Goal: Task Accomplishment & Management: Complete application form

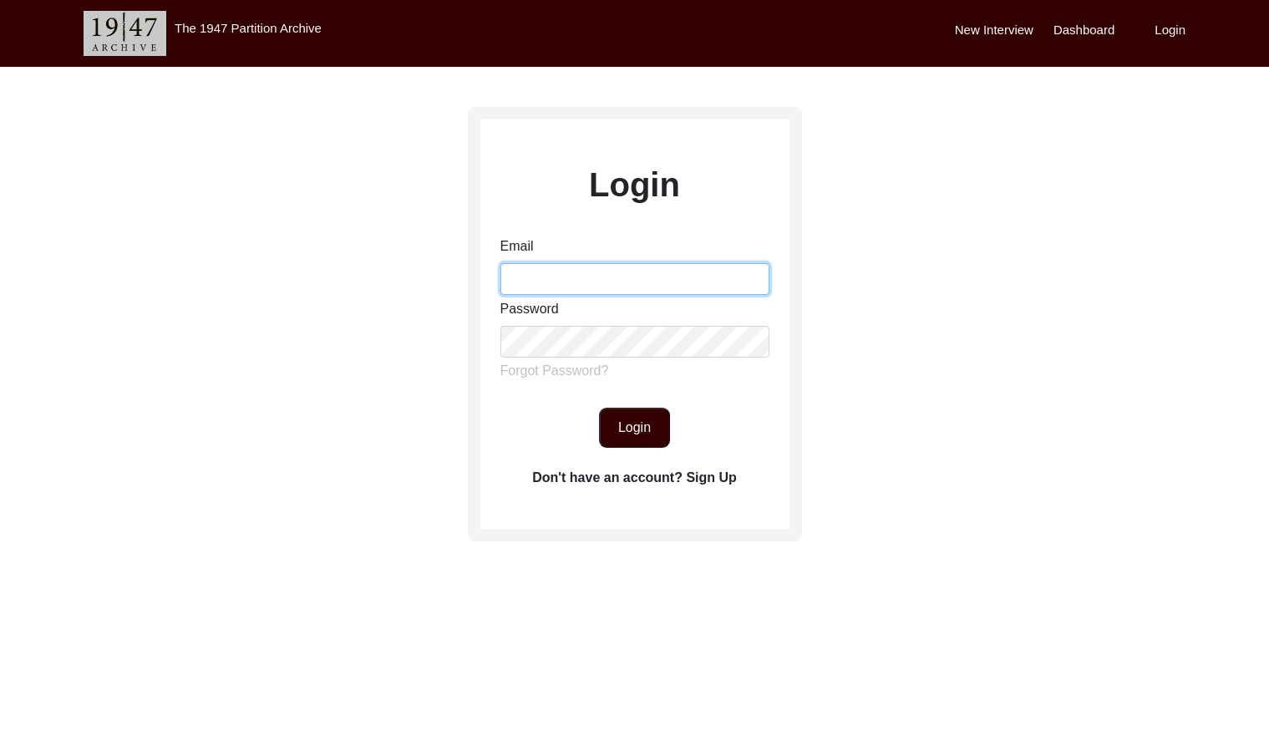
click at [575, 281] on input "Email" at bounding box center [634, 279] width 269 height 32
type input "[EMAIL_ADDRESS][DOMAIN_NAME]"
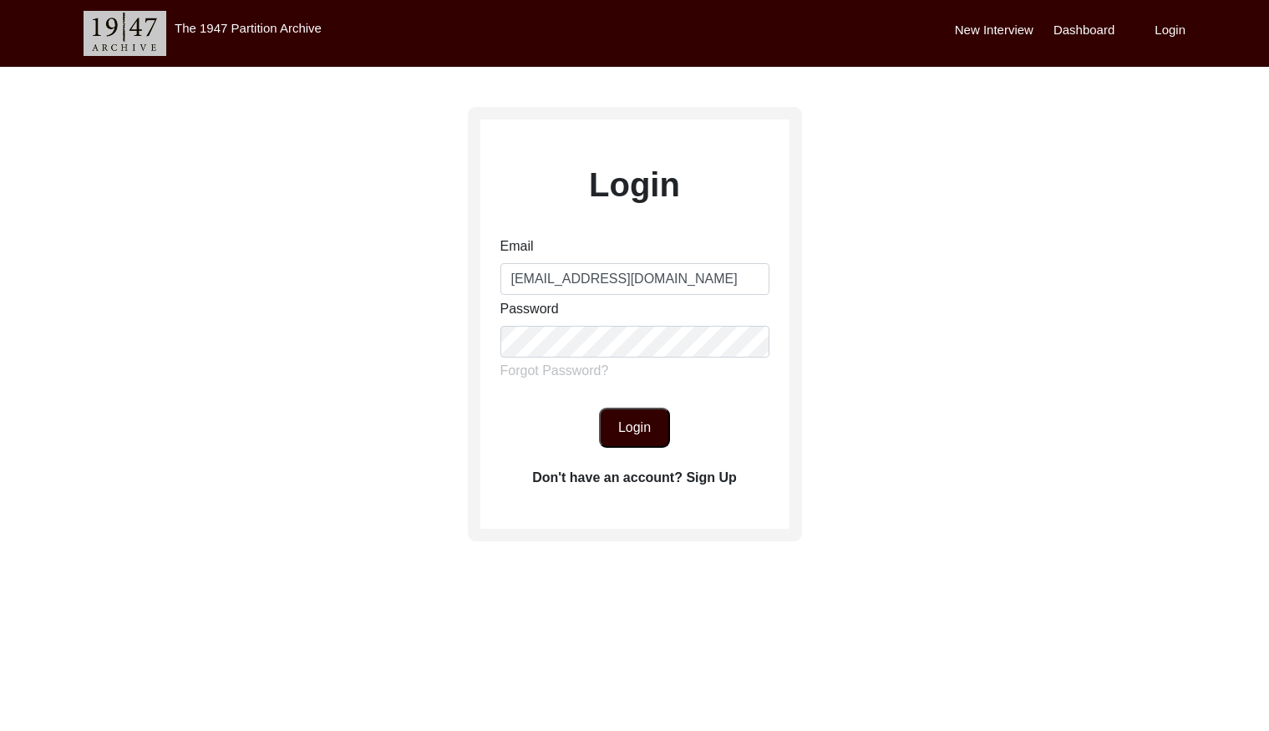
drag, startPoint x: 635, startPoint y: 426, endPoint x: 645, endPoint y: 424, distance: 10.2
click at [636, 425] on button "Login" at bounding box center [634, 428] width 71 height 40
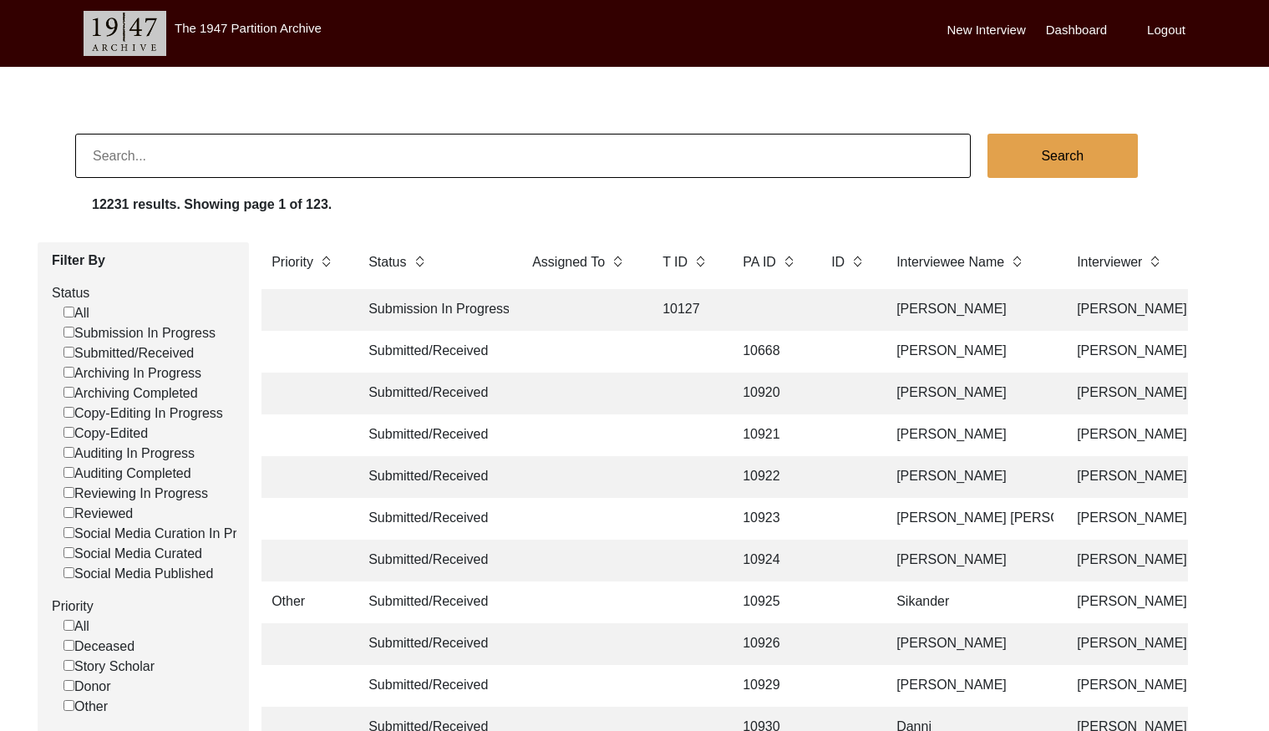
click at [362, 145] on input at bounding box center [522, 156] width 895 height 44
paste input "PA13505"
drag, startPoint x: 109, startPoint y: 155, endPoint x: 138, endPoint y: 161, distance: 29.8
click at [109, 155] on input "PA13505" at bounding box center [522, 156] width 895 height 44
type input "13505"
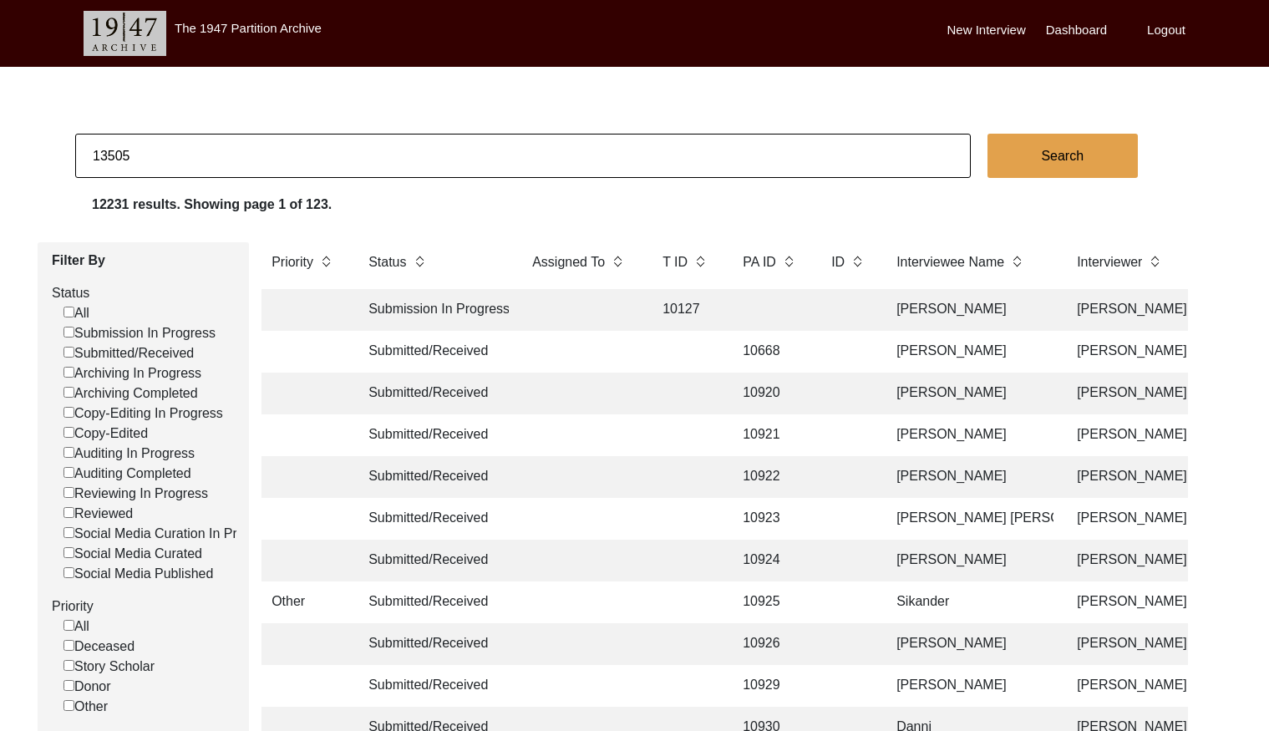
checkbox input "false"
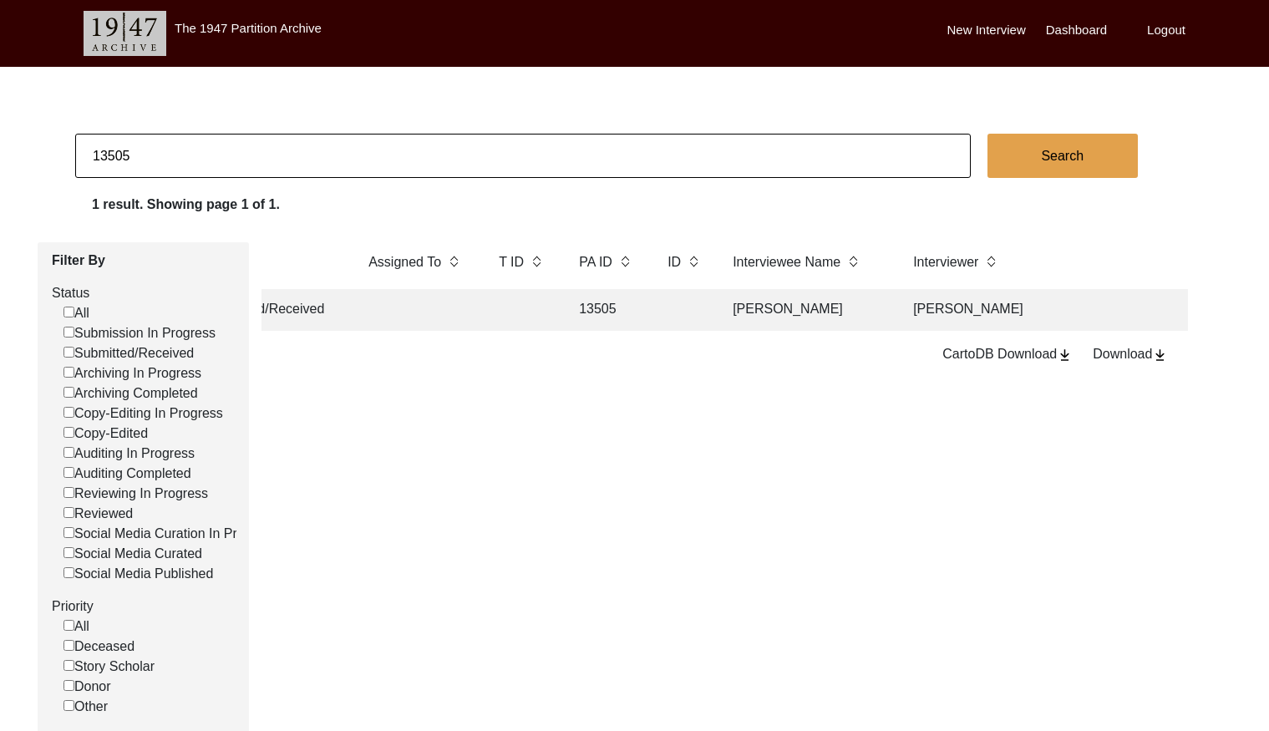
scroll to position [0, 186]
click at [801, 316] on td "[PERSON_NAME]" at bounding box center [783, 310] width 167 height 42
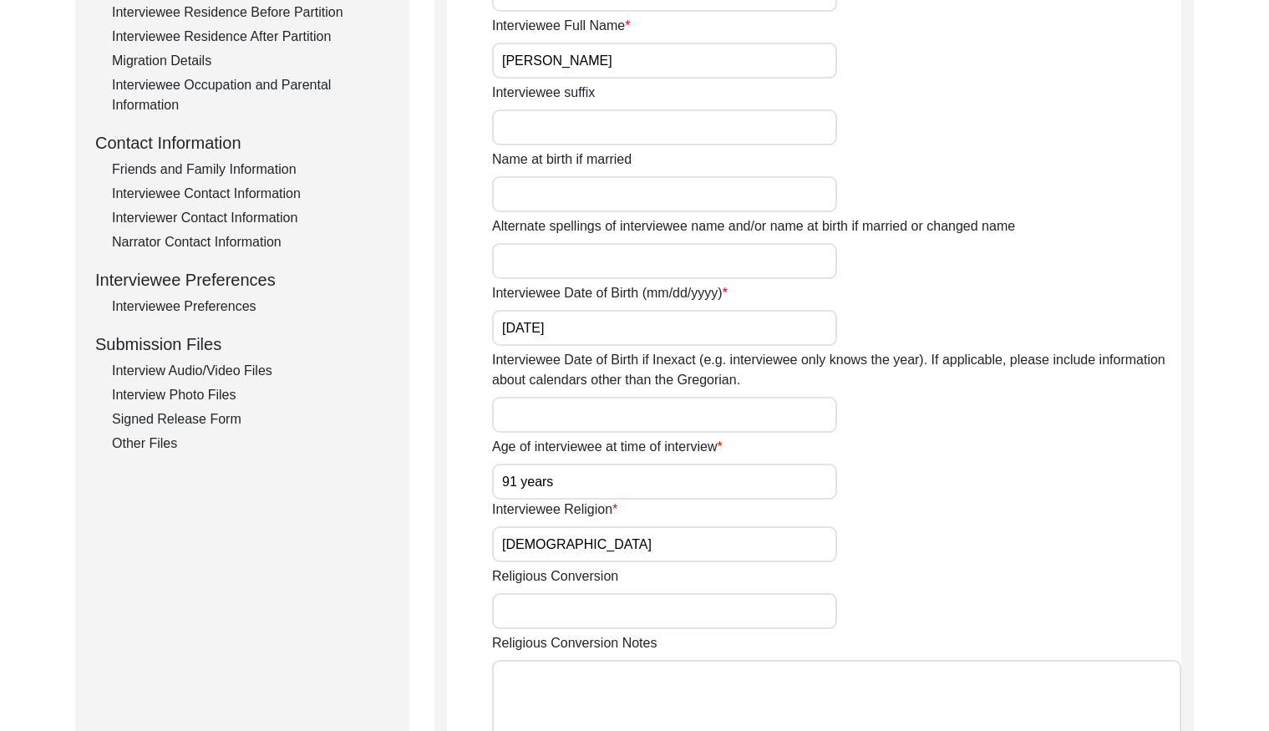
scroll to position [552, 0]
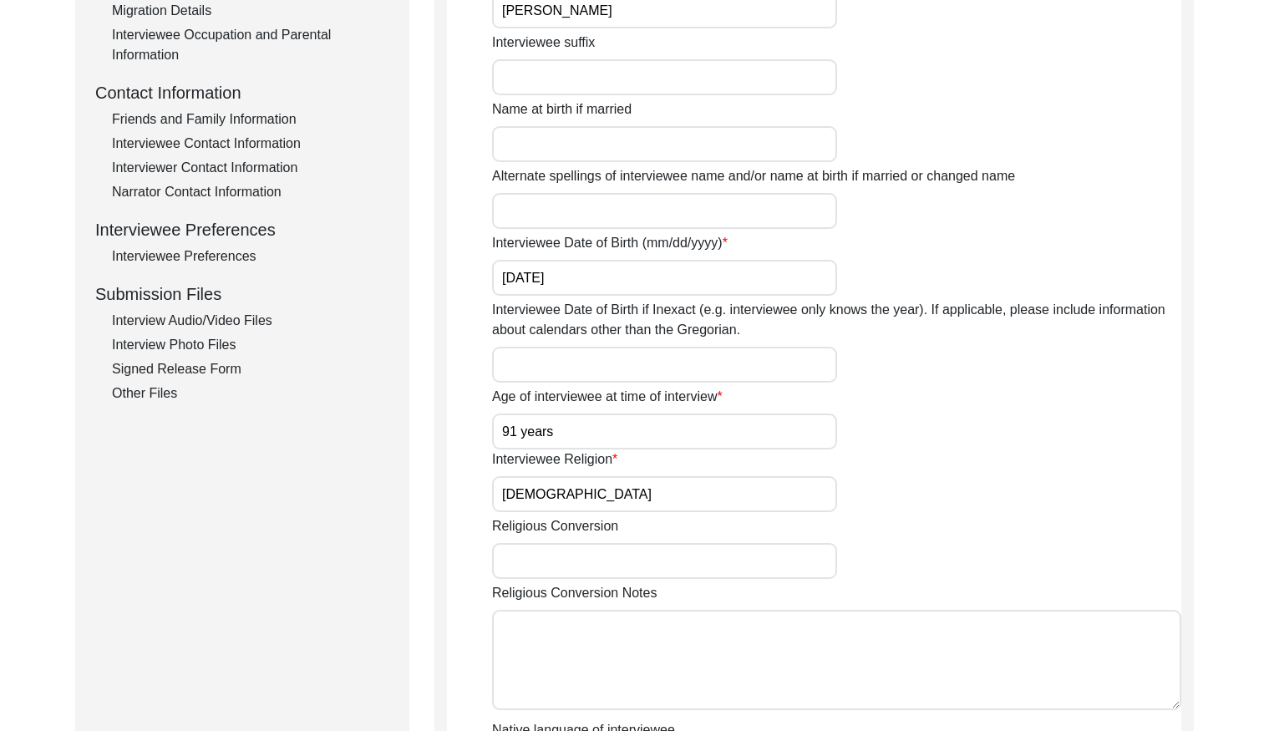
drag, startPoint x: 195, startPoint y: 365, endPoint x: 268, endPoint y: 378, distance: 74.6
click at [195, 365] on div "Signed Release Form" at bounding box center [250, 369] width 277 height 20
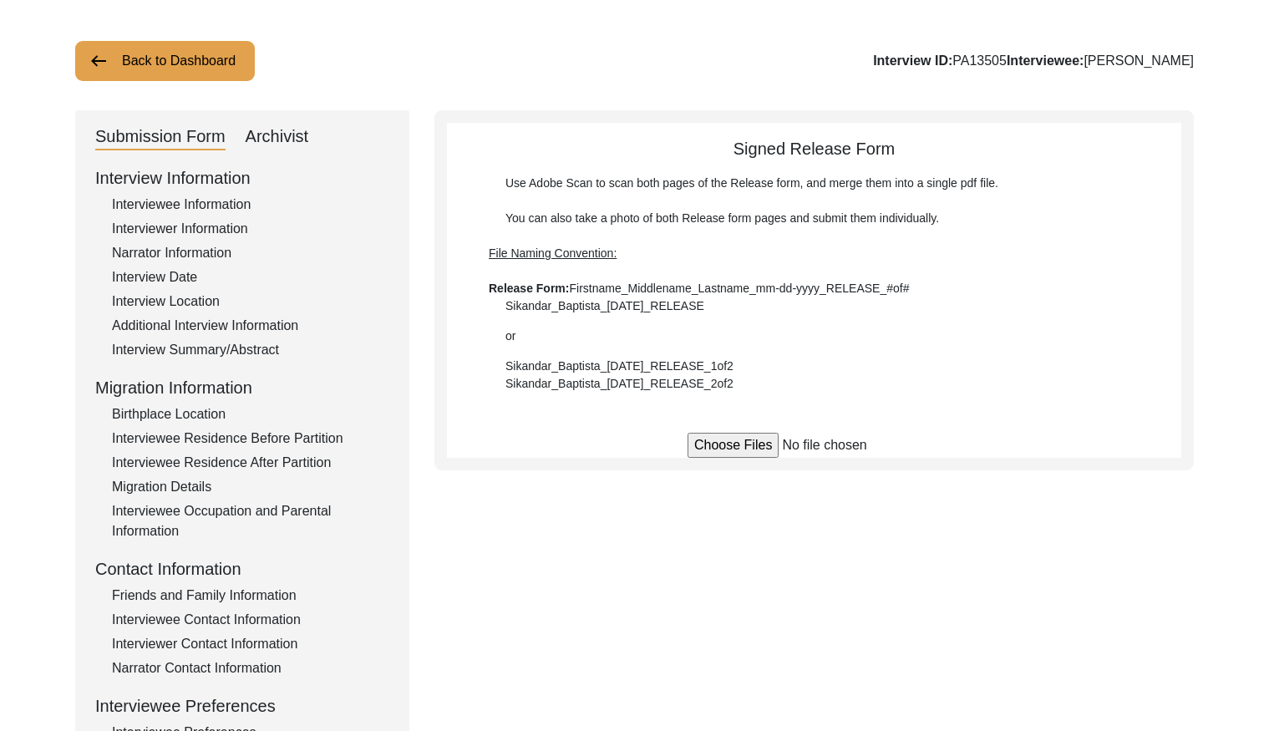
scroll to position [0, 0]
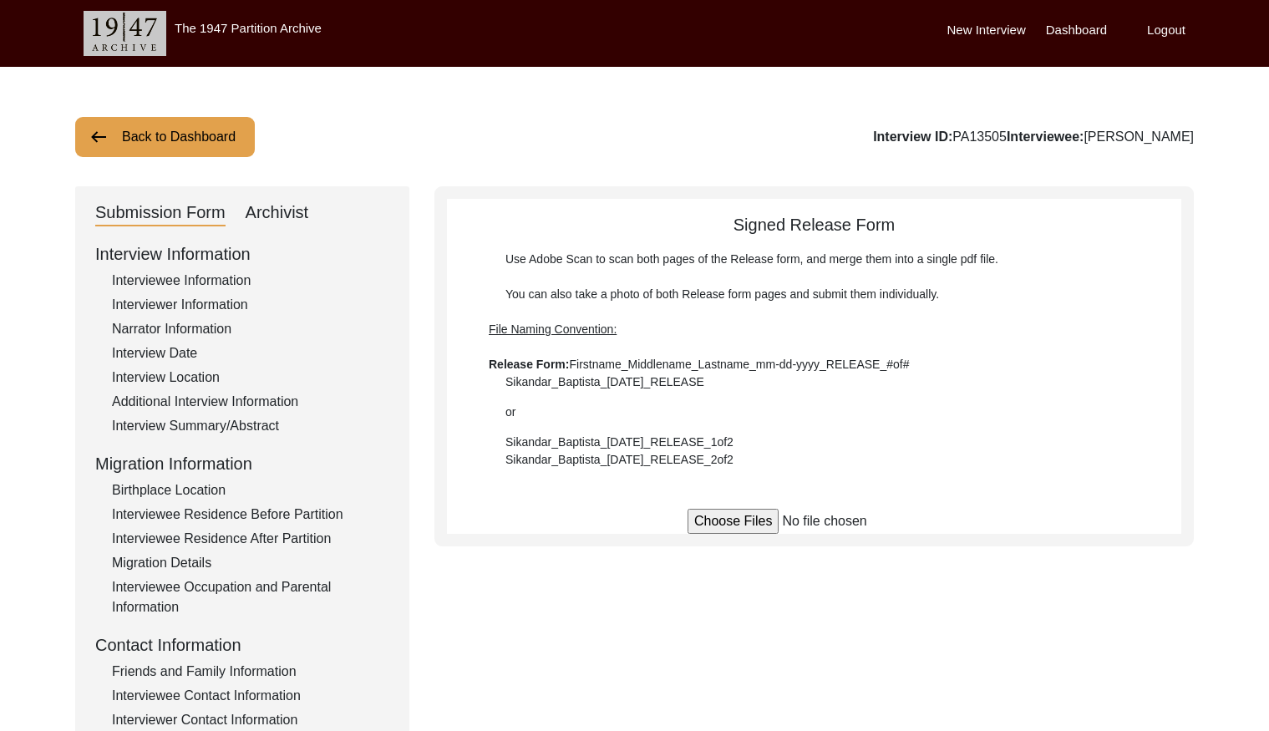
click at [156, 132] on button "Back to Dashboard" at bounding box center [165, 137] width 180 height 40
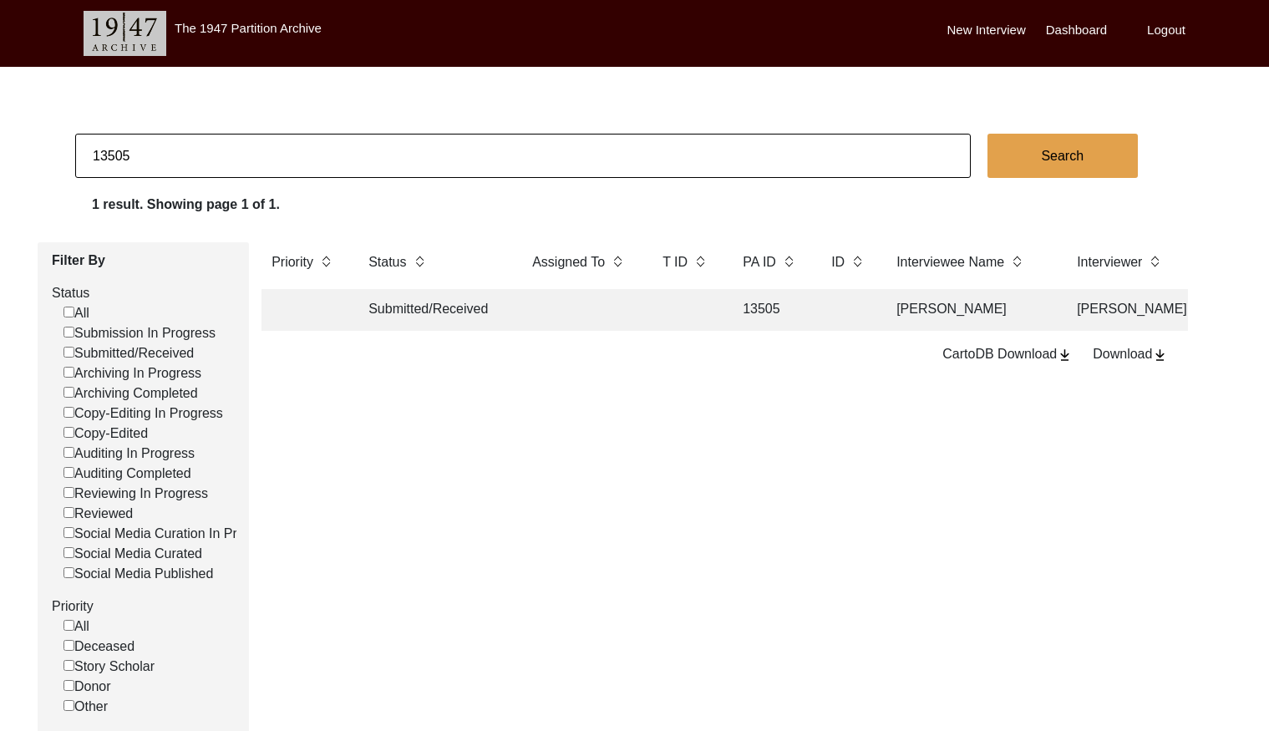
click at [347, 150] on input "13505" at bounding box center [522, 156] width 895 height 44
checkbox input "false"
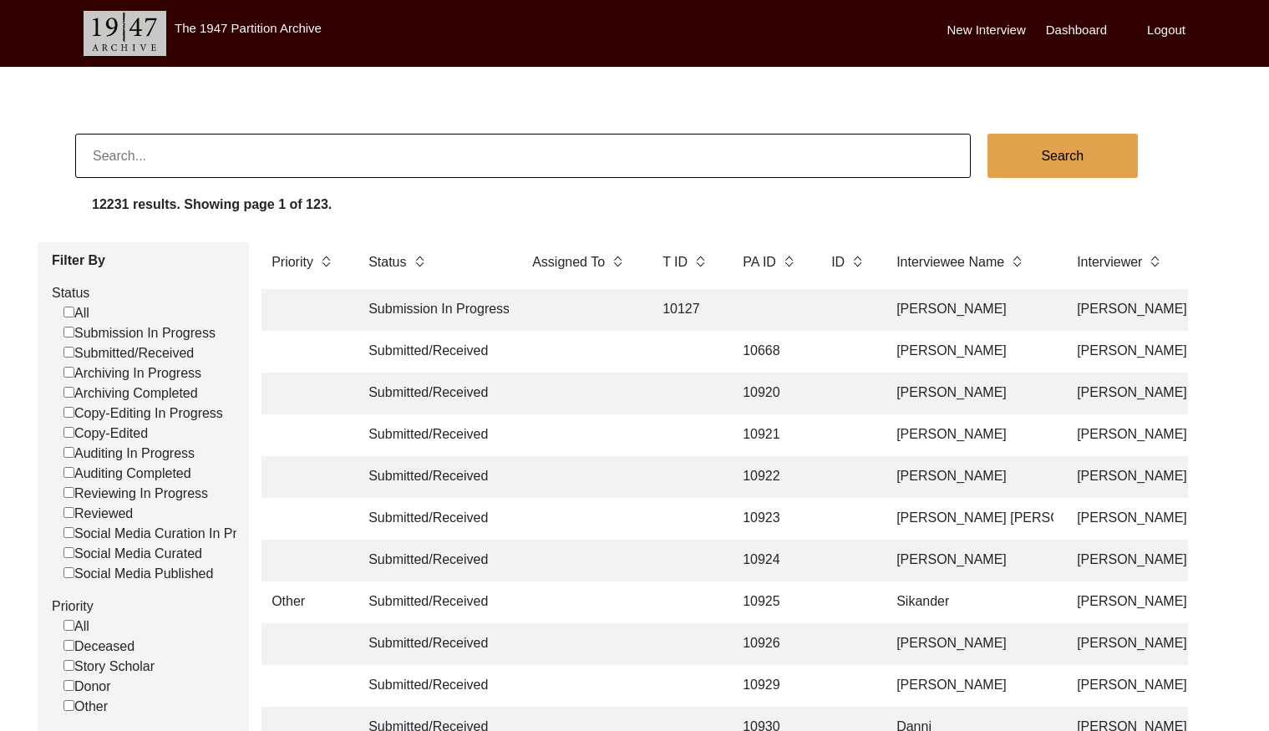
click at [68, 355] on input "Submitted/Received" at bounding box center [68, 352] width 11 height 11
checkbox input "false"
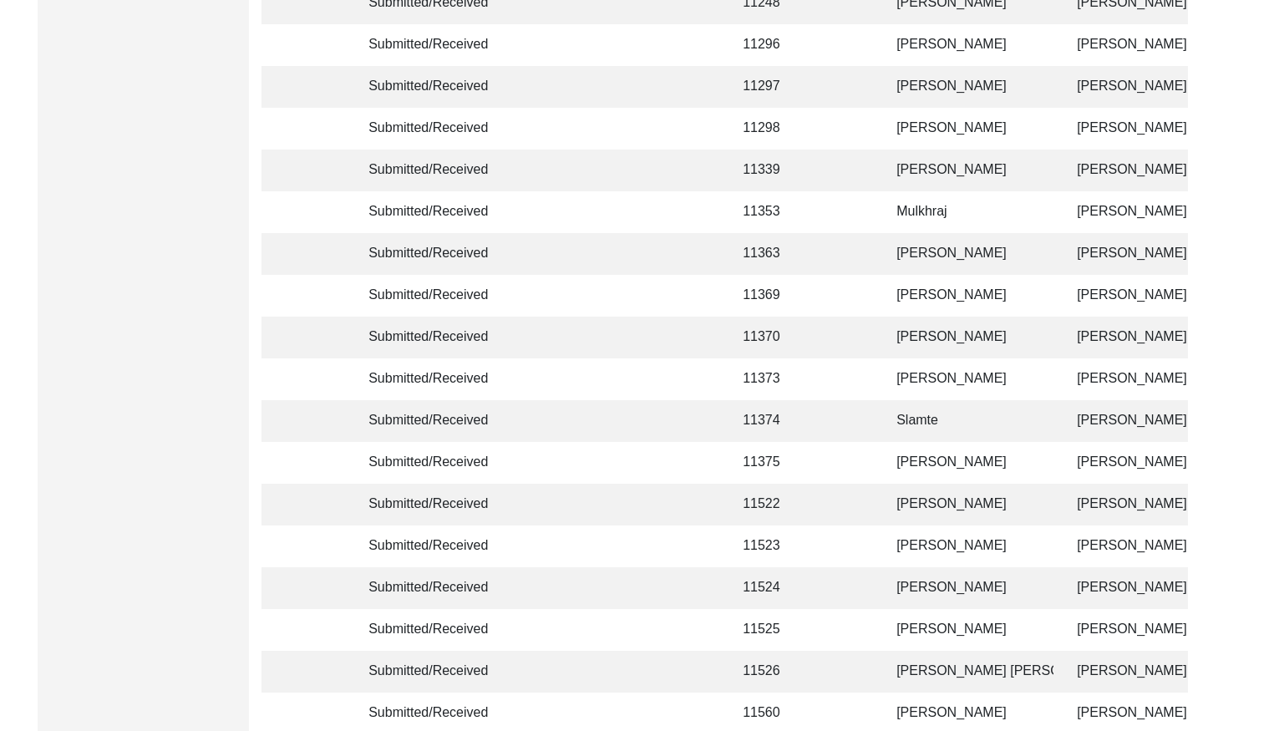
scroll to position [3944, 0]
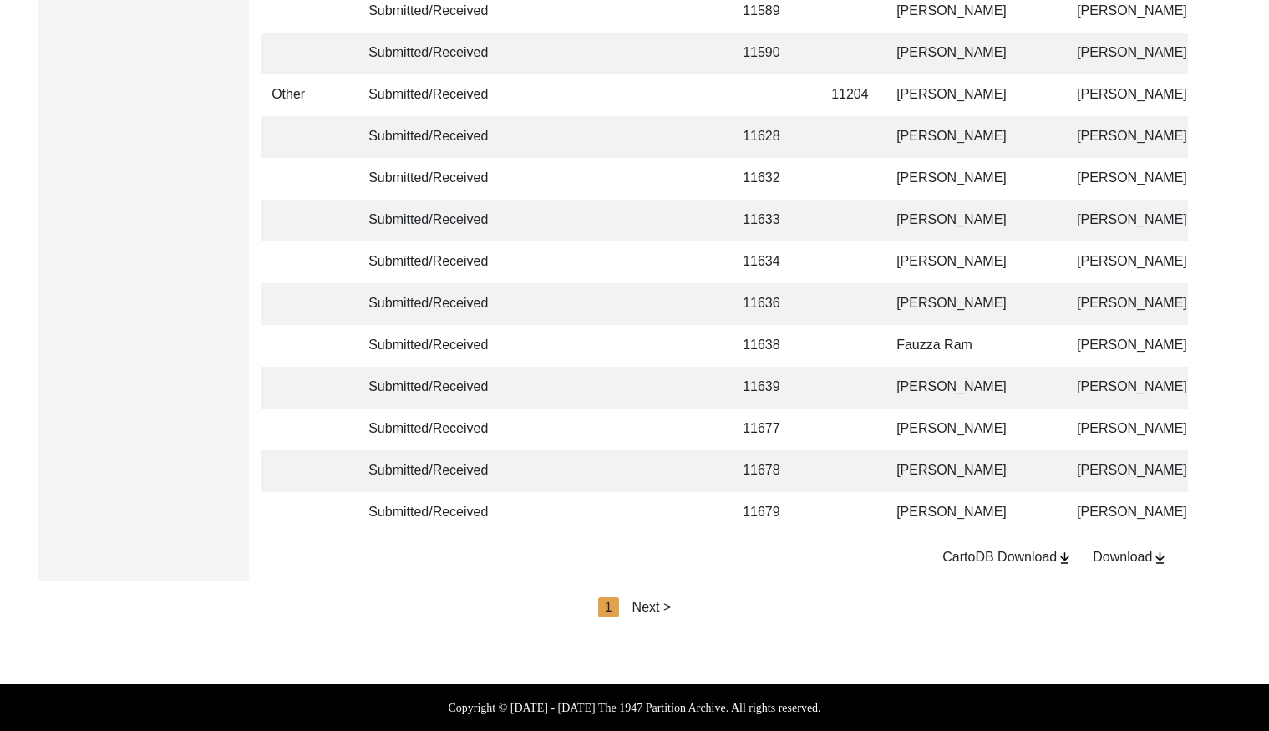
click at [653, 606] on div "Next >" at bounding box center [651, 607] width 39 height 20
click at [687, 603] on div "Next >" at bounding box center [690, 607] width 39 height 20
click at [697, 603] on div "Next >" at bounding box center [690, 607] width 39 height 20
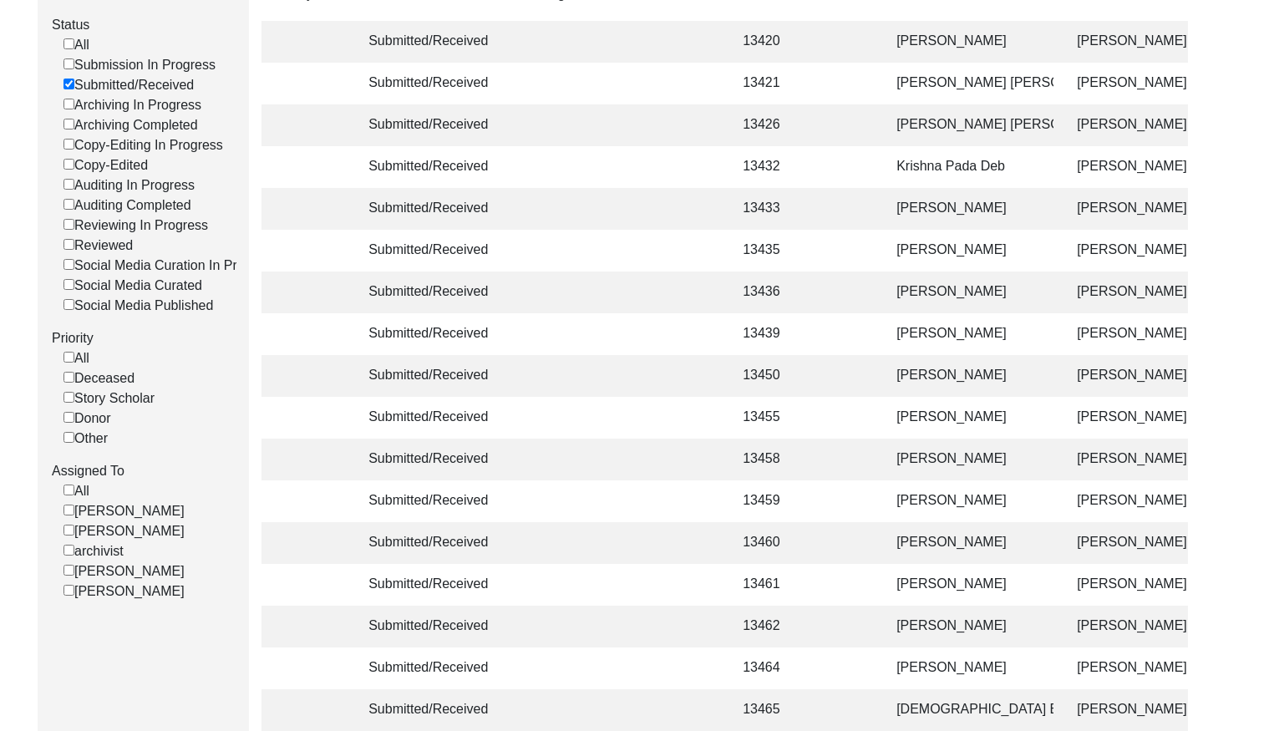
scroll to position [0, 0]
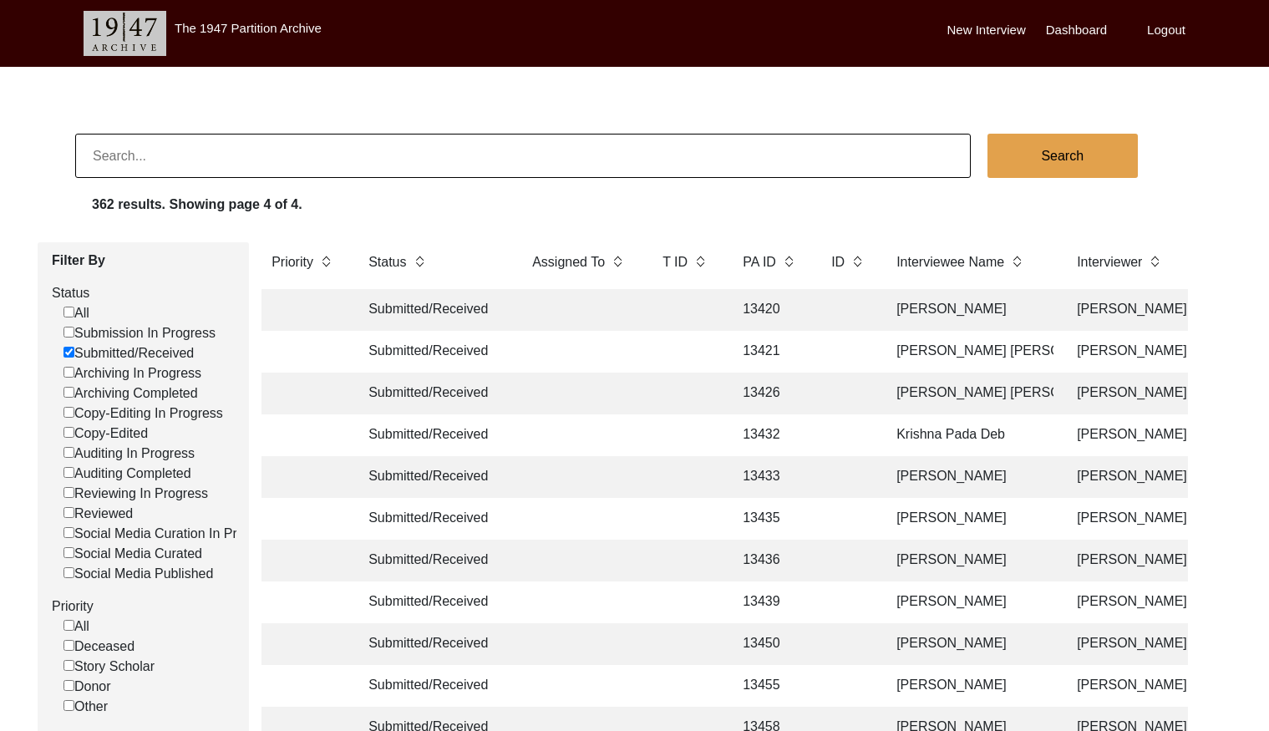
click at [190, 158] on input at bounding box center [522, 156] width 895 height 44
paste input "[PERSON_NAME] [PERSON_NAME]"
type input "[PERSON_NAME] [PERSON_NAME]"
checkbox input "false"
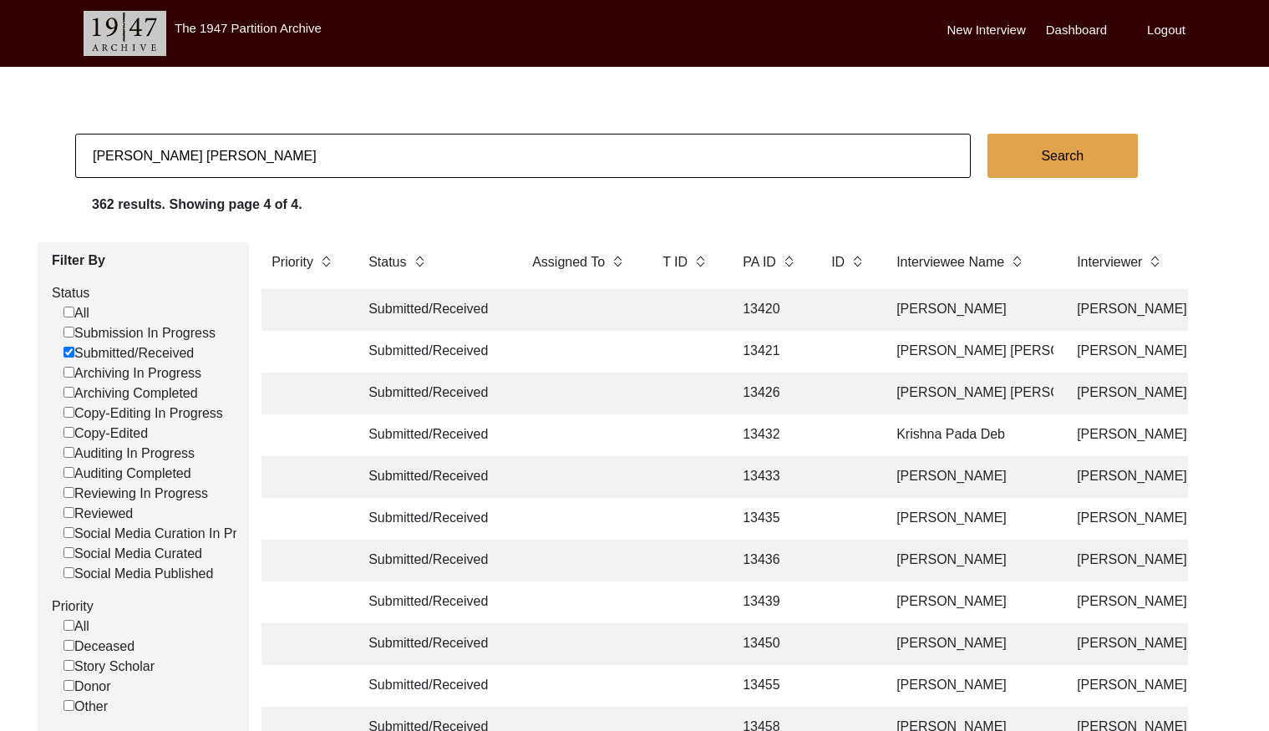
checkbox input "false"
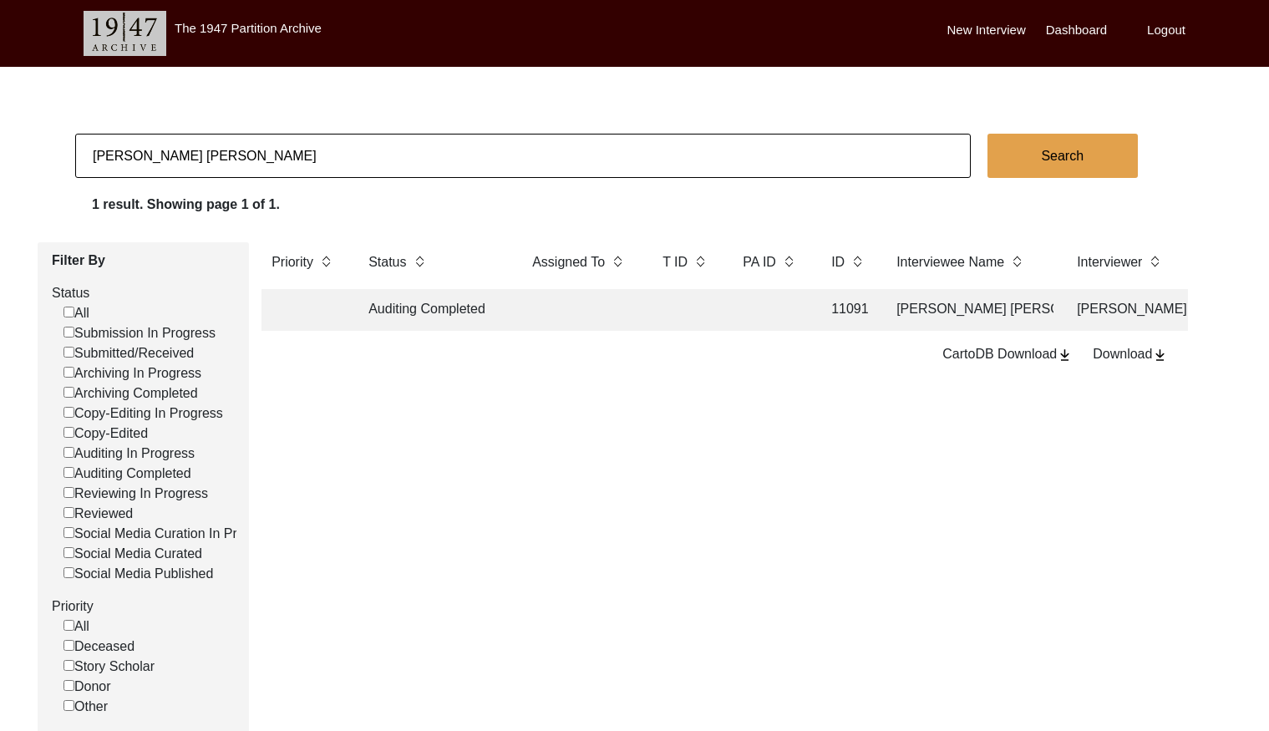
click at [687, 320] on td at bounding box center [685, 310] width 67 height 42
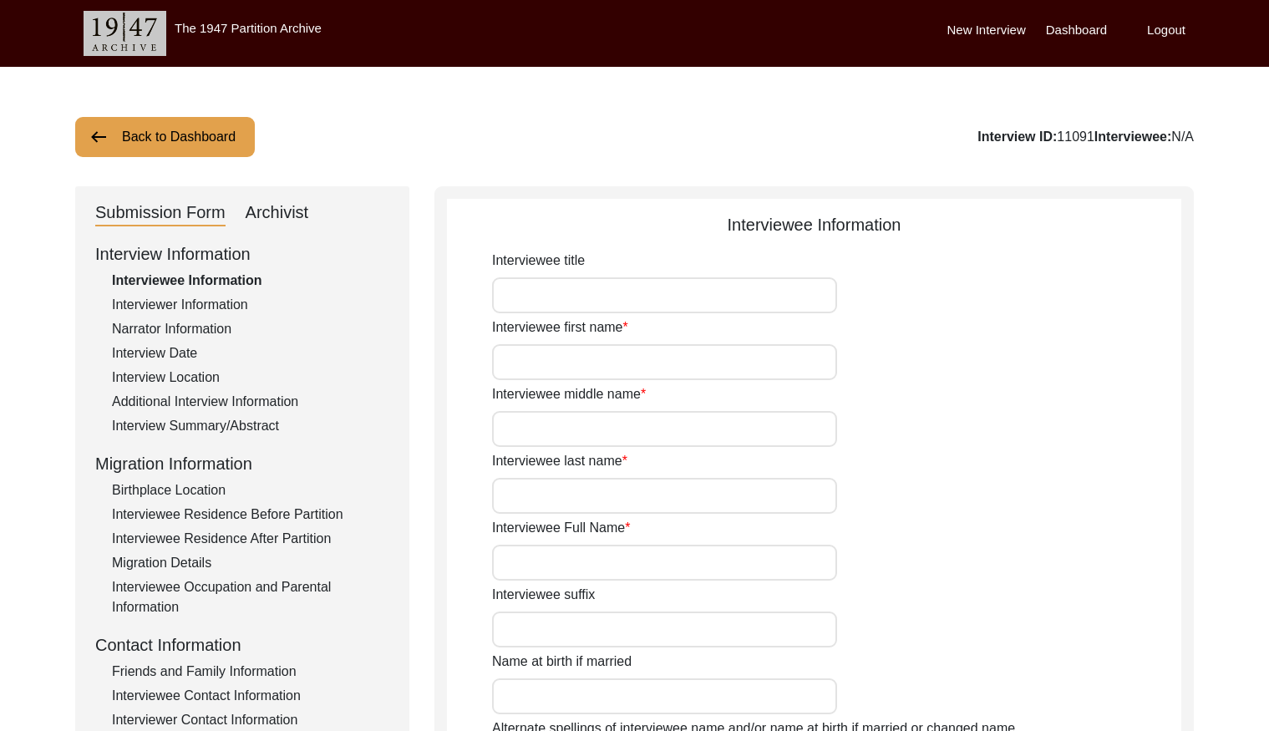
type input "Mr."
type input "Ramesh"
type input "Chandra"
type input "Mittal"
type input "[PERSON_NAME] [PERSON_NAME]"
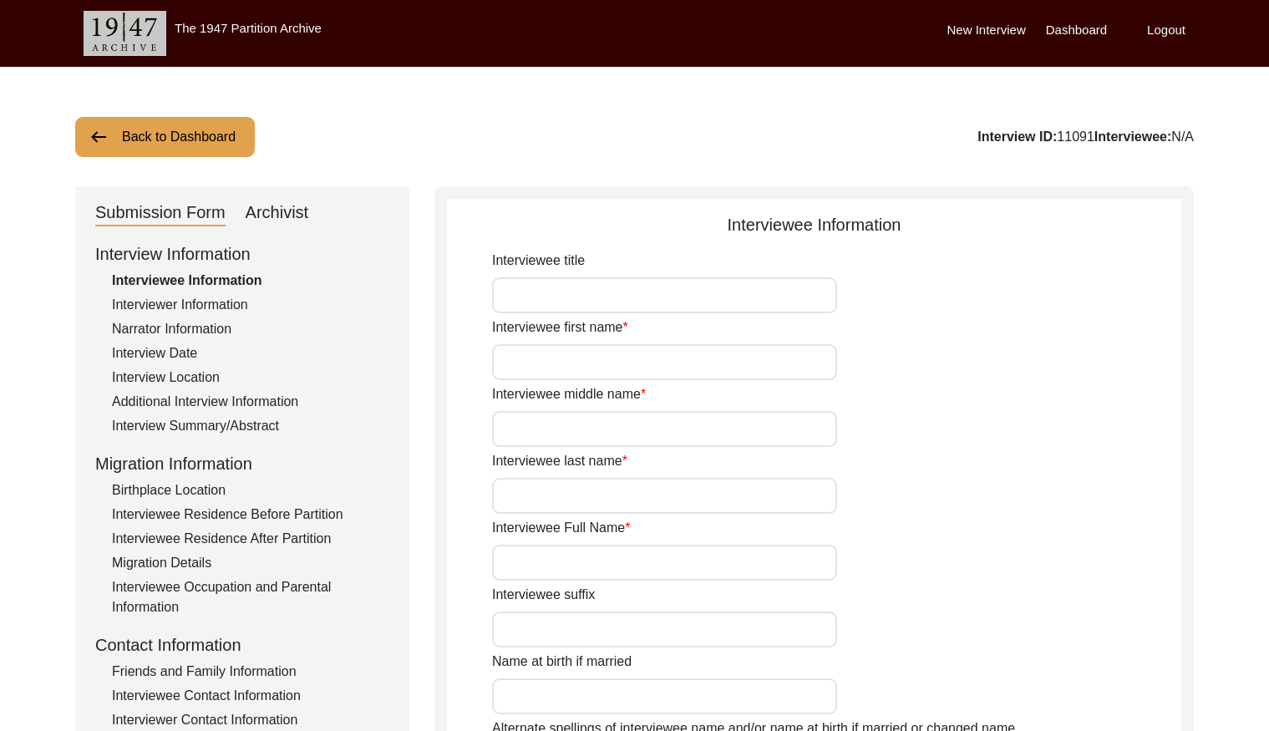
type input "[DATE]"
type input "84"
type input "[DEMOGRAPHIC_DATA]"
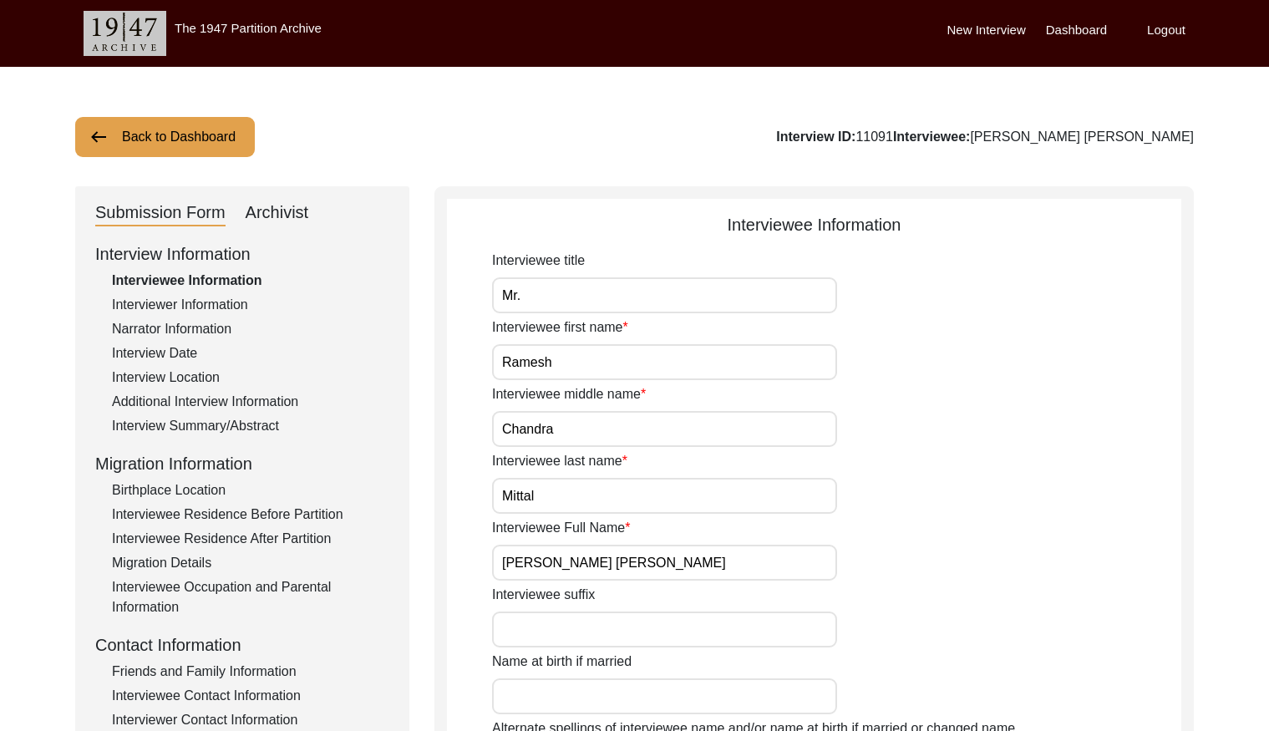
click at [276, 217] on div "Archivist" at bounding box center [277, 213] width 63 height 27
select select "Auditing Completed"
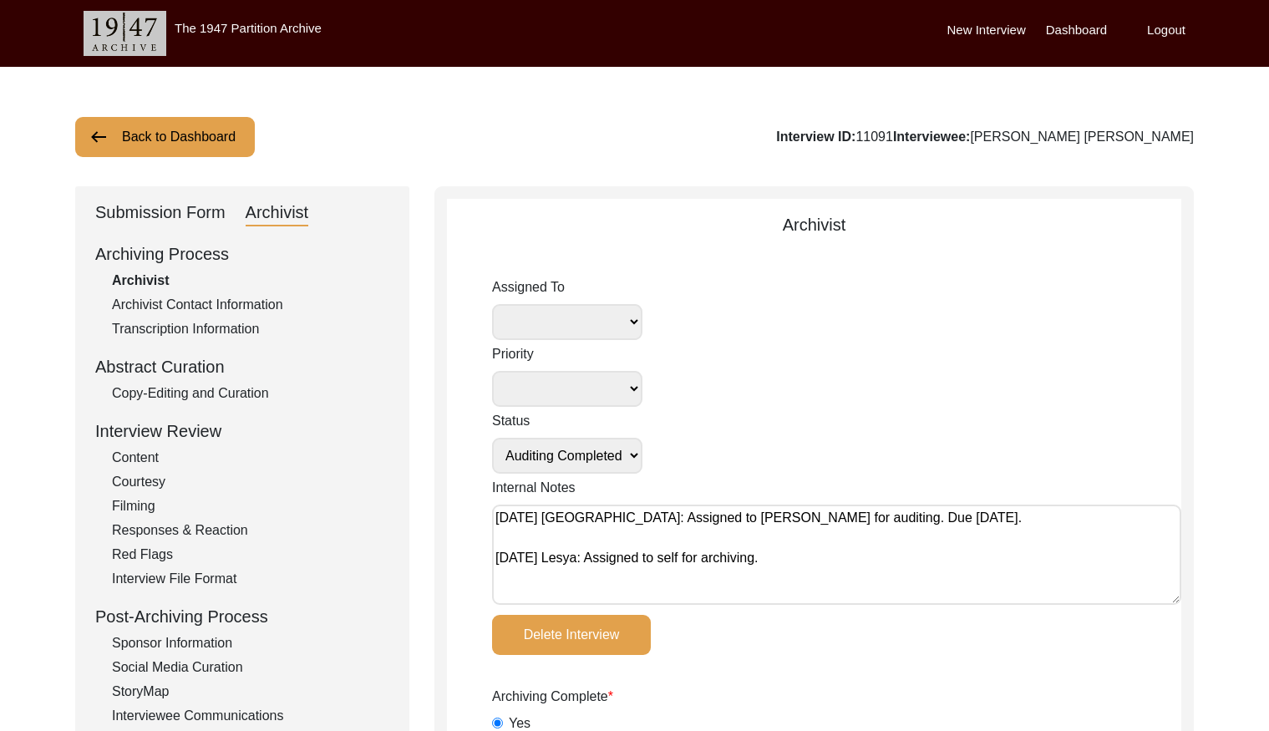
click at [135, 137] on button "Back to Dashboard" at bounding box center [165, 137] width 180 height 40
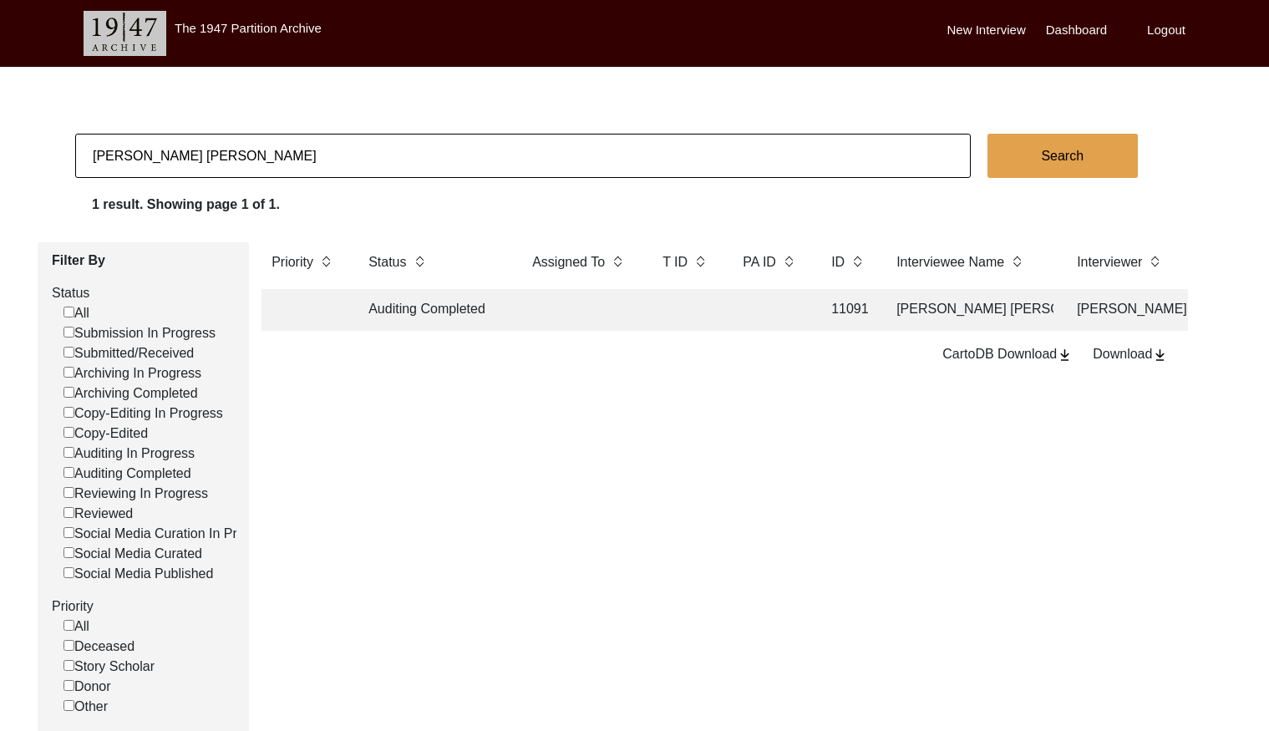
click at [240, 142] on input "[PERSON_NAME] [PERSON_NAME]" at bounding box center [522, 156] width 895 height 44
paste input "[PERSON_NAME]"
type input "[PERSON_NAME]"
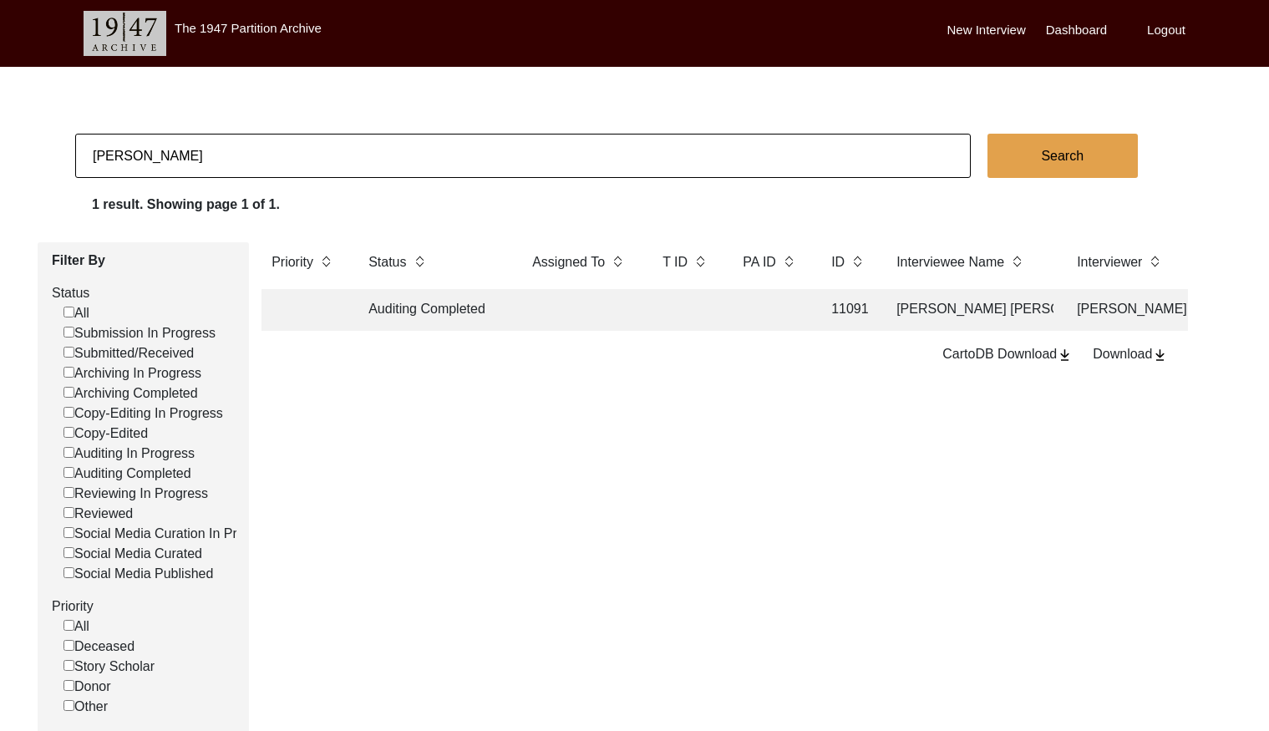
checkbox input "false"
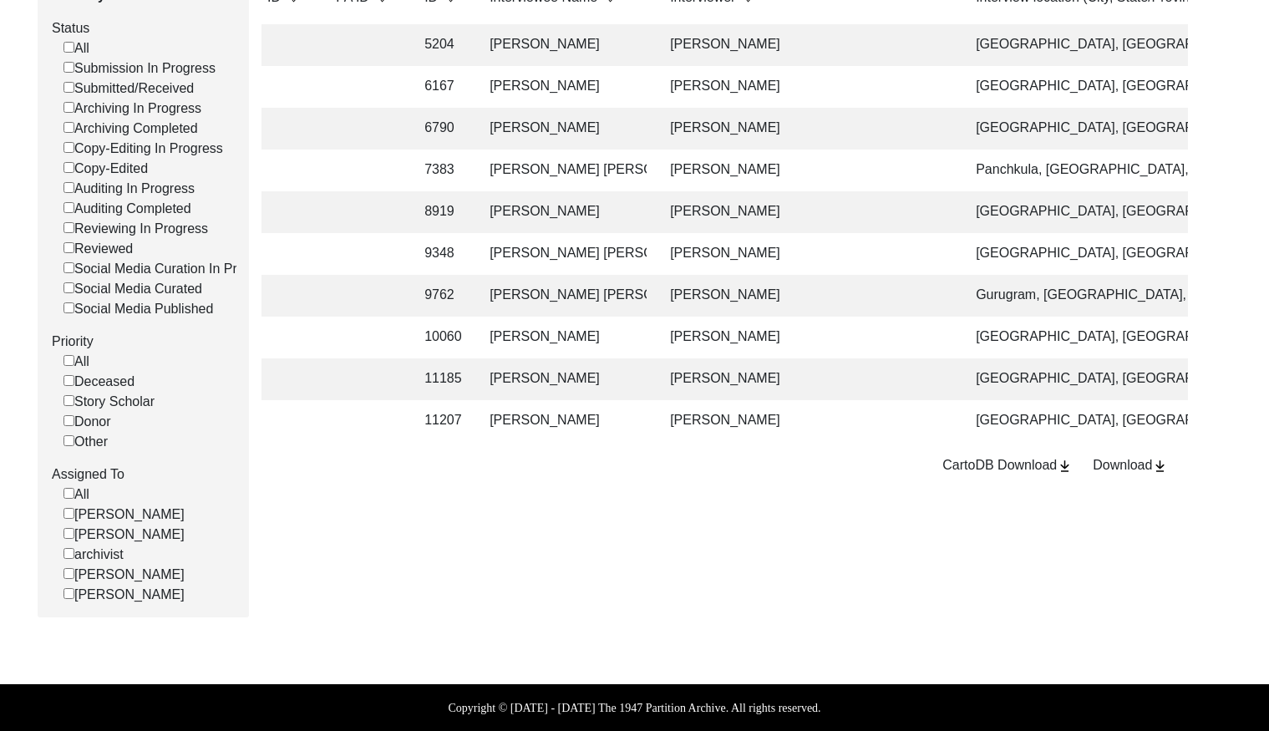
scroll to position [0, 370]
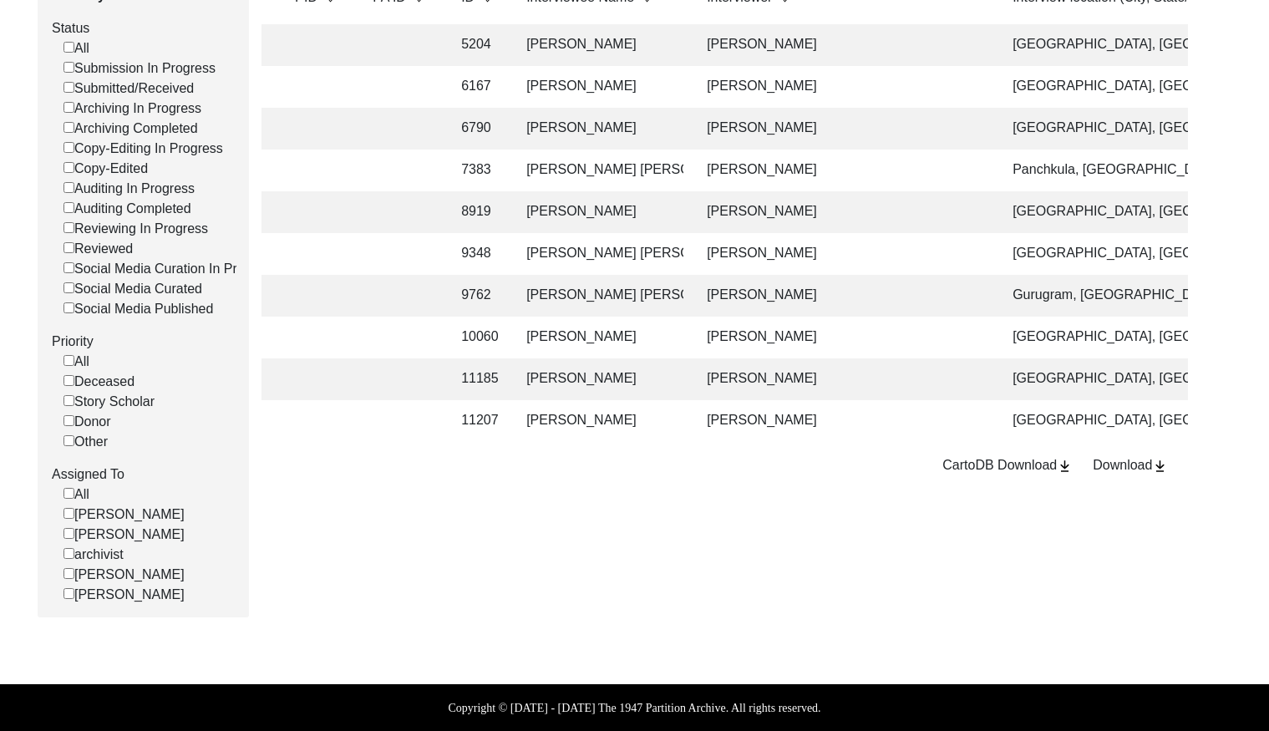
click at [855, 361] on td "[PERSON_NAME]" at bounding box center [843, 379] width 292 height 42
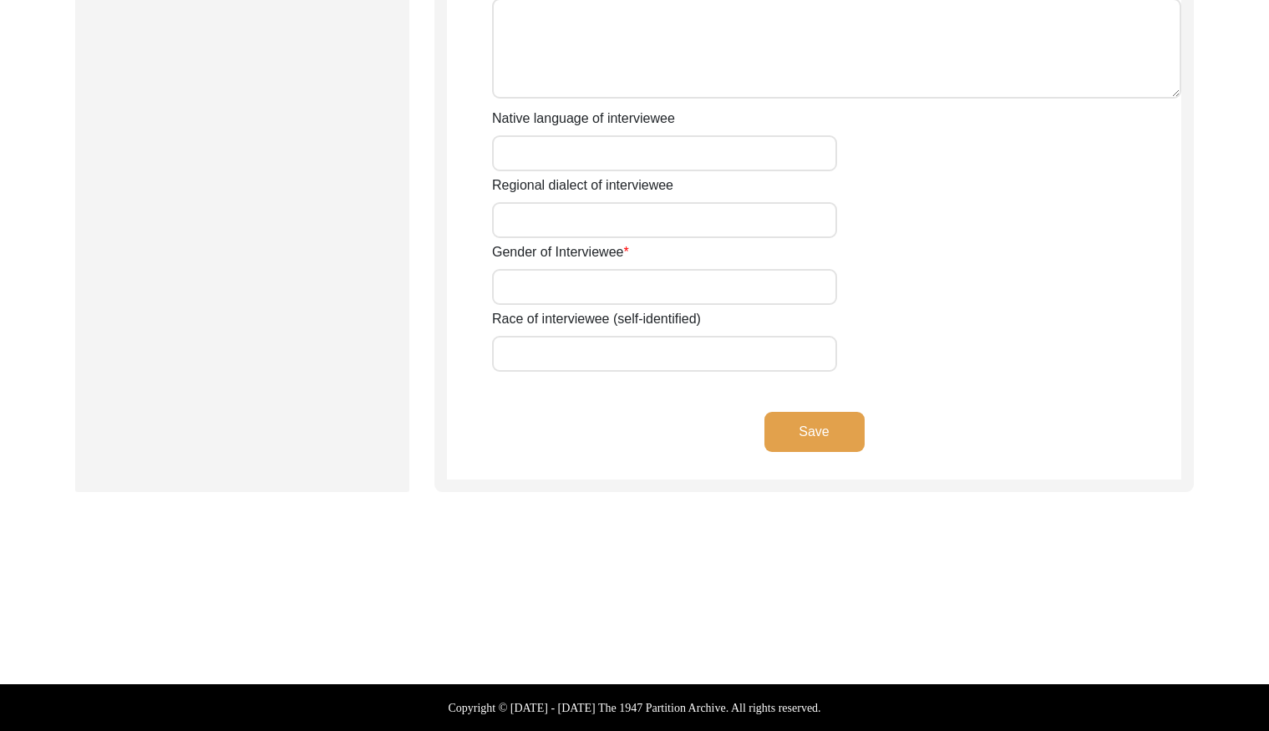
type input "Satish"
type input "-"
type input "[PERSON_NAME]"
type input "[DATE]"
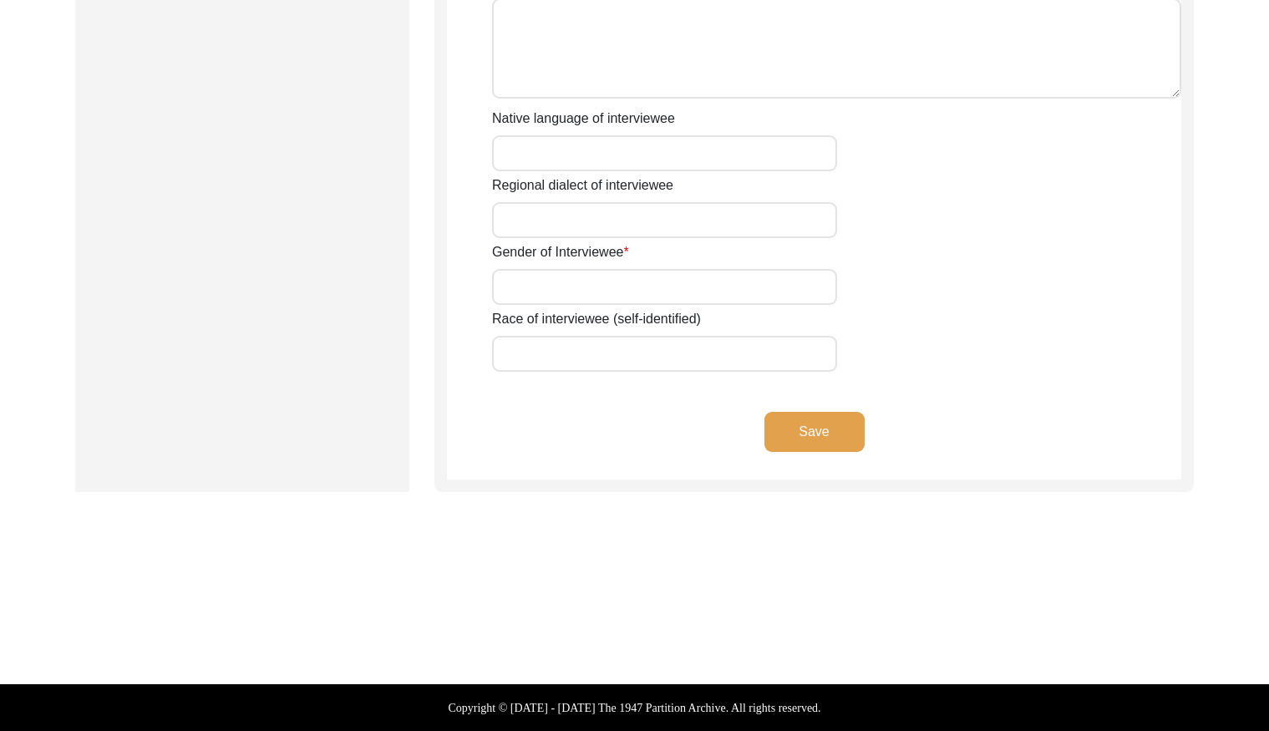
type input "83"
type input "[DEMOGRAPHIC_DATA]"
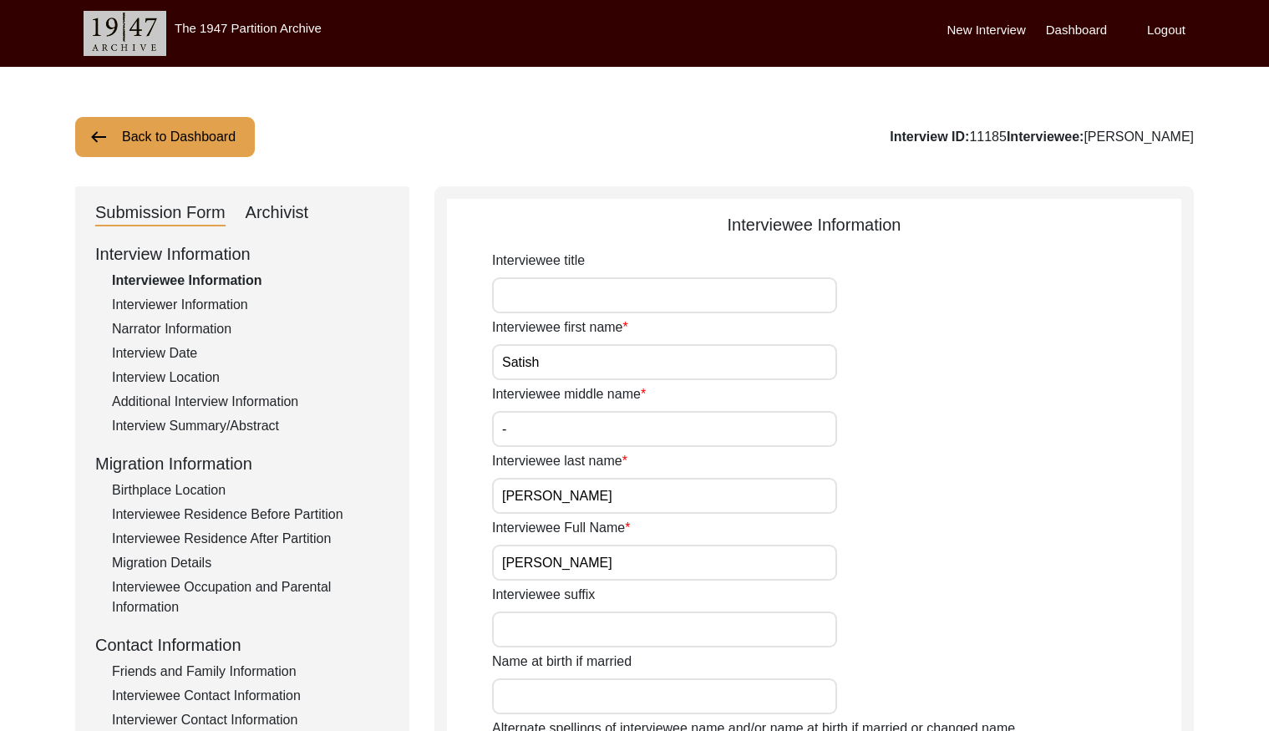
click at [286, 201] on div "Archivist" at bounding box center [277, 213] width 63 height 27
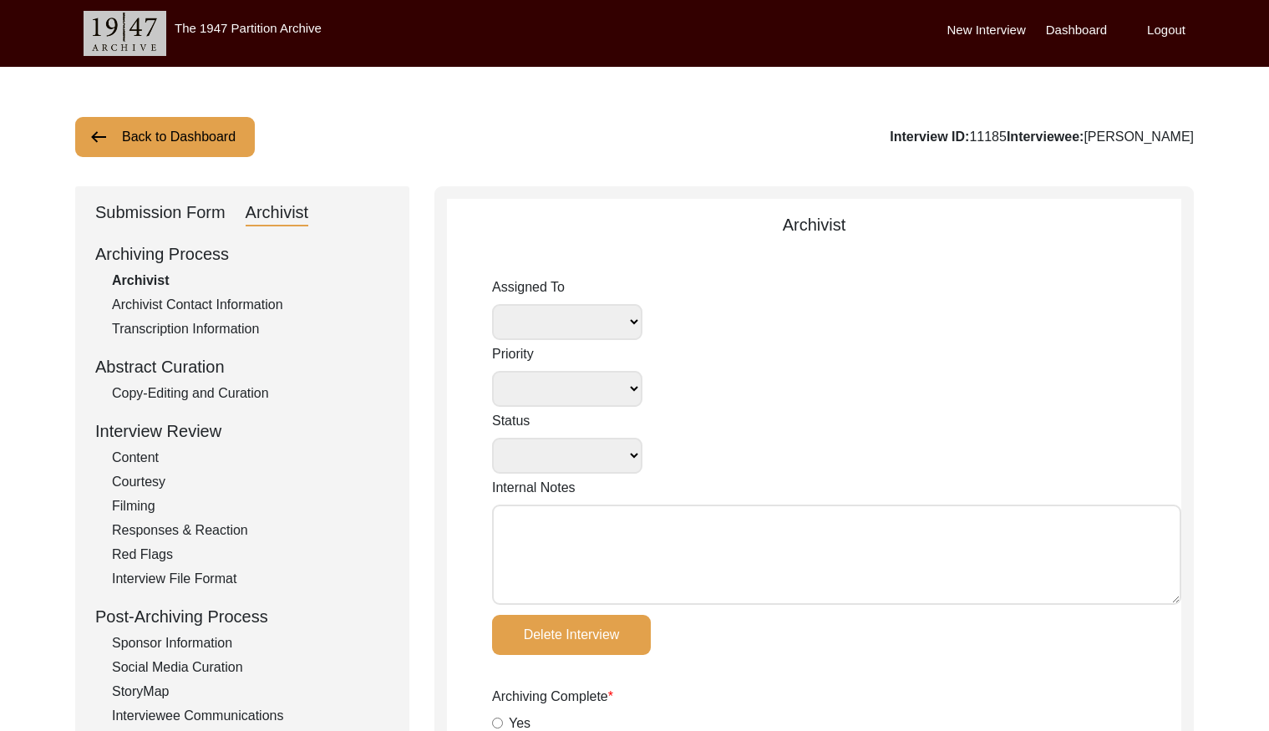
select select
select select "Archiving Completed"
type textarea "[DATE] Lesya: Assigned to Jasia for archiving. Tori [DATE]: interview copy adde…"
type input "[DATE]"
type textarea "[DATE]: [GEOGRAPHIC_DATA]: Changed “[DEMOGRAPHIC_DATA]” to “[DEMOGRAPHIC_DATA]”…"
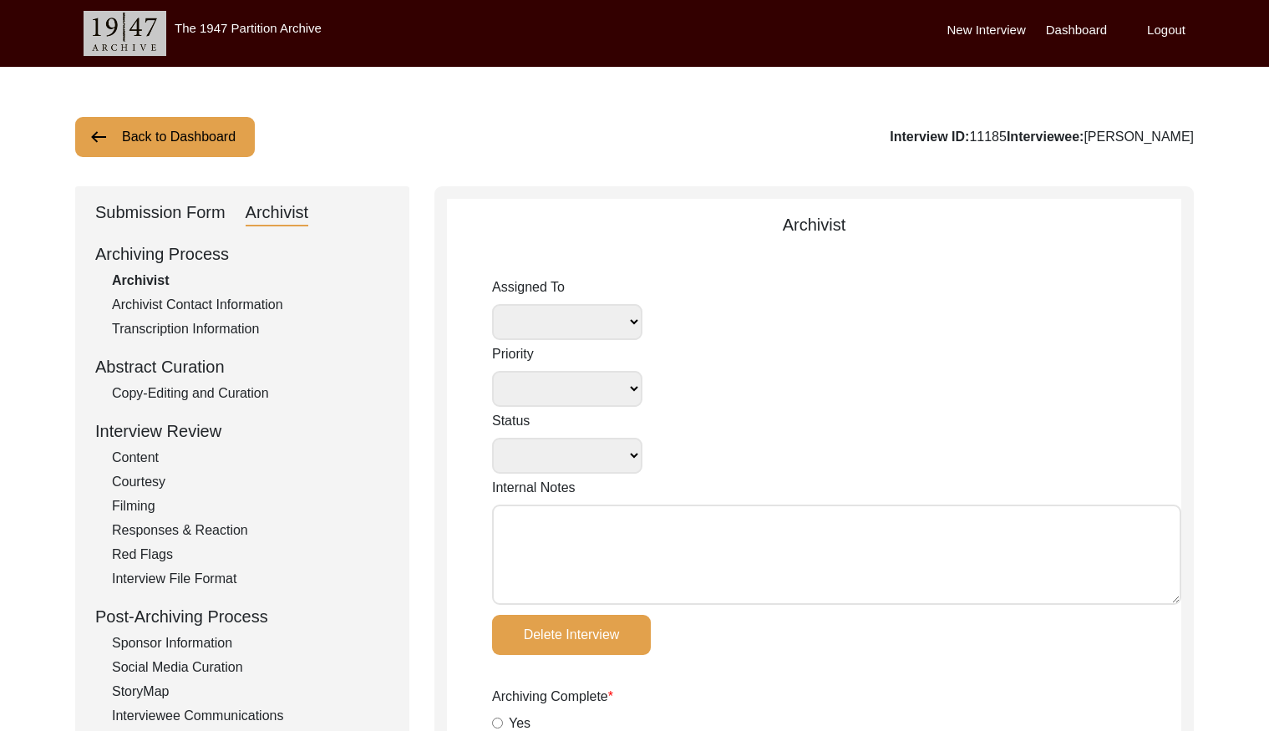
type input "[DATE]"
radio input "true"
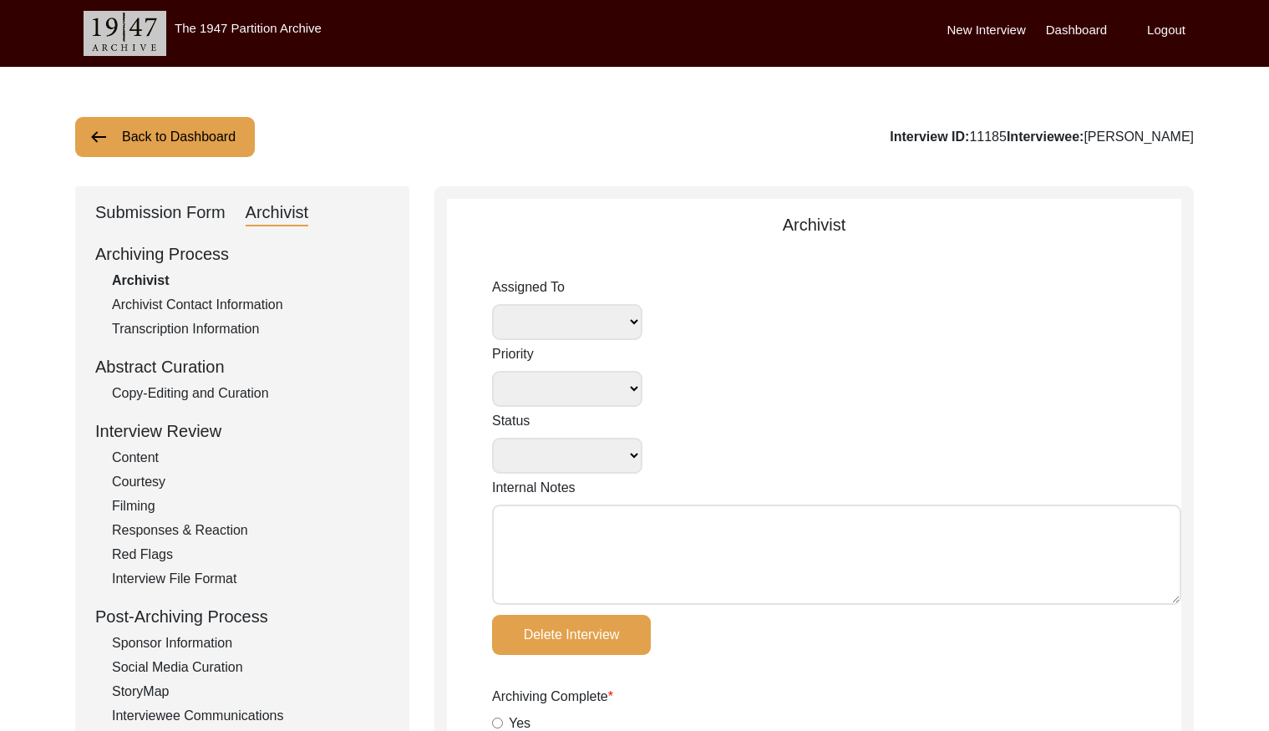
radio input "true"
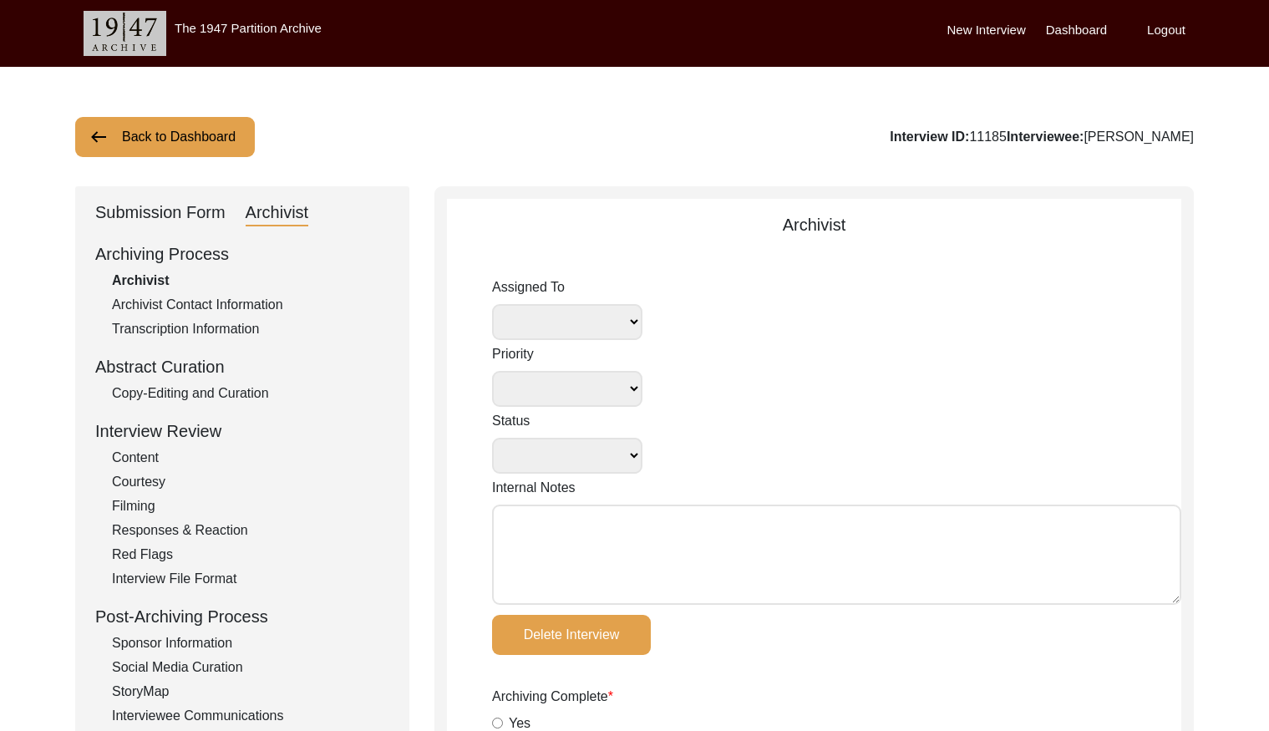
type input "1:59:10"
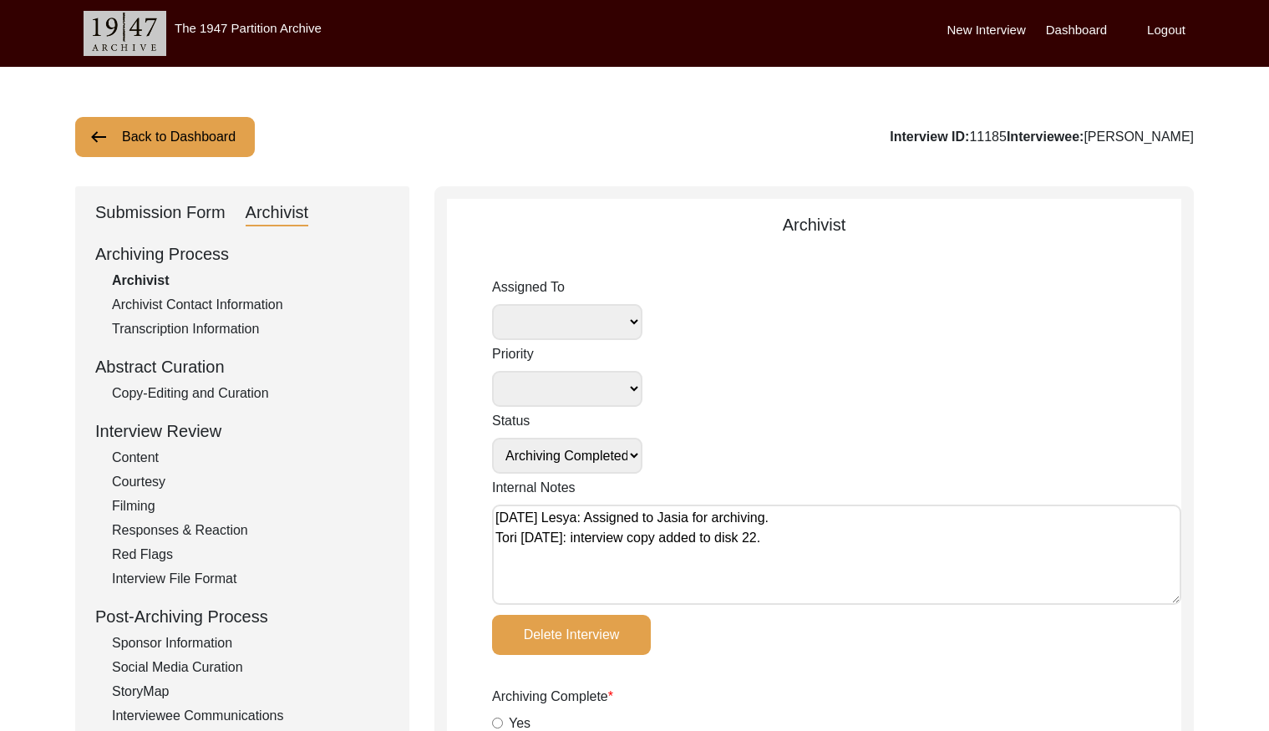
radio input "true"
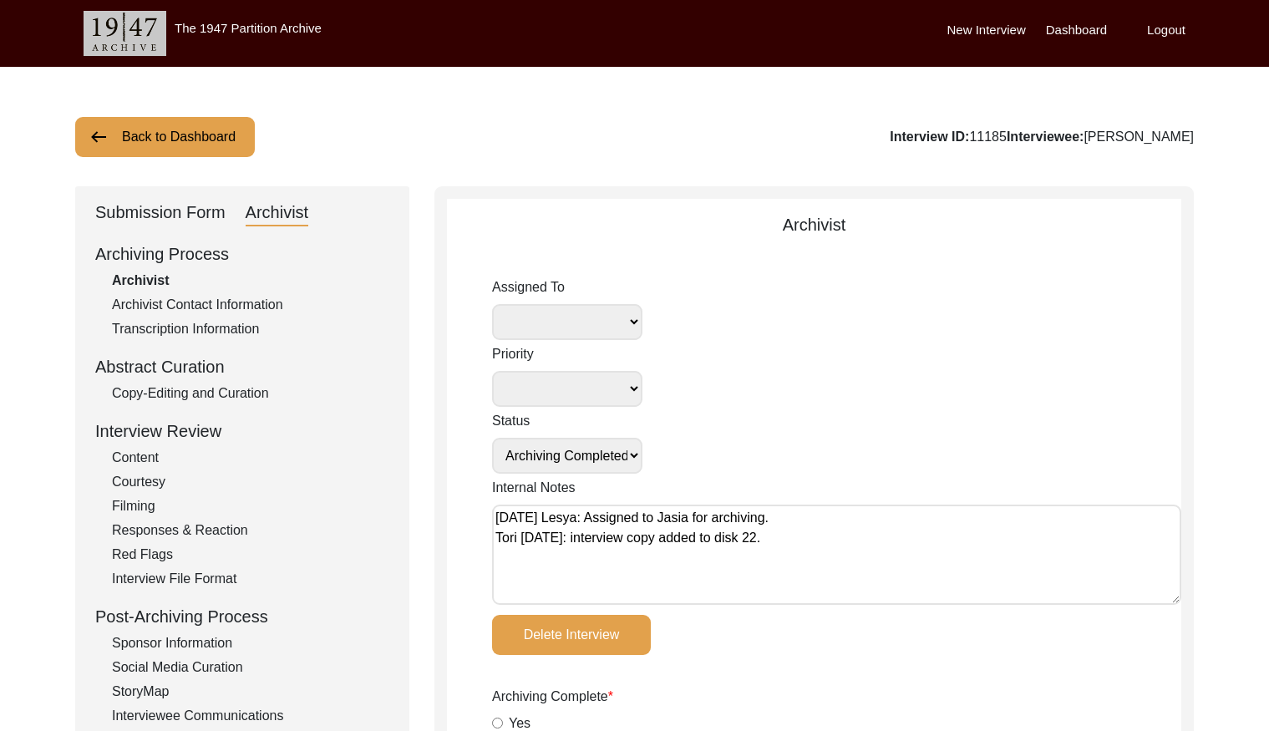
type input "22"
radio input "true"
type input "mp4"
type input "1.93 GB"
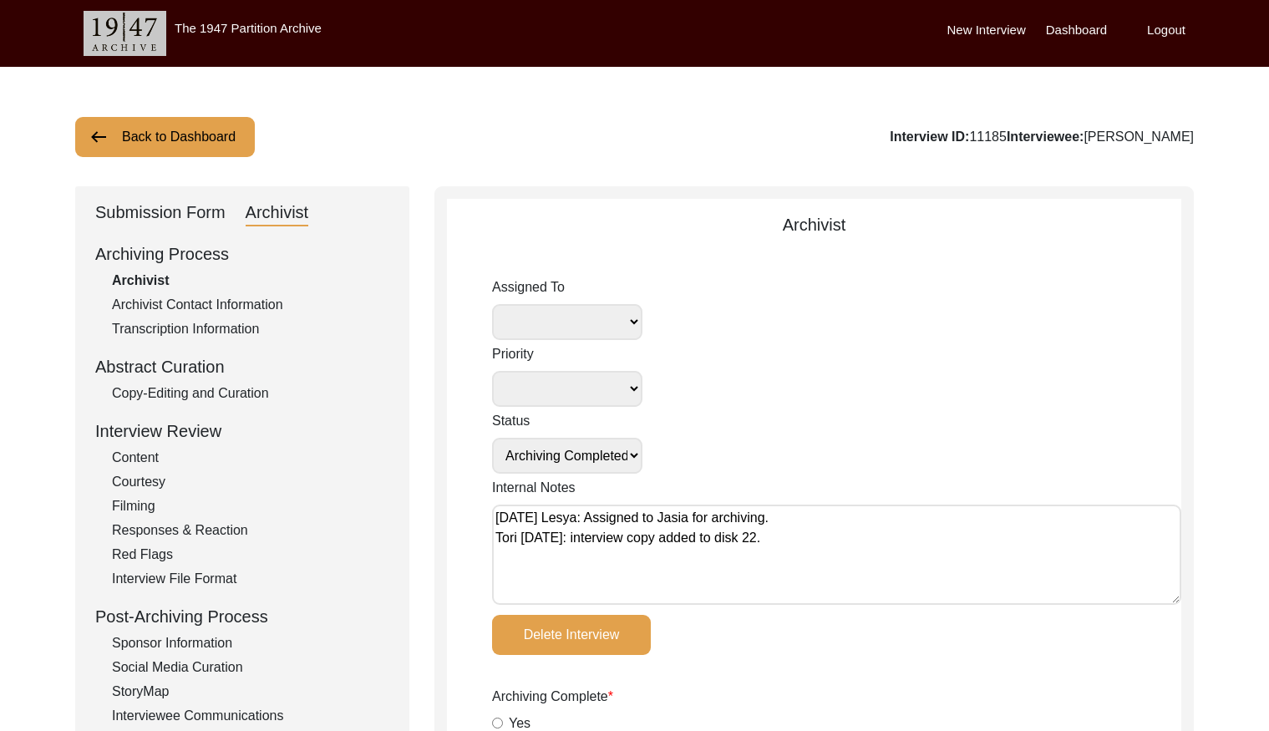
select select
click at [156, 138] on button "Back to Dashboard" at bounding box center [165, 137] width 180 height 40
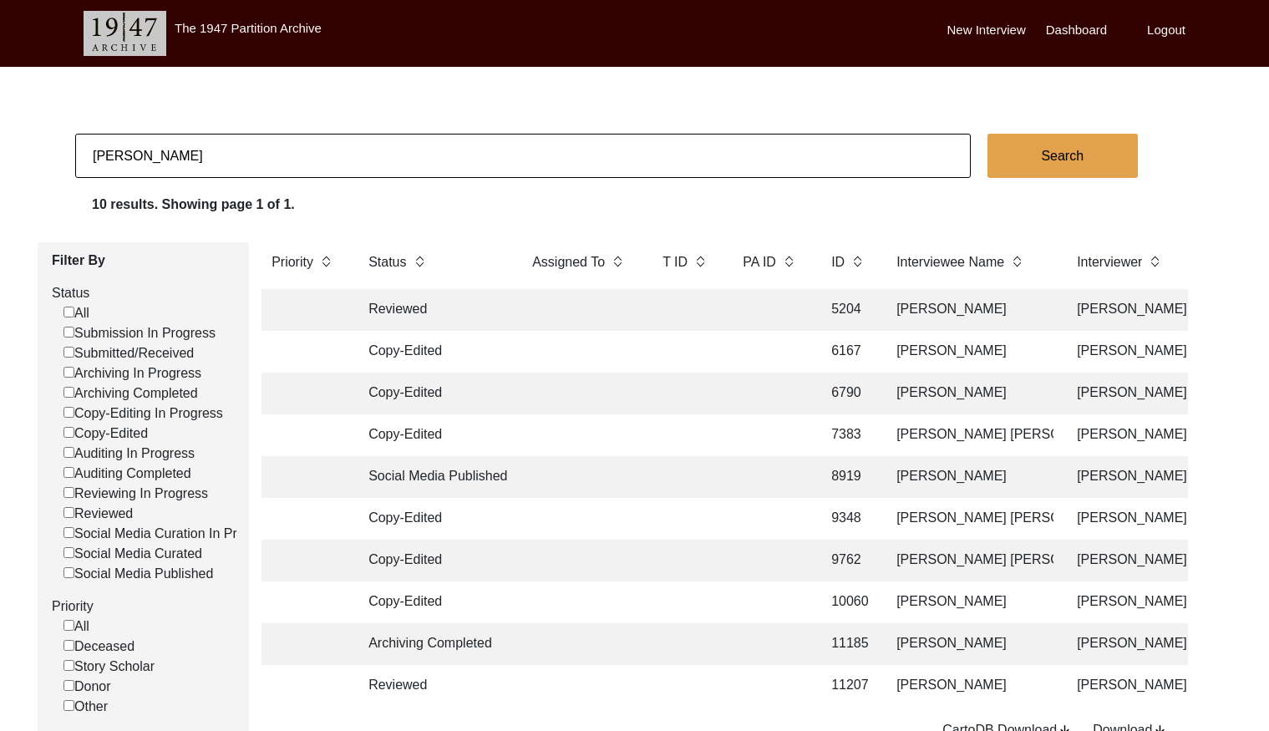
click at [226, 144] on input "[PERSON_NAME]" at bounding box center [522, 156] width 895 height 44
paste input "[PERSON_NAME]"
type input "[PERSON_NAME]"
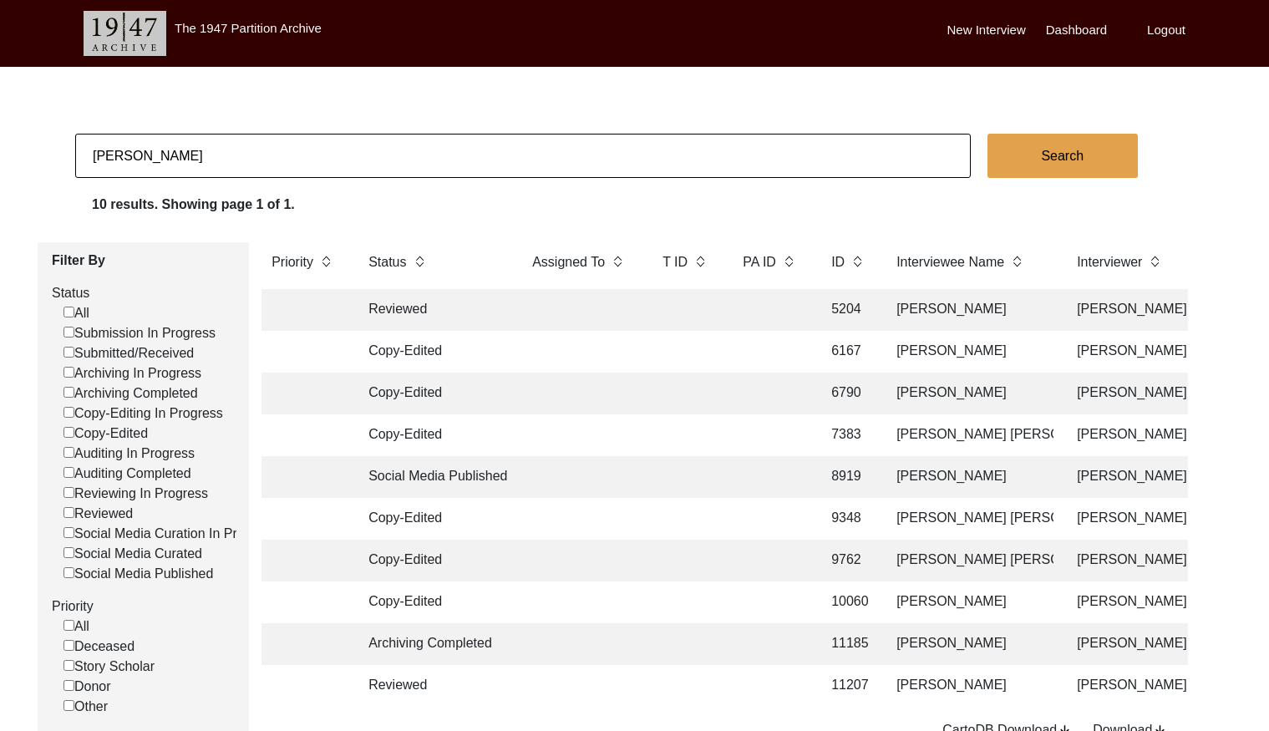
checkbox input "false"
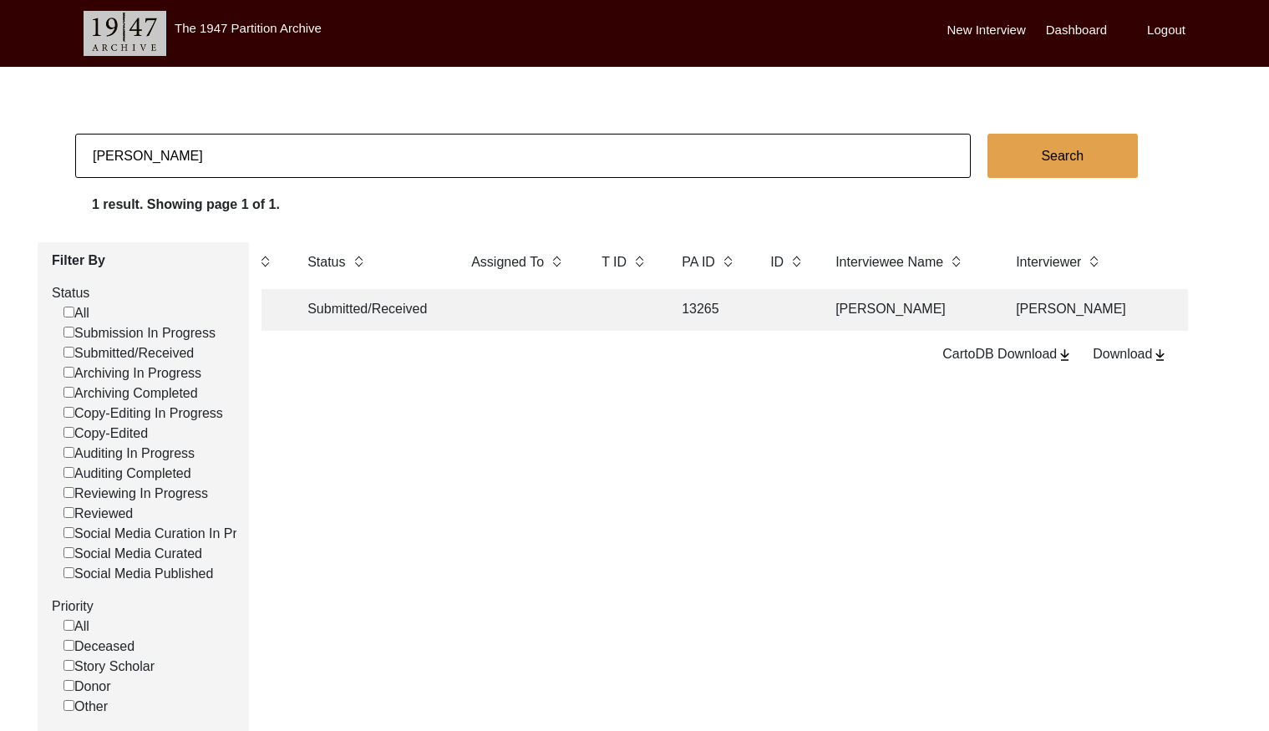
scroll to position [0, 66]
click at [256, 136] on input "[PERSON_NAME]" at bounding box center [522, 156] width 895 height 44
click at [259, 143] on input "[PERSON_NAME]" at bounding box center [522, 156] width 895 height 44
click at [260, 143] on input "[PERSON_NAME]" at bounding box center [522, 156] width 895 height 44
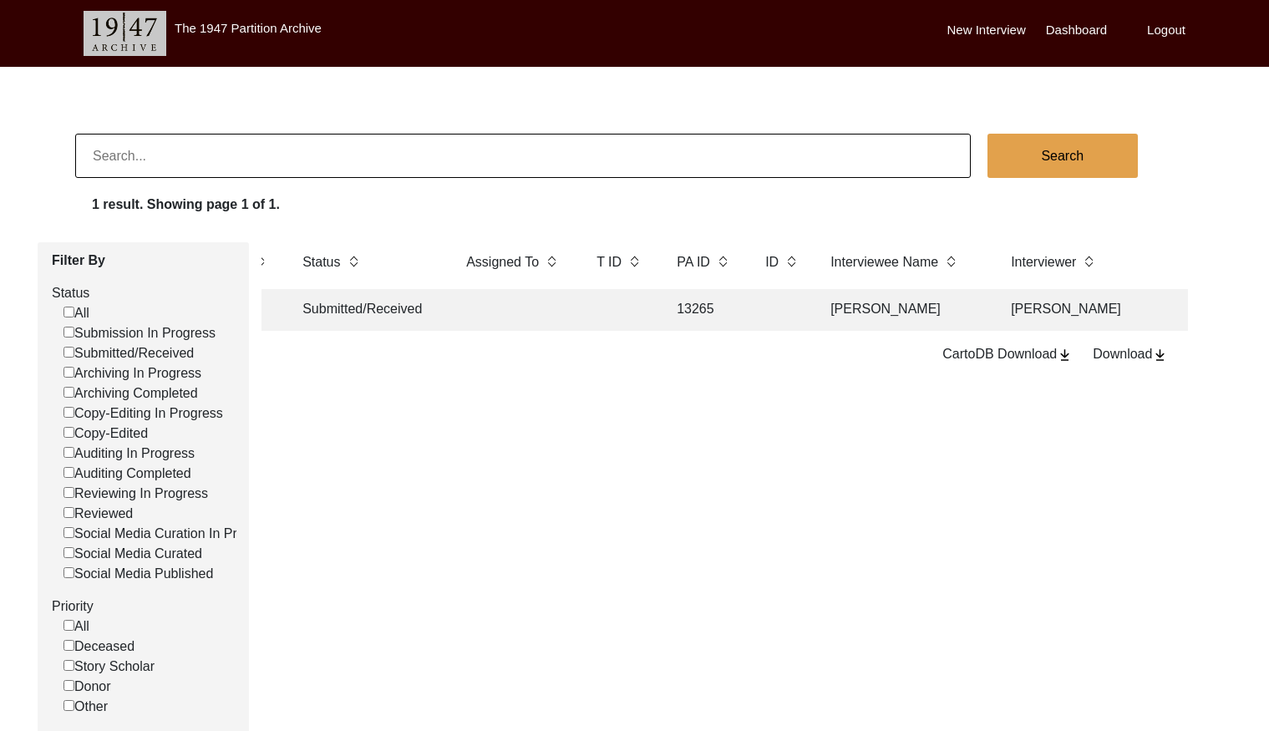
paste input "Sumitter Kaur"
type input "Sumitter Kaur"
checkbox input "false"
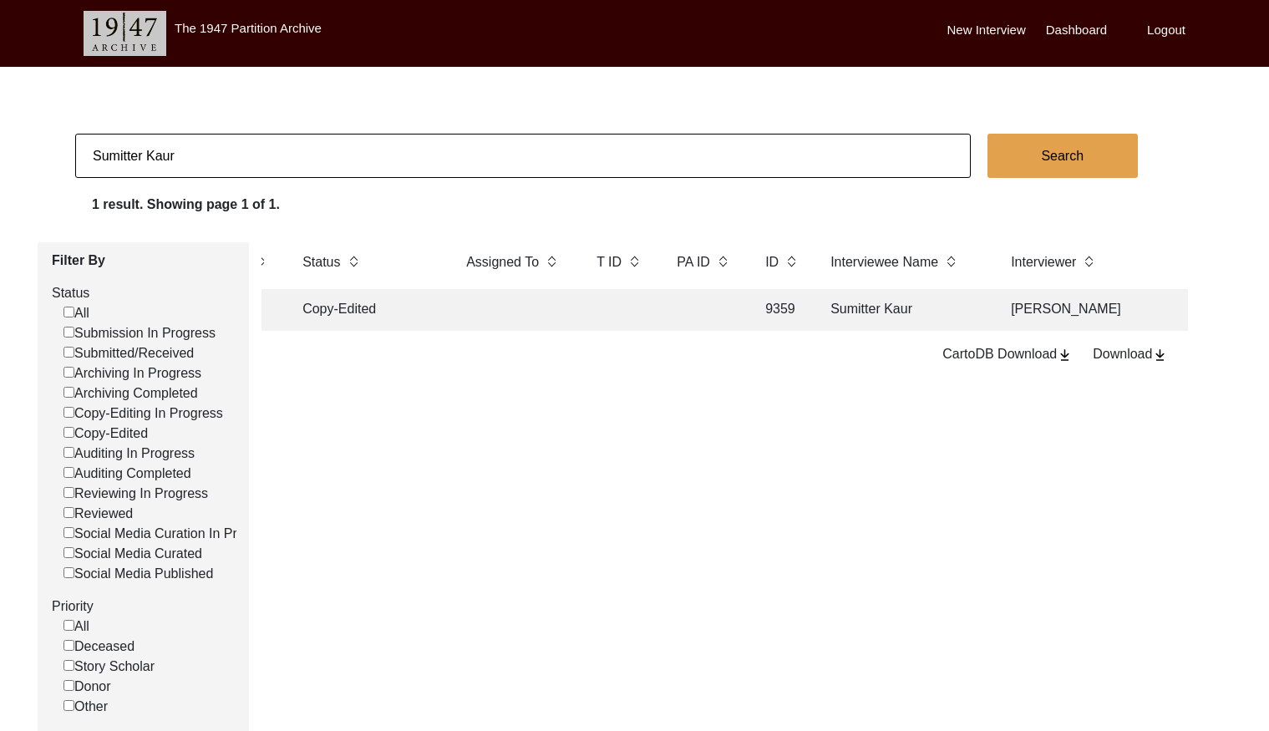
click at [742, 311] on td at bounding box center [704, 310] width 75 height 42
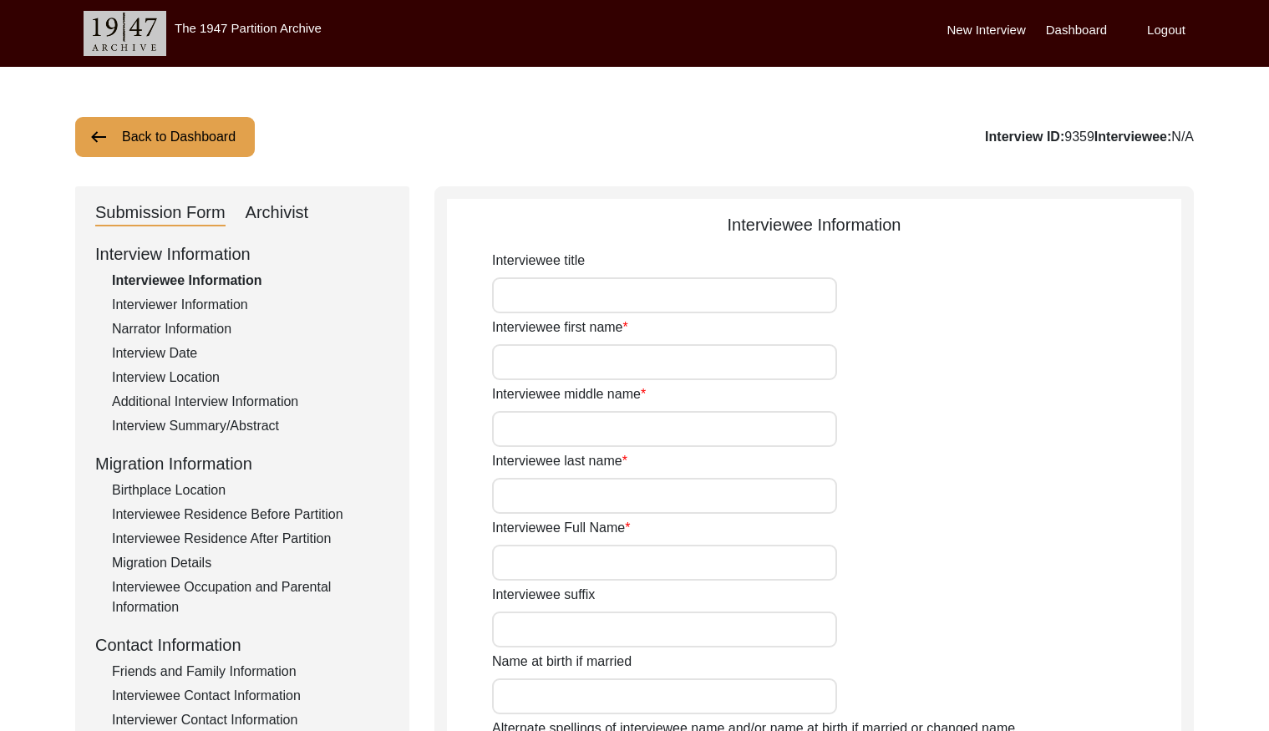
type input "Mrs."
type input "Sumitter Kaur"
type input "1926"
type input "[DEMOGRAPHIC_DATA]"
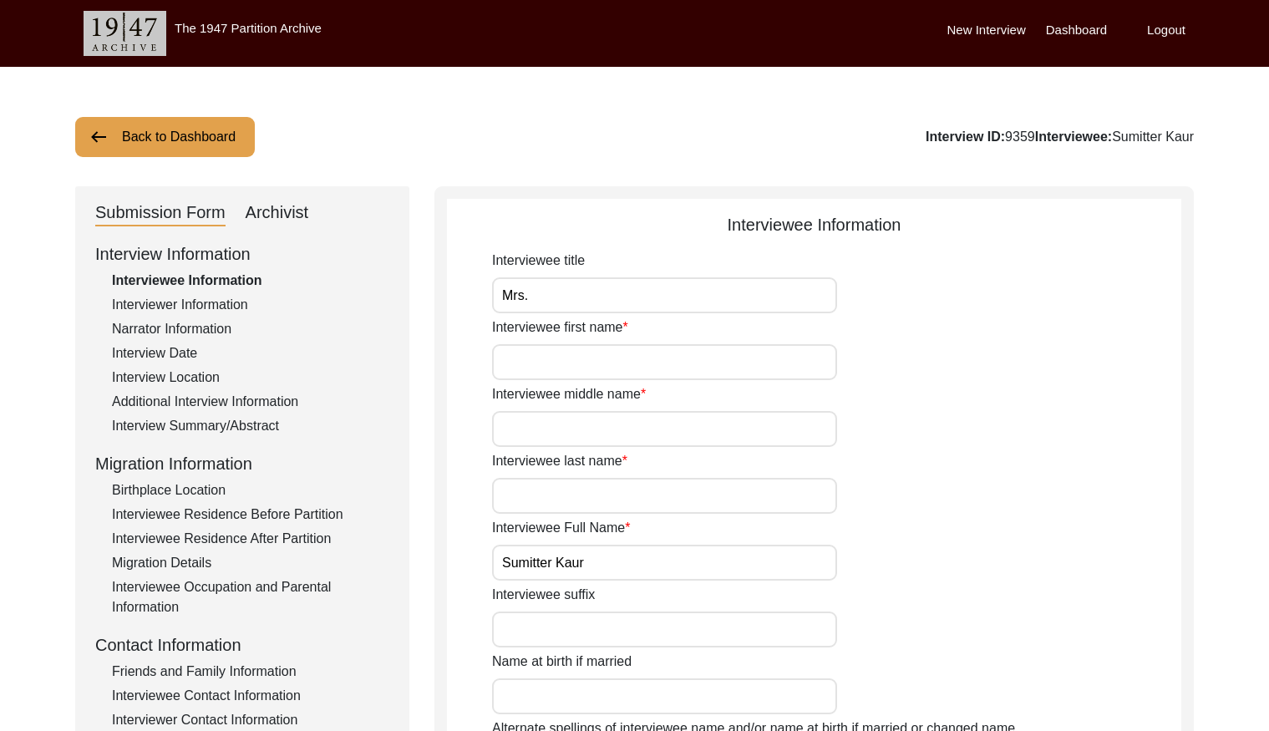
drag, startPoint x: 266, startPoint y: 217, endPoint x: 340, endPoint y: 227, distance: 75.0
click at [268, 217] on div "Archivist" at bounding box center [277, 213] width 63 height 27
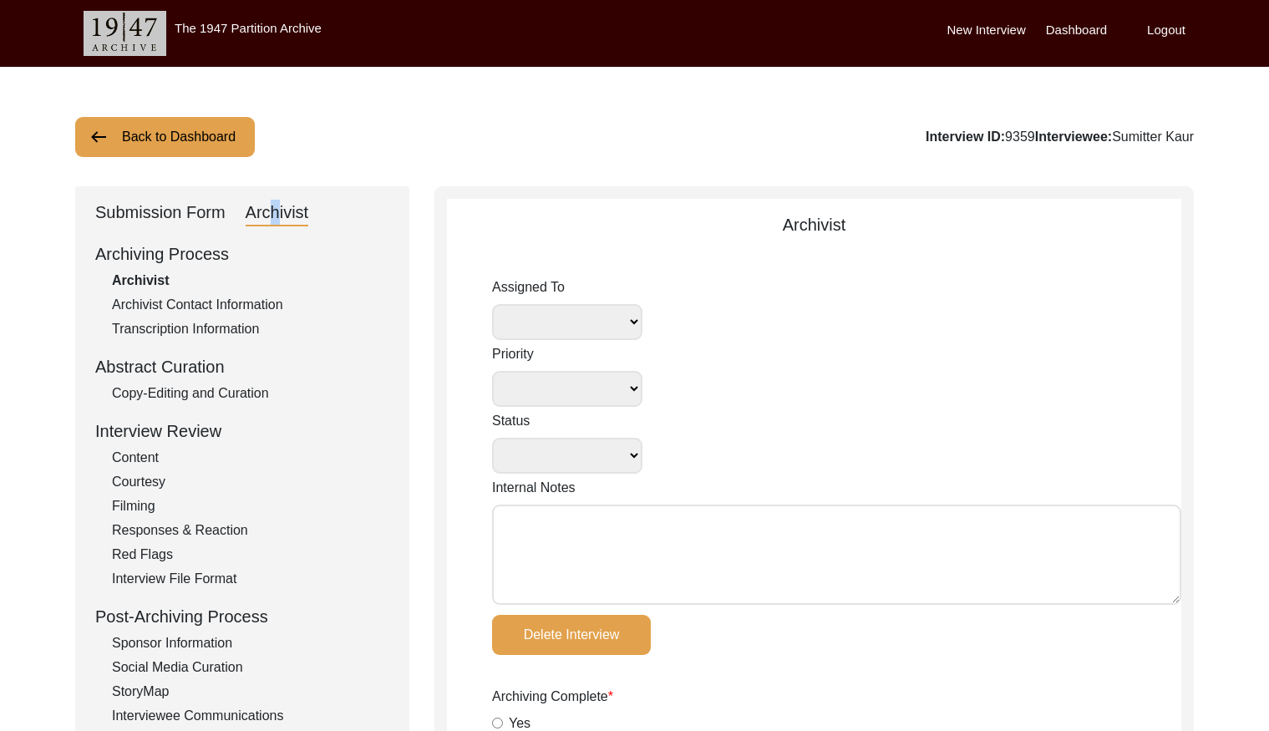
select select
select select "Copy-Edited"
type textarea "Tori [DATE]: disk, photos, [PERSON_NAME]/video length documented"
type input "[DATE]"
radio input "true"
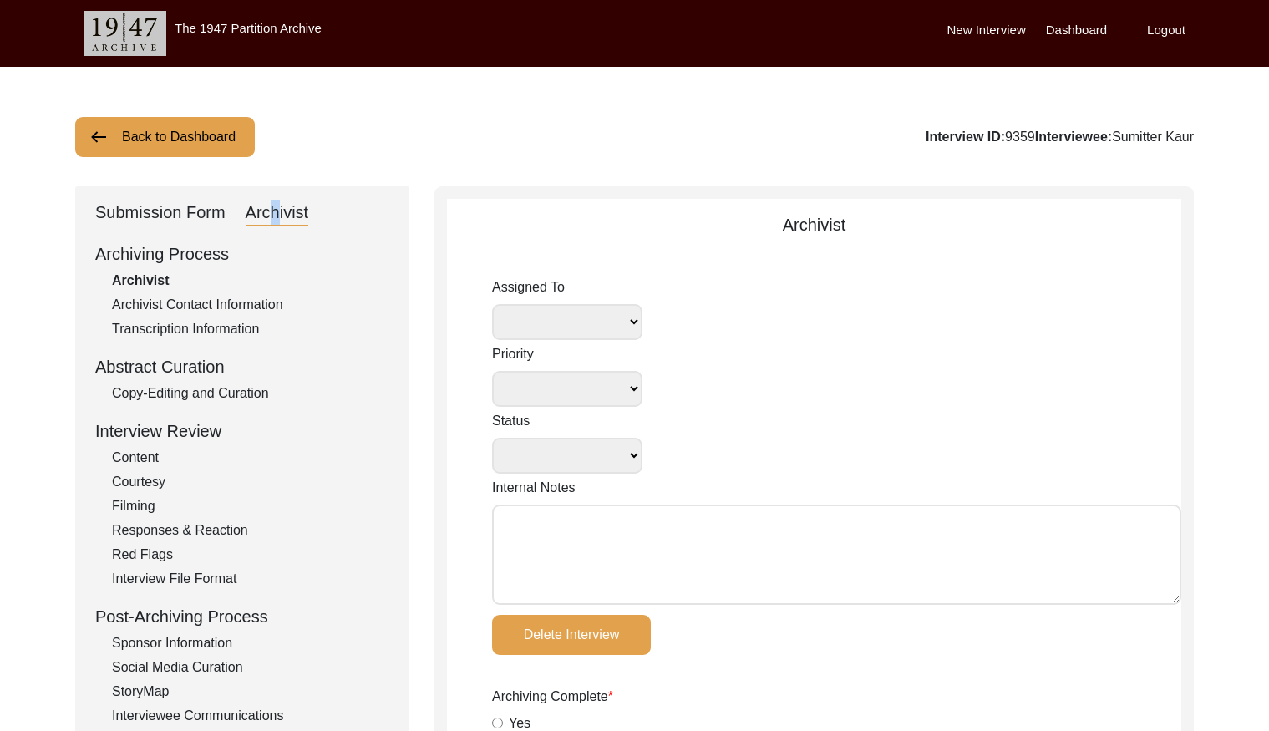
radio input "true"
type textarea "no phone number and no email"
radio input "true"
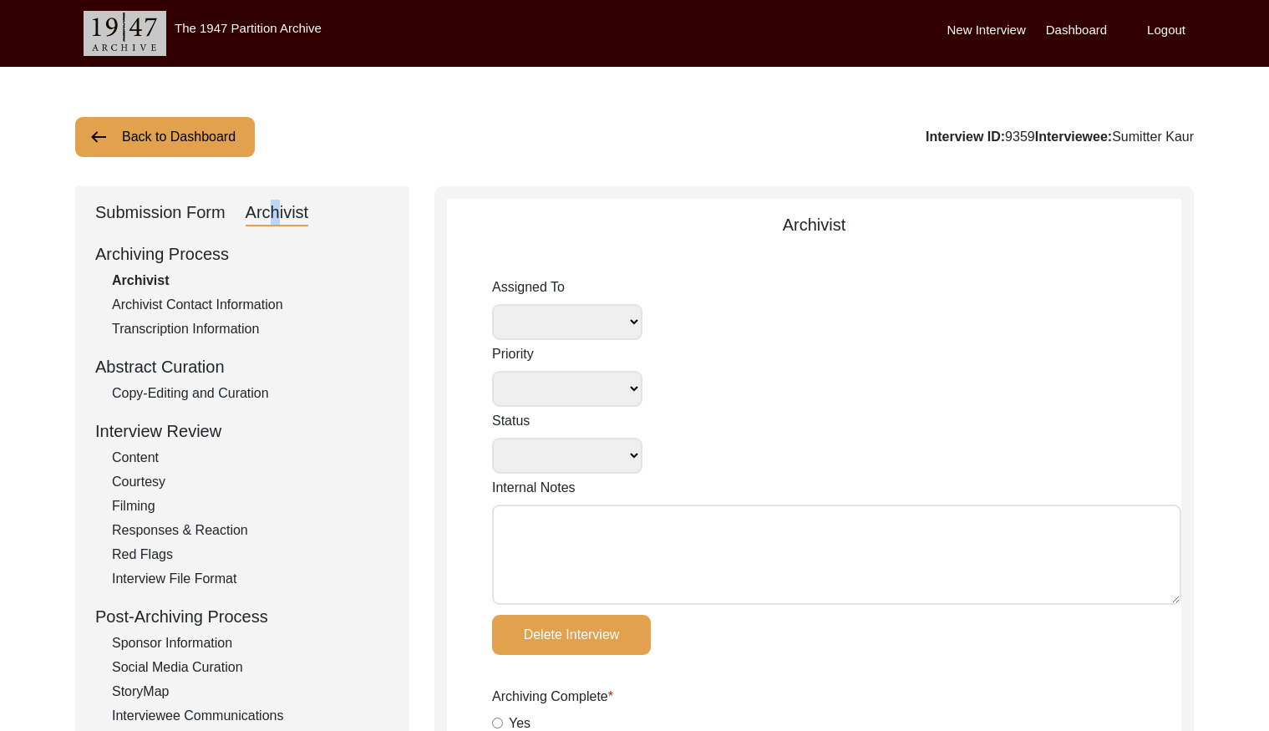
radio input "true"
type input "1:15:37"
radio input "true"
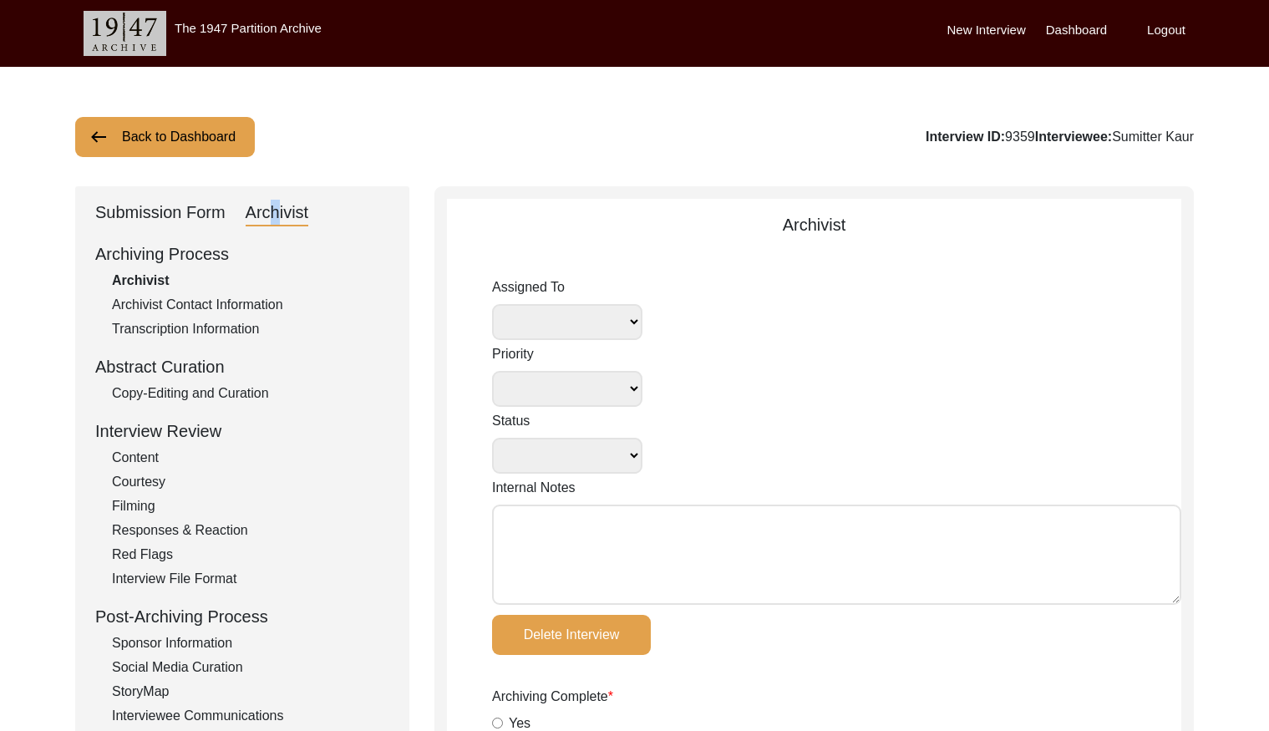
radio input "true"
type input "19"
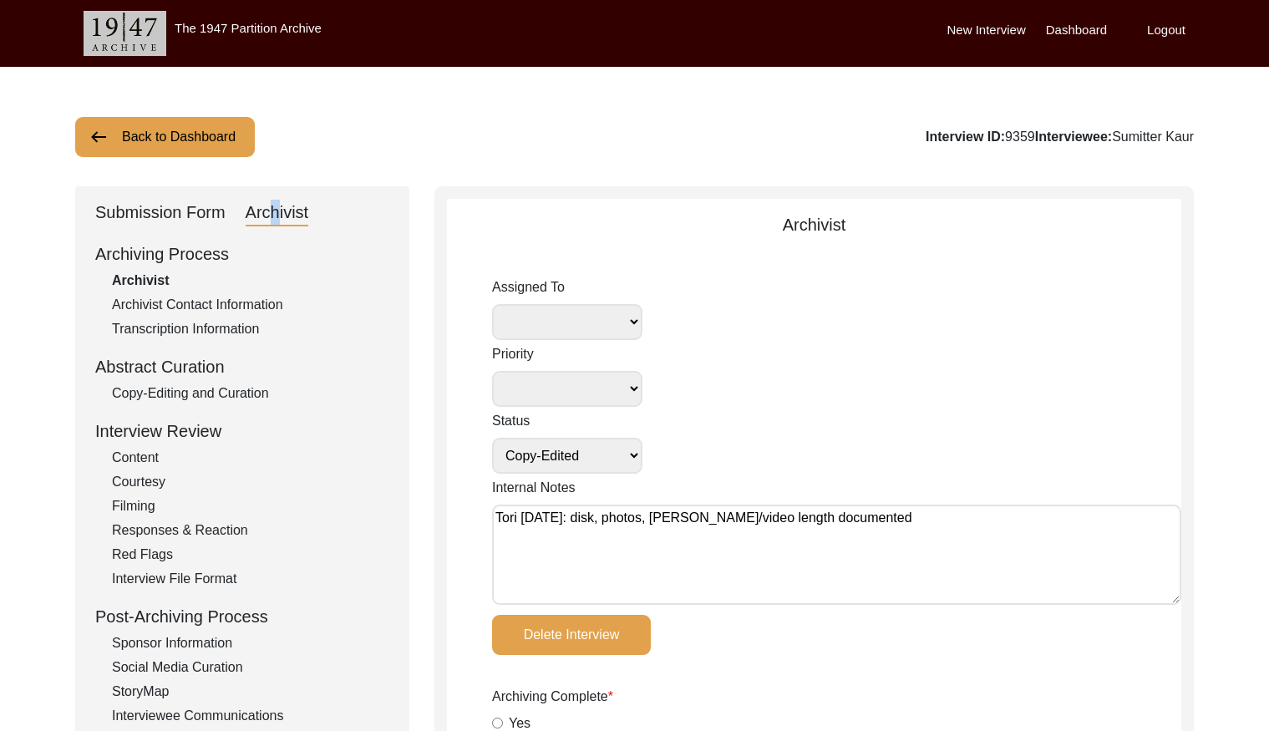
radio input "true"
type textarea "[PERSON_NAME] length: 0:07:56"
type input "mp4"
select select
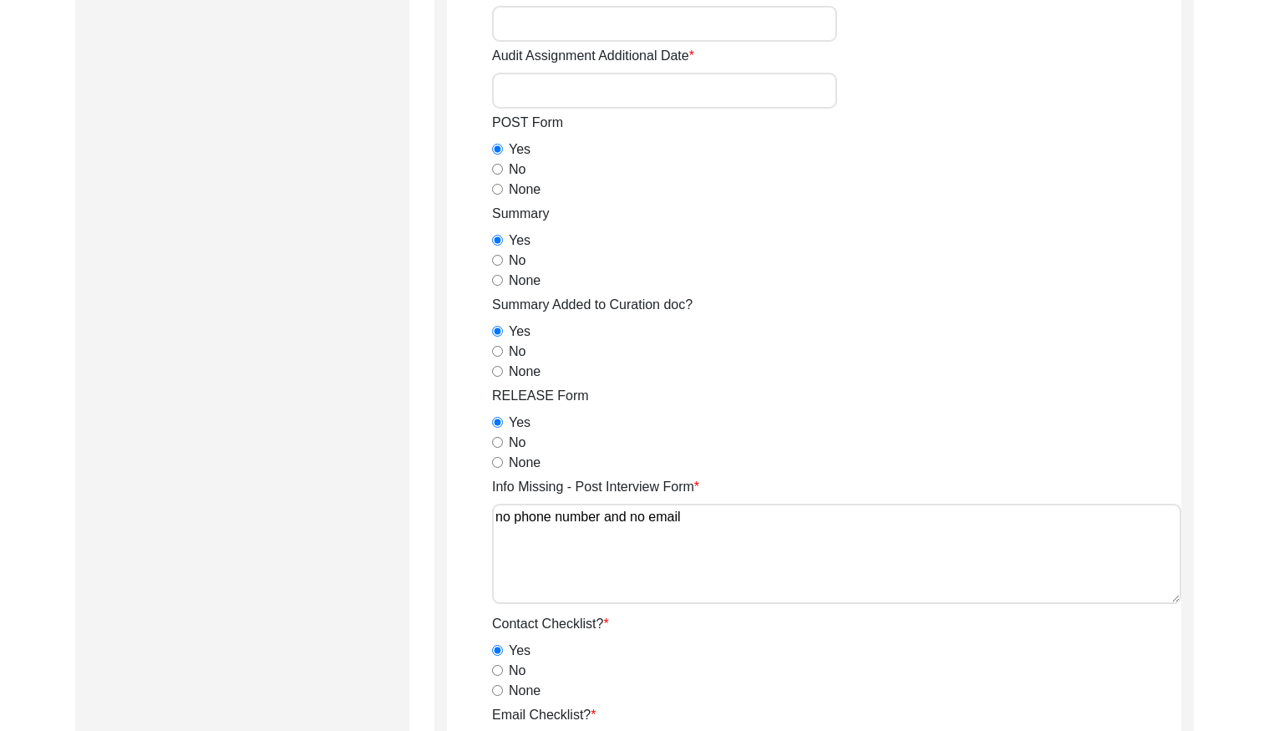
click at [928, 378] on div "None" at bounding box center [836, 372] width 689 height 20
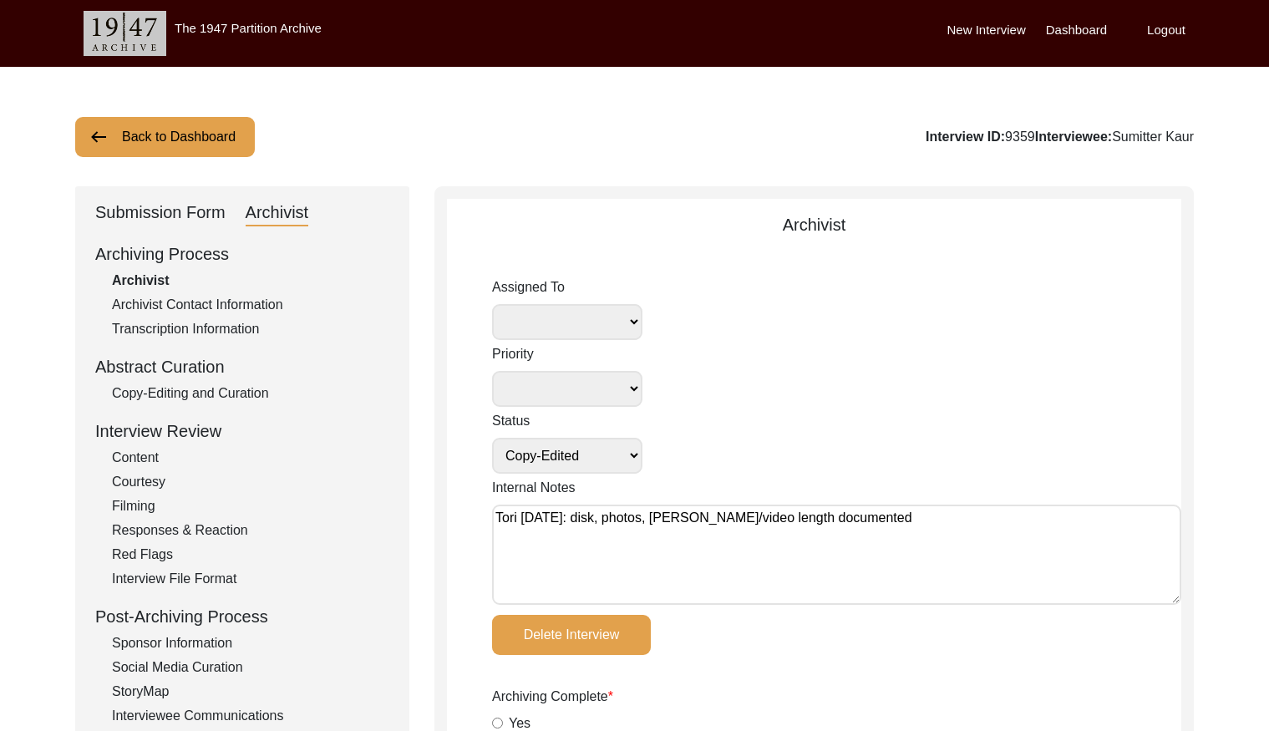
click at [180, 148] on button "Back to Dashboard" at bounding box center [165, 137] width 180 height 40
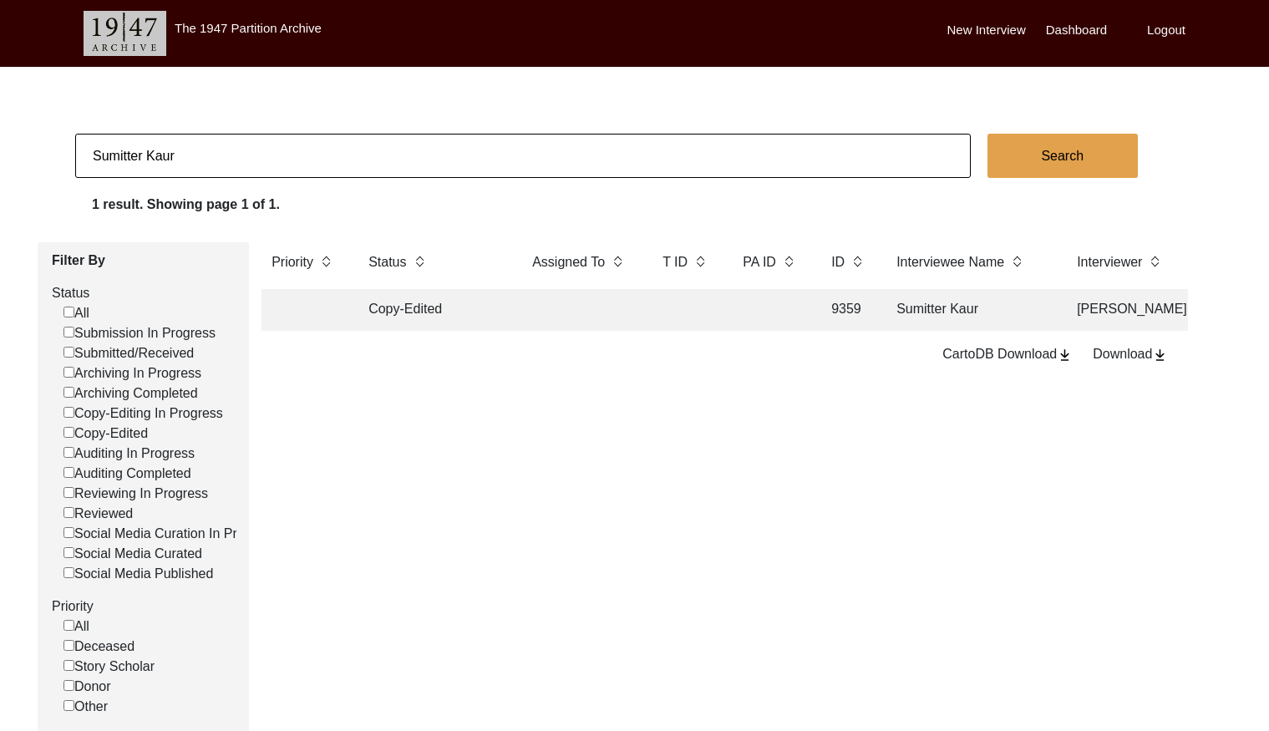
click at [323, 152] on input "Sumitter Kaur" at bounding box center [522, 156] width 895 height 44
click at [323, 151] on input "Sumitter Kaur" at bounding box center [522, 156] width 895 height 44
click at [323, 152] on input "Sumitter Kaur" at bounding box center [522, 156] width 895 height 44
paste input "[PERSON_NAME]"
type input "[PERSON_NAME]"
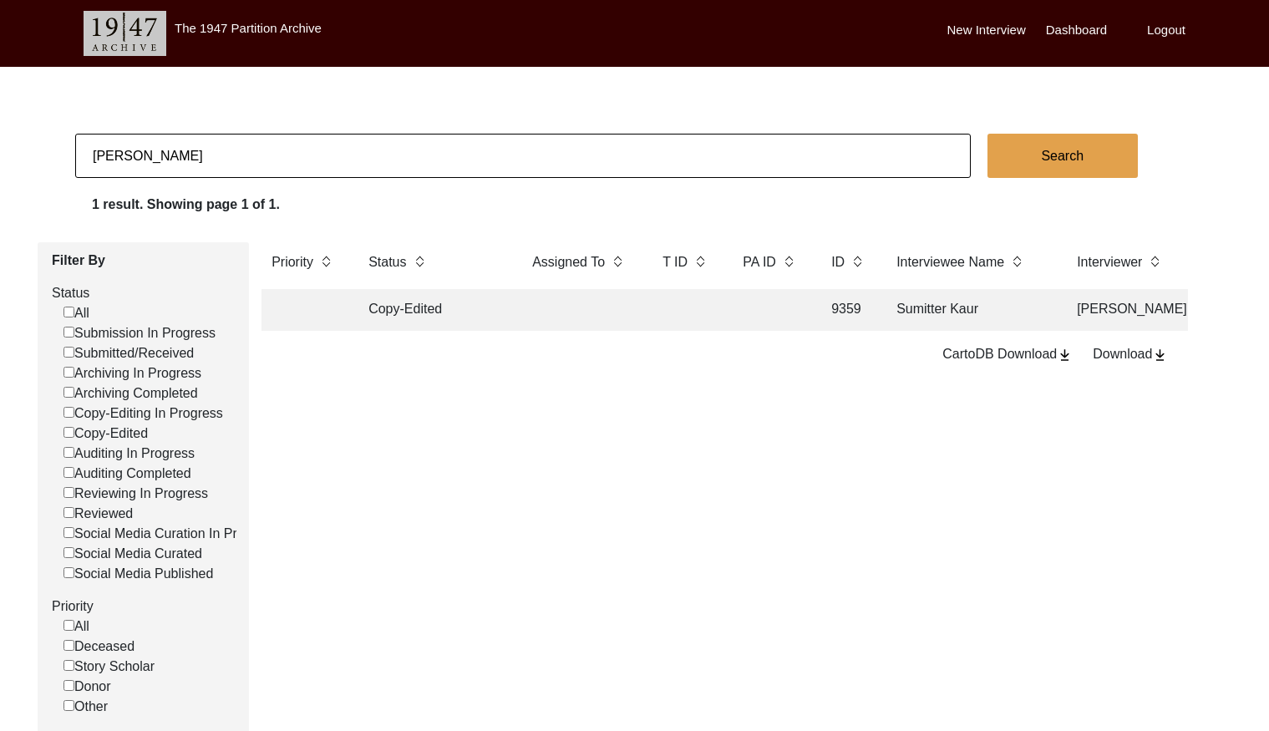
checkbox input "false"
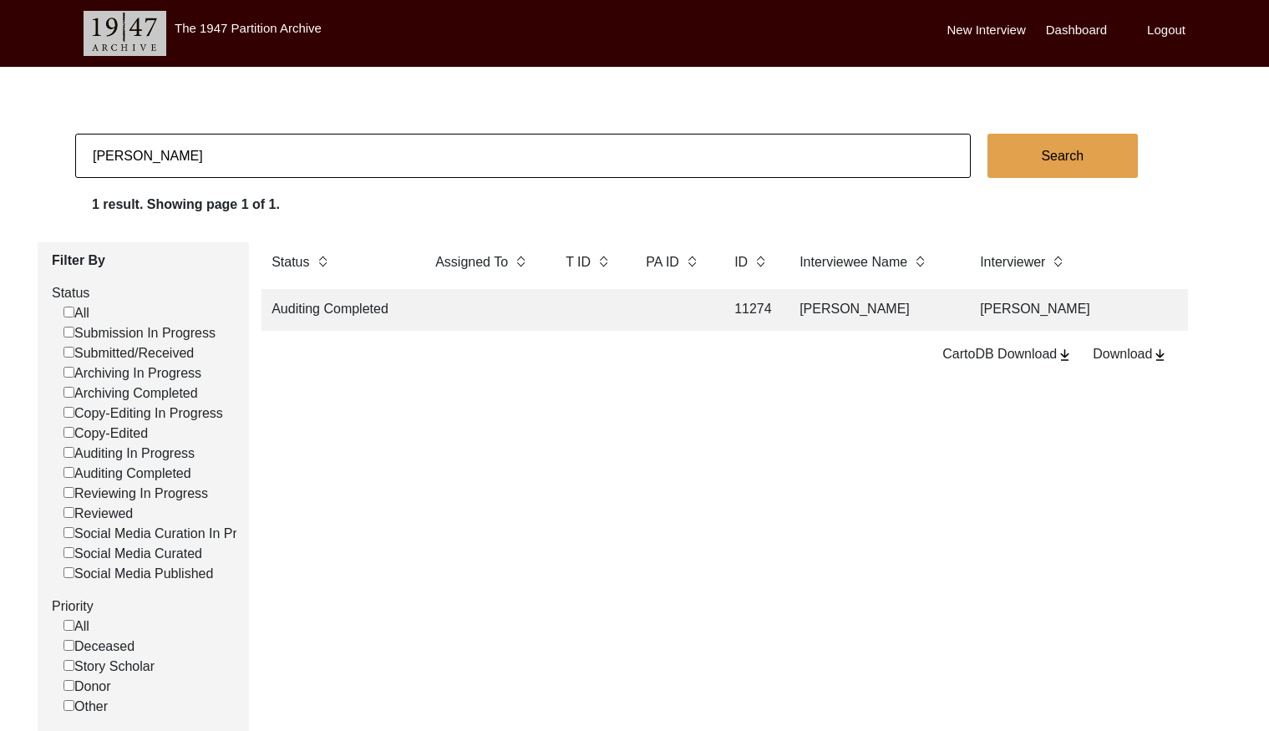
scroll to position [0, 110]
click at [800, 303] on td "[PERSON_NAME]" at bounding box center [859, 310] width 167 height 42
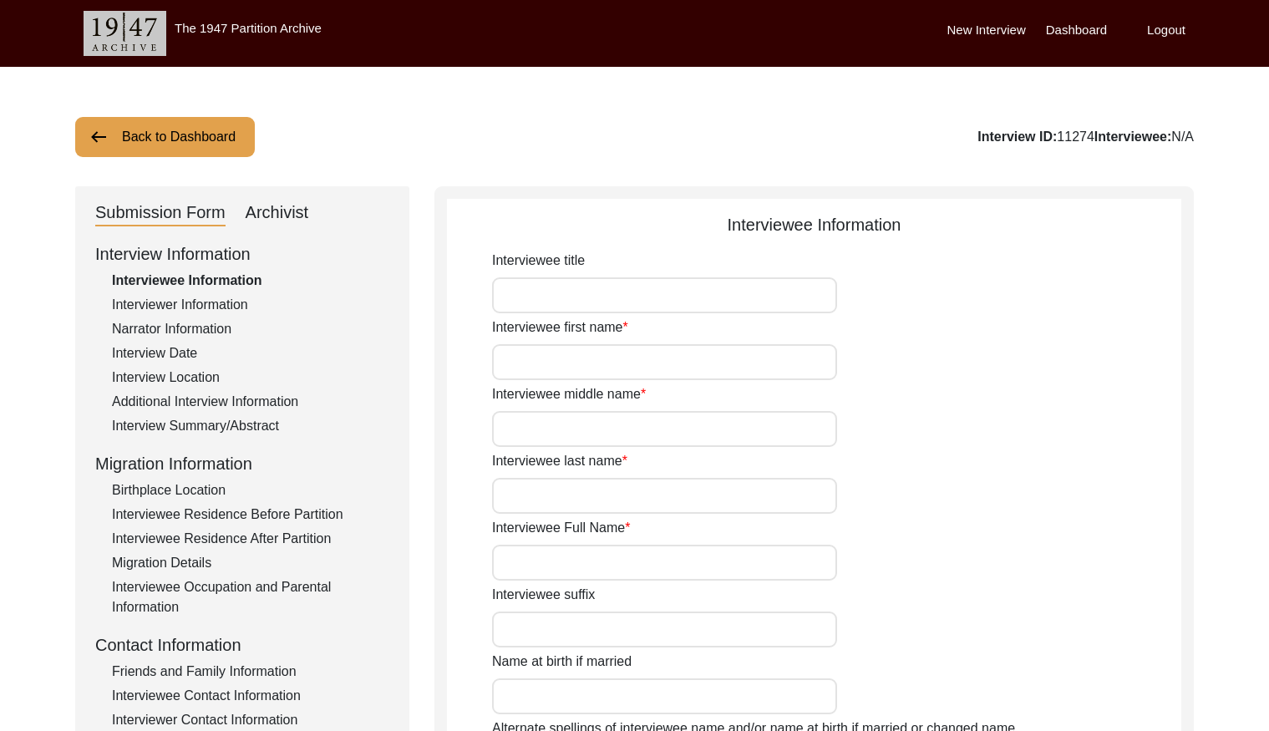
type input "[PERSON_NAME]"
type input "N/A"
type input "[PERSON_NAME]"
type input "[DATE]"
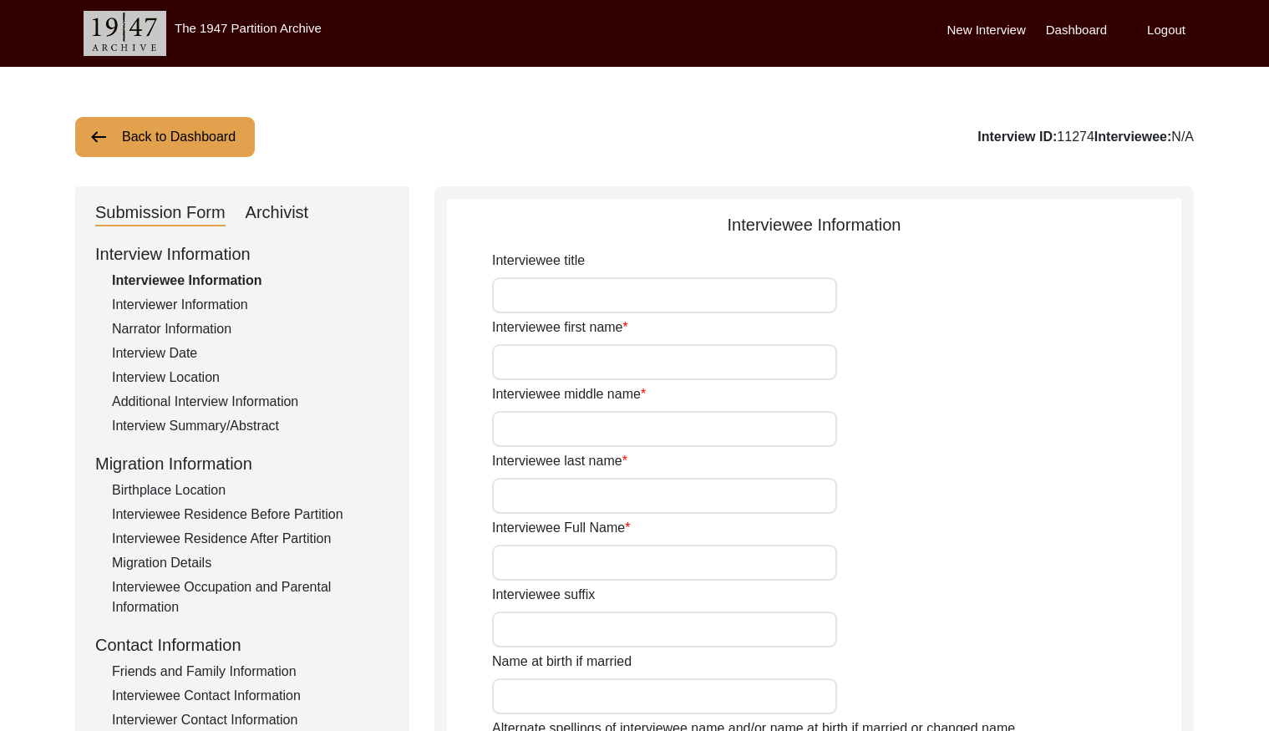
type input "77"
type input "[DEMOGRAPHIC_DATA]"
type input "N/A"
type input "[DEMOGRAPHIC_DATA]"
type input "Indian (Bengali)"
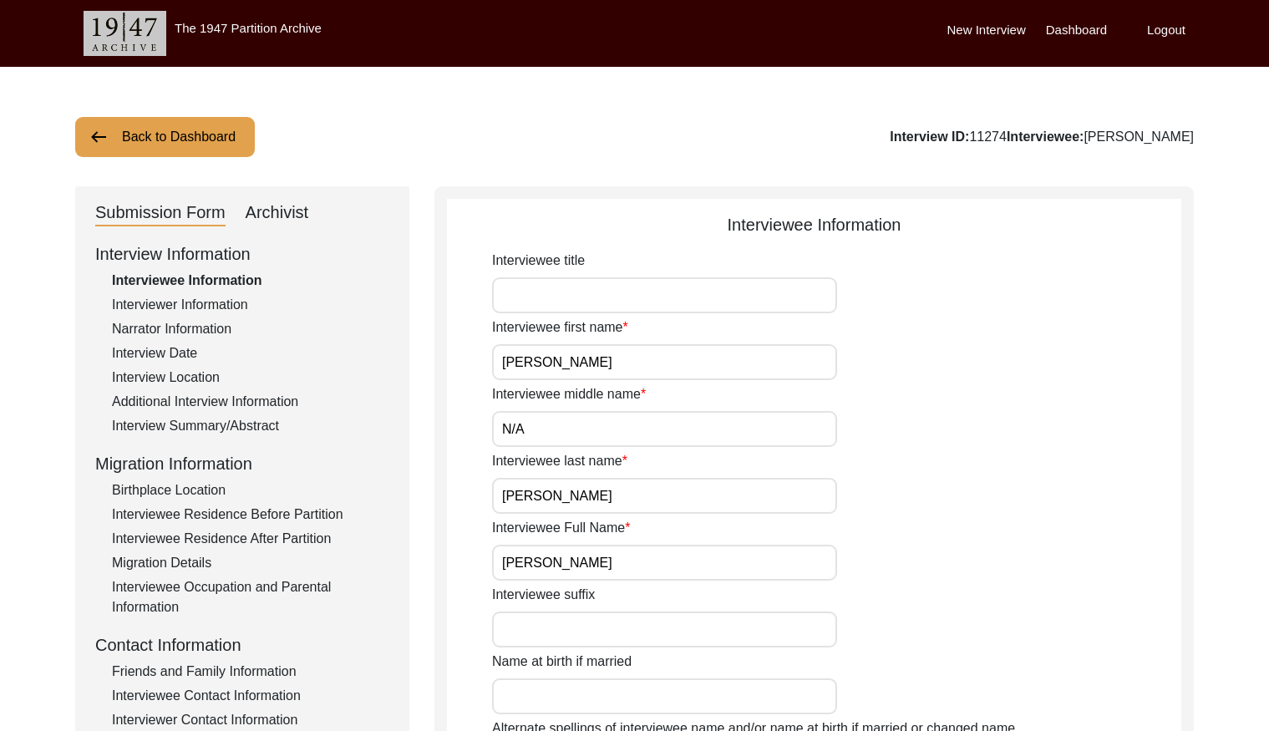
click at [273, 208] on div "Archivist" at bounding box center [277, 213] width 63 height 27
select select "Auditing Completed"
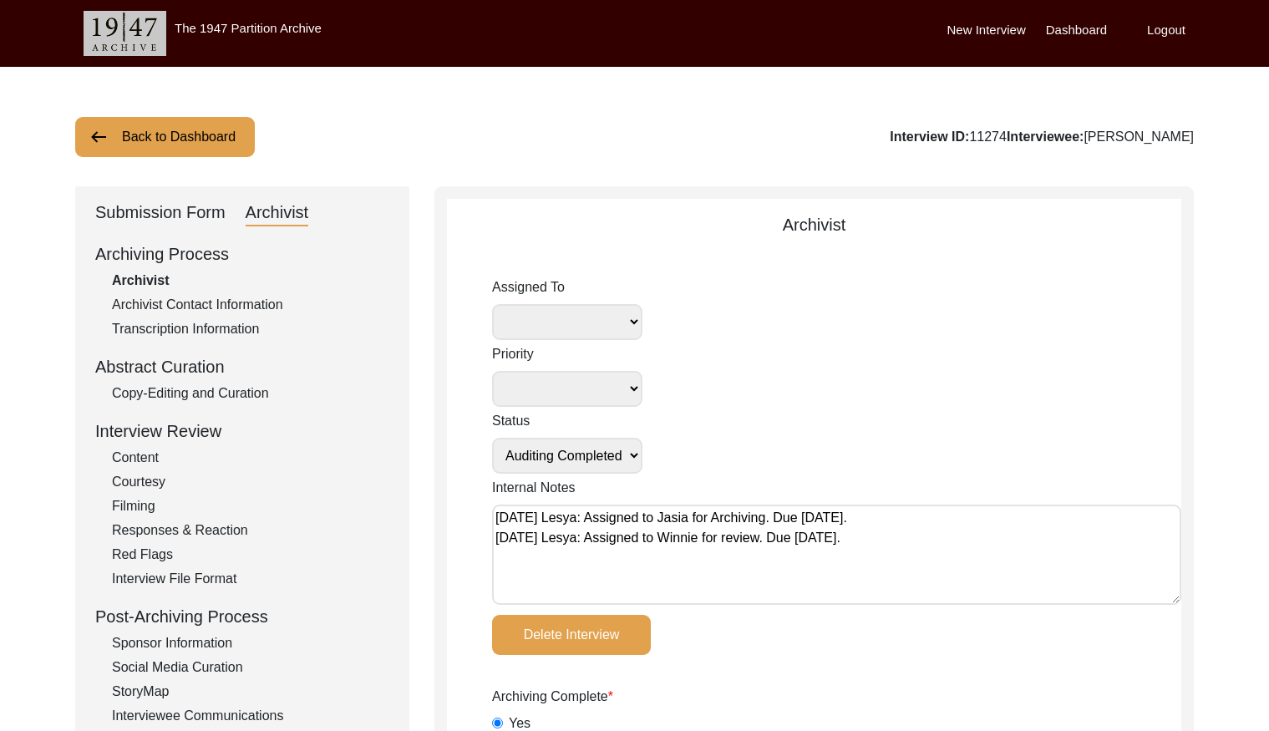
scroll to position [1, 0]
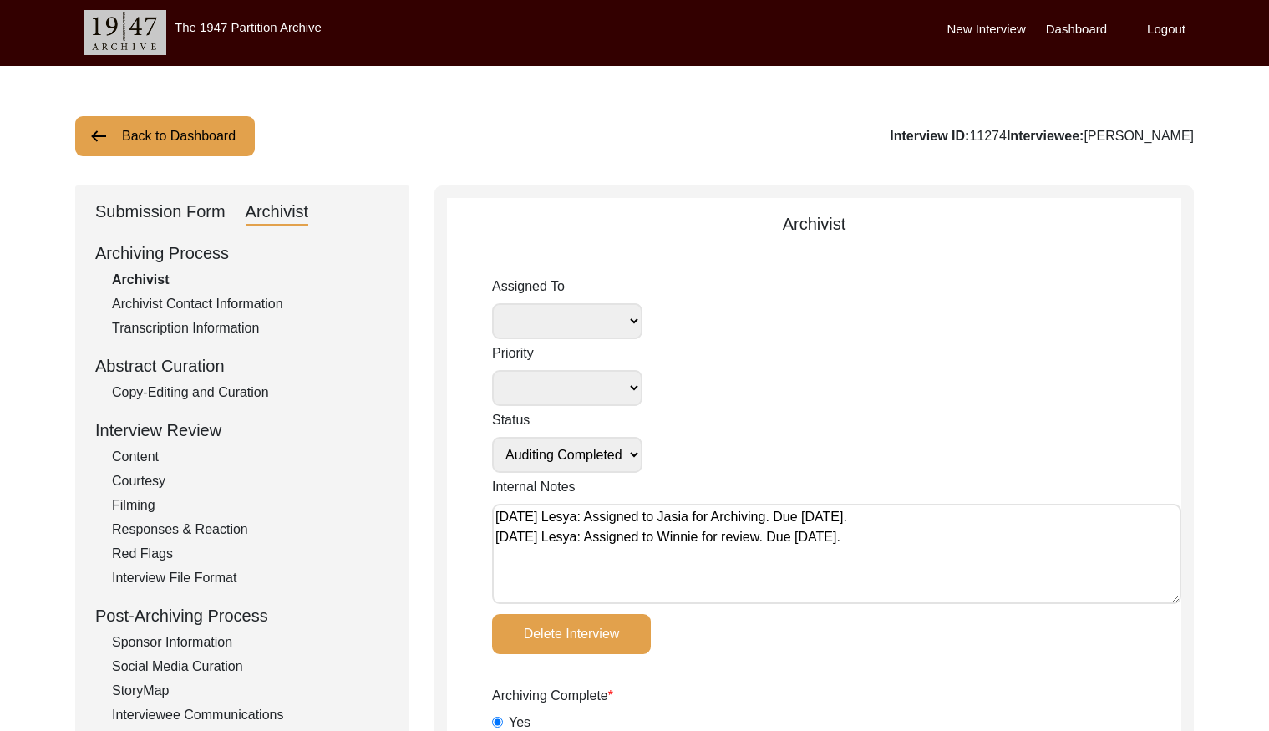
click at [163, 132] on button "Back to Dashboard" at bounding box center [165, 136] width 180 height 40
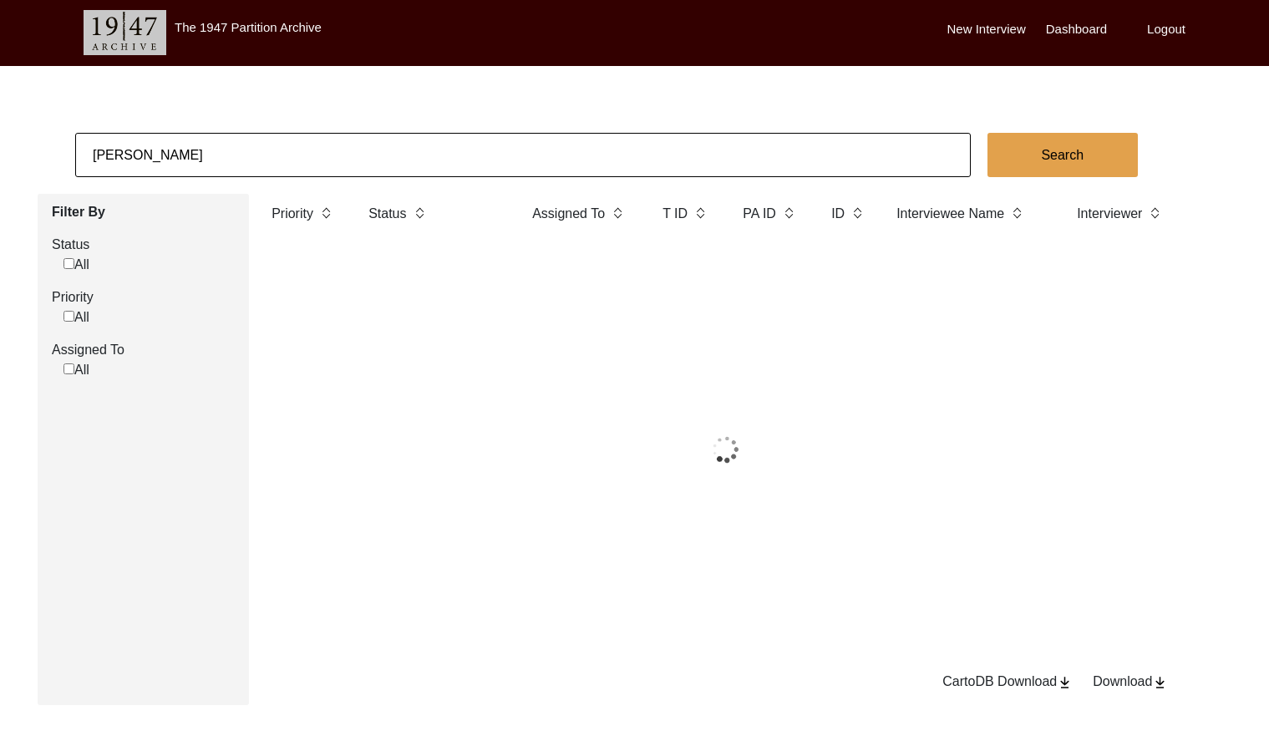
click at [233, 153] on input "[PERSON_NAME]" at bounding box center [522, 155] width 895 height 44
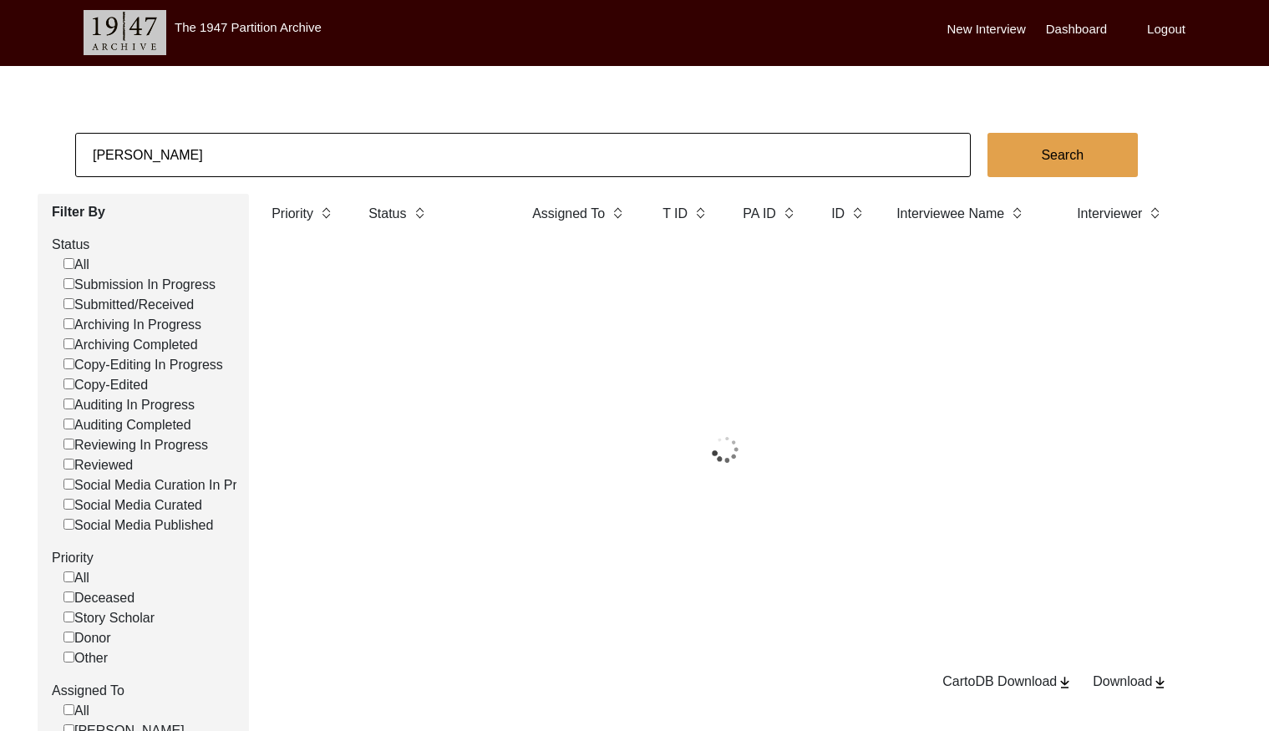
click at [233, 153] on input "[PERSON_NAME]" at bounding box center [522, 155] width 895 height 44
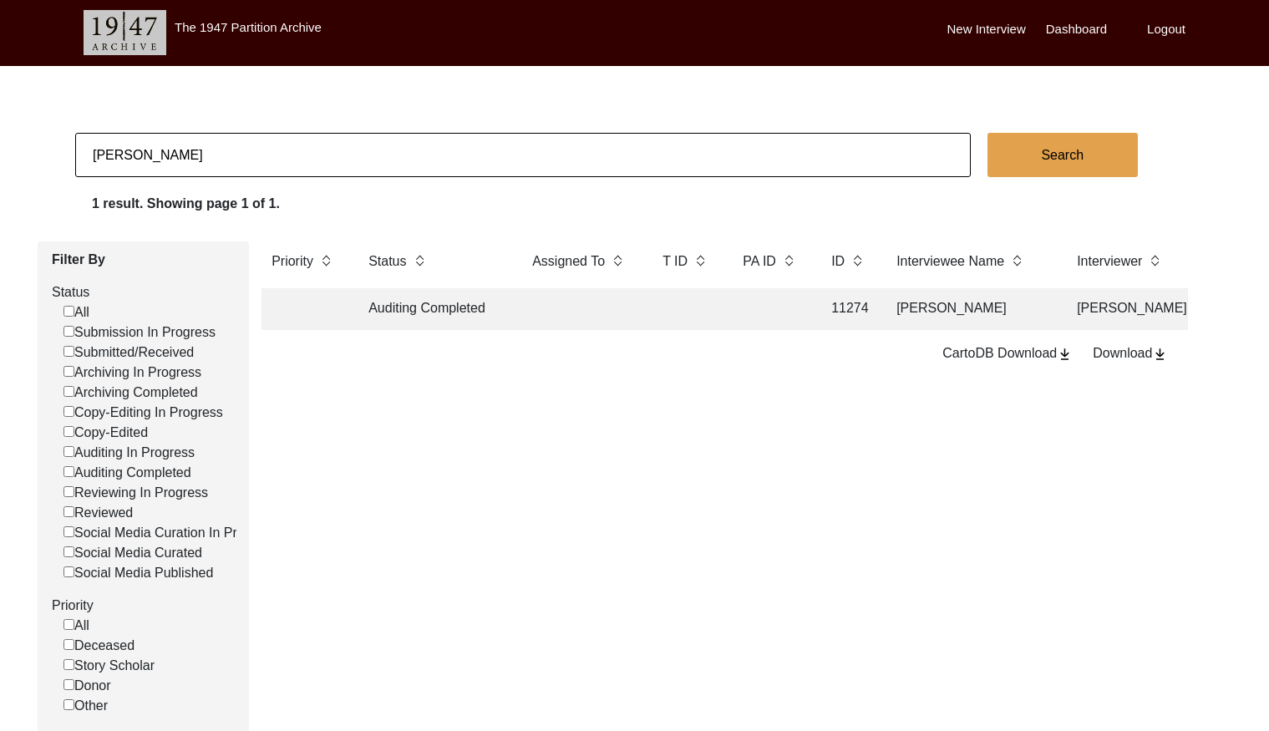
click at [233, 153] on input "[PERSON_NAME]" at bounding box center [522, 155] width 895 height 44
type input "13265"
checkbox input "false"
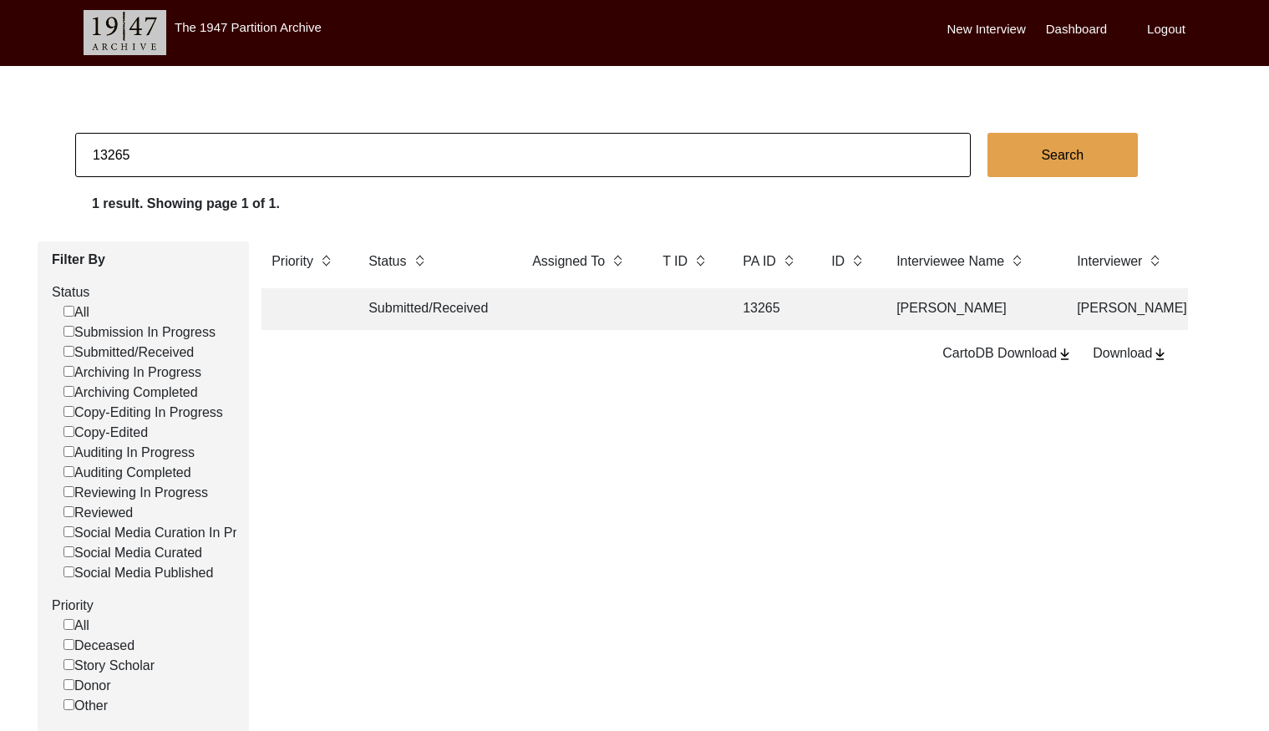
click at [606, 306] on td at bounding box center [580, 309] width 117 height 42
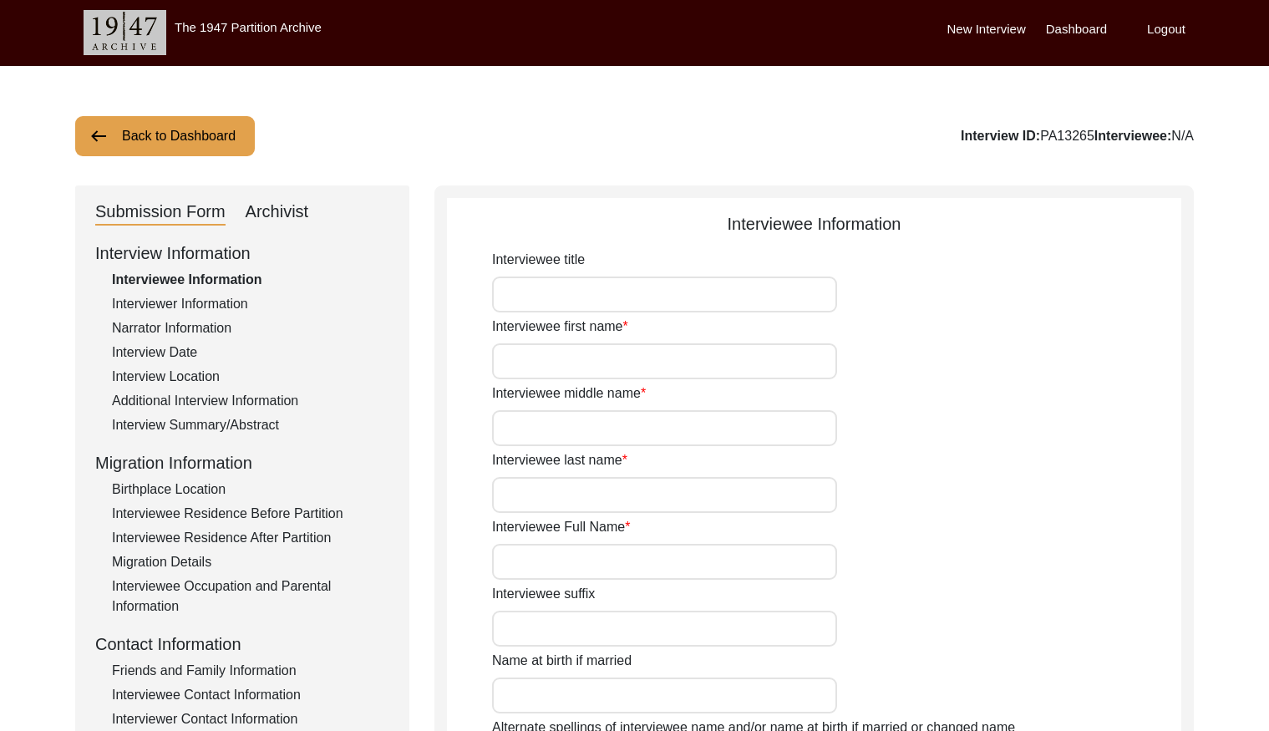
type input "[PERSON_NAME]"
type input "Chakraborty"
type input "[PERSON_NAME]"
type input "[DATE]"
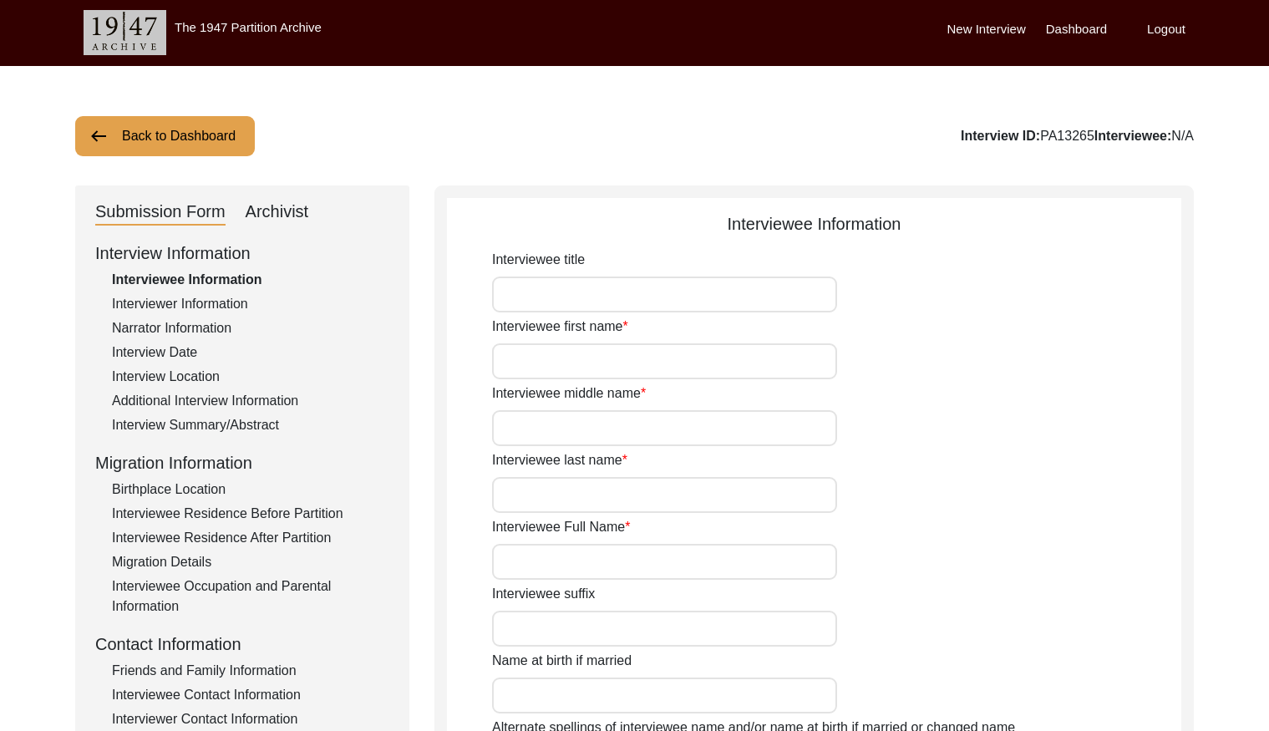
type input "80"
type input "[DEMOGRAPHIC_DATA]"
type input "Bengali"
type input "[DEMOGRAPHIC_DATA]"
type input "Bengali"
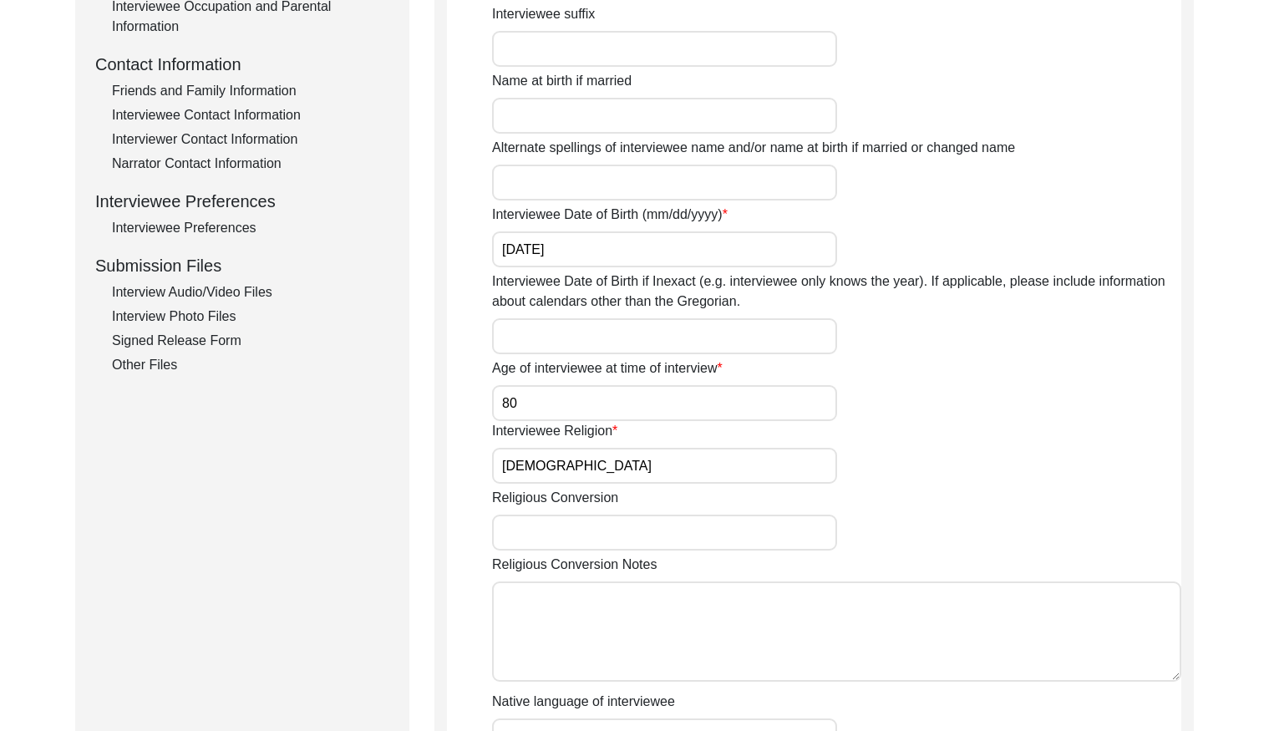
scroll to position [603, 0]
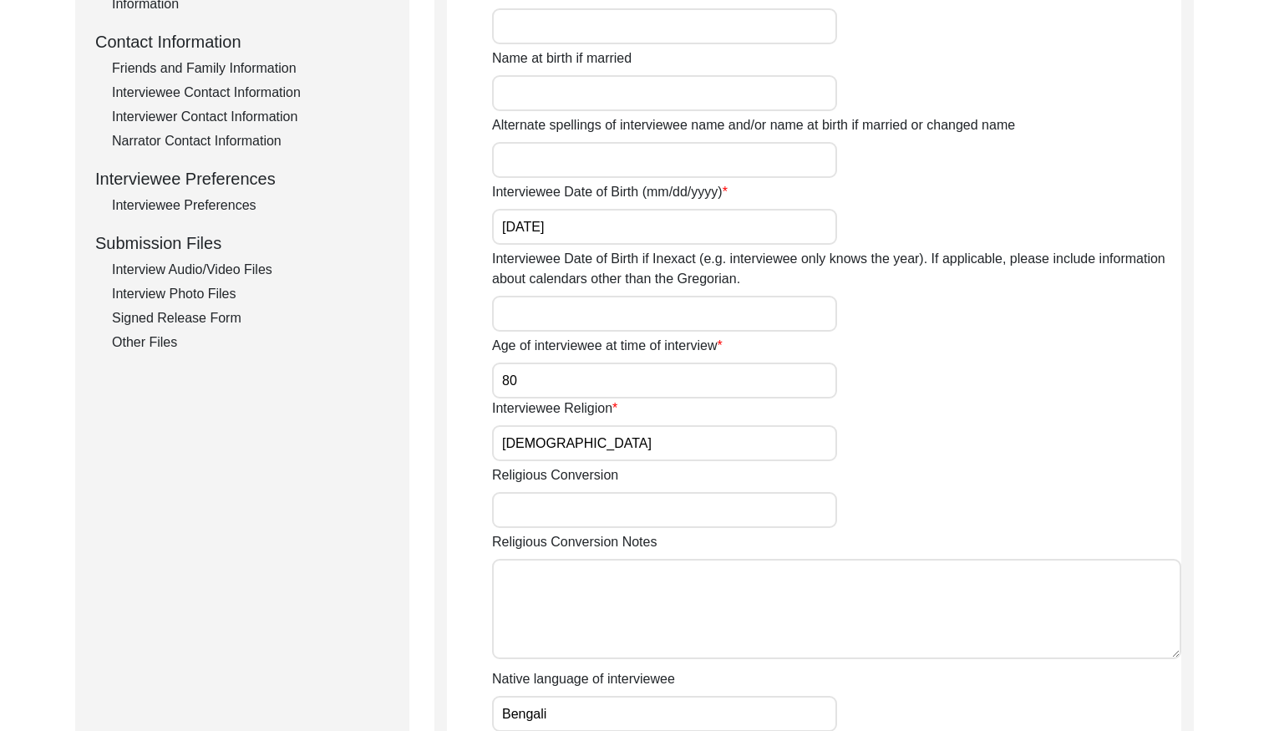
click at [230, 302] on div "Interview Photo Files" at bounding box center [250, 294] width 277 height 20
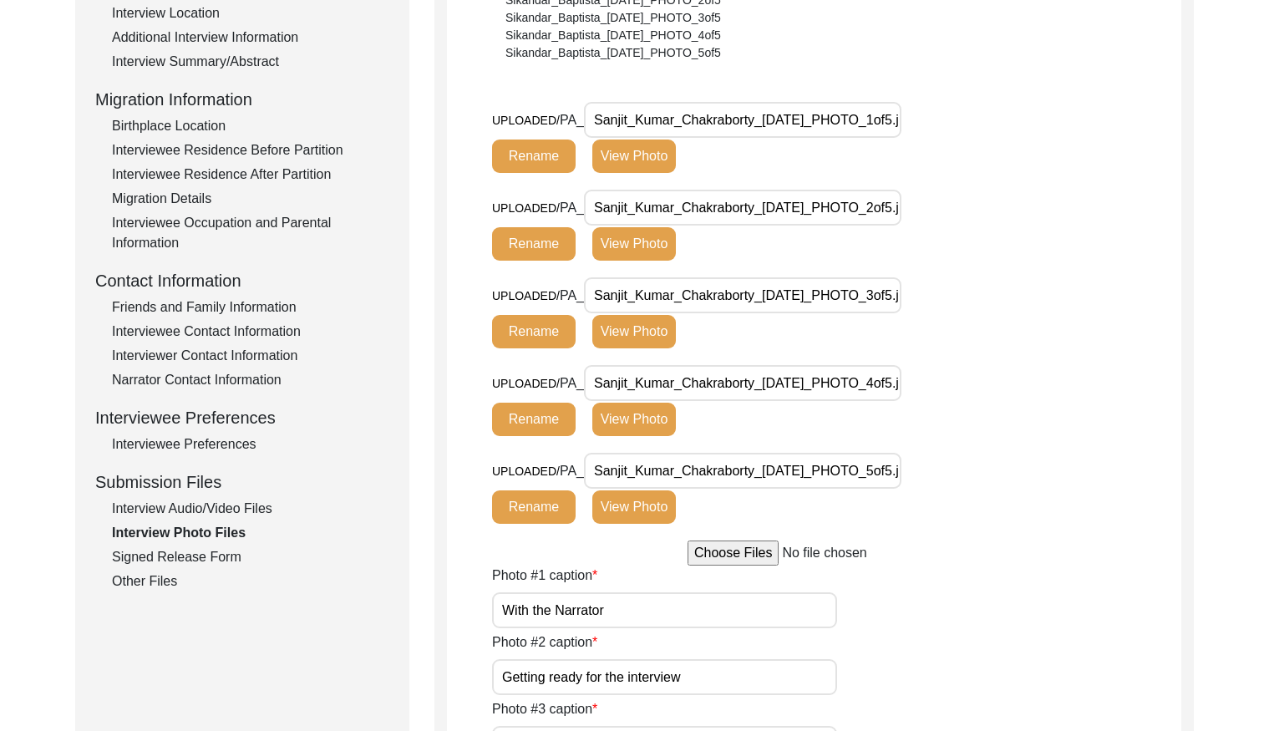
scroll to position [359, 0]
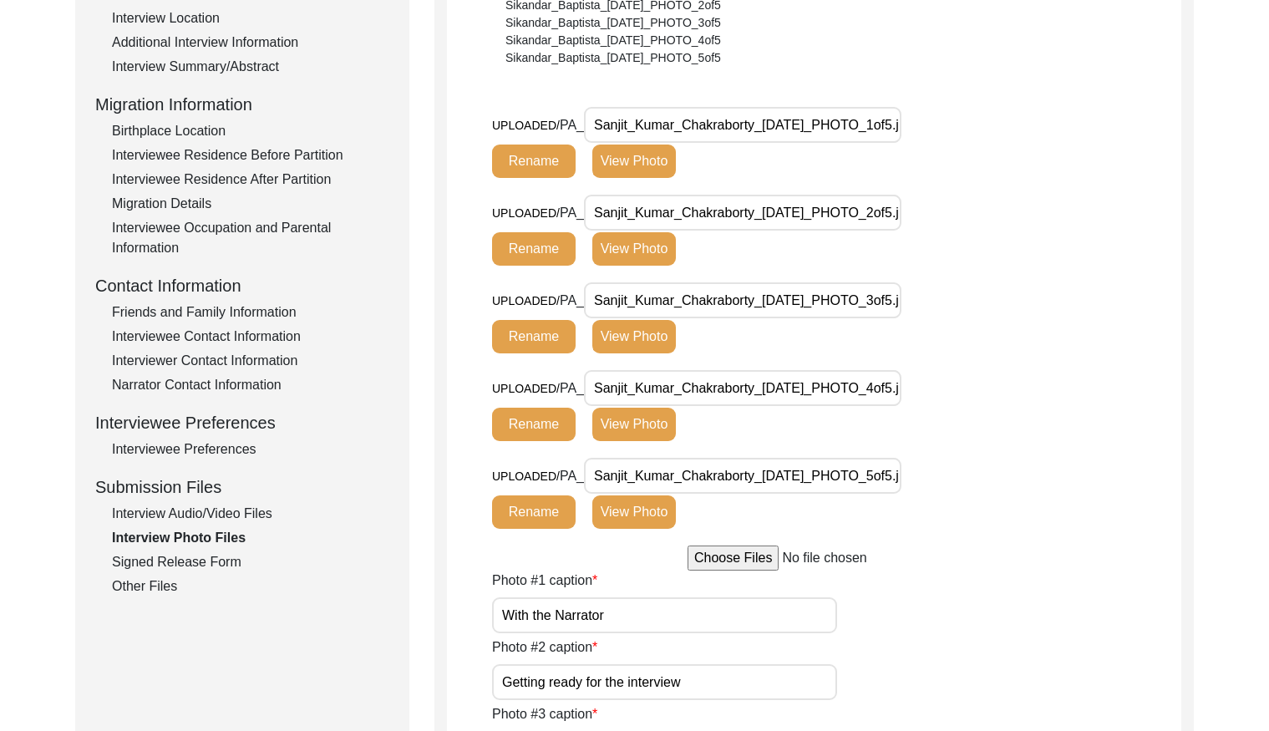
click at [637, 163] on button "View Photo" at bounding box center [634, 160] width 84 height 33
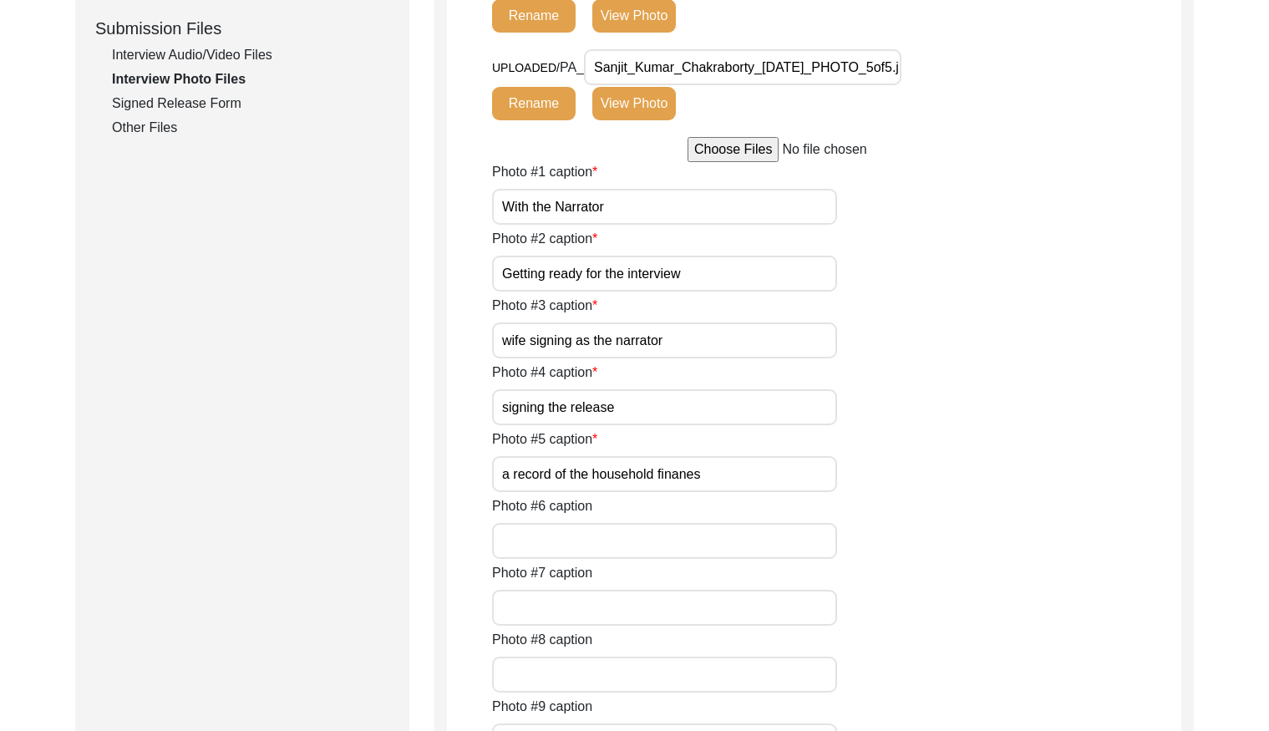
scroll to position [830, 0]
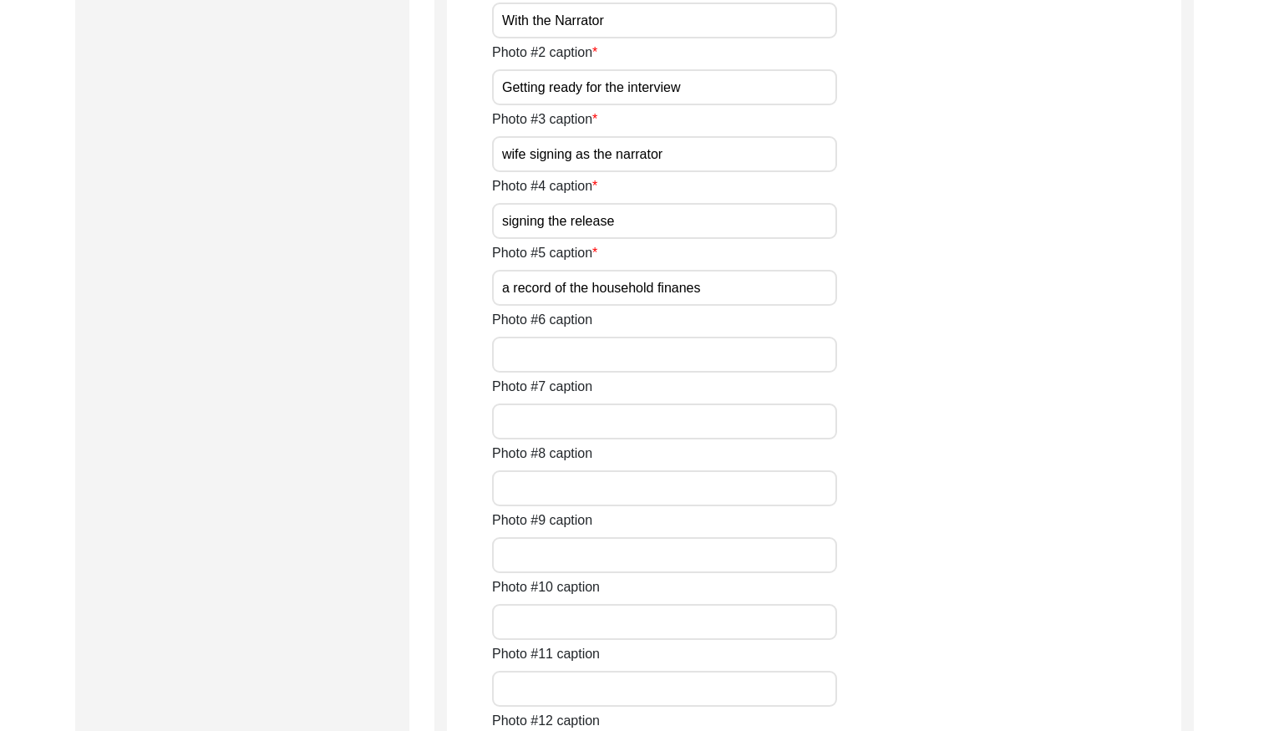
scroll to position [1016, 0]
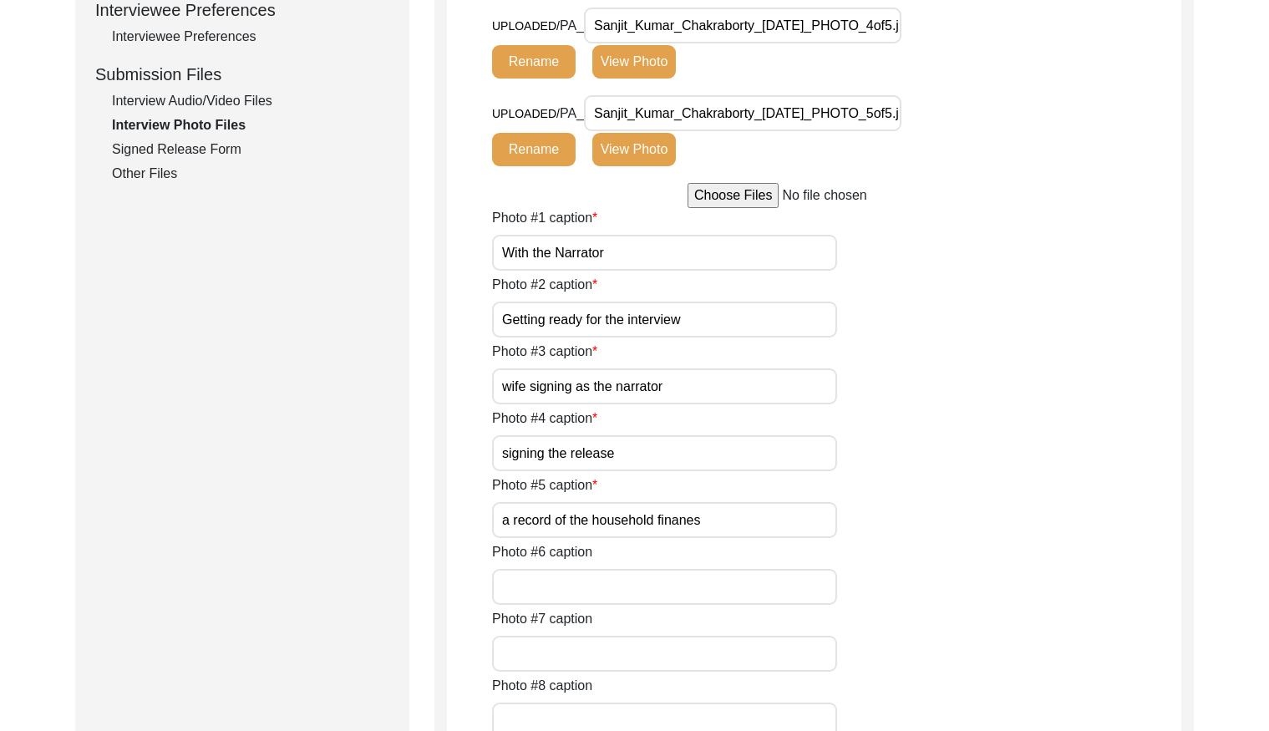
scroll to position [876, 0]
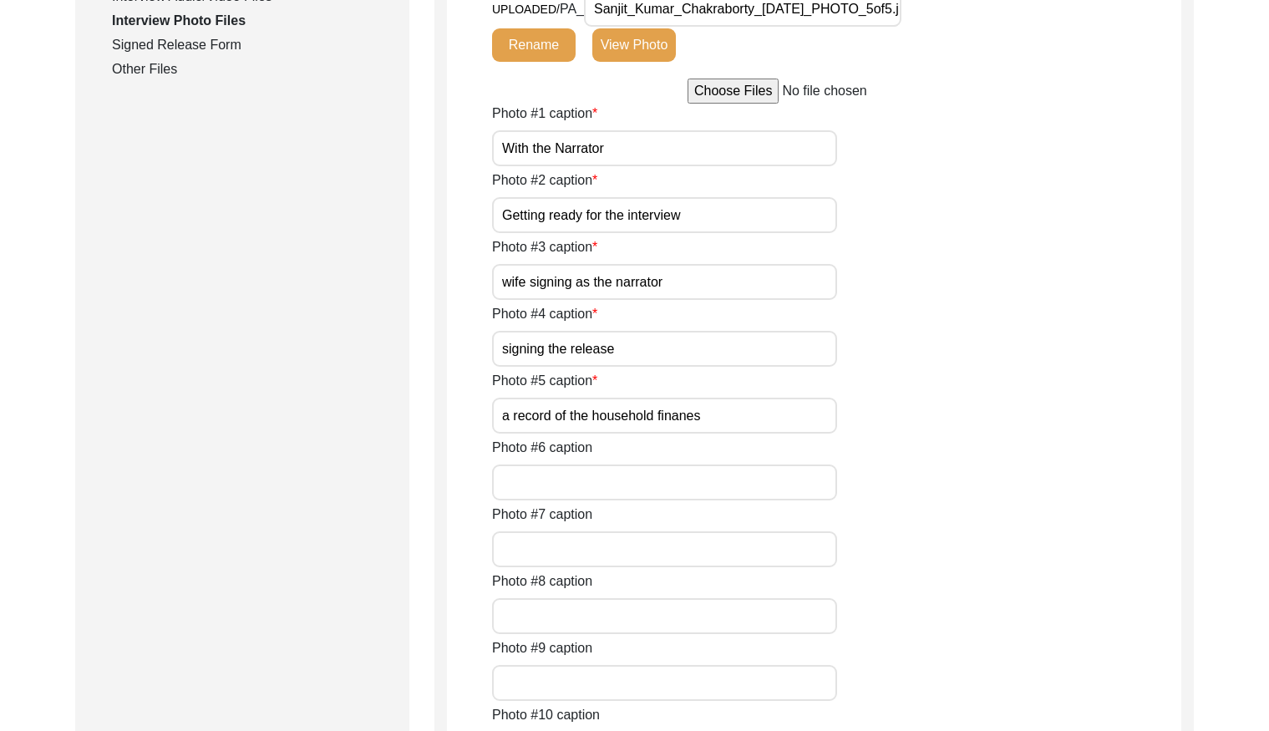
click at [619, 62] on button "View Photo" at bounding box center [634, 44] width 84 height 33
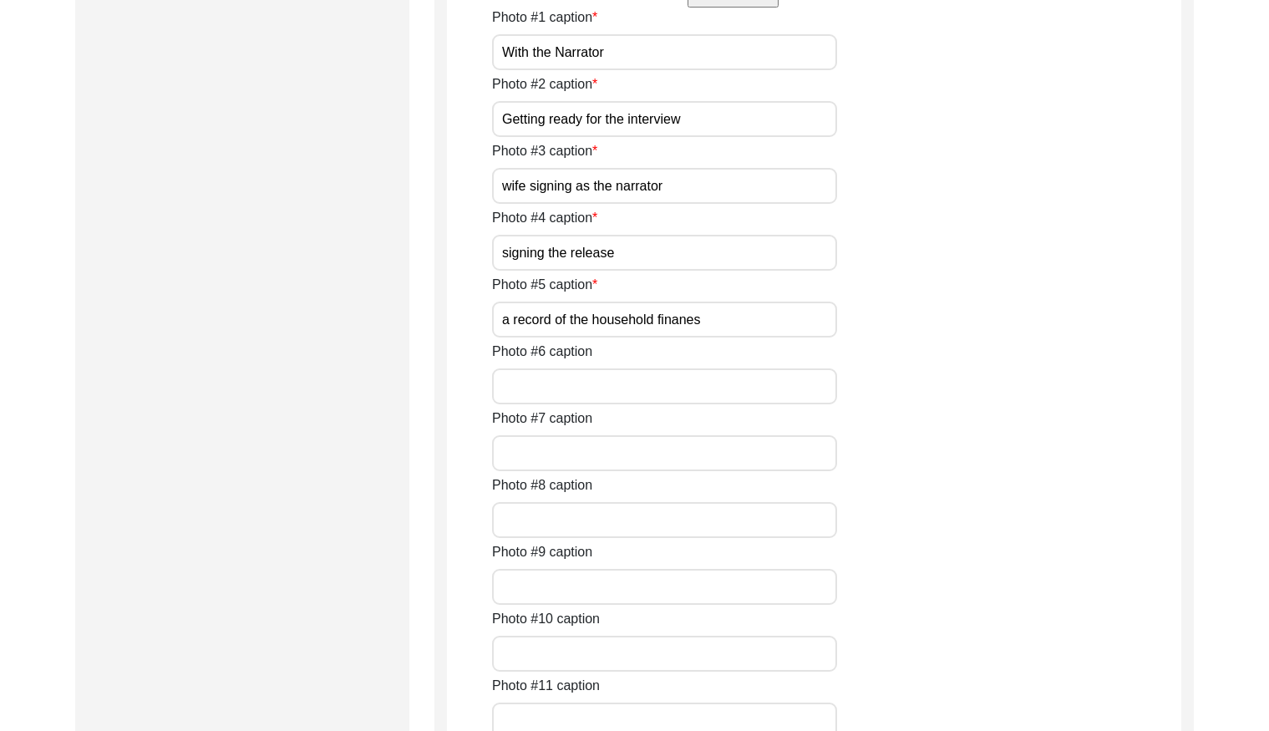
scroll to position [996, 0]
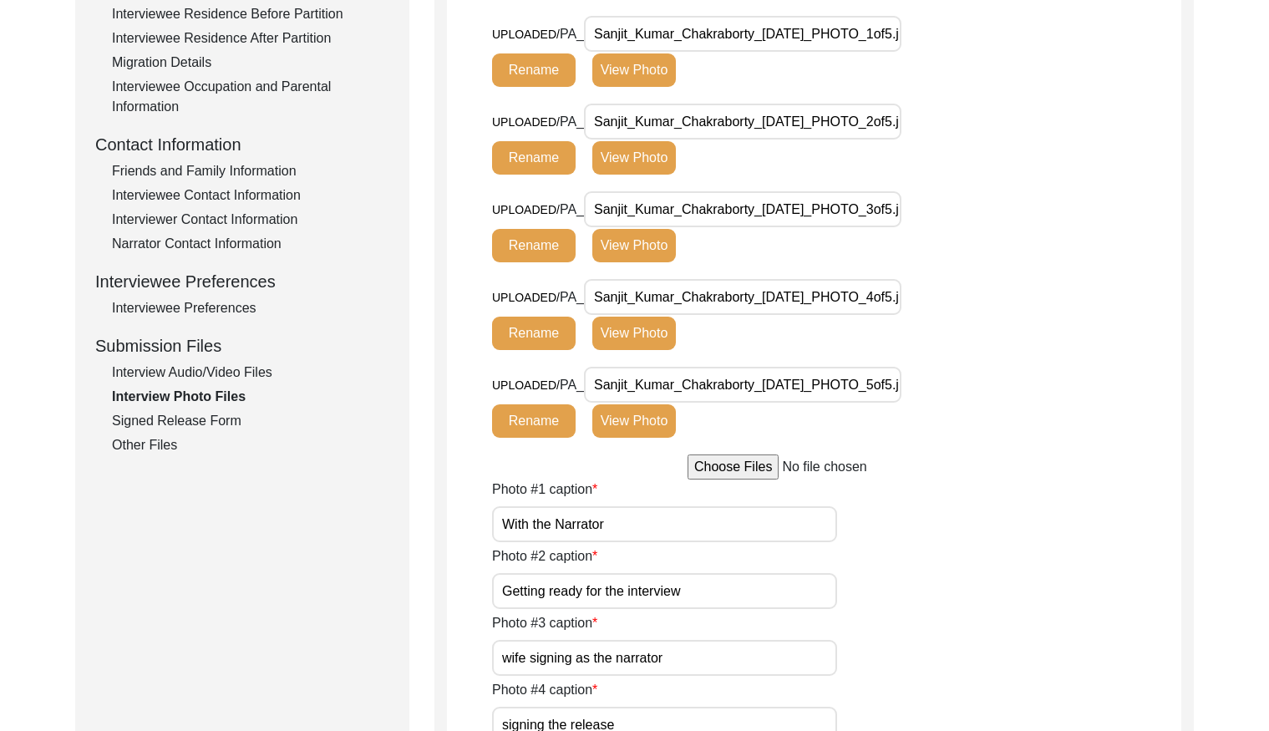
scroll to position [517, 0]
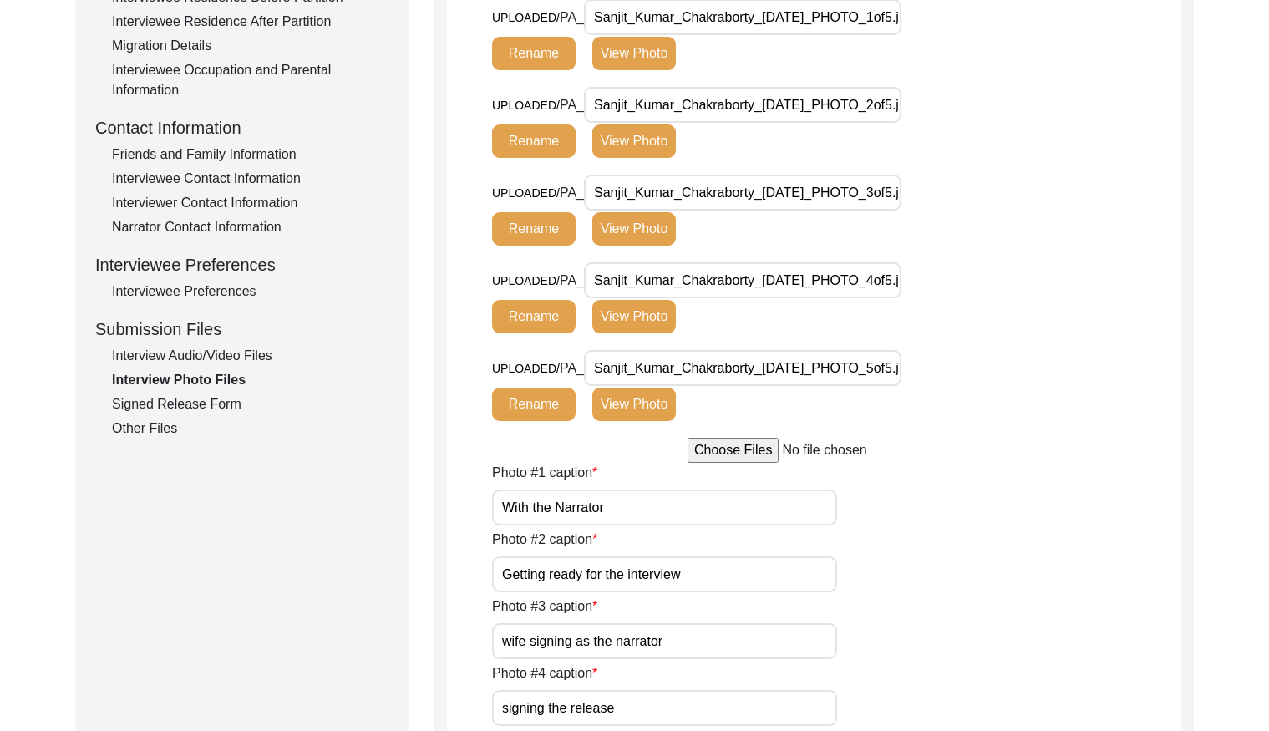
click at [778, 123] on input "Sanjit_Kumar_Chakraborty_[DATE]_PHOTO_2of5.jpg" at bounding box center [742, 105] width 317 height 36
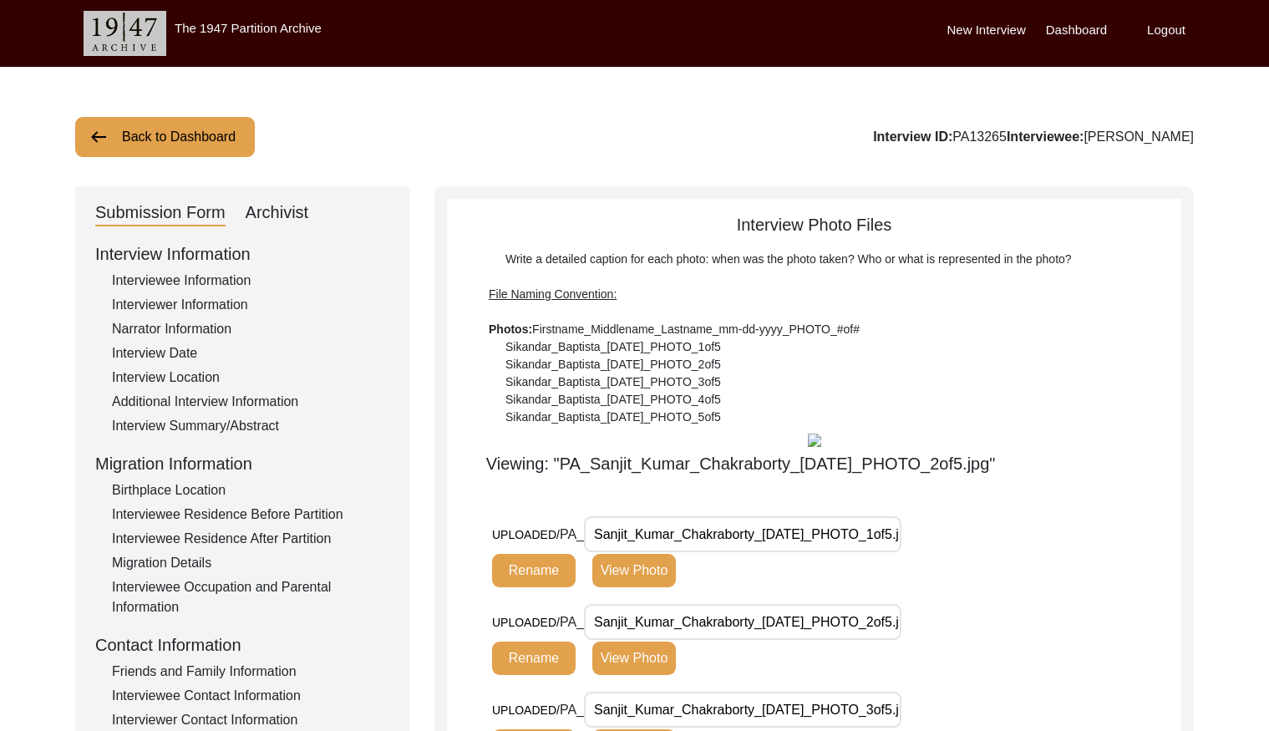
click at [189, 131] on button "Back to Dashboard" at bounding box center [165, 137] width 180 height 40
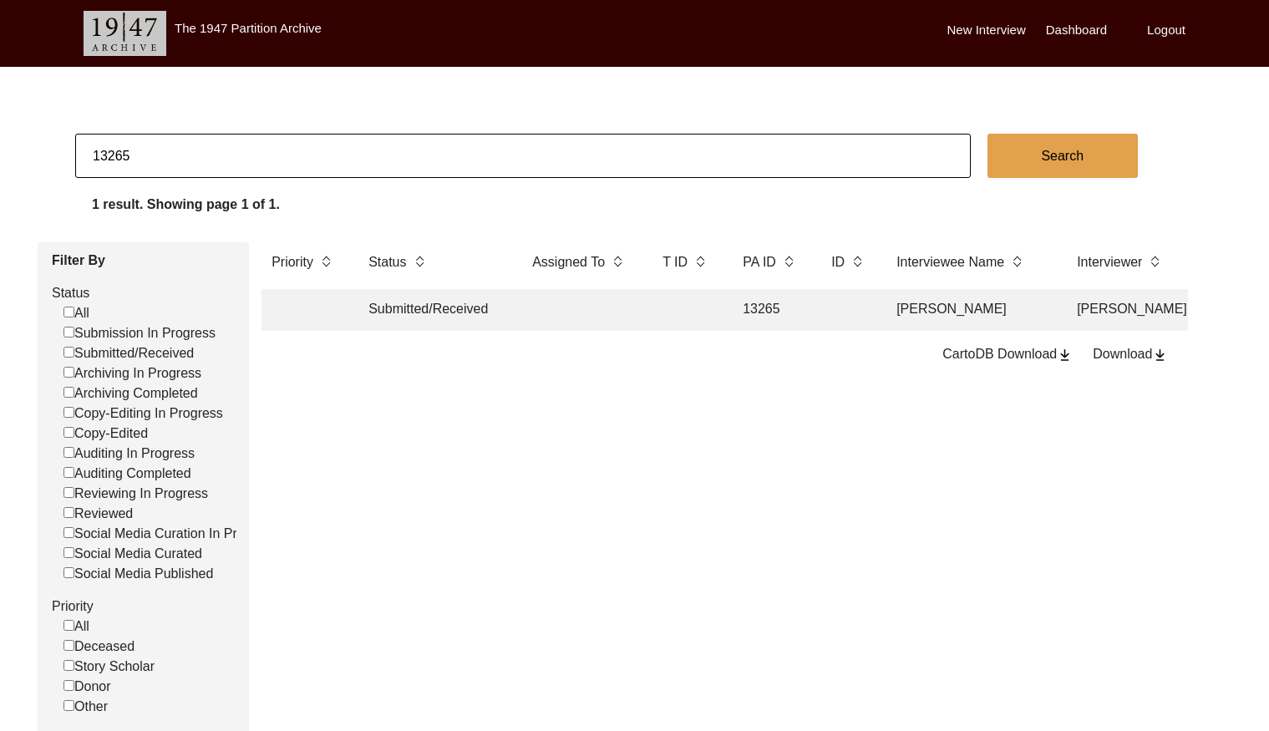
click at [207, 139] on input "13265" at bounding box center [522, 156] width 895 height 44
click at [208, 139] on input "13265" at bounding box center [522, 156] width 895 height 44
checkbox input "false"
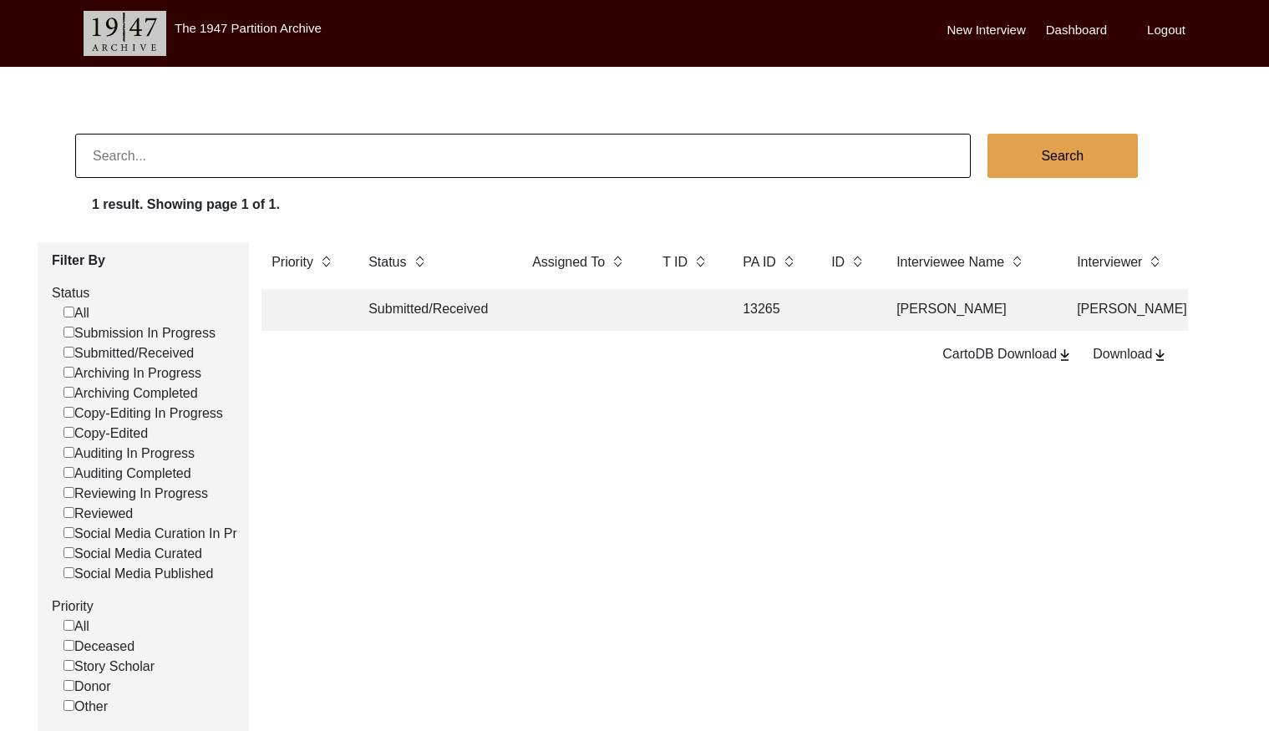
checkbox input "false"
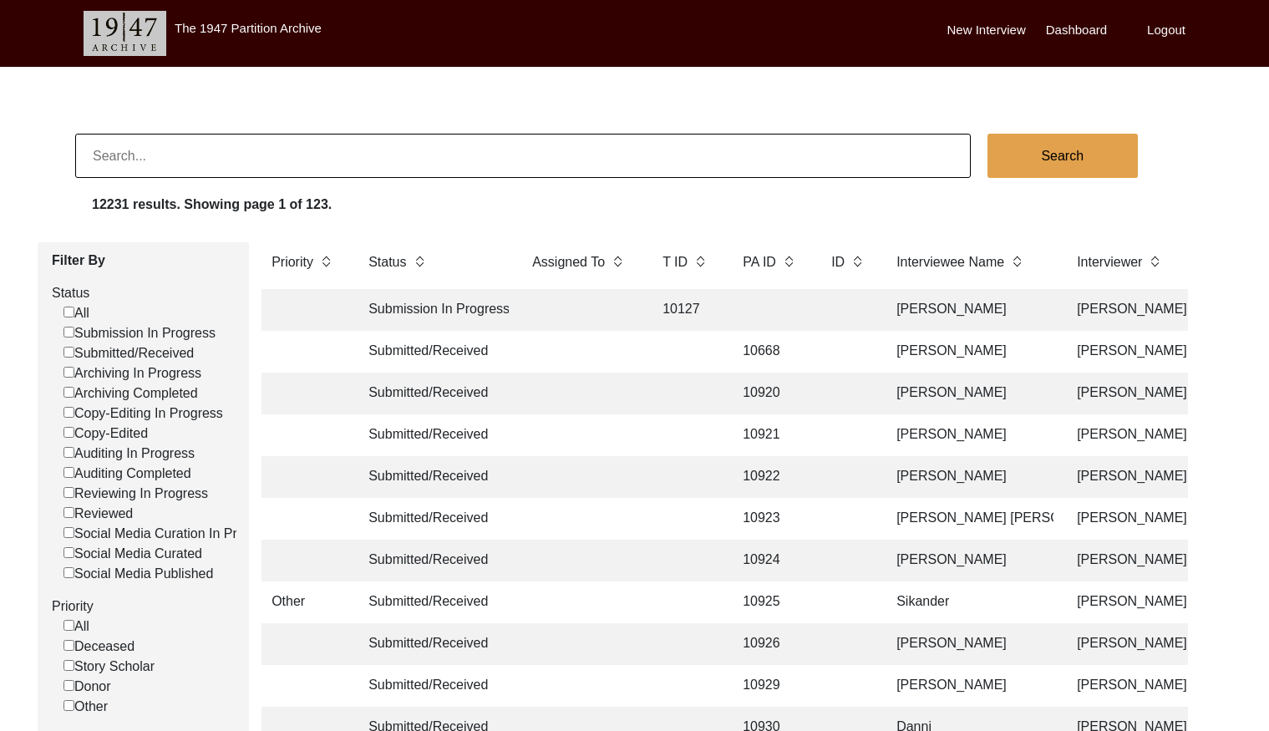
paste input "[PERSON_NAME]"
type input "[PERSON_NAME]"
checkbox input "false"
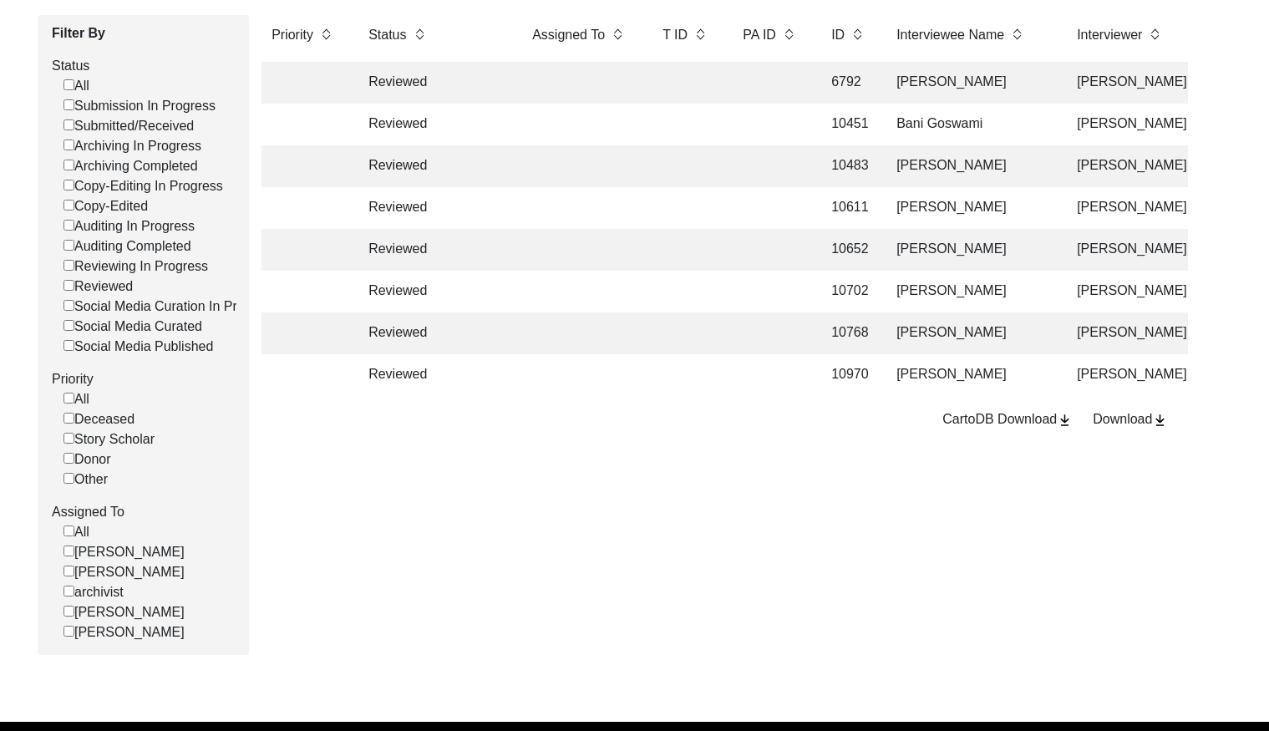
scroll to position [220, 0]
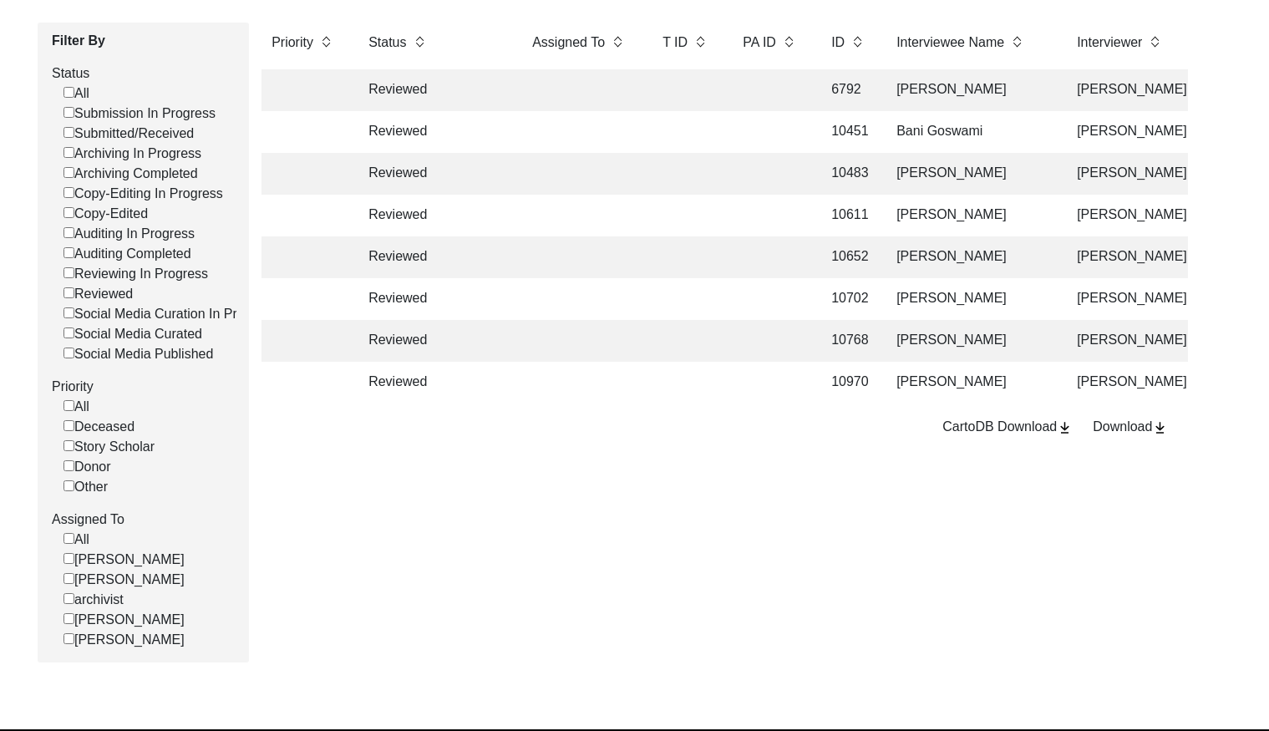
click at [956, 172] on td "[PERSON_NAME]" at bounding box center [969, 174] width 167 height 42
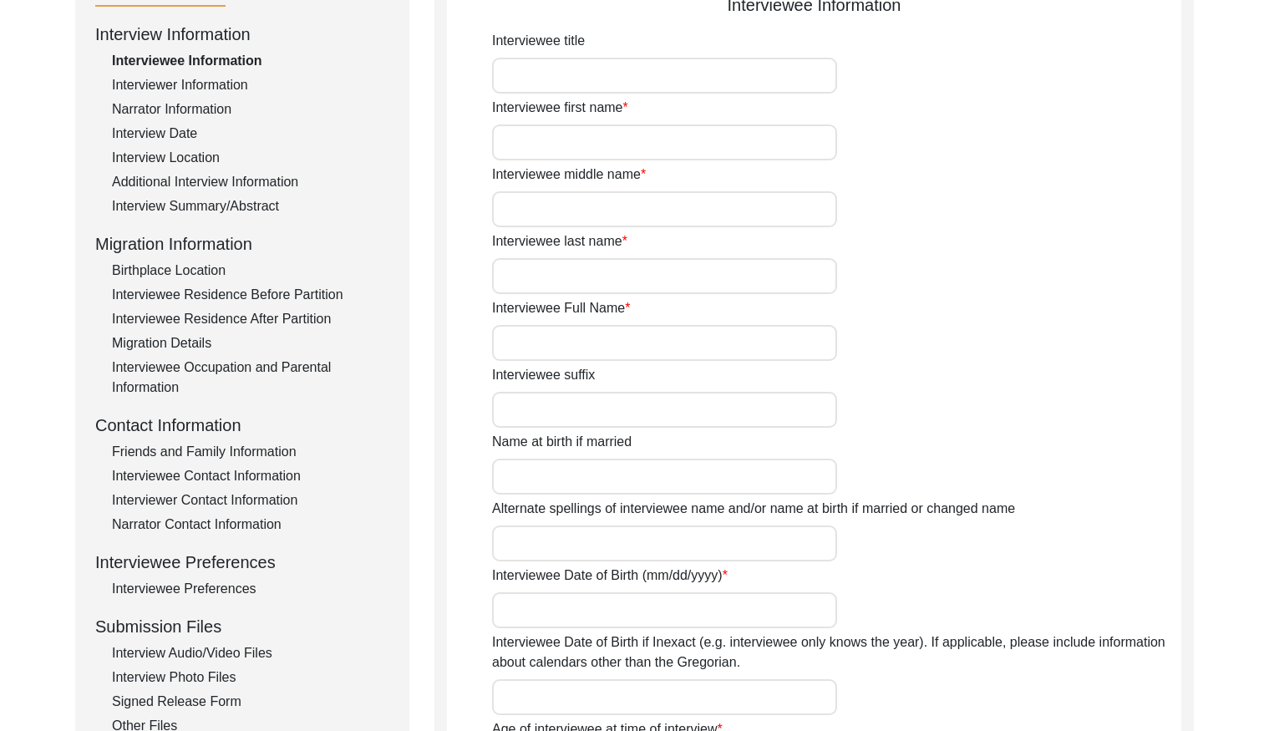
type input "Mrs."
type input "[DEMOGRAPHIC_DATA]"
type input "N/A"
type input "[PERSON_NAME]"
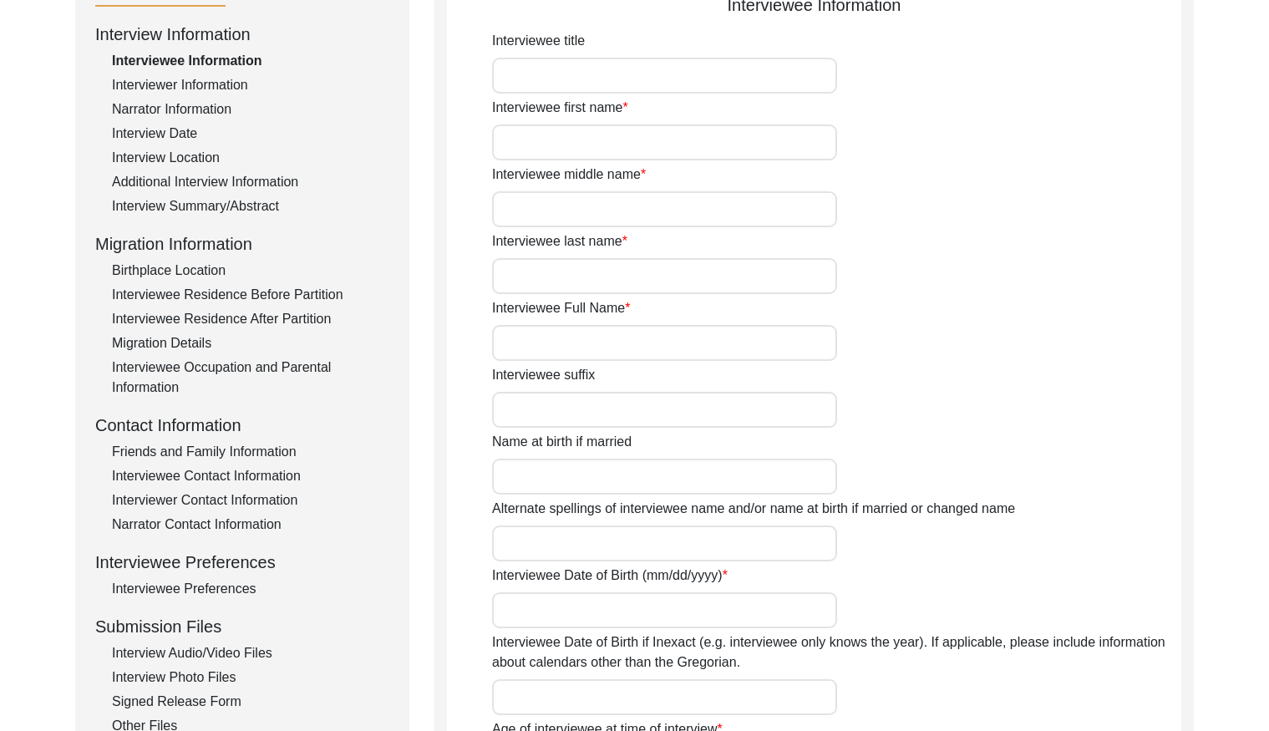
type input "[PERSON_NAME]"
type input "[DATE]"
type input "88"
type input "[DEMOGRAPHIC_DATA]"
type input "Bengali"
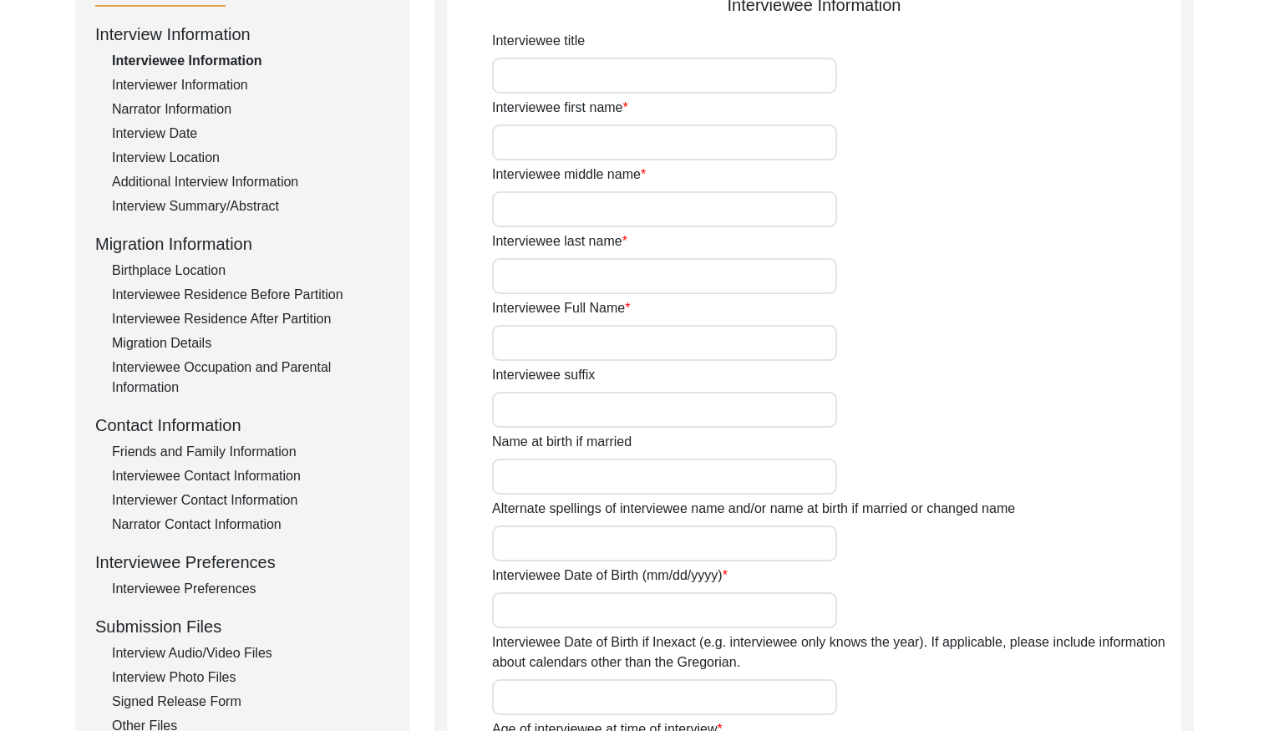
type input "[GEOGRAPHIC_DATA]-[GEOGRAPHIC_DATA]"
type input "[DEMOGRAPHIC_DATA]"
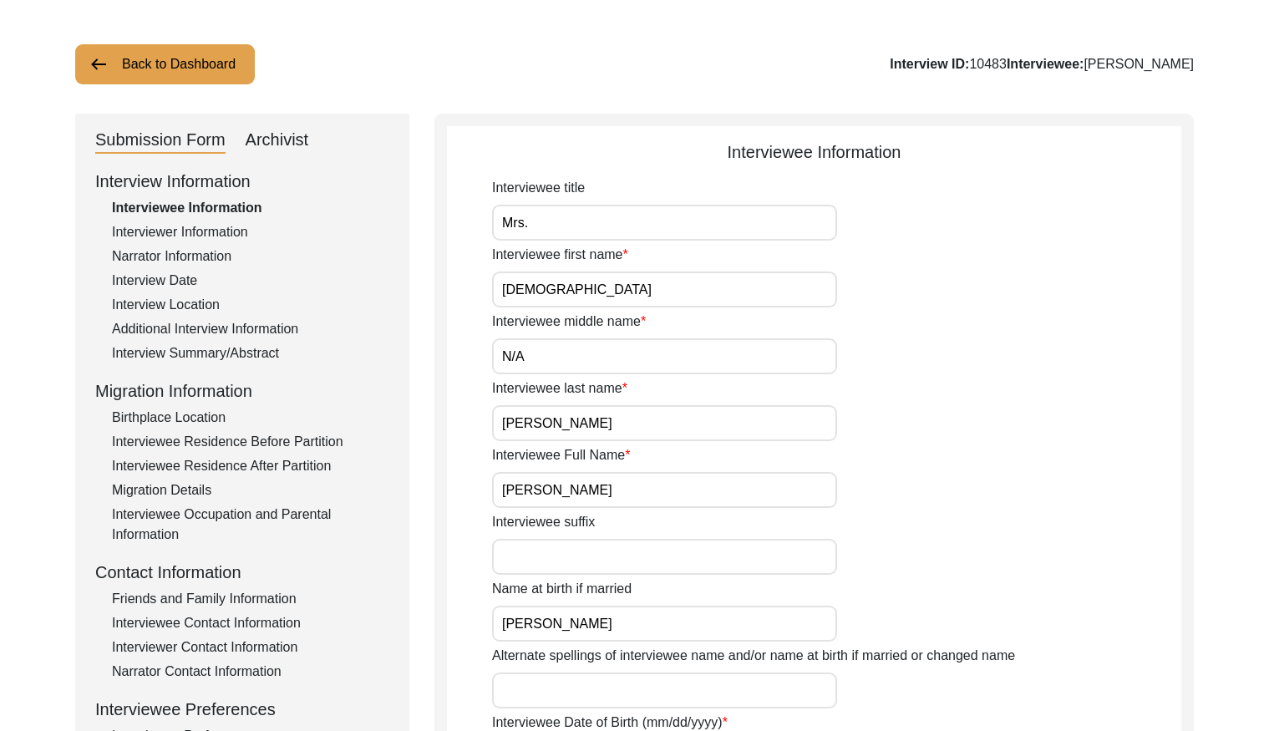
scroll to position [7, 0]
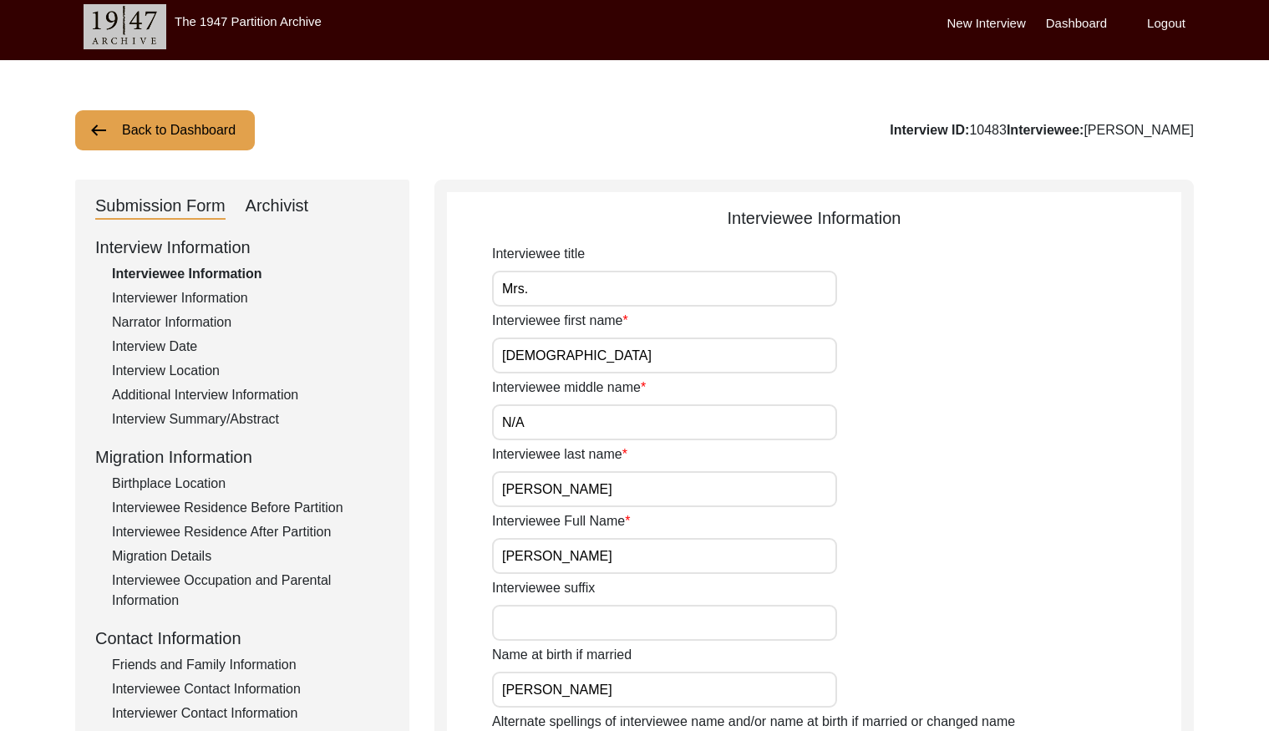
drag, startPoint x: 992, startPoint y: 129, endPoint x: 959, endPoint y: 127, distance: 33.5
click at [959, 127] on div "Interview ID: 10483 Interviewee: [PERSON_NAME]" at bounding box center [1042, 130] width 304 height 20
copy div "10483"
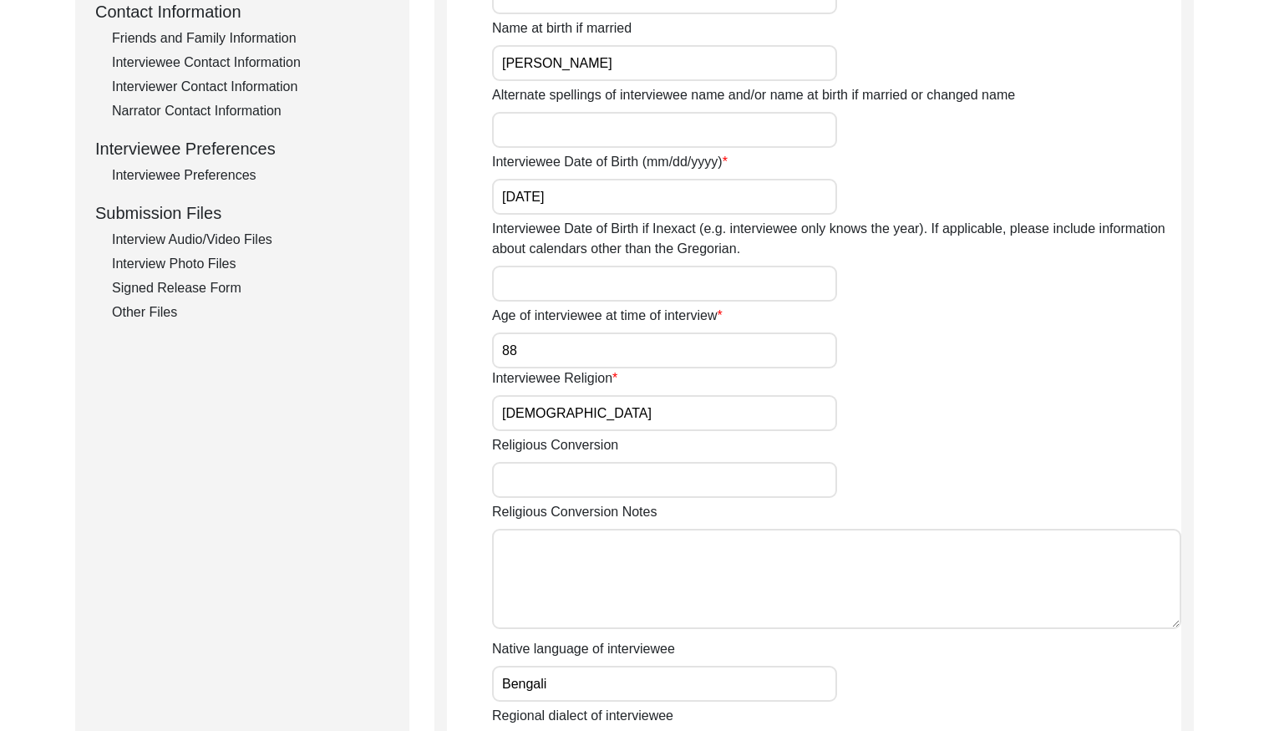
click at [249, 241] on div "Interview Audio/Video Files" at bounding box center [250, 240] width 277 height 20
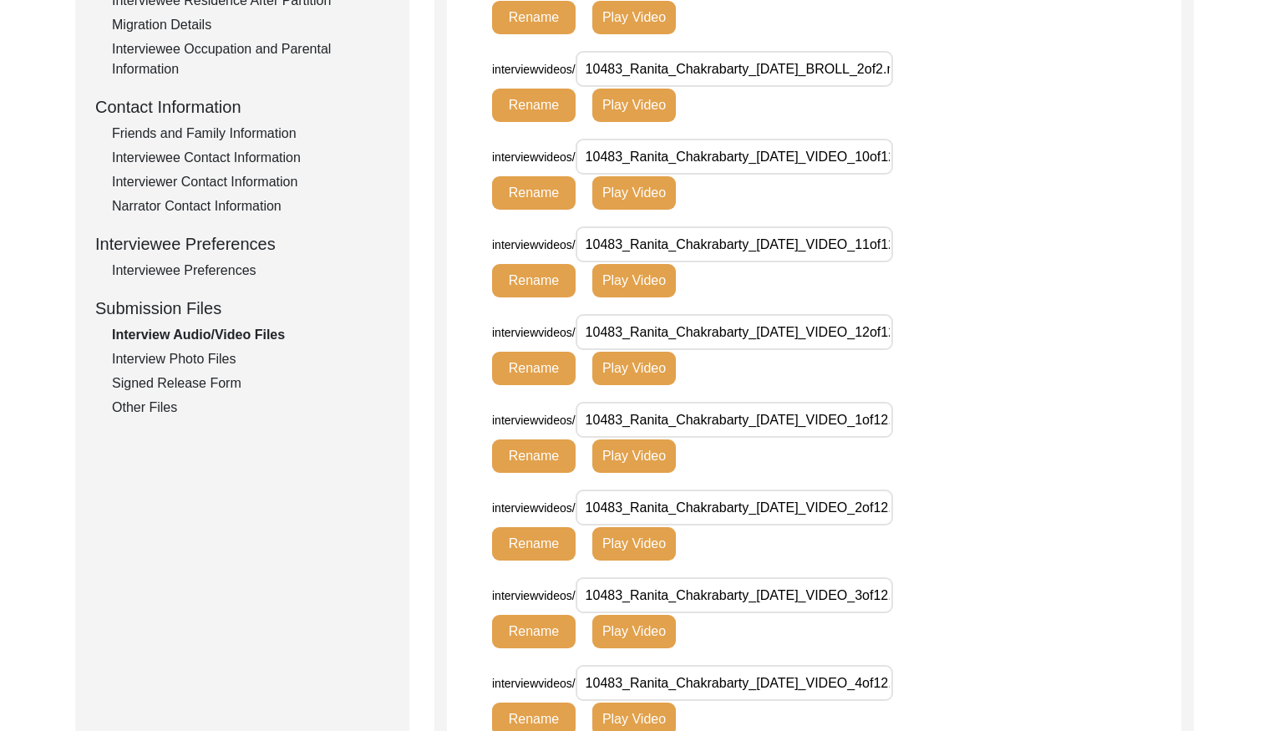
scroll to position [577, 0]
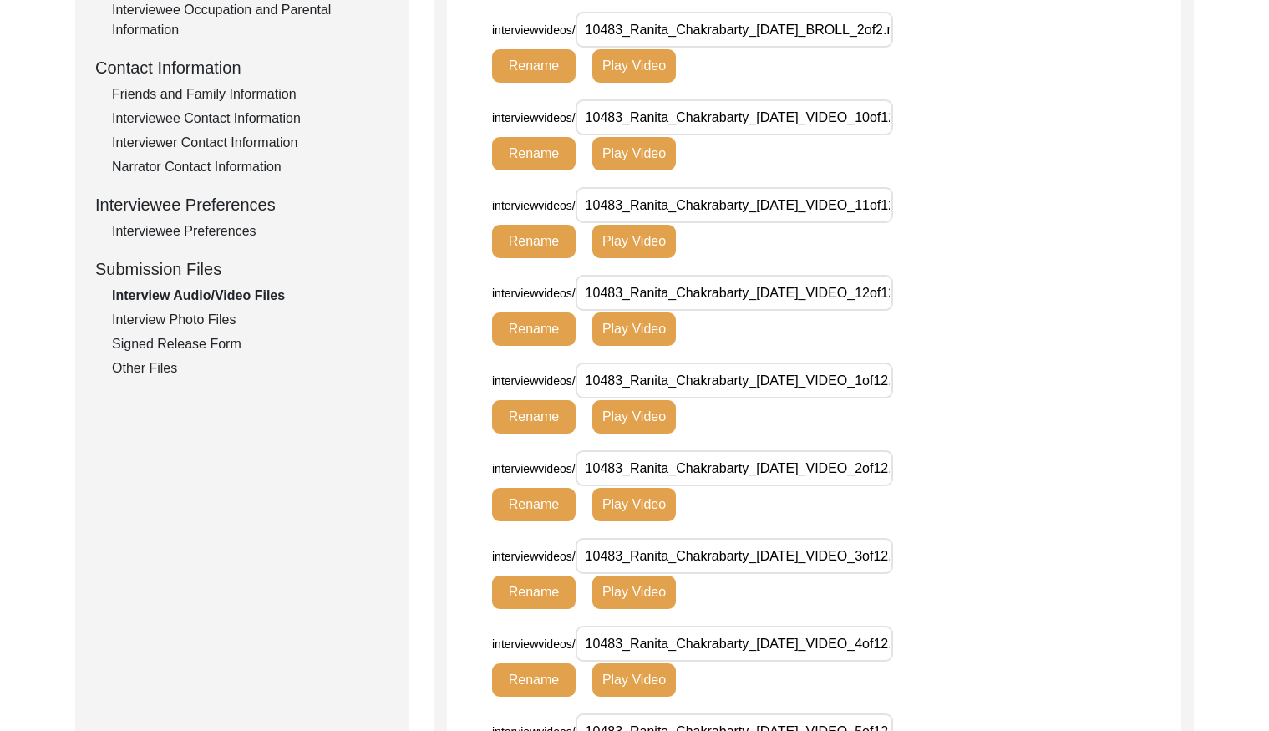
click at [216, 324] on div "Interview Photo Files" at bounding box center [250, 320] width 277 height 20
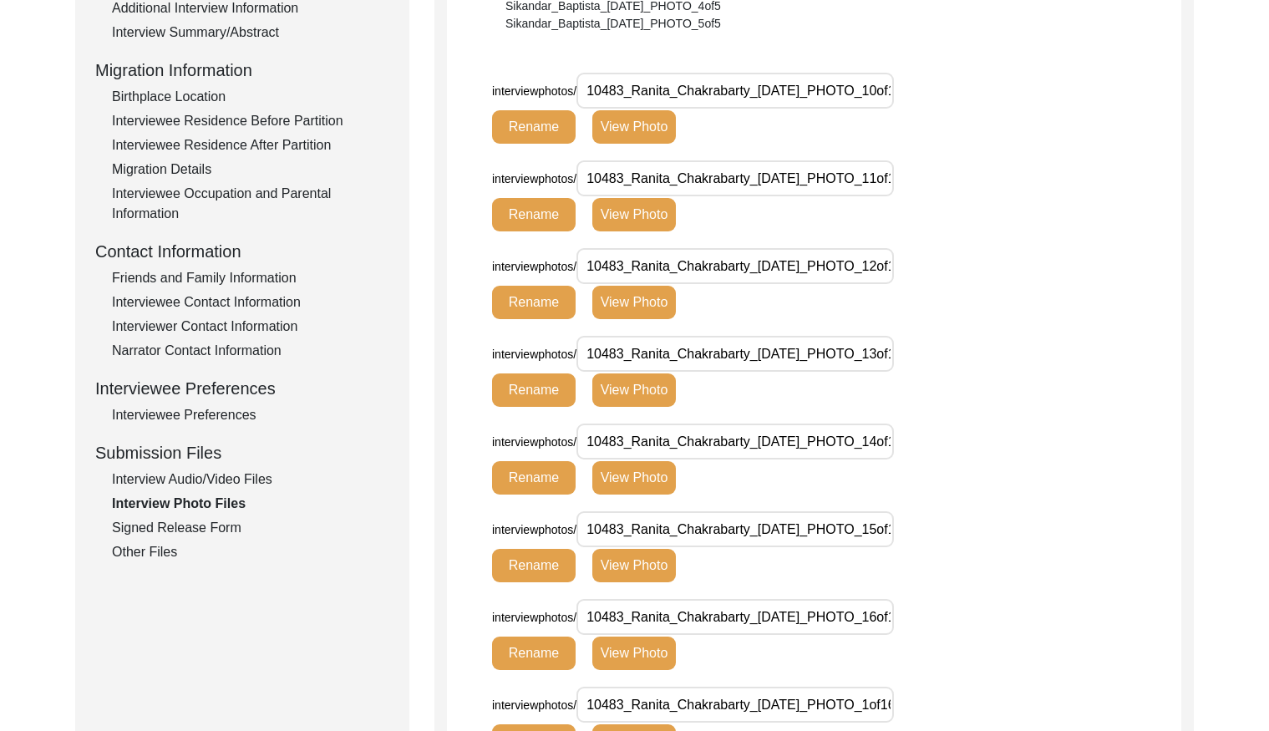
scroll to position [407, 0]
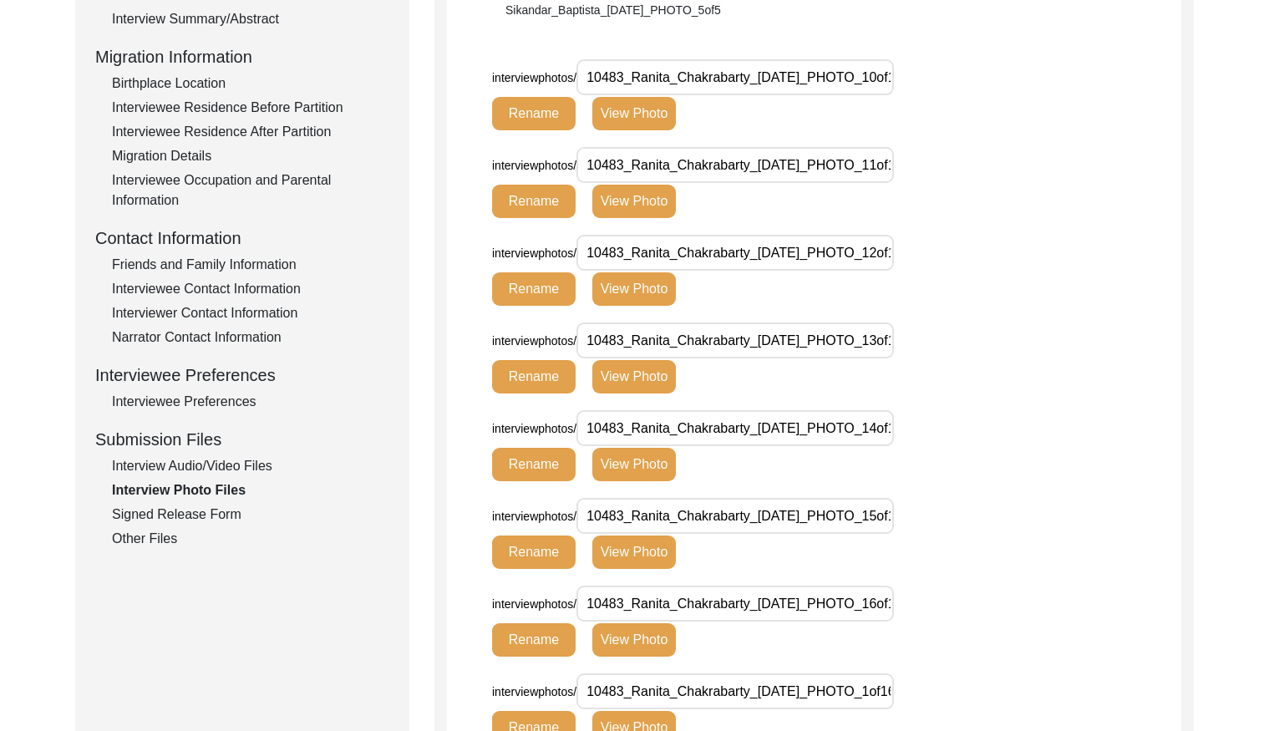
drag, startPoint x: 221, startPoint y: 405, endPoint x: 227, endPoint y: 399, distance: 8.9
click at [221, 404] on div "Interviewee Preferences" at bounding box center [250, 402] width 277 height 20
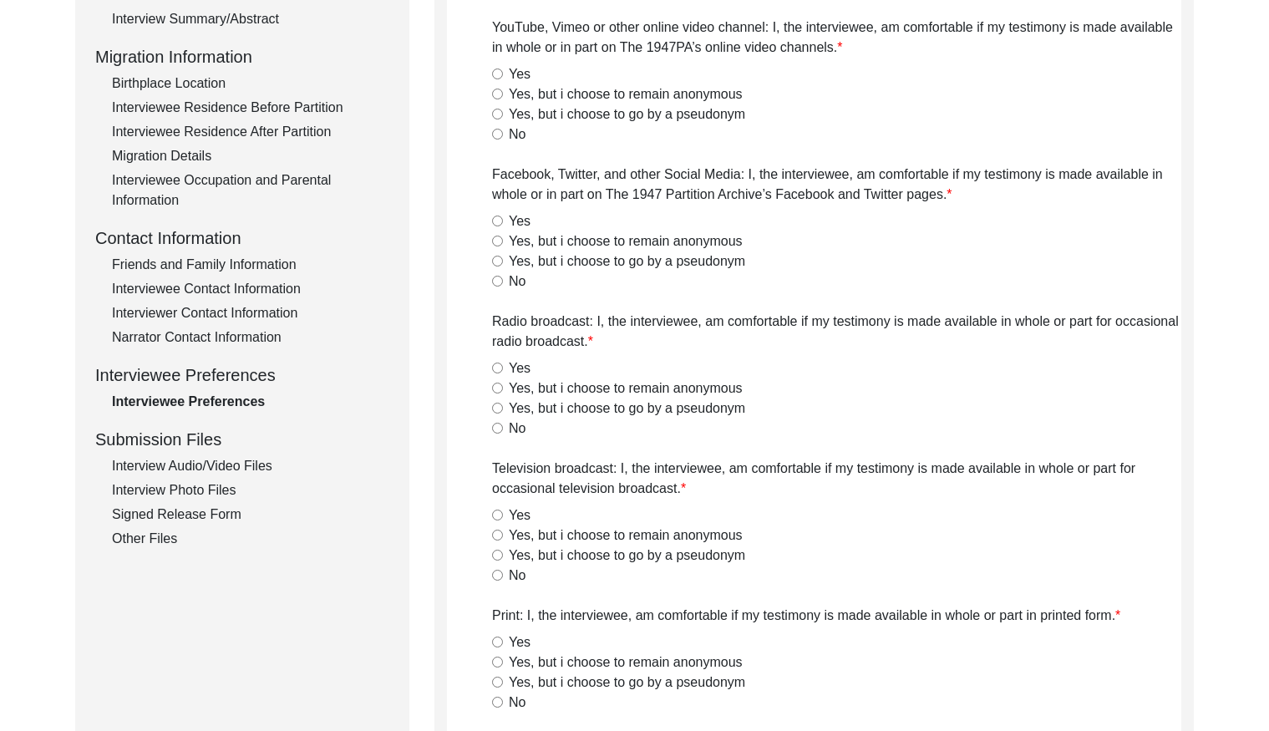
radio input "true"
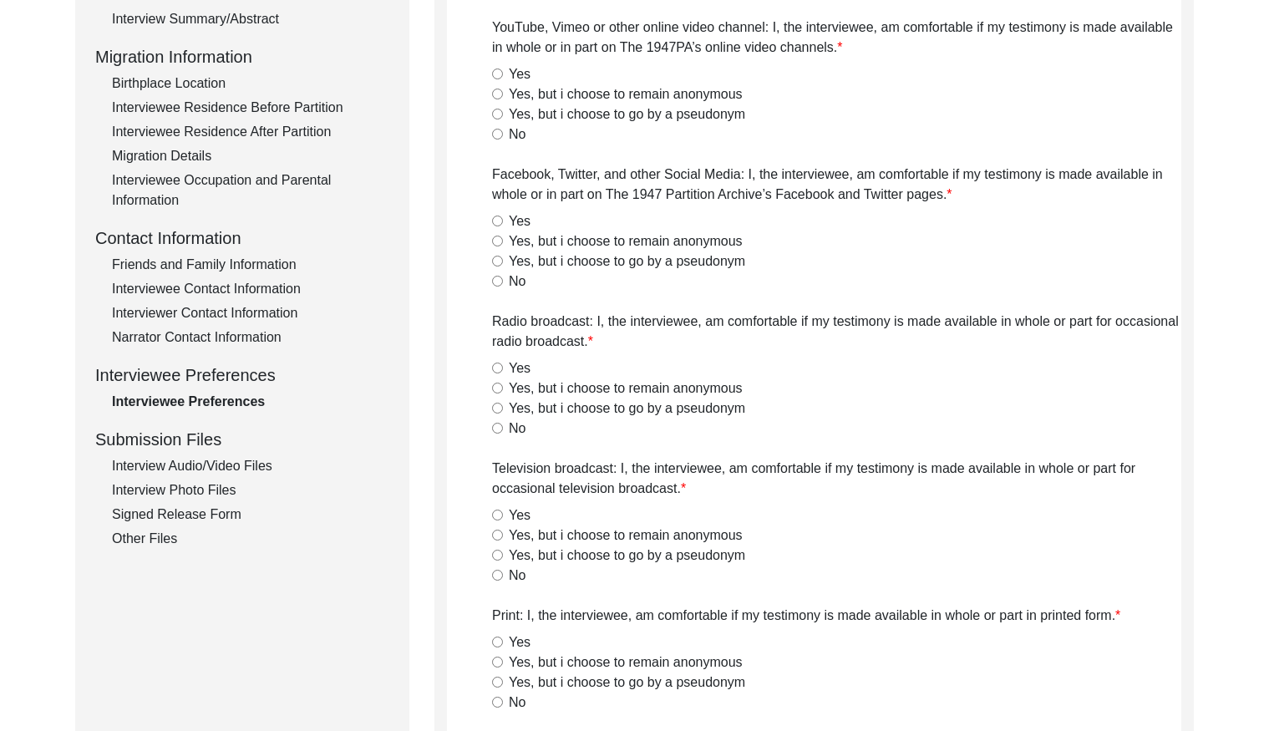
radio input "true"
type textarea "No to public speaking, radio broadcast, television, and social media. Yes to re…"
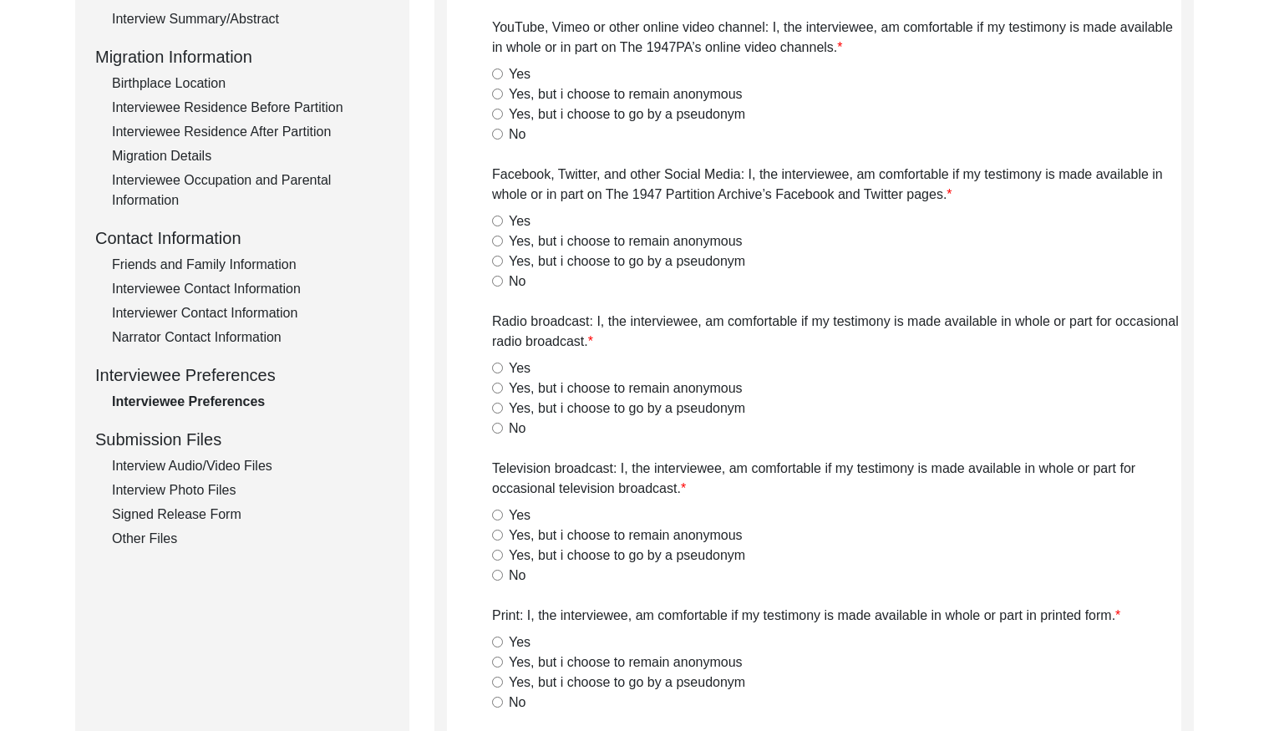
type textarea "-"
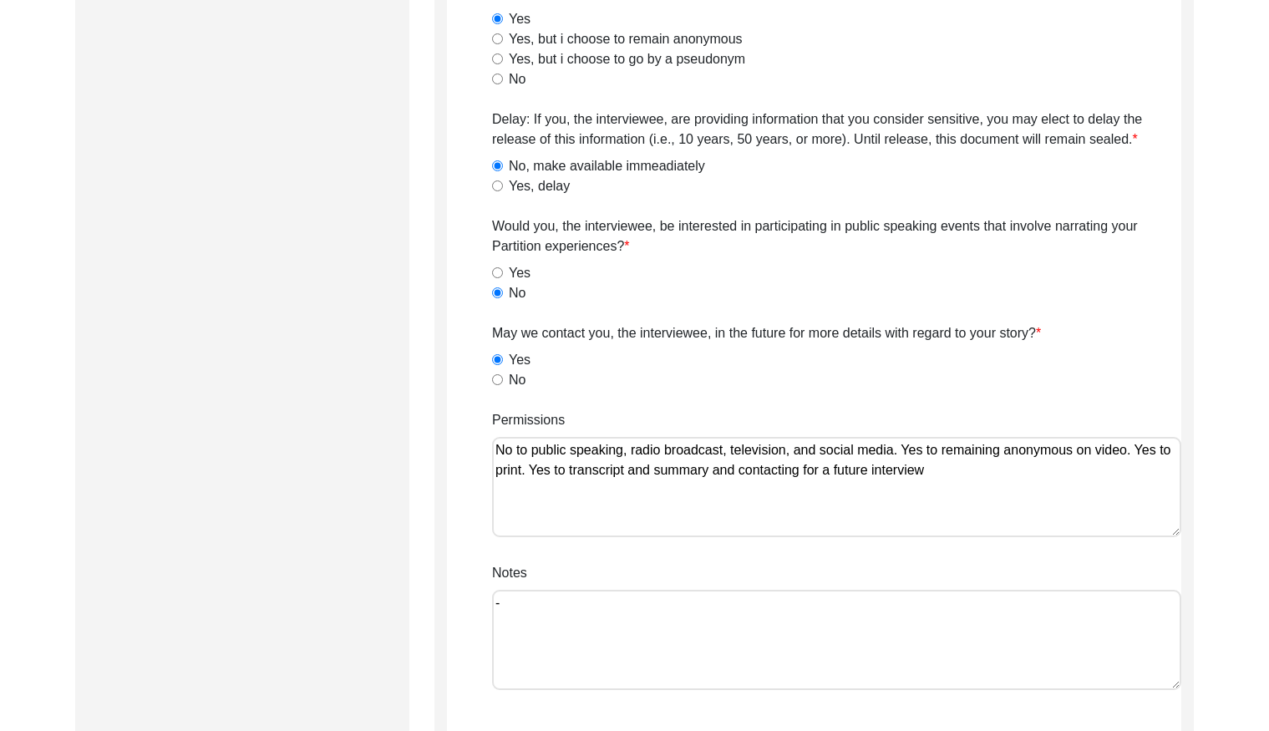
scroll to position [0, 0]
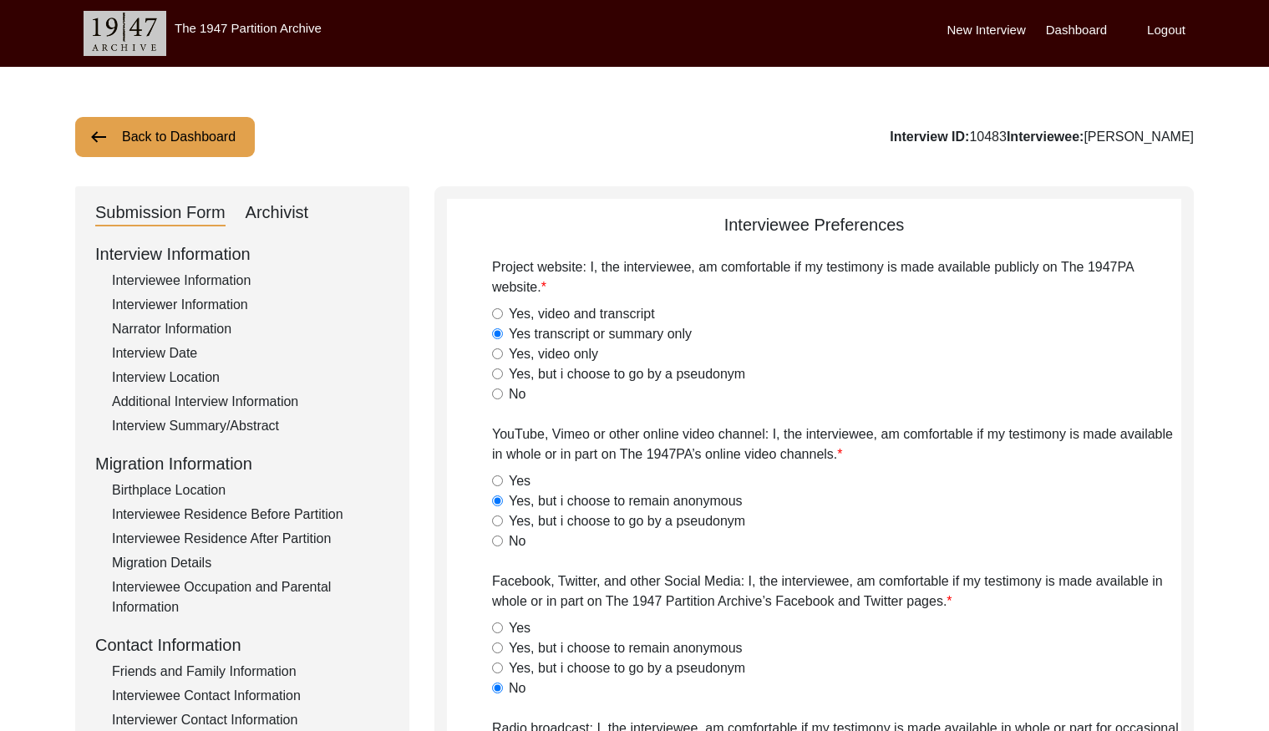
drag, startPoint x: 195, startPoint y: 125, endPoint x: 208, endPoint y: 129, distance: 14.0
click at [195, 126] on button "Back to Dashboard" at bounding box center [165, 137] width 180 height 40
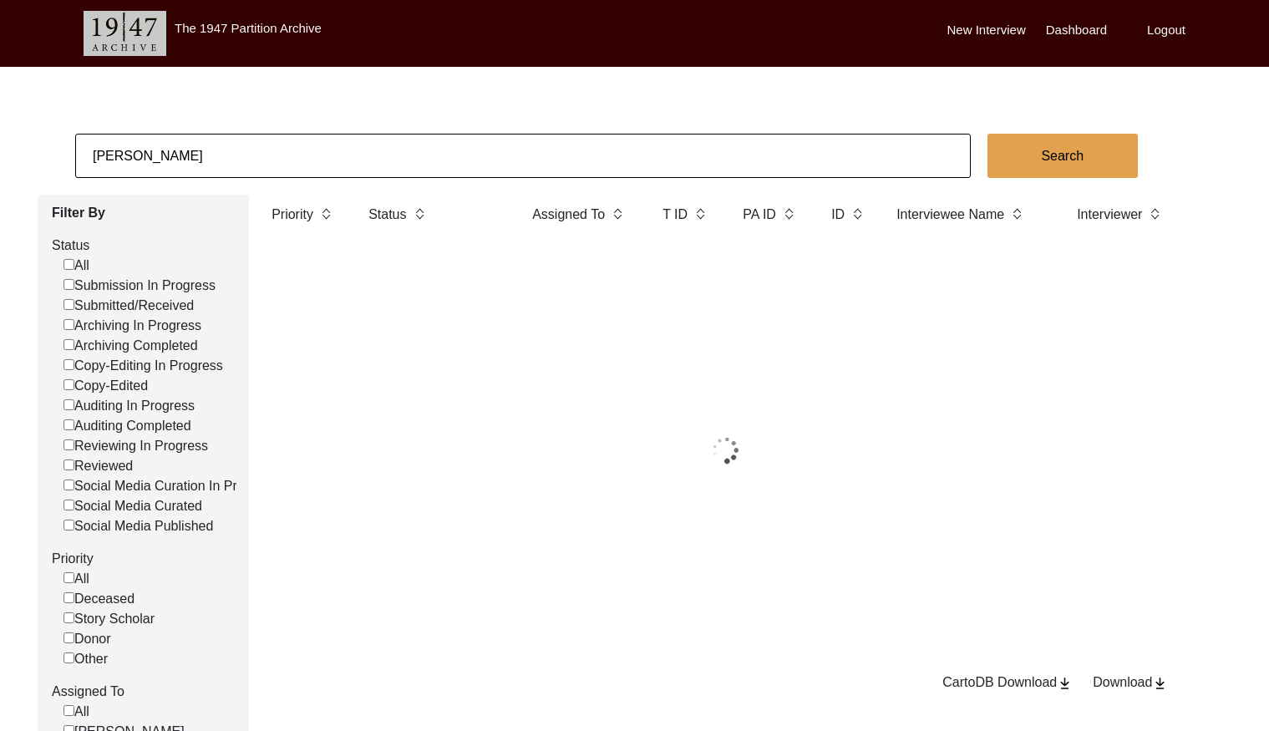
click at [277, 139] on input "[PERSON_NAME]" at bounding box center [522, 156] width 895 height 44
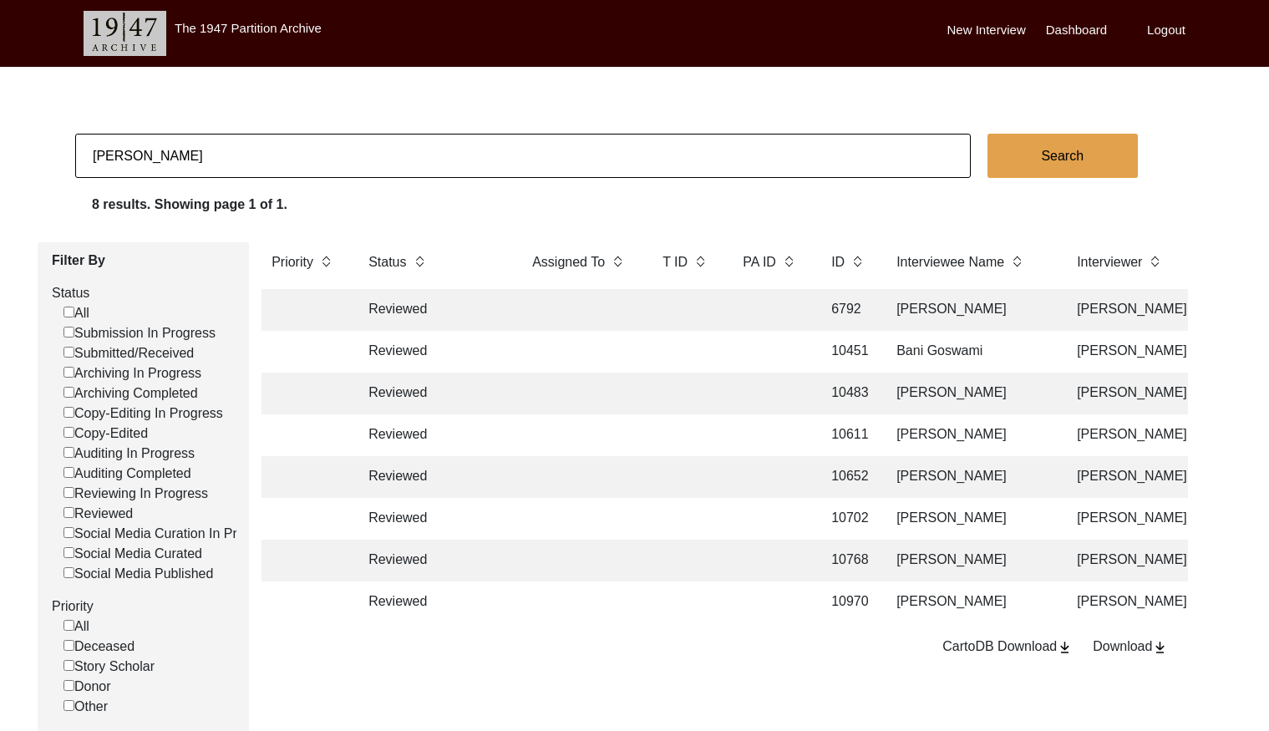
click at [278, 139] on input "[PERSON_NAME]" at bounding box center [522, 156] width 895 height 44
paste input "ahiba [PERSON_NAME]"
type input "[PERSON_NAME]"
checkbox input "false"
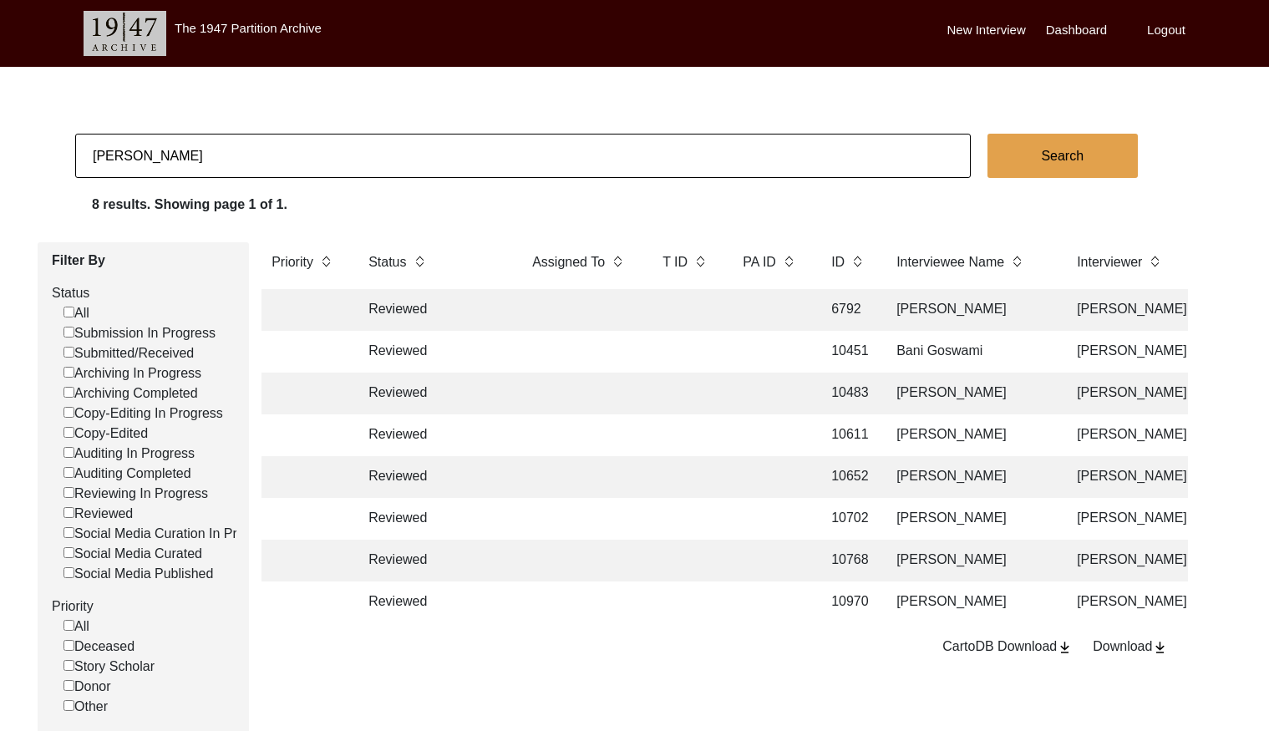
checkbox input "false"
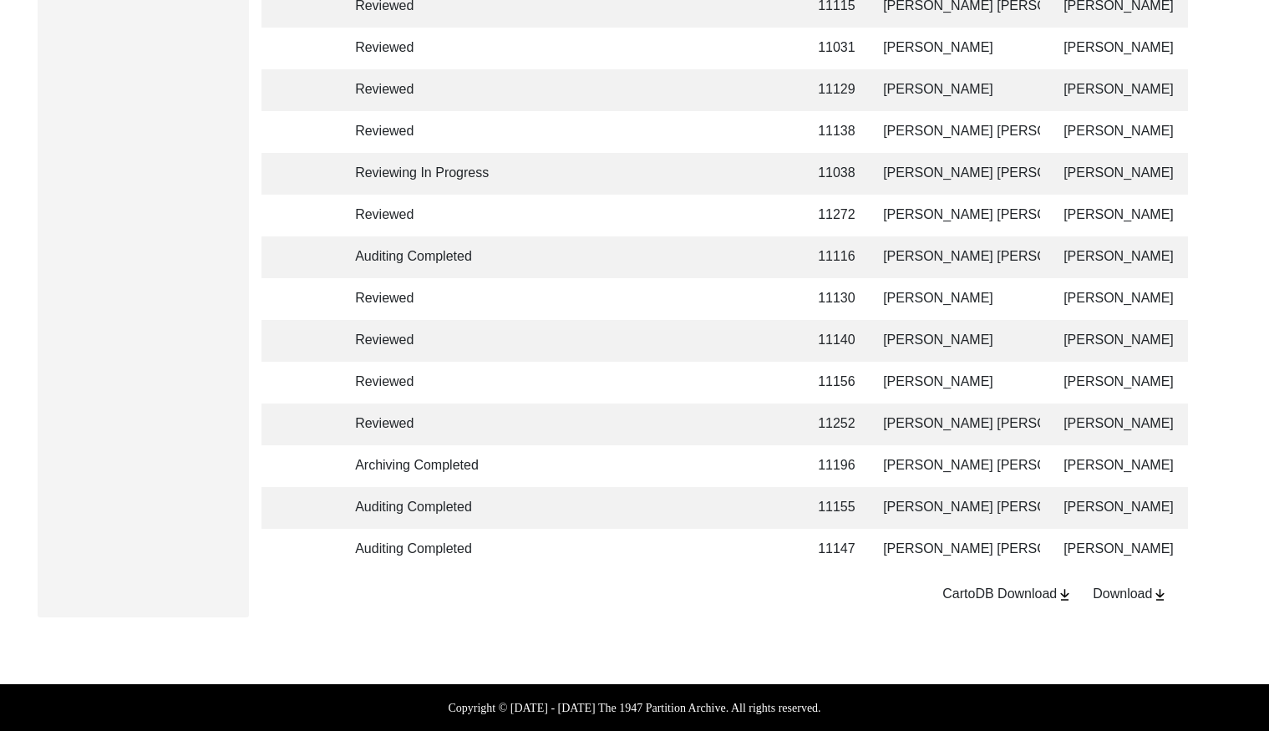
scroll to position [0, 16]
click at [670, 286] on td at bounding box center [669, 299] width 67 height 42
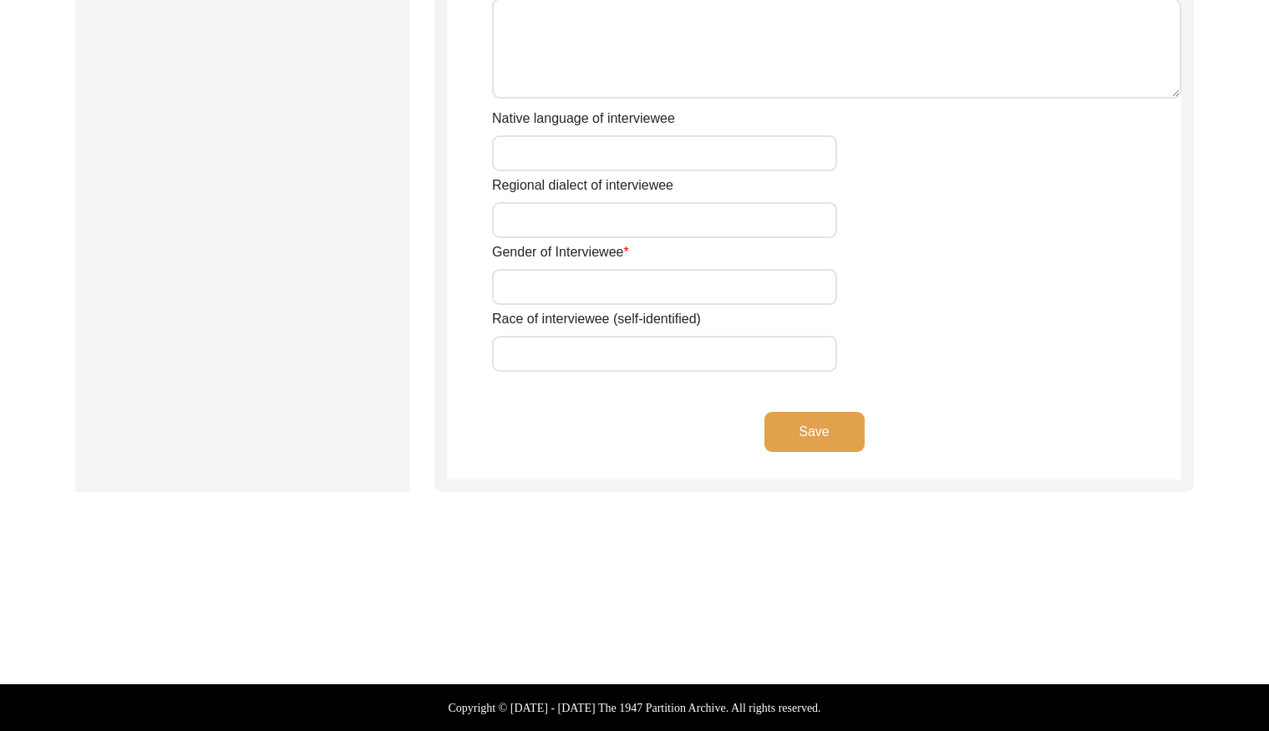
scroll to position [1163, 0]
type input "Mr."
type input "[PERSON_NAME]"
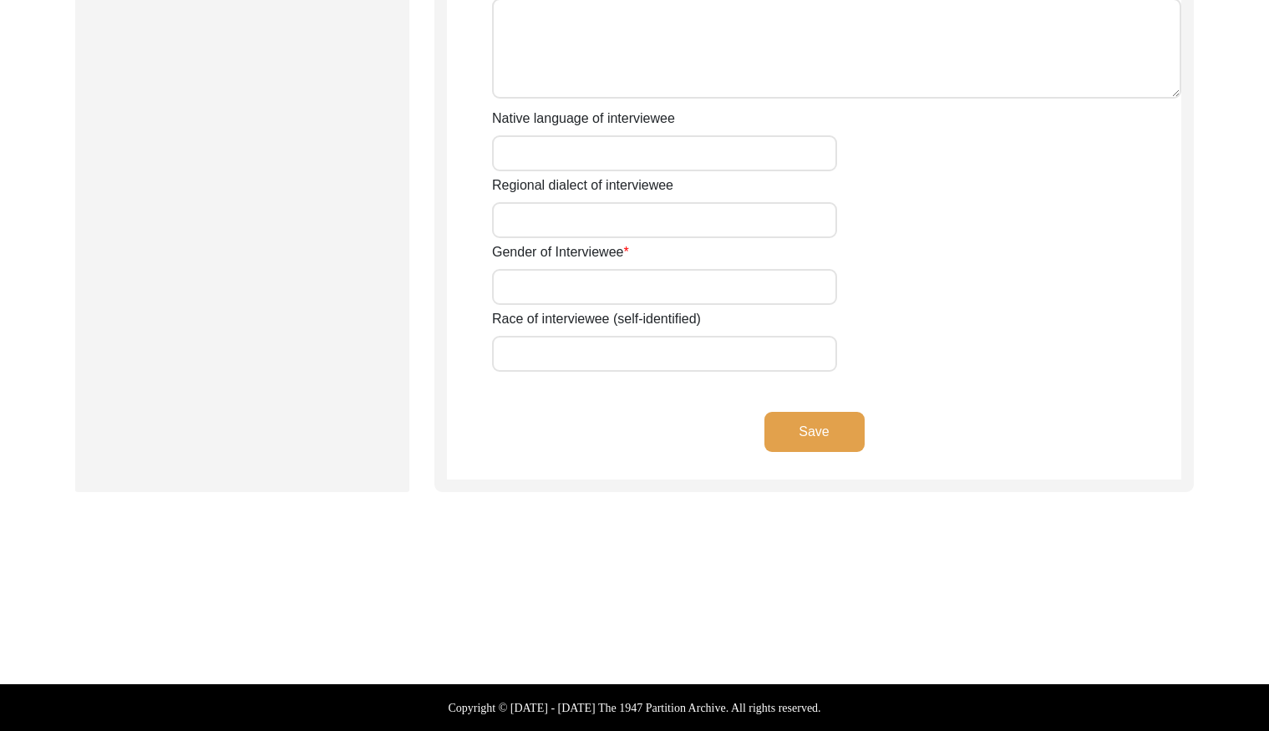
type input "[PERSON_NAME]"
type input "[DATE]"
type input "91"
type input "[DEMOGRAPHIC_DATA]"
type input "Punjabi"
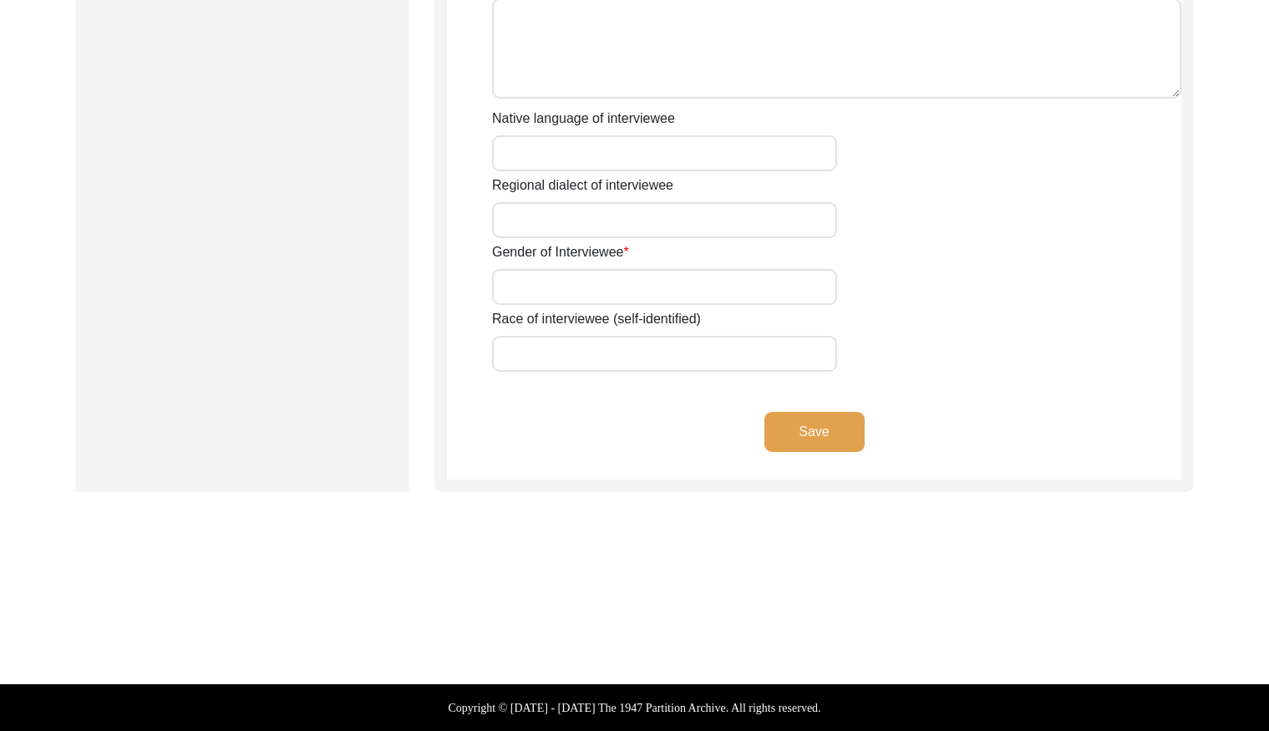
type input "[DEMOGRAPHIC_DATA]"
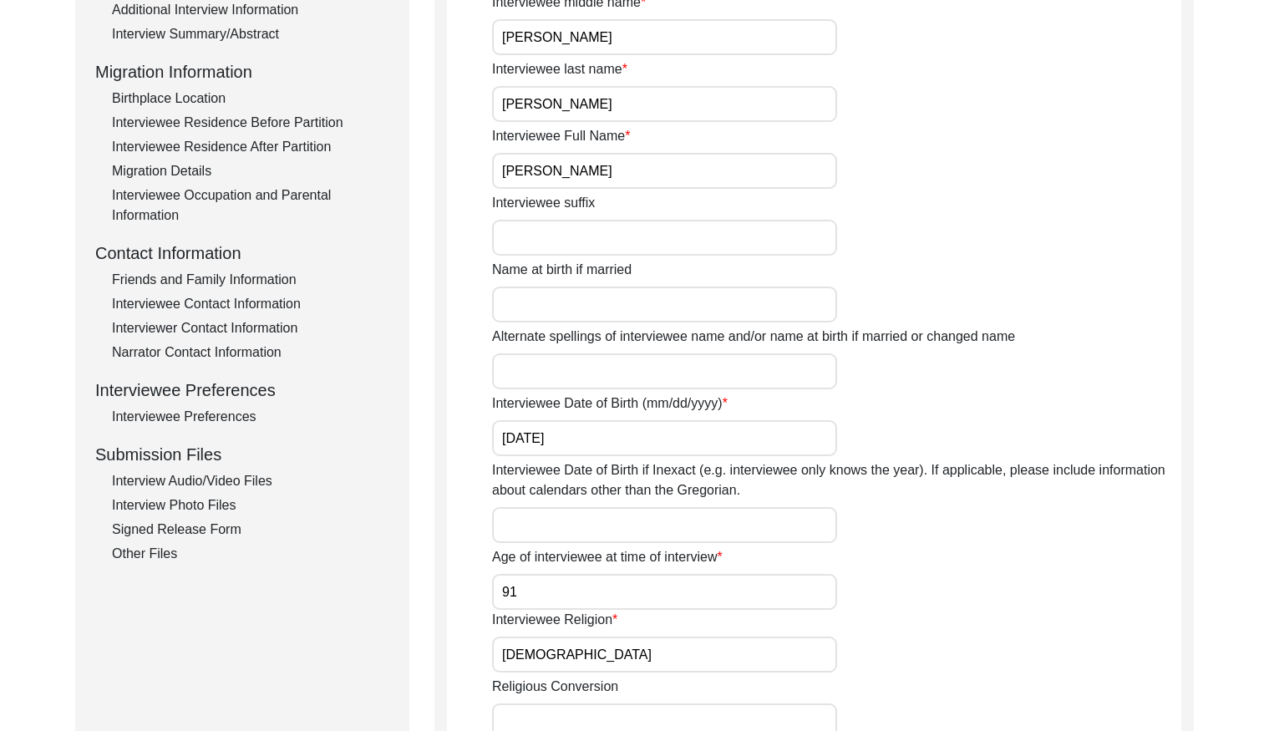
scroll to position [454, 0]
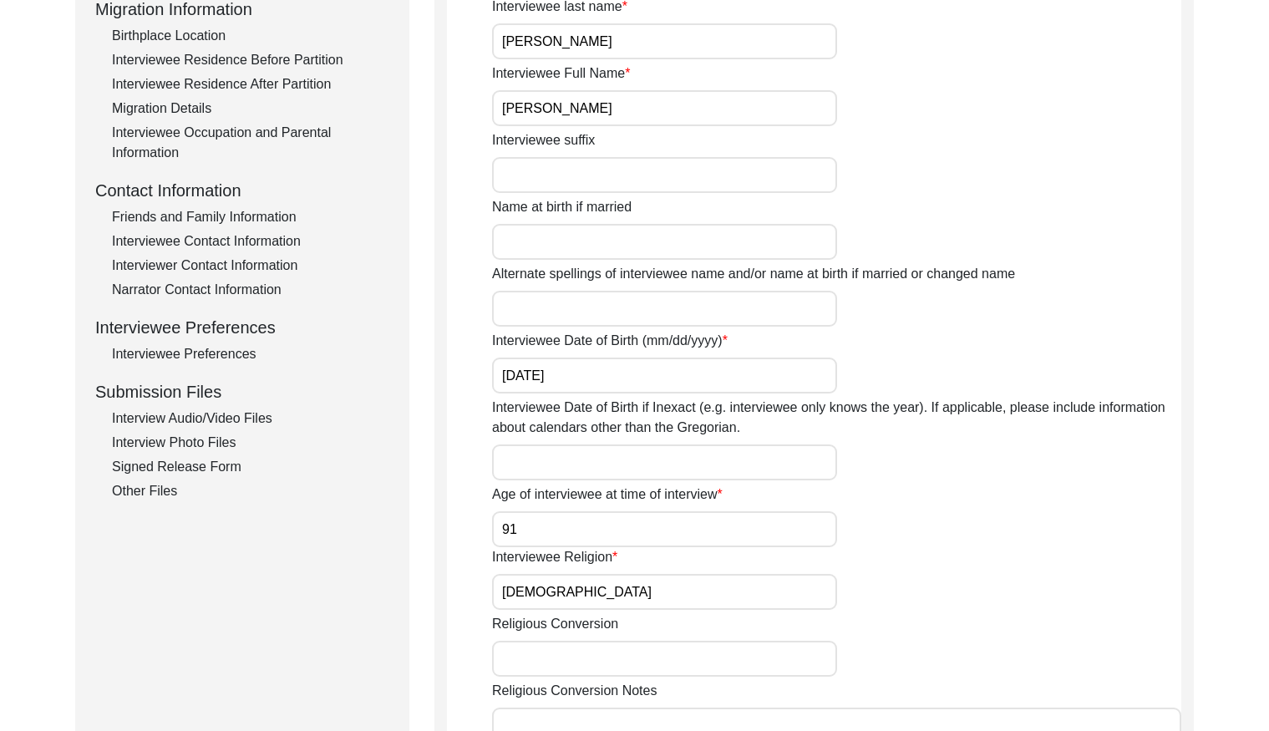
click at [662, 117] on input "[PERSON_NAME]" at bounding box center [664, 108] width 345 height 36
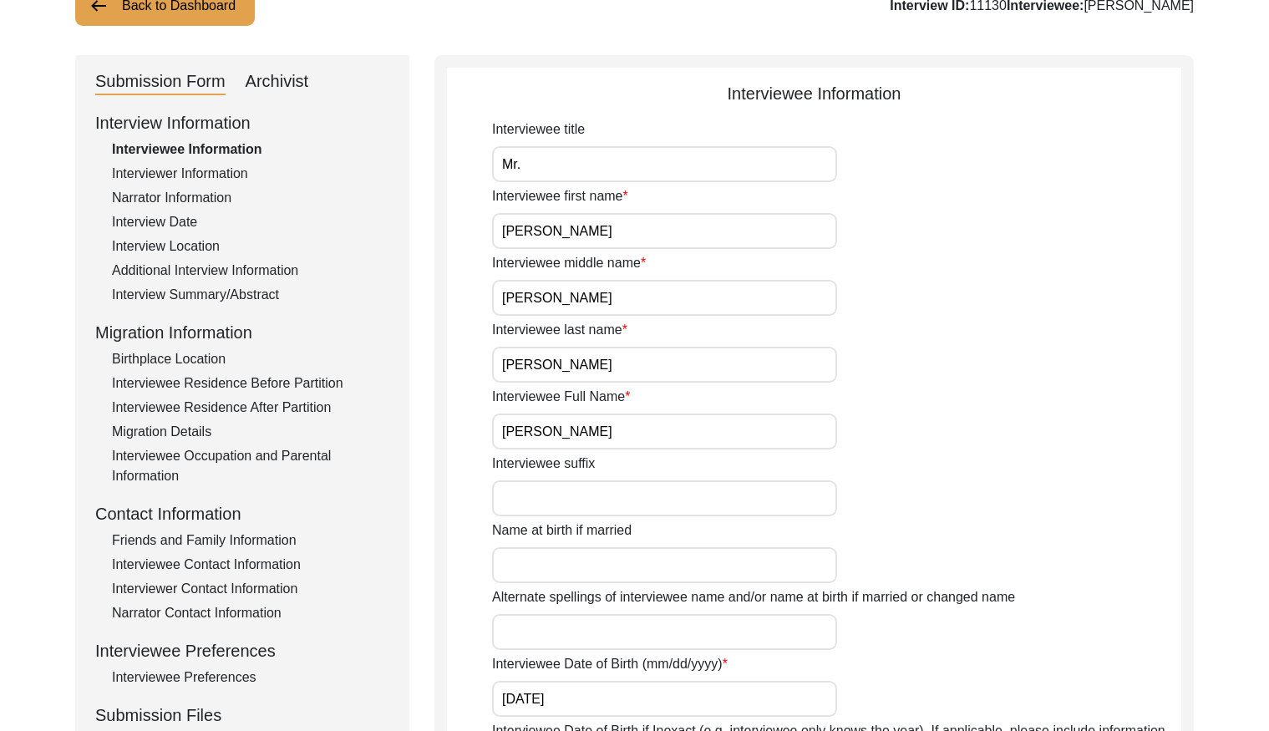
scroll to position [64, 0]
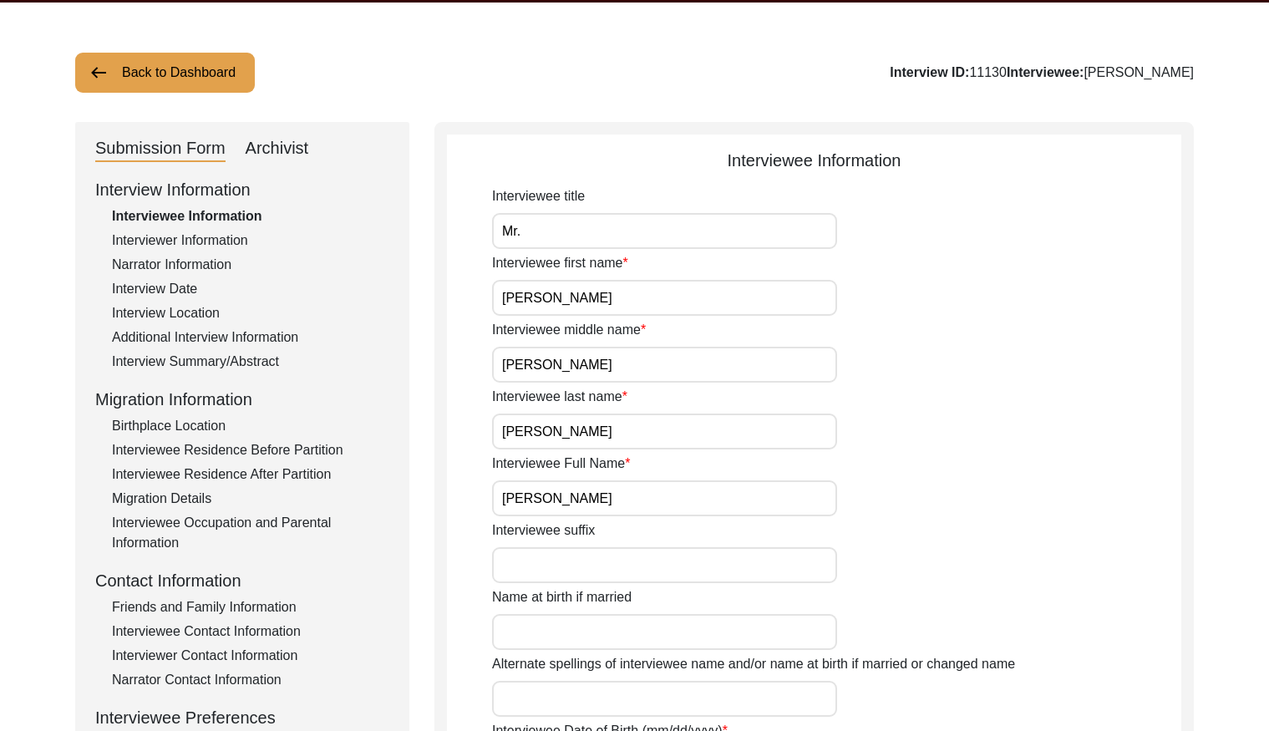
drag, startPoint x: 172, startPoint y: 284, endPoint x: 434, endPoint y: 256, distance: 263.7
click at [175, 283] on div "Interview Date" at bounding box center [250, 289] width 277 height 20
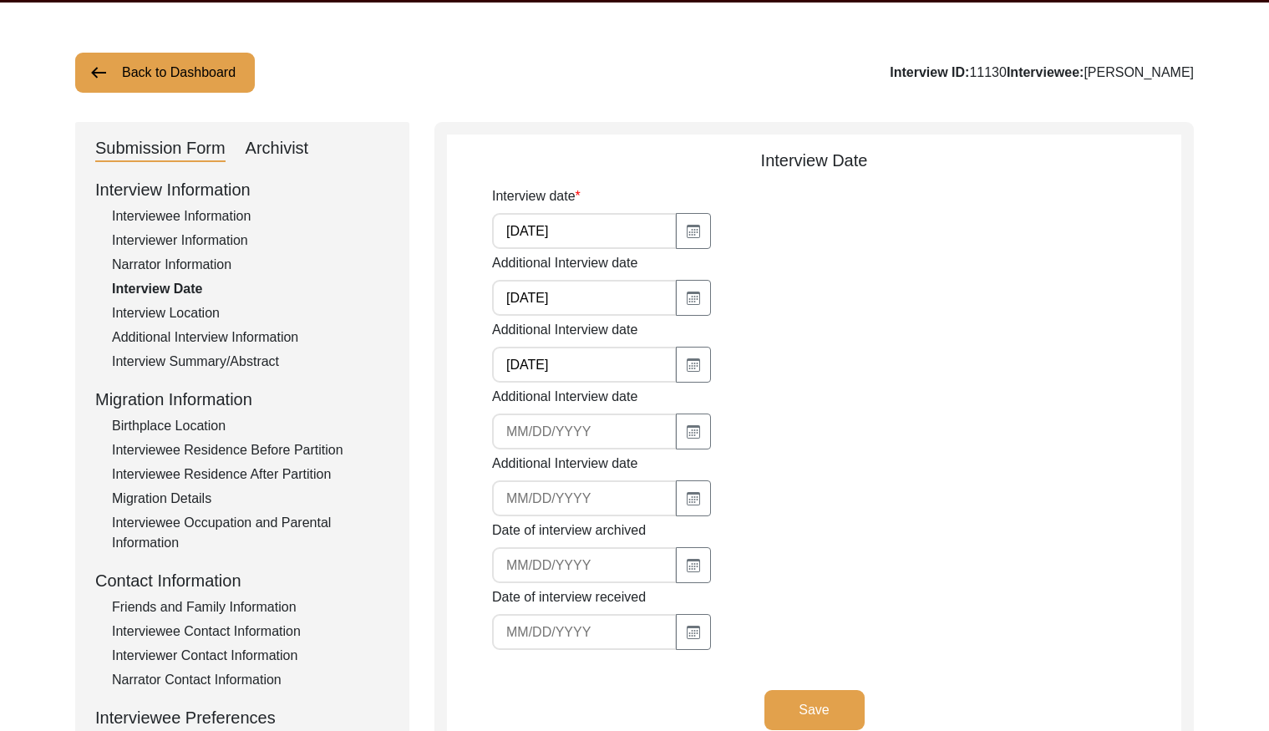
click at [545, 231] on input "[DATE]" at bounding box center [584, 231] width 185 height 36
drag, startPoint x: 215, startPoint y: 361, endPoint x: 226, endPoint y: 358, distance: 10.3
click at [215, 361] on div "Interview Summary/Abstract" at bounding box center [250, 362] width 277 height 20
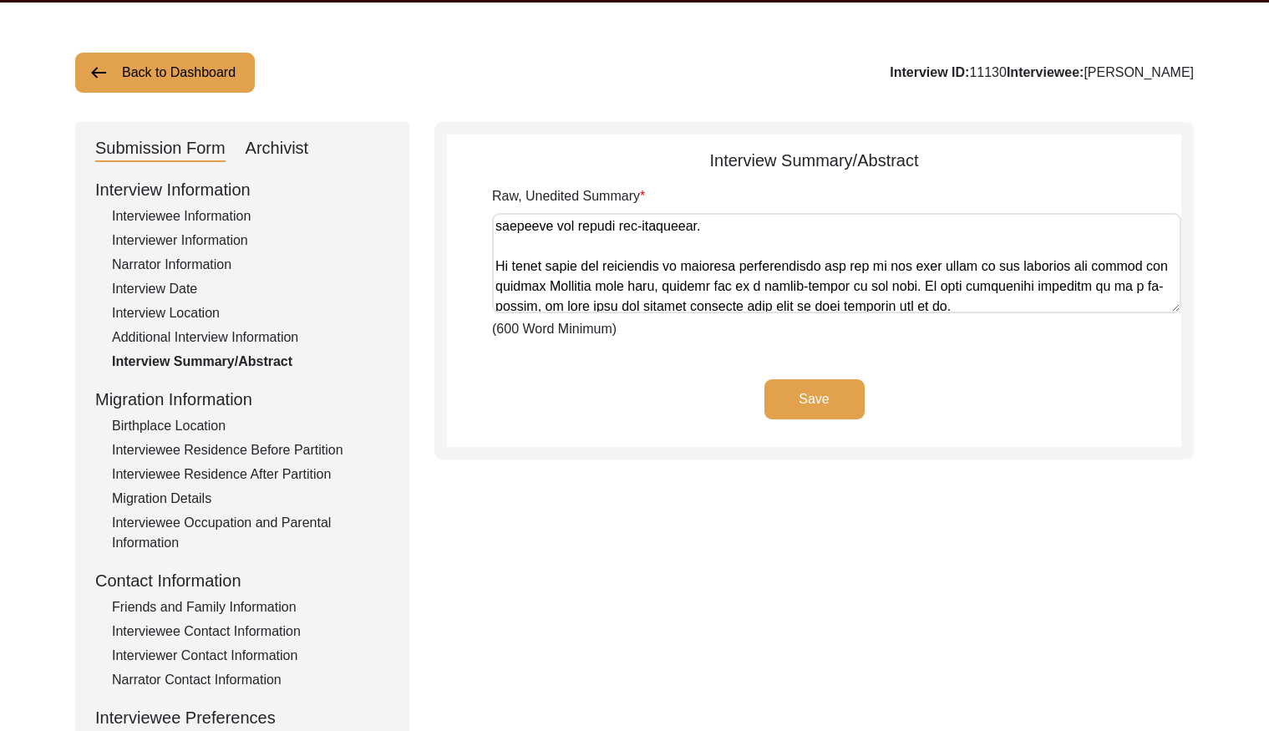
scroll to position [1189, 0]
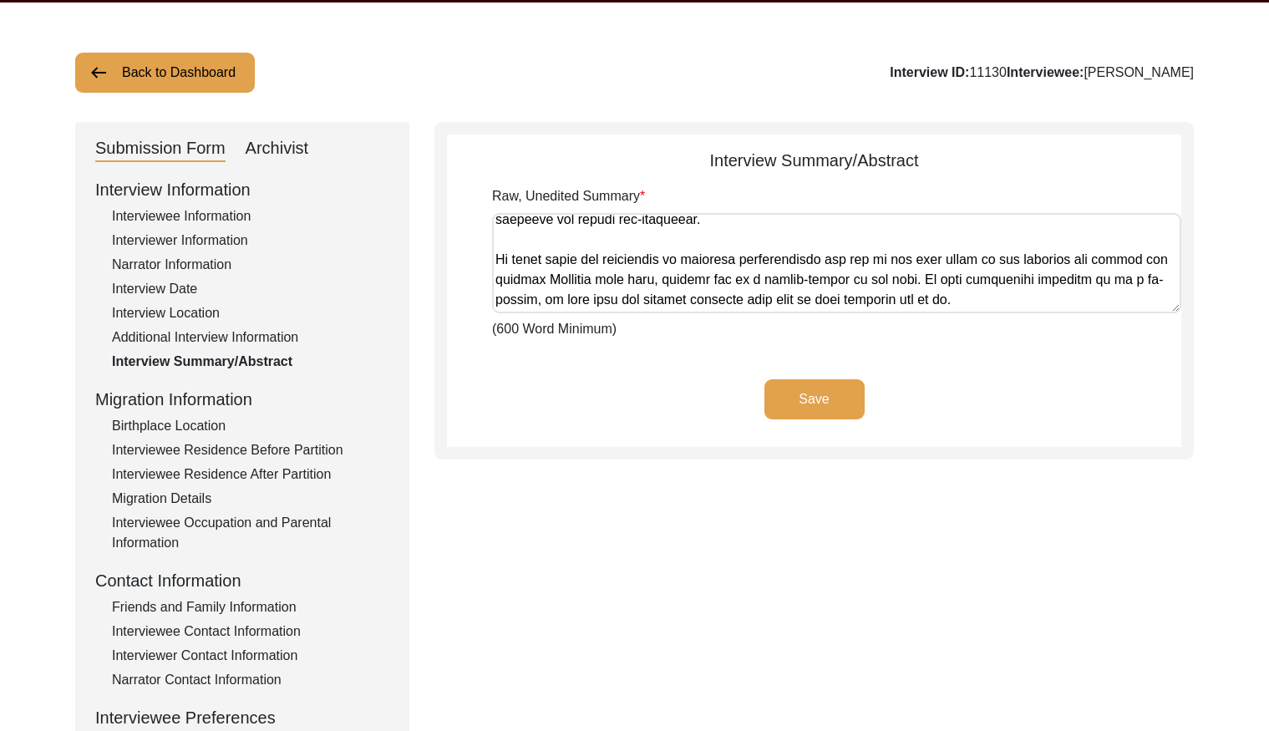
drag, startPoint x: 494, startPoint y: 223, endPoint x: 1090, endPoint y: 347, distance: 609.2
click at [1090, 347] on app-archivist-abstract-curation "Interview Summary/Abstract Raw, Unedited Summary (600 Word Minimum) Save" at bounding box center [814, 297] width 734 height 299
drag, startPoint x: 265, startPoint y: 150, endPoint x: 296, endPoint y: 169, distance: 36.4
click at [268, 150] on div "Archivist" at bounding box center [277, 148] width 63 height 27
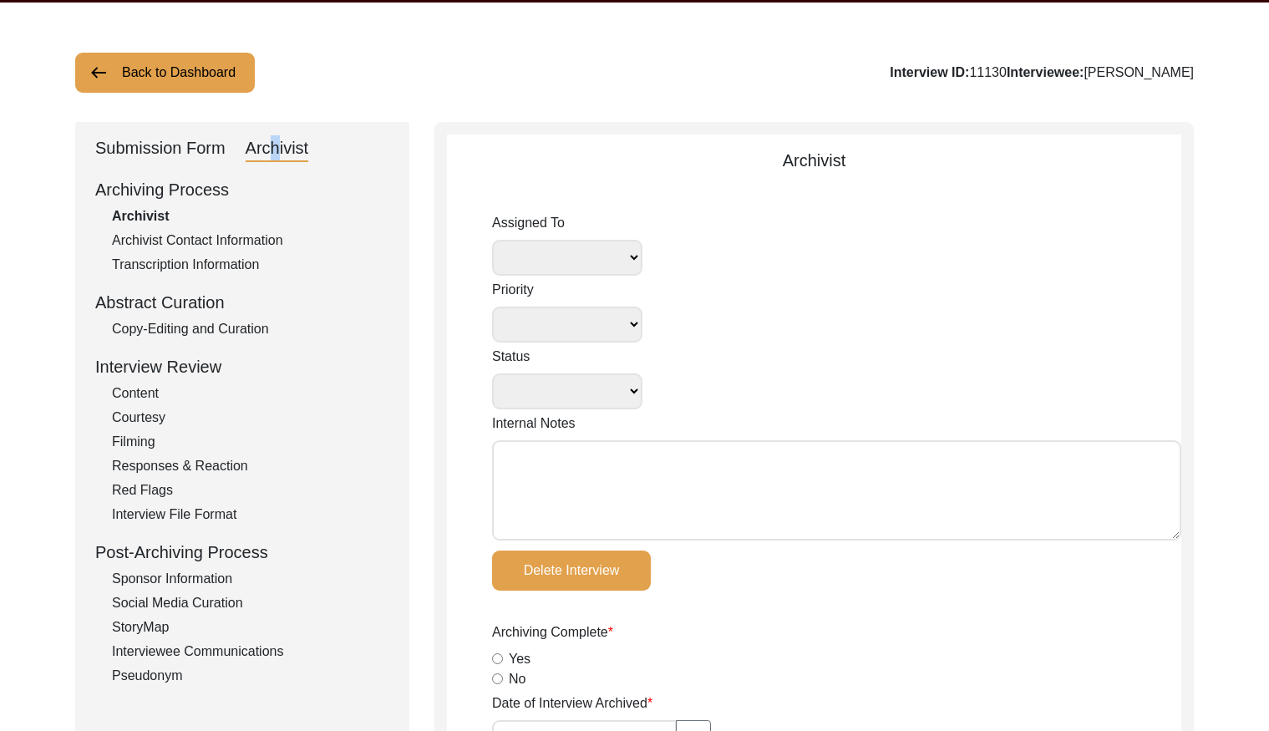
select select
select select "Reviewed"
type textarea "[DATE] Lesya: Assigning to self. [DATE] Lesya: Assigned to Jasia for review. Du…"
type textarea "[DATE] Lesya: Removed 'English' as the interviewee's regional dialect. Added th…"
radio input "true"
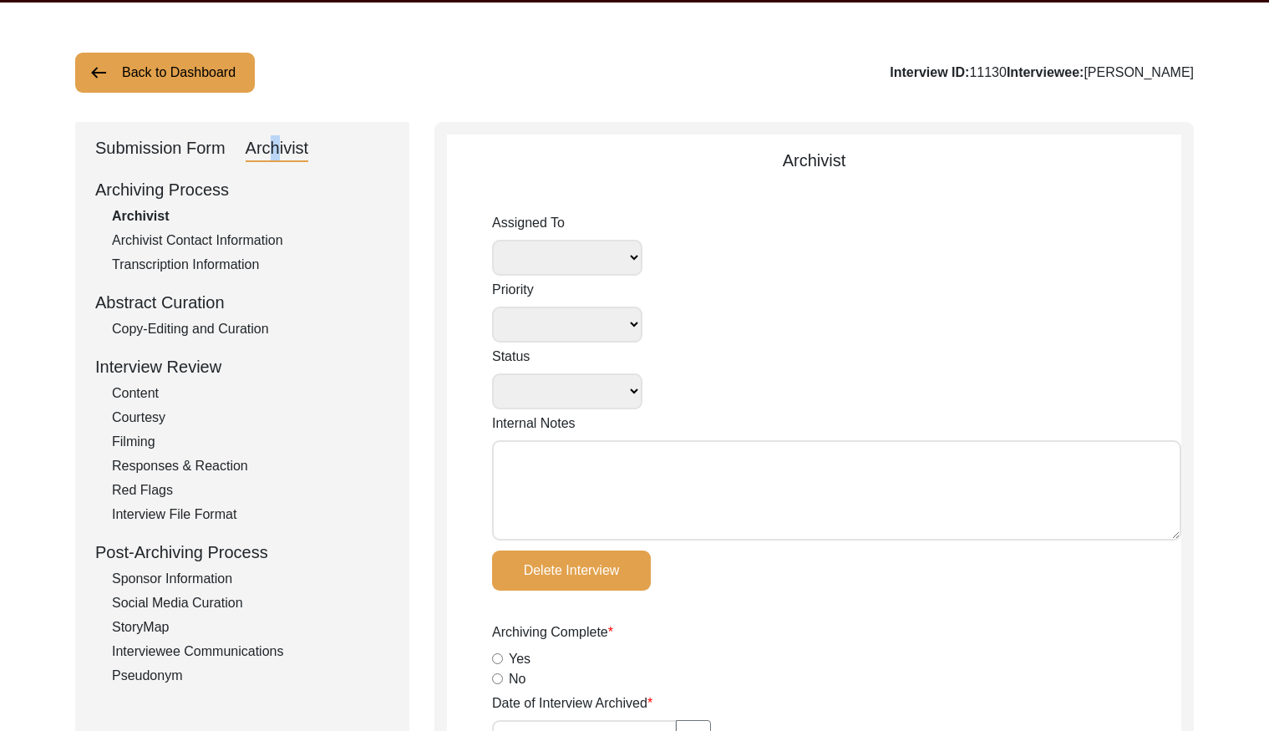
radio input "true"
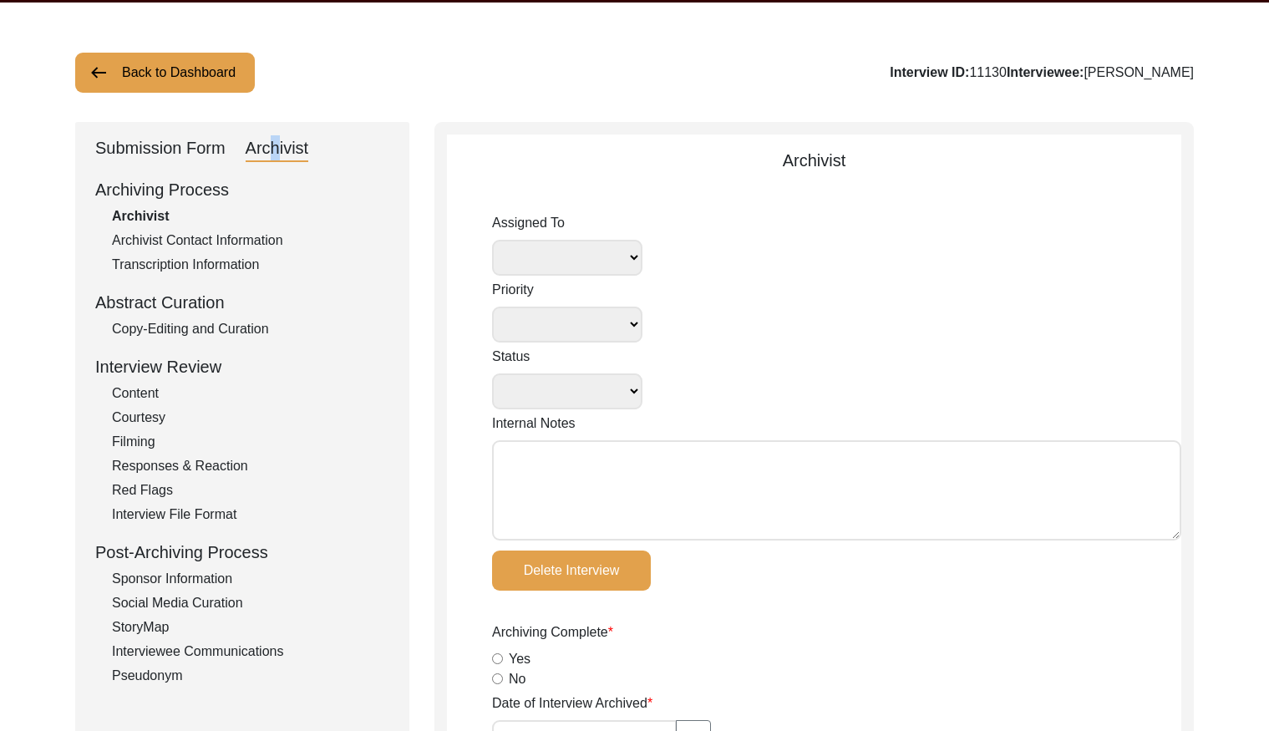
radio input "true"
type input "3:39:56"
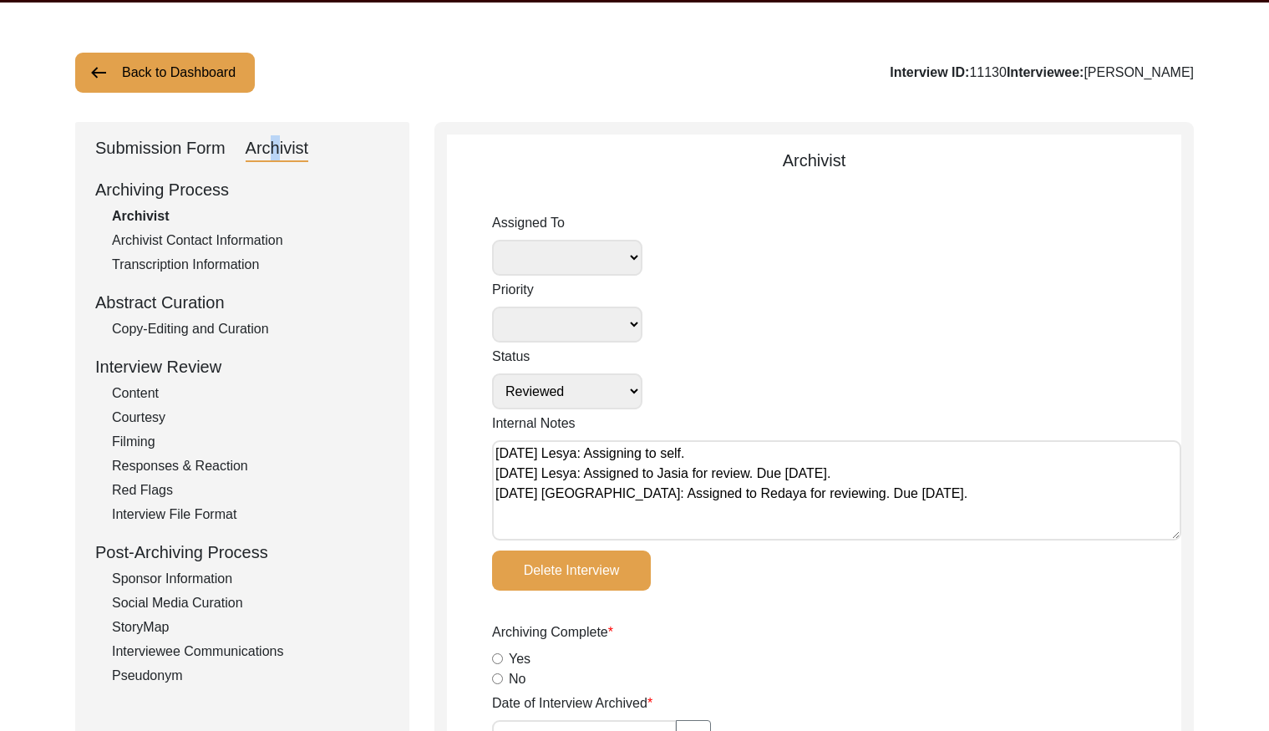
radio input "true"
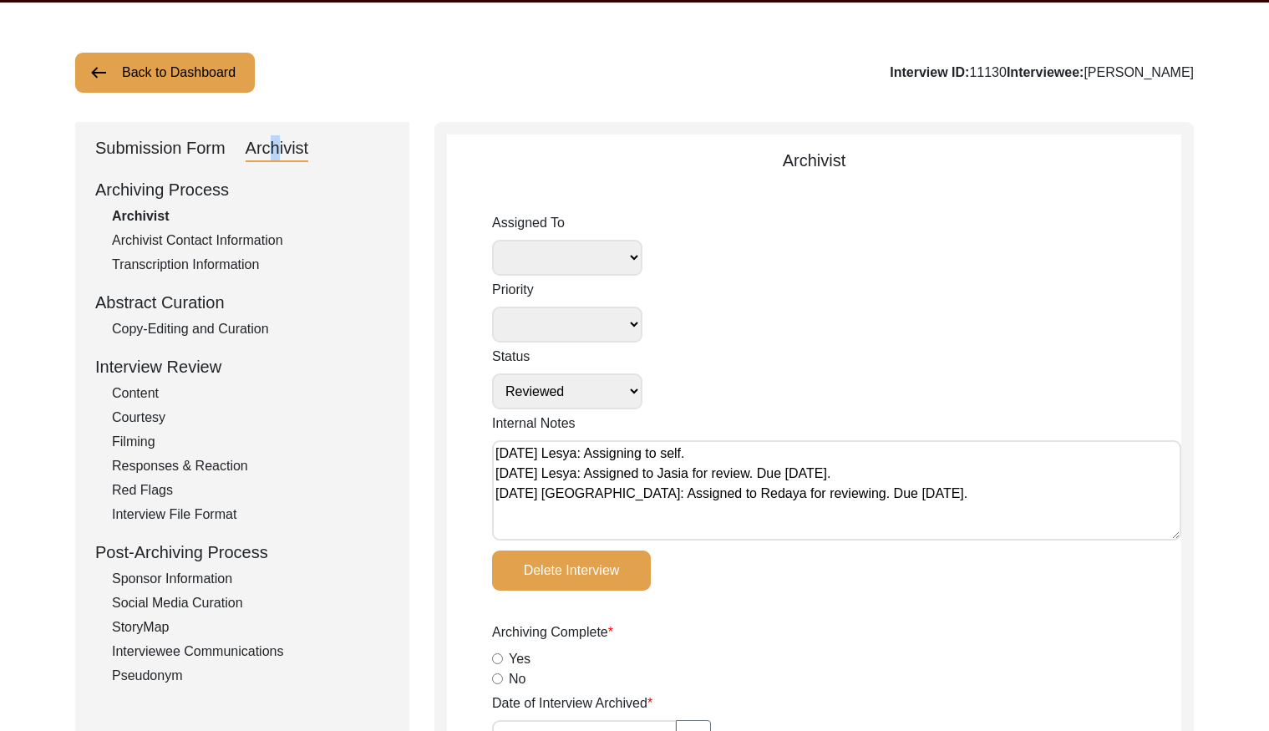
type input "22"
type input "mp4 files"
select select
drag, startPoint x: 250, startPoint y: 333, endPoint x: 352, endPoint y: 333, distance: 101.9
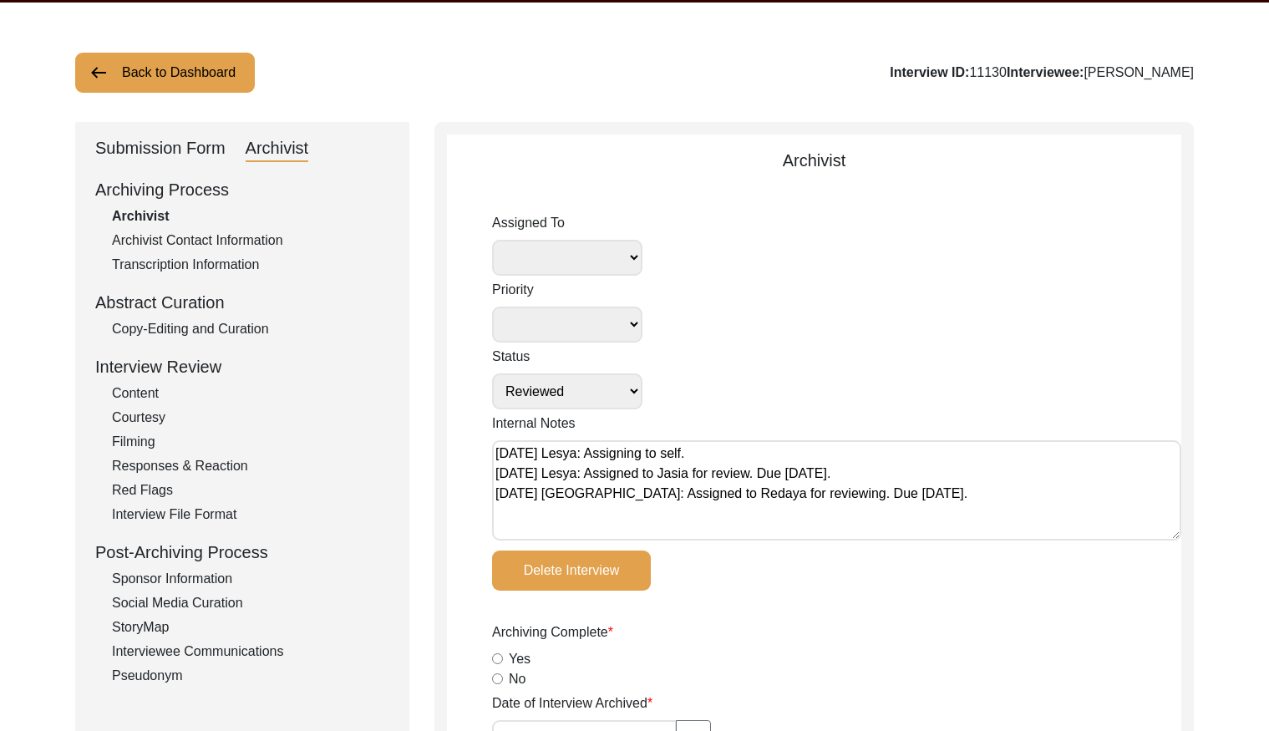
click at [250, 333] on div "Copy-Editing and Curation" at bounding box center [250, 329] width 277 height 20
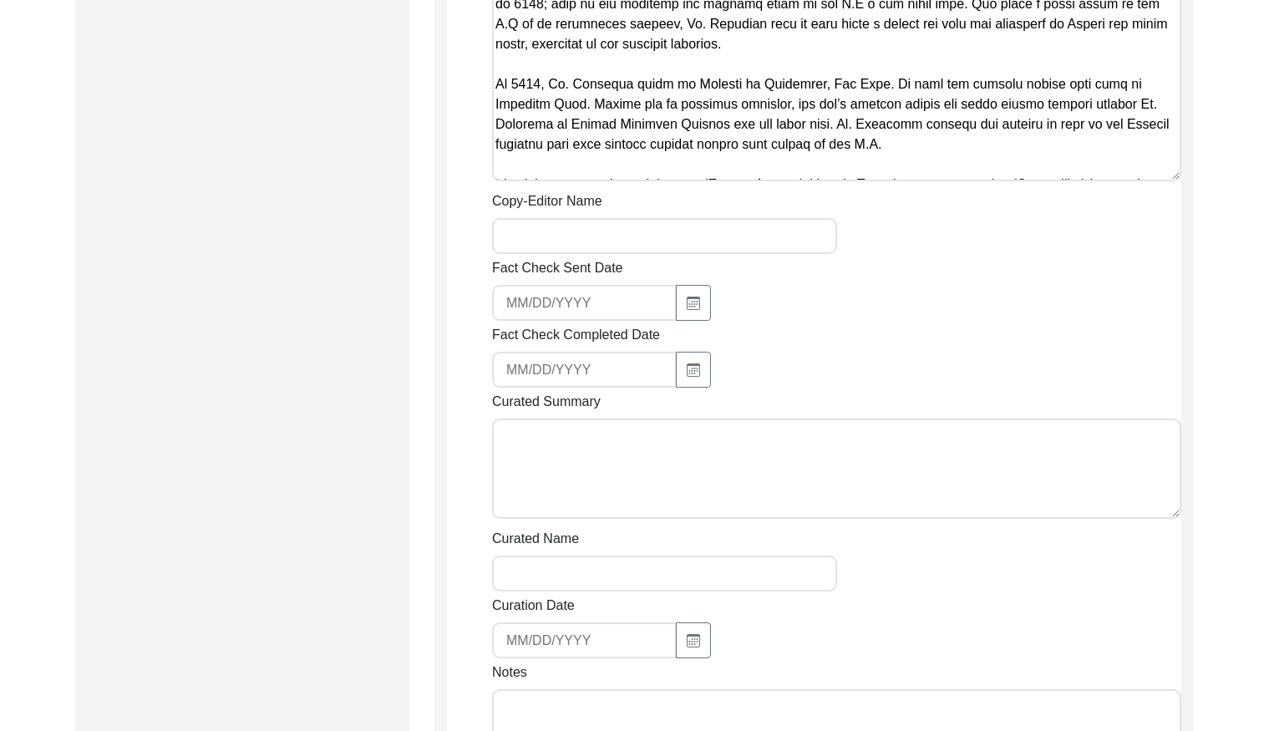
scroll to position [2325, 0]
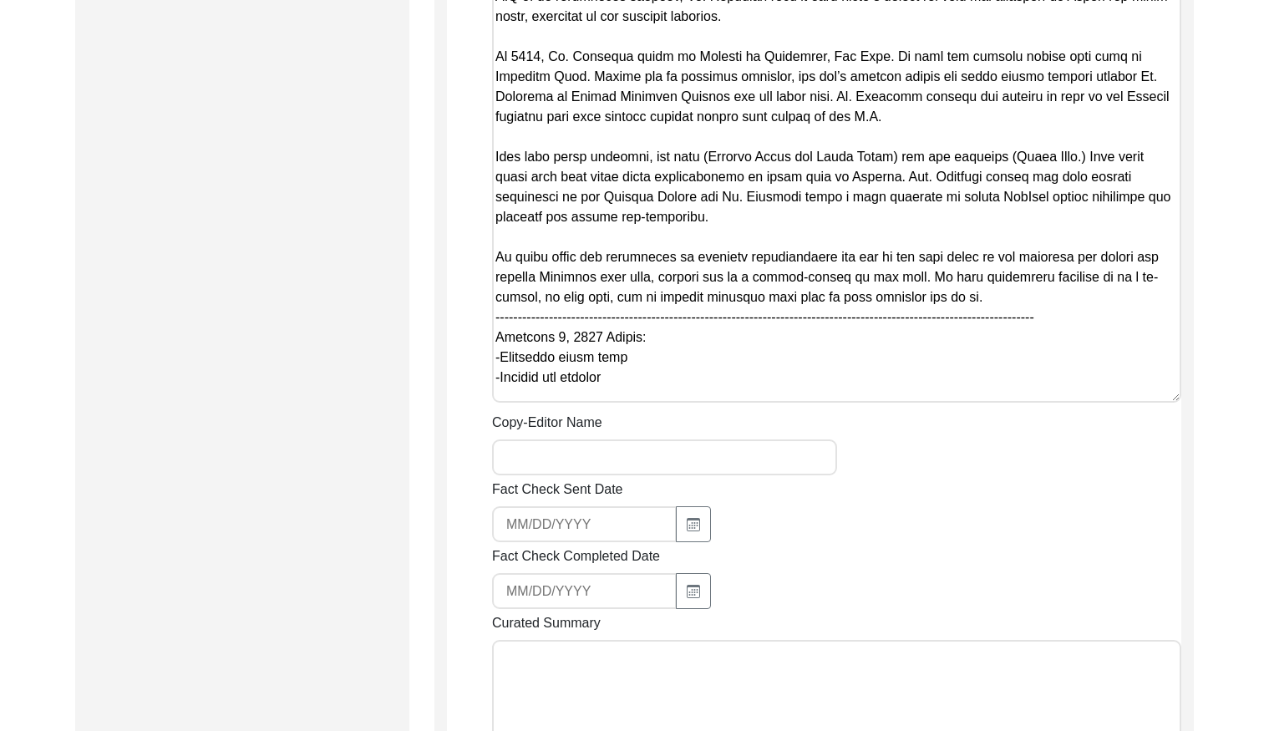
drag, startPoint x: 1176, startPoint y: 129, endPoint x: 1138, endPoint y: 378, distance: 250.9
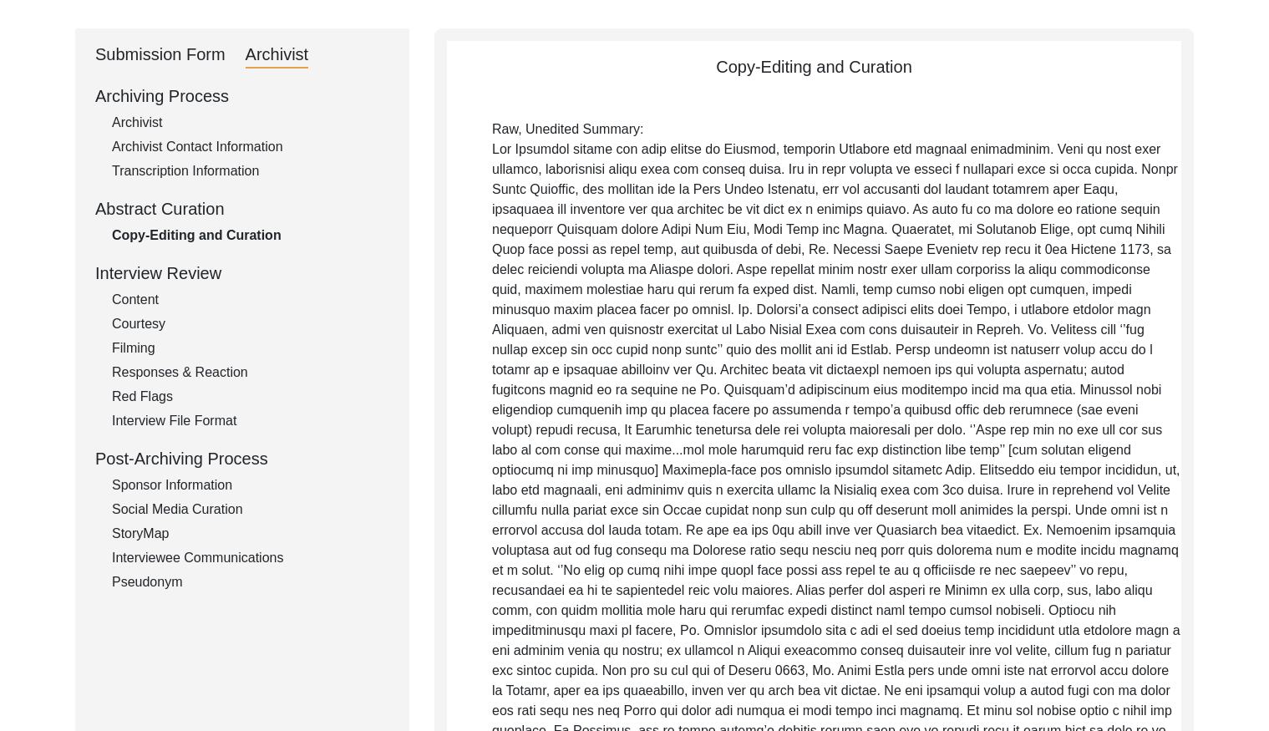
scroll to position [80, 0]
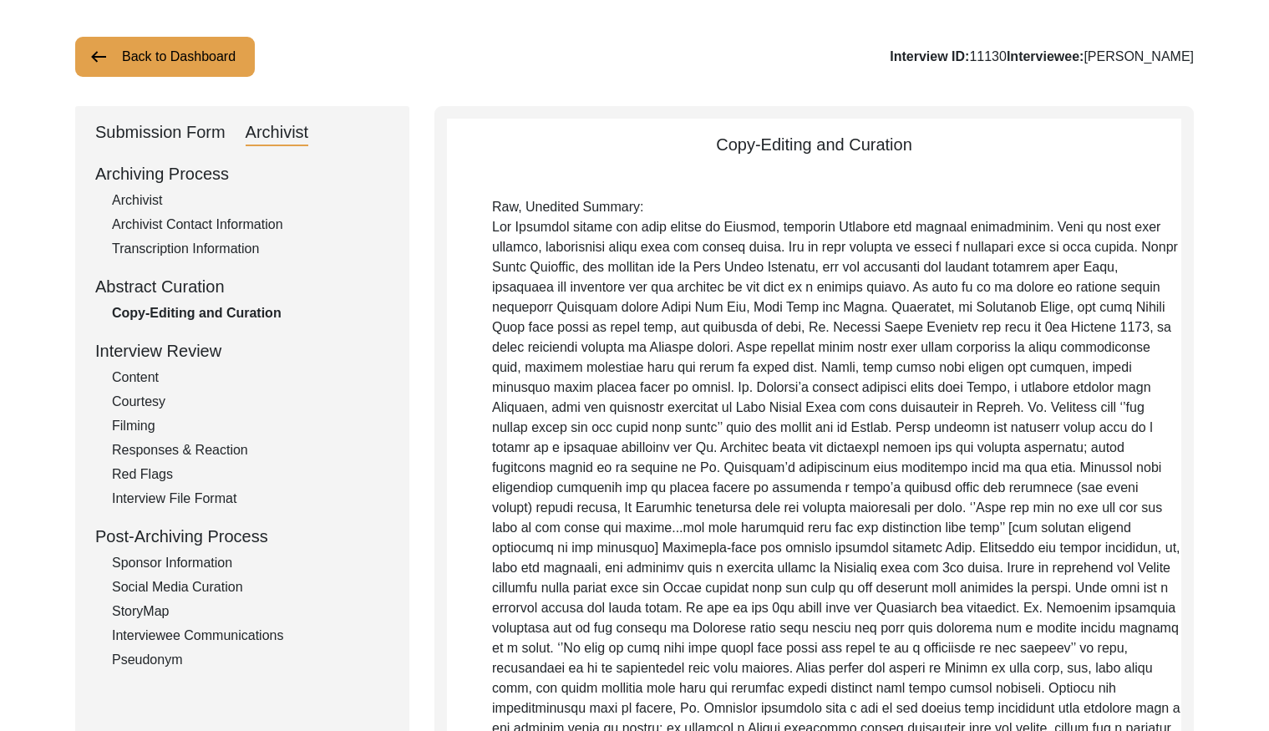
drag, startPoint x: 167, startPoint y: 219, endPoint x: 160, endPoint y: 210, distance: 10.7
click at [167, 218] on div "Archivist Contact Information" at bounding box center [250, 225] width 277 height 20
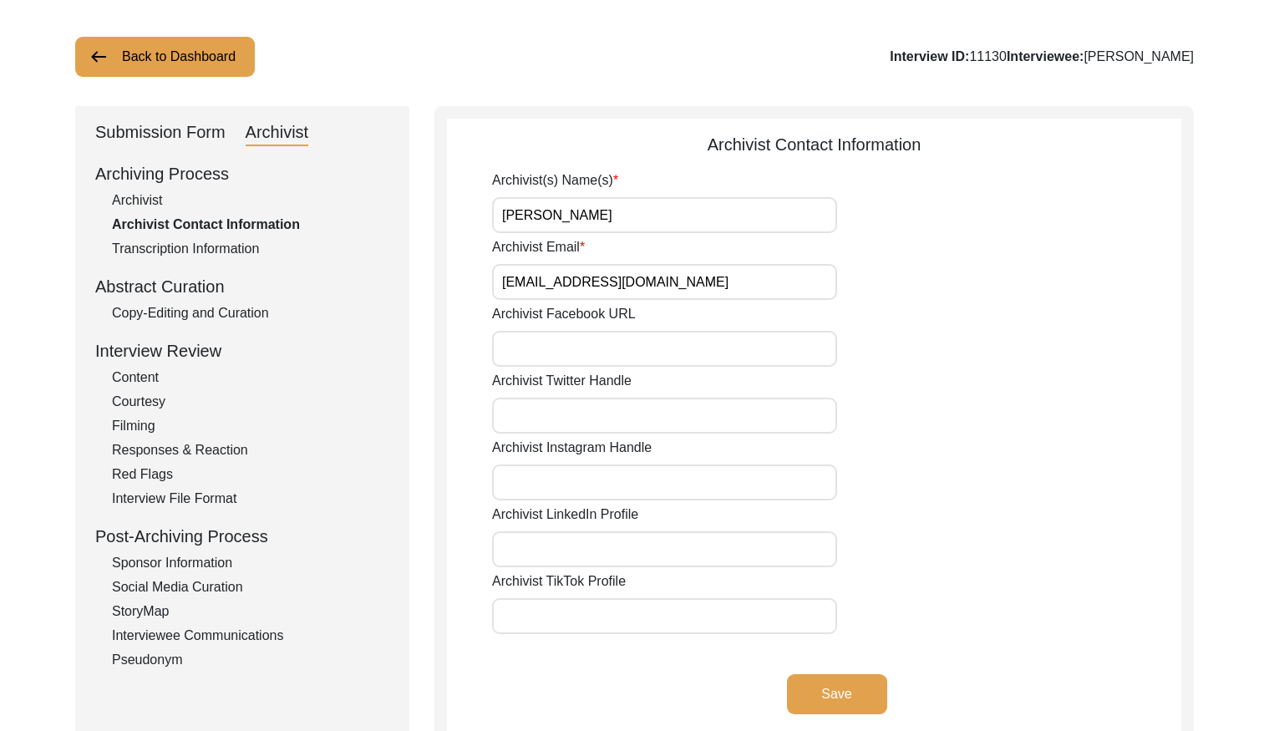
click at [157, 194] on div "Archivist" at bounding box center [250, 200] width 277 height 20
select select "Reviewed"
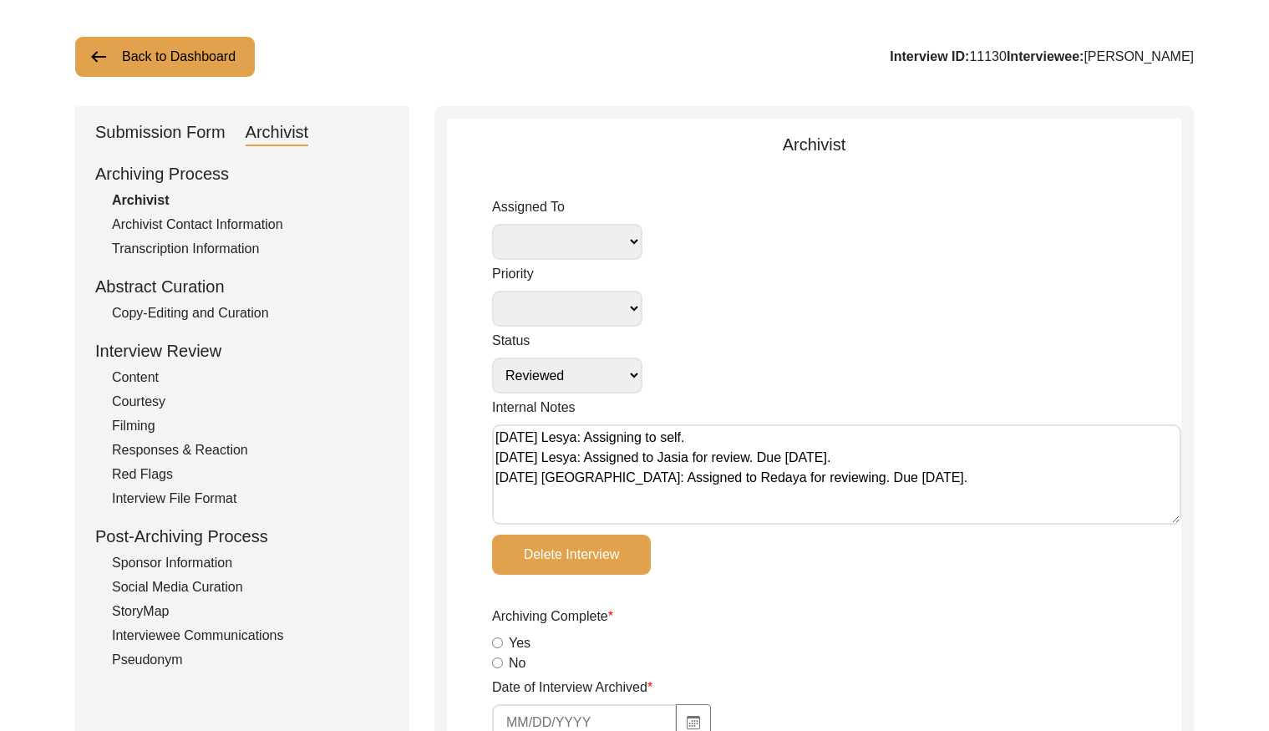
drag, startPoint x: 227, startPoint y: 312, endPoint x: 332, endPoint y: 393, distance: 132.8
click at [227, 312] on div "Copy-Editing and Curation" at bounding box center [250, 313] width 277 height 20
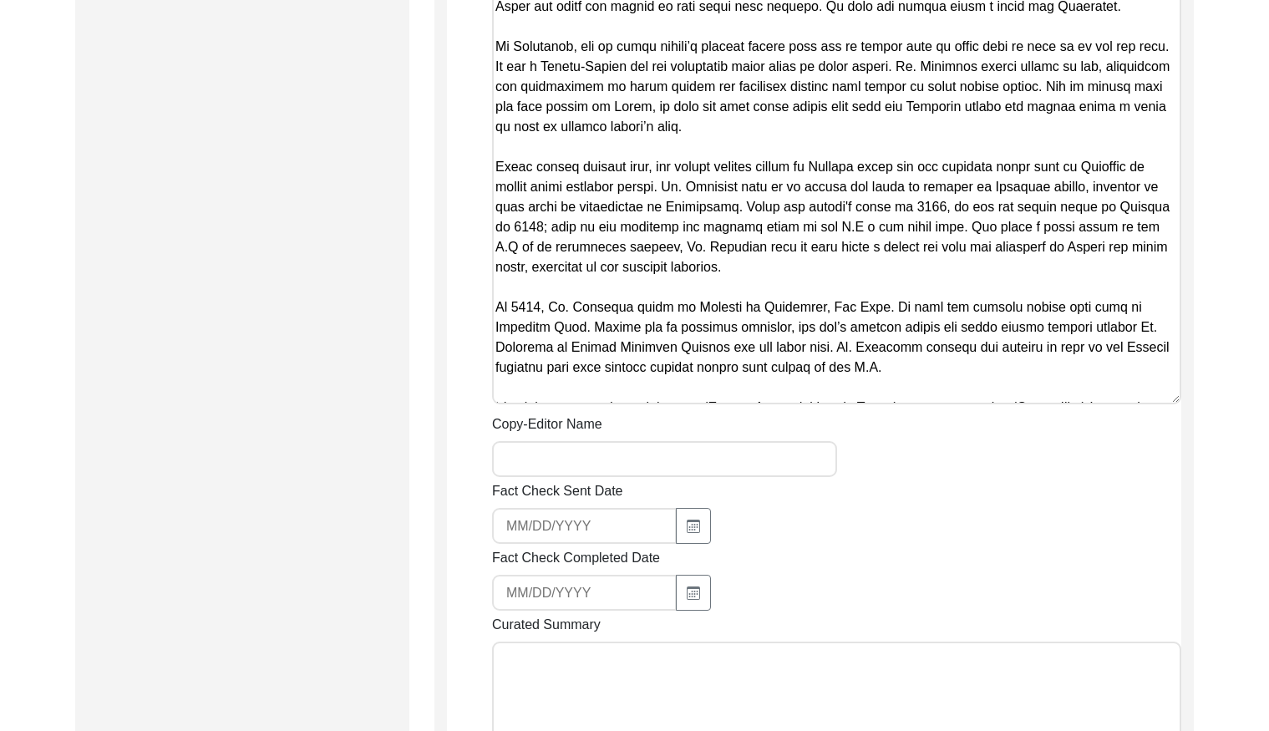
scroll to position [2080, 0]
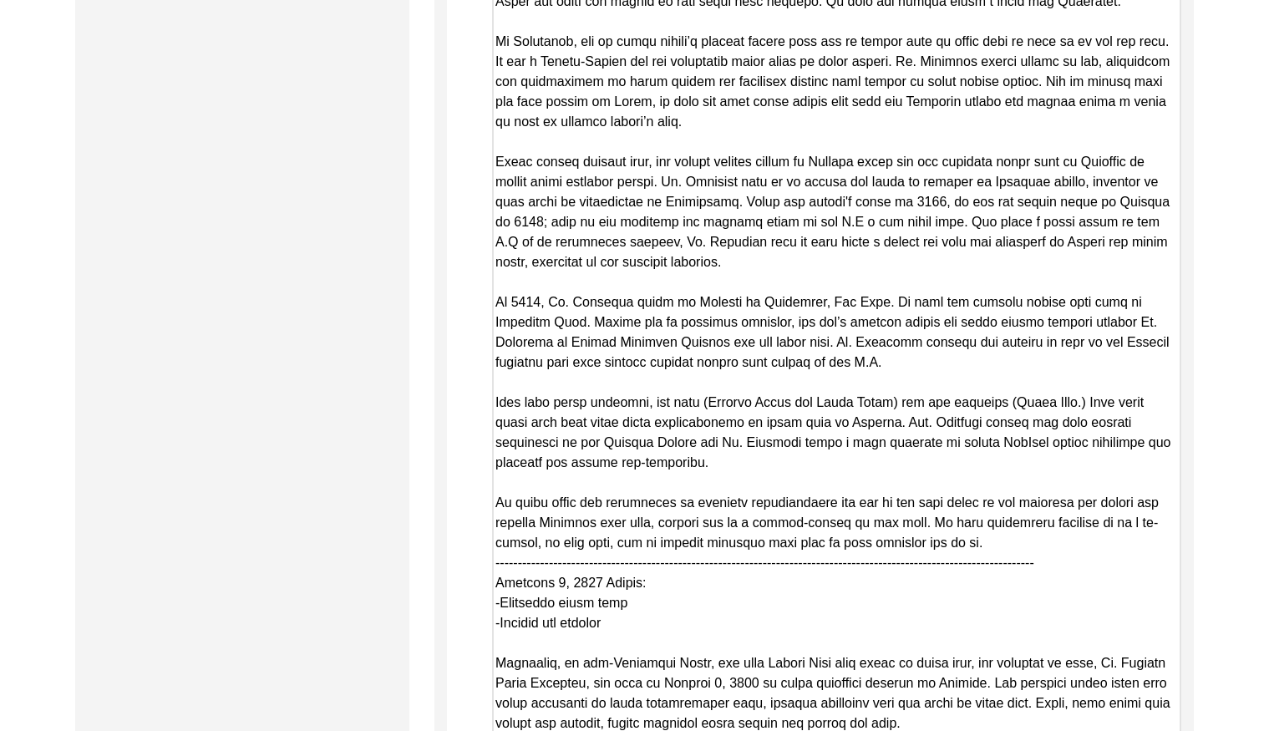
drag, startPoint x: 1173, startPoint y: 374, endPoint x: 1100, endPoint y: 774, distance: 406.6
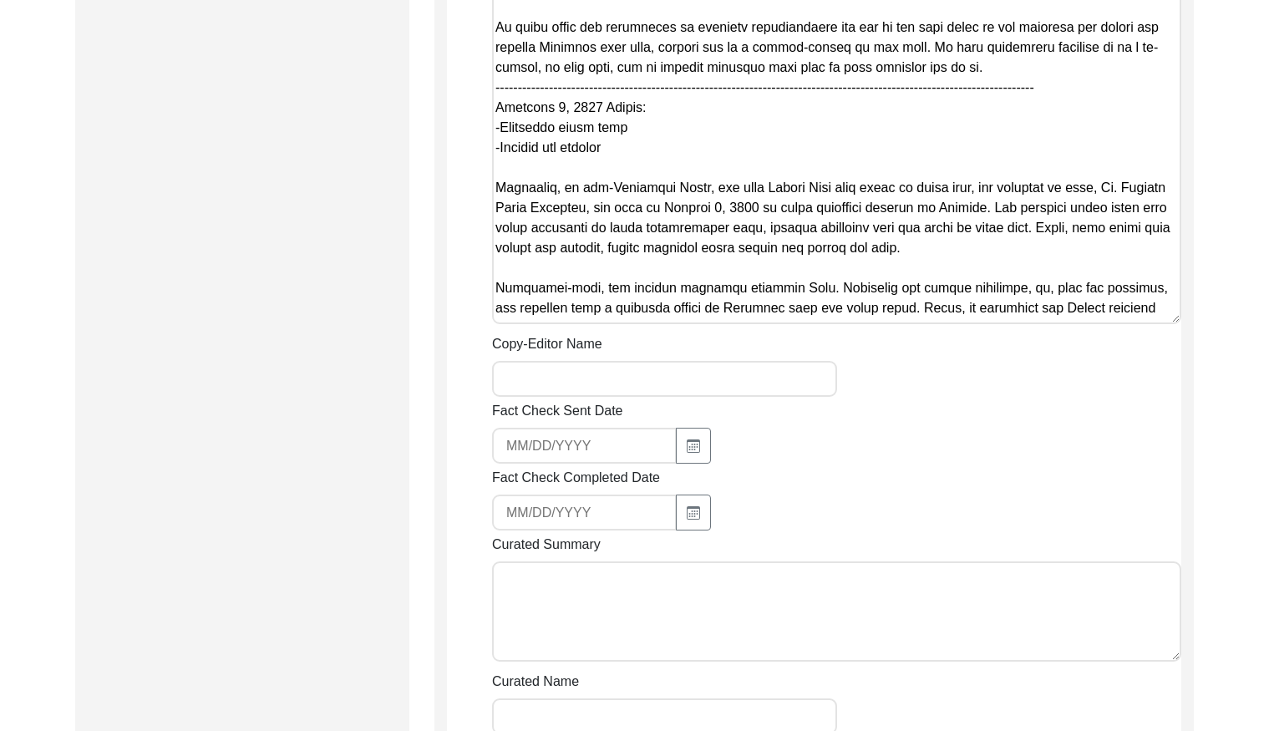
scroll to position [2558, 0]
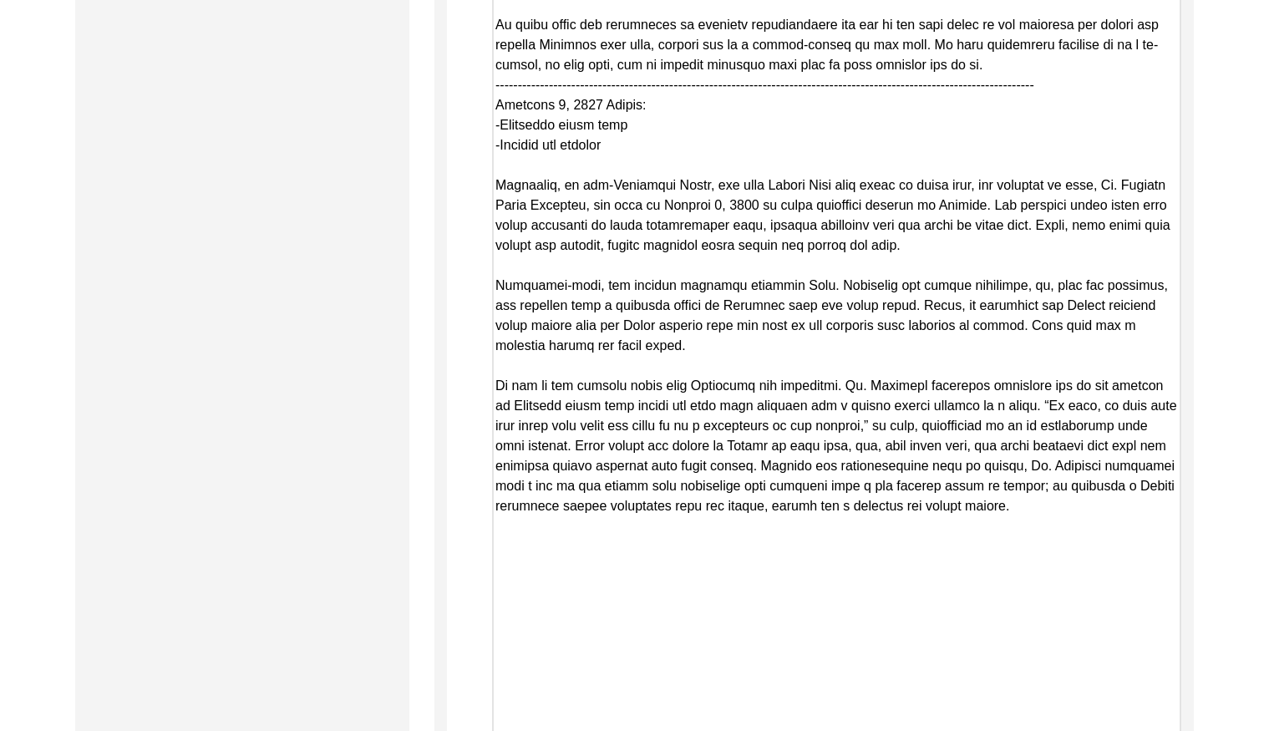
drag, startPoint x: 1170, startPoint y: 301, endPoint x: 1195, endPoint y: 773, distance: 472.6
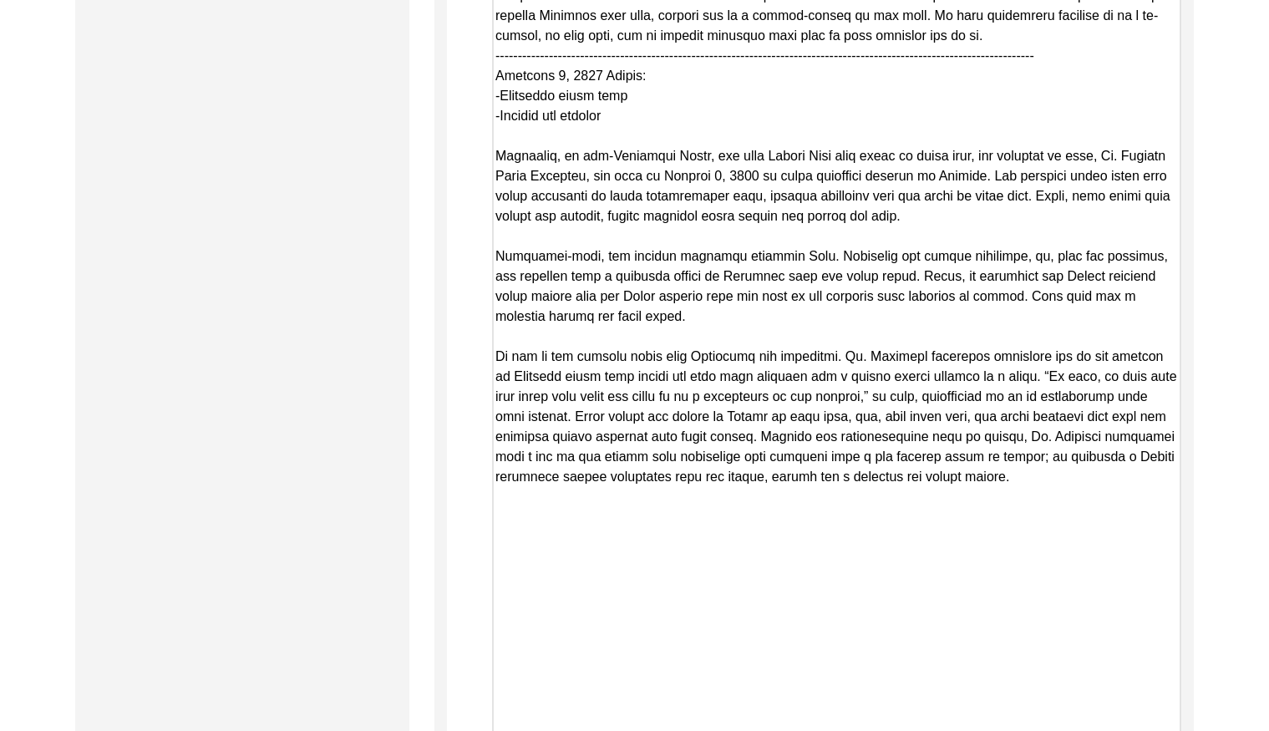
scroll to position [2546, 0]
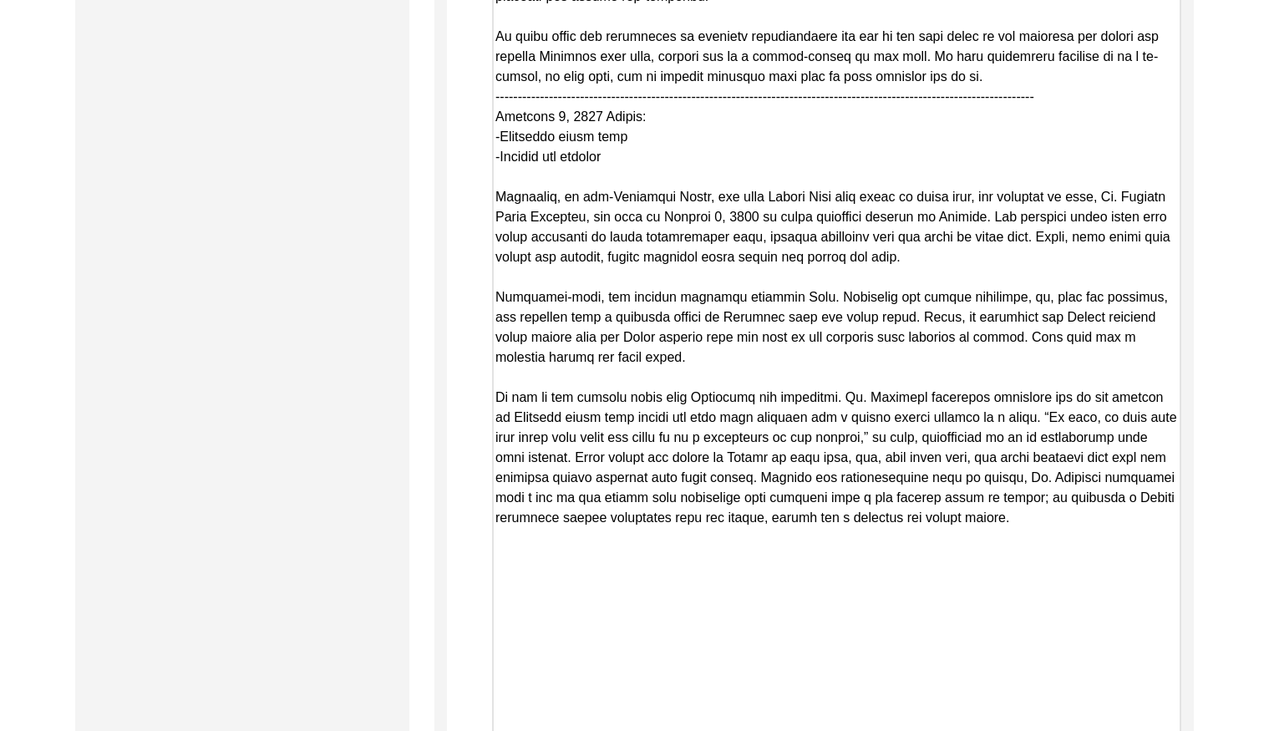
drag, startPoint x: 498, startPoint y: 337, endPoint x: 1036, endPoint y: 51, distance: 609.4
drag, startPoint x: 492, startPoint y: 175, endPoint x: 1067, endPoint y: 574, distance: 699.2
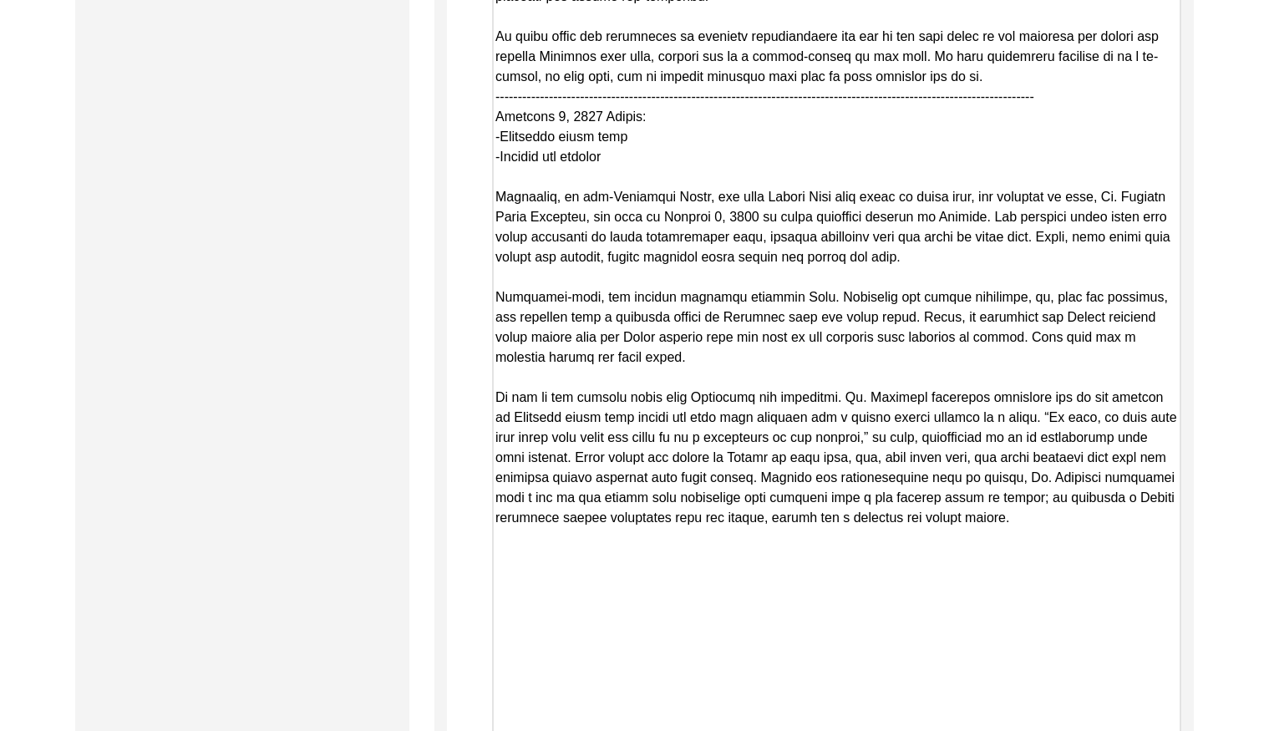
drag, startPoint x: 494, startPoint y: 175, endPoint x: 922, endPoint y: 241, distance: 433.5
drag, startPoint x: 496, startPoint y: 276, endPoint x: 637, endPoint y: 353, distance: 160.7
drag, startPoint x: 494, startPoint y: 373, endPoint x: 991, endPoint y: 489, distance: 510.3
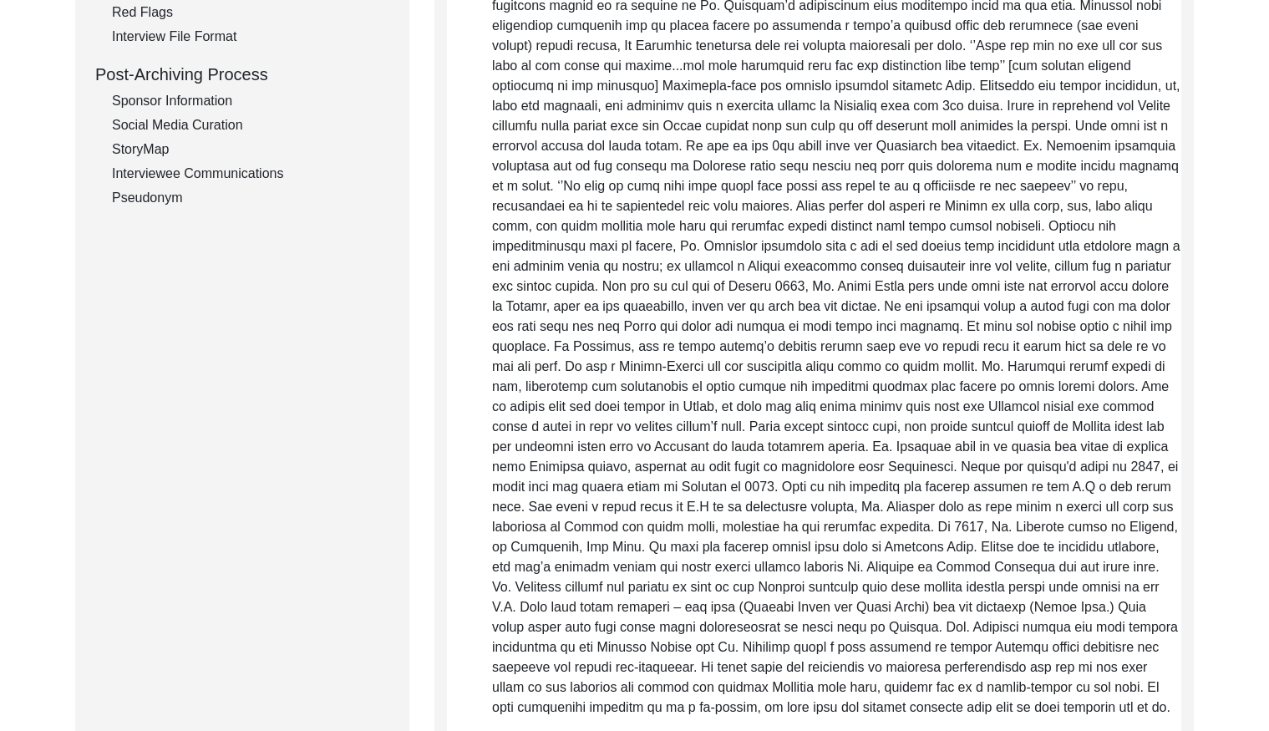
scroll to position [0, 0]
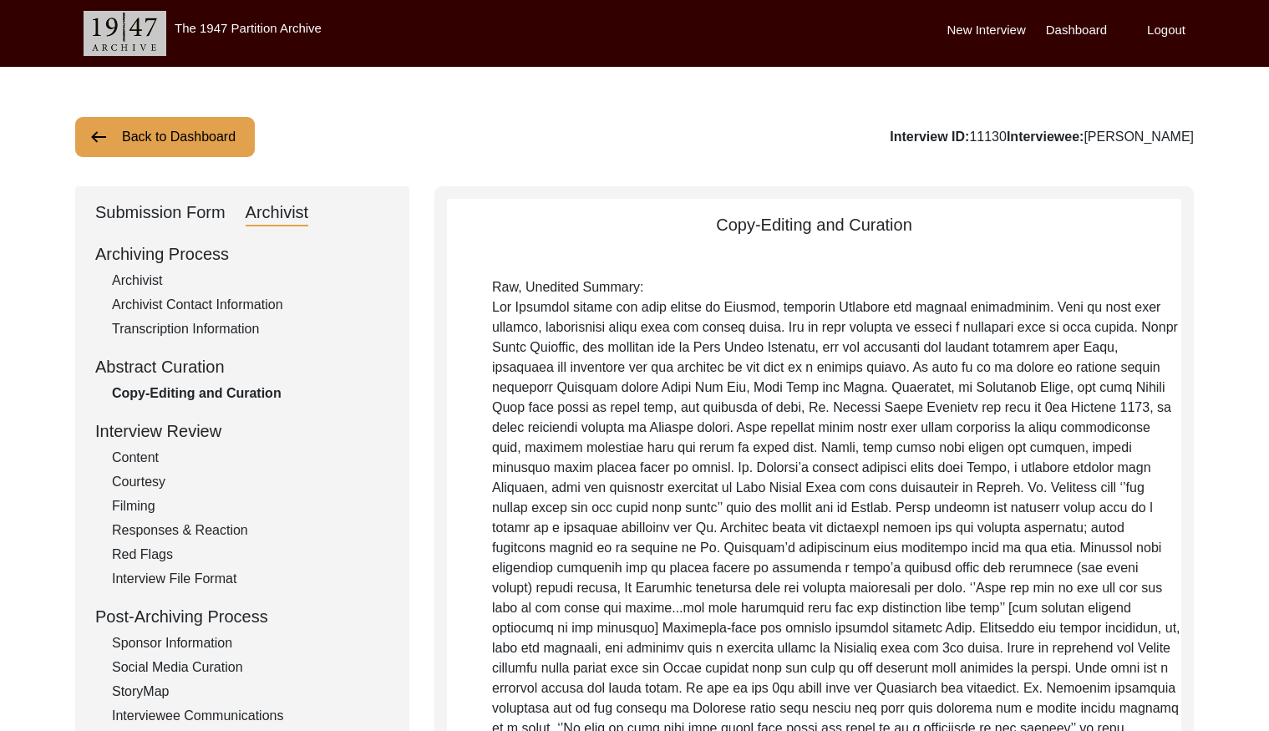
drag, startPoint x: 244, startPoint y: 133, endPoint x: 230, endPoint y: 130, distance: 14.4
click at [241, 131] on button "Back to Dashboard" at bounding box center [165, 137] width 180 height 40
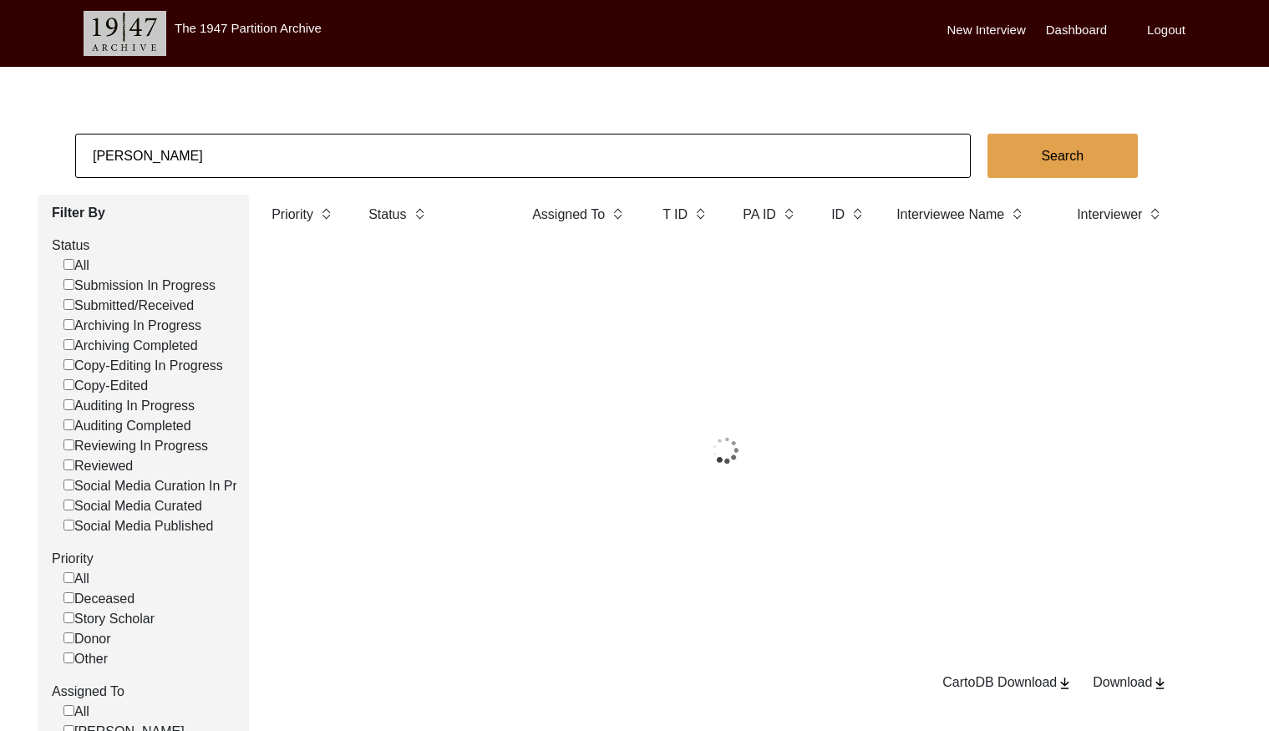
click at [226, 145] on input "[PERSON_NAME]" at bounding box center [522, 156] width 895 height 44
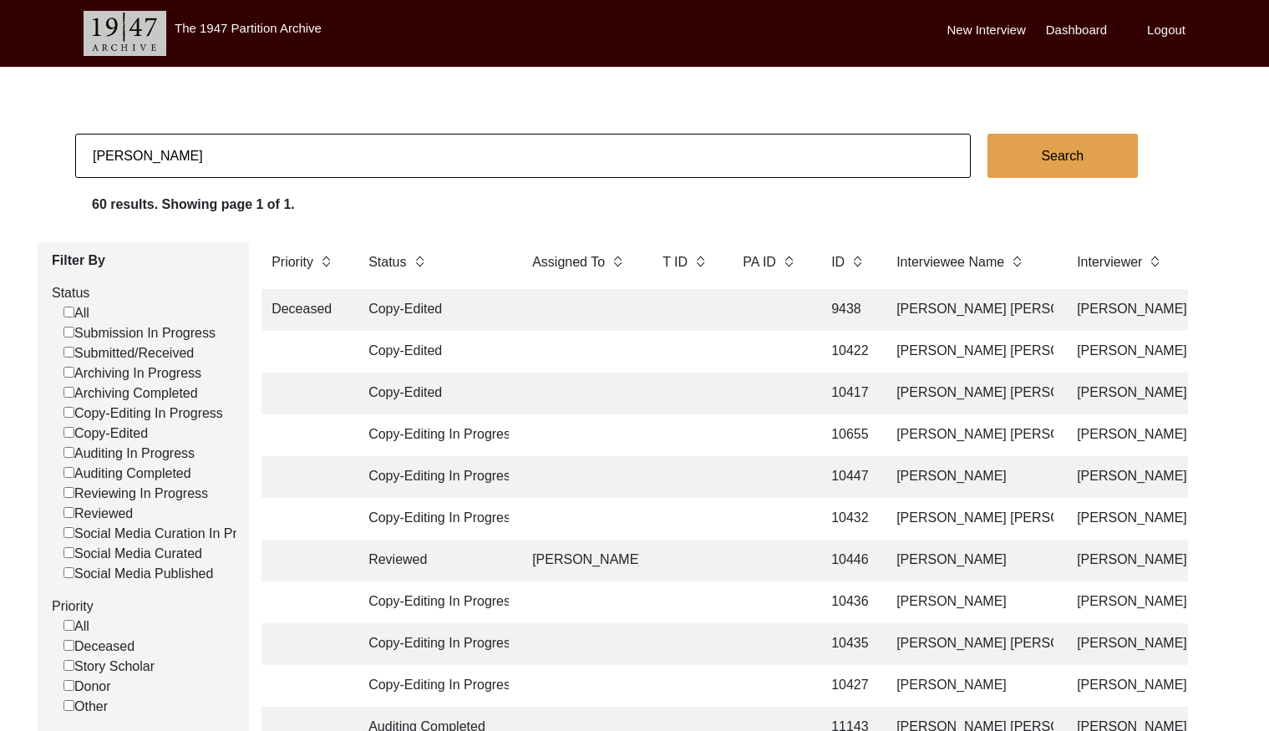
click at [226, 145] on input "[PERSON_NAME]" at bounding box center [522, 156] width 895 height 44
paste input "11003"
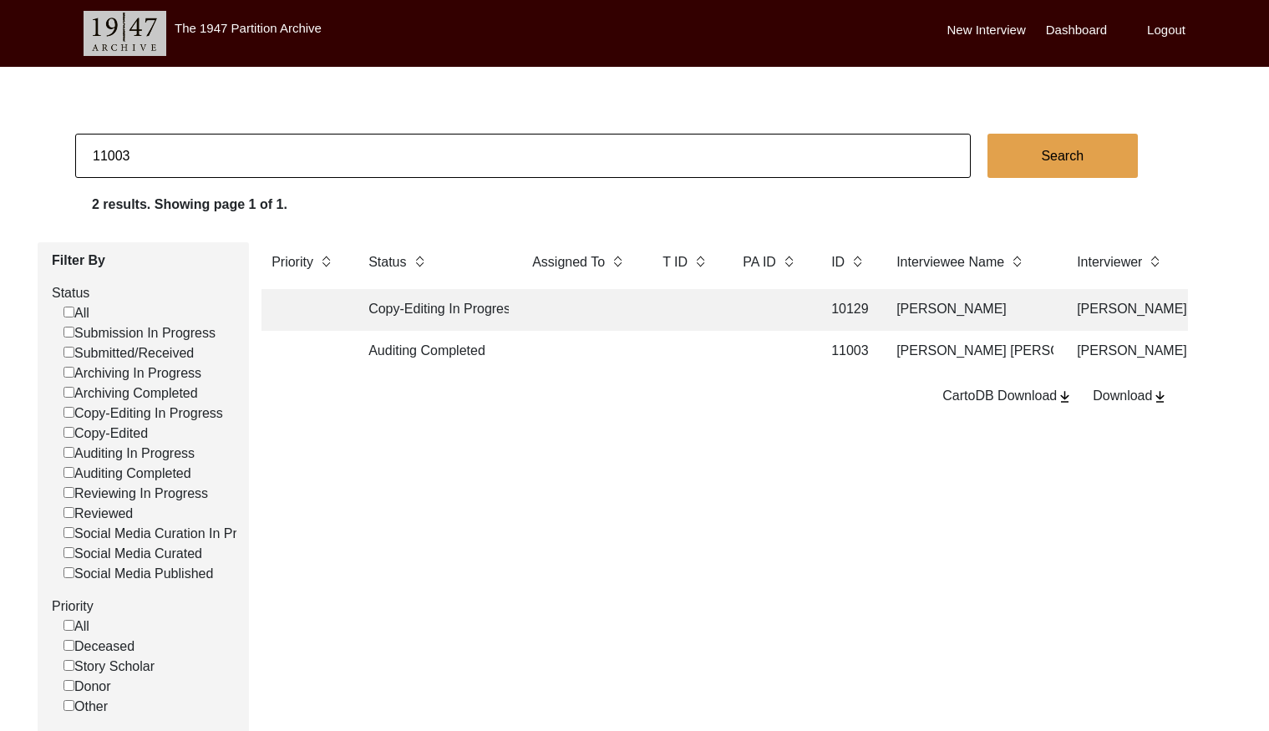
click at [702, 361] on td at bounding box center [685, 352] width 67 height 42
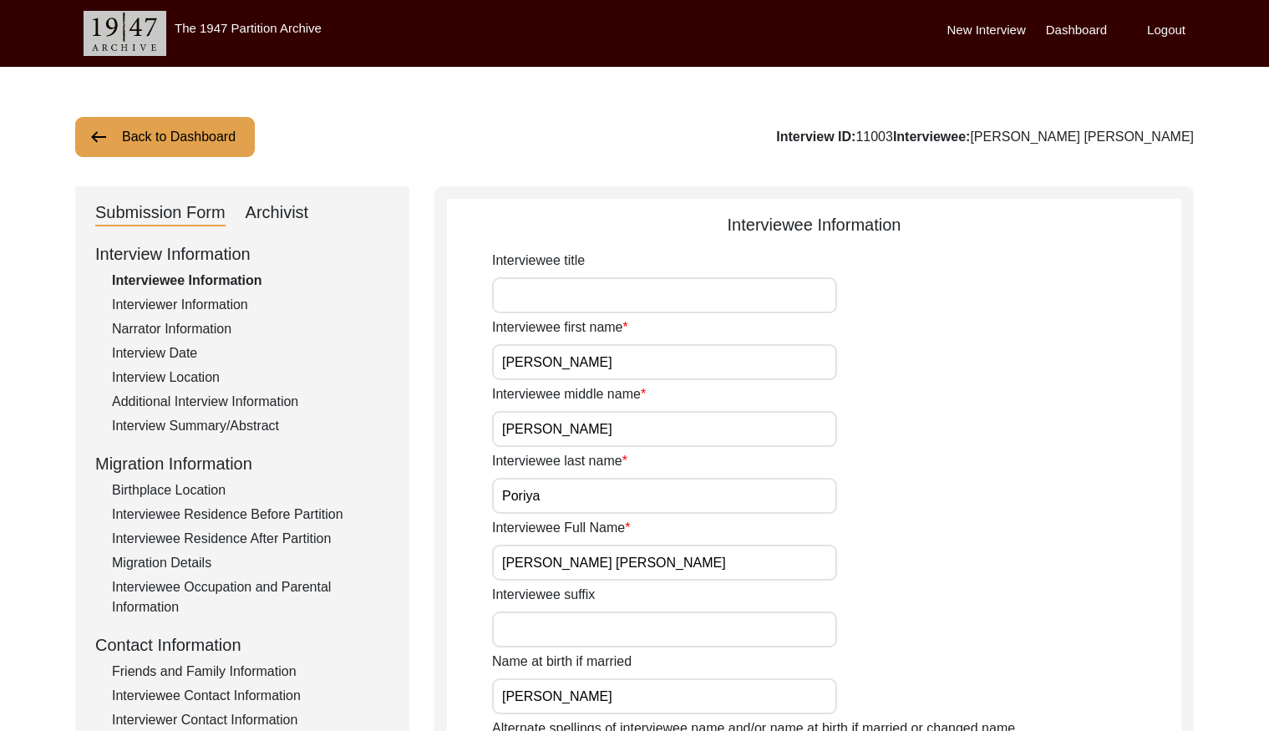
click at [679, 557] on input "[PERSON_NAME] [PERSON_NAME]" at bounding box center [664, 563] width 345 height 36
click at [680, 557] on input "[PERSON_NAME] [PERSON_NAME]" at bounding box center [664, 563] width 345 height 36
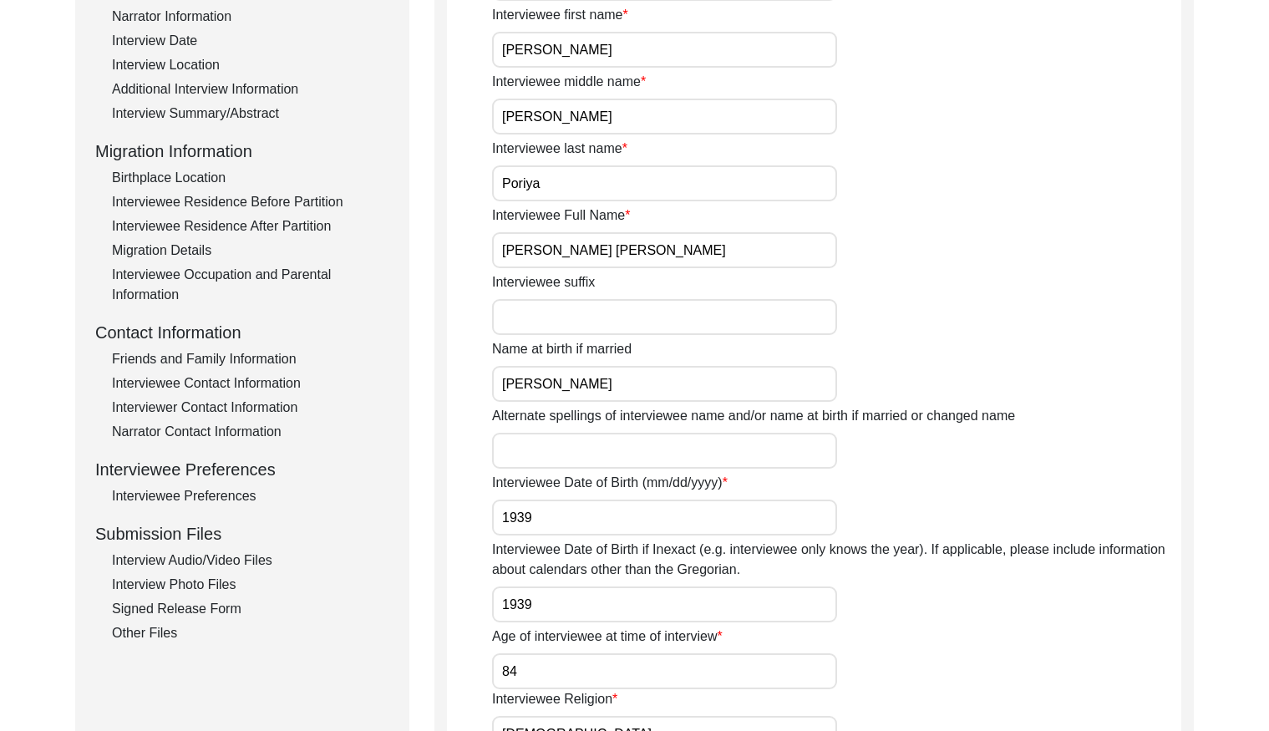
scroll to position [315, 0]
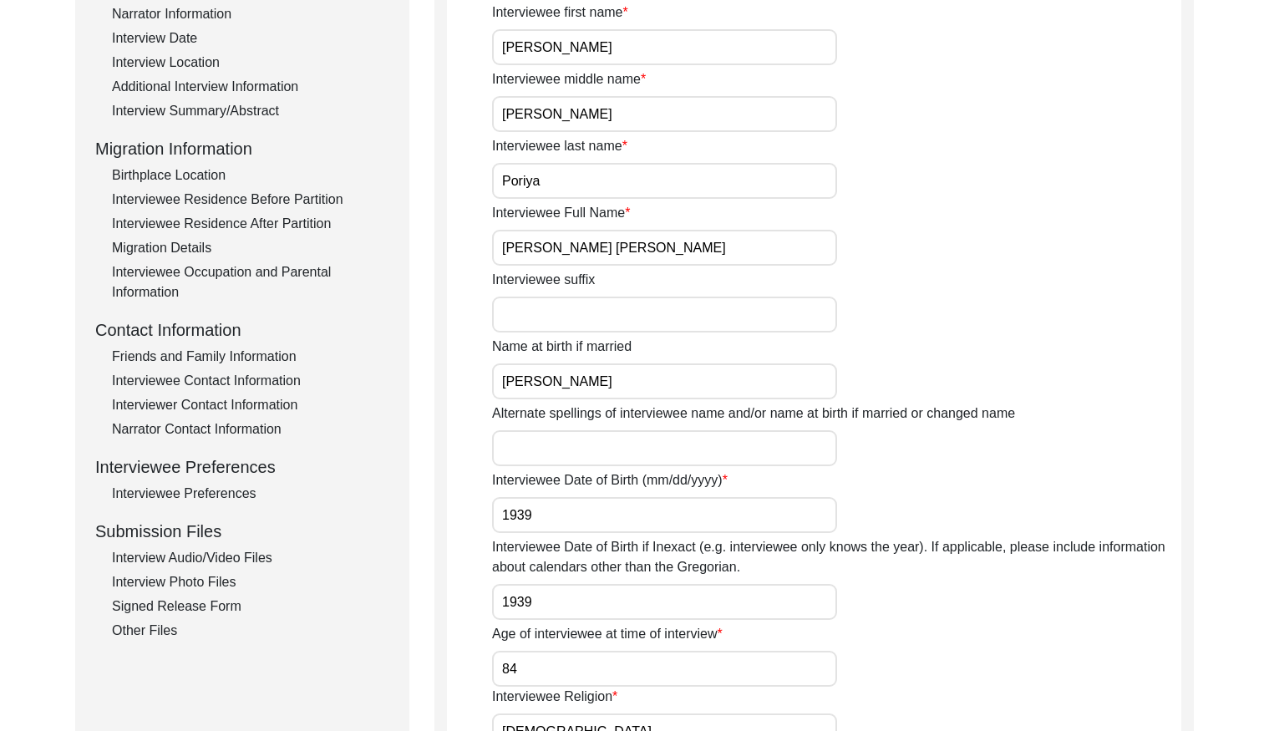
click at [233, 112] on div "Interview Summary/Abstract" at bounding box center [250, 111] width 277 height 20
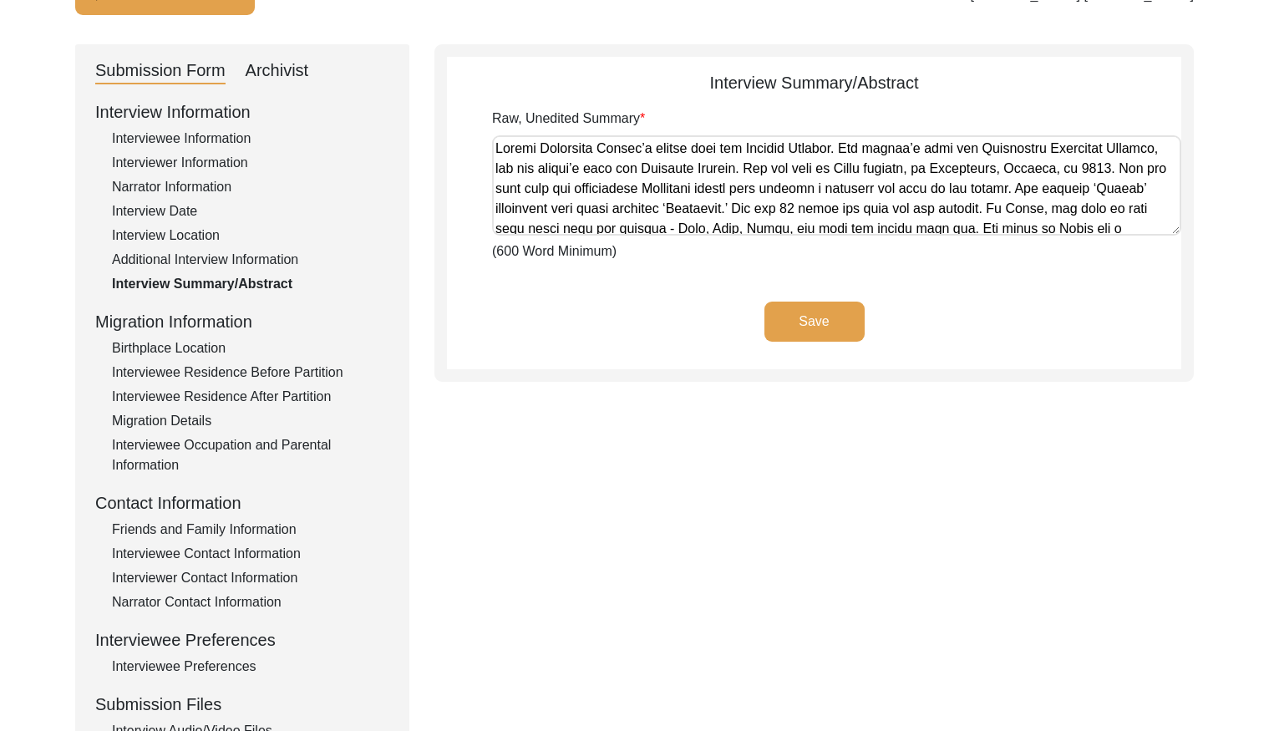
scroll to position [108, 0]
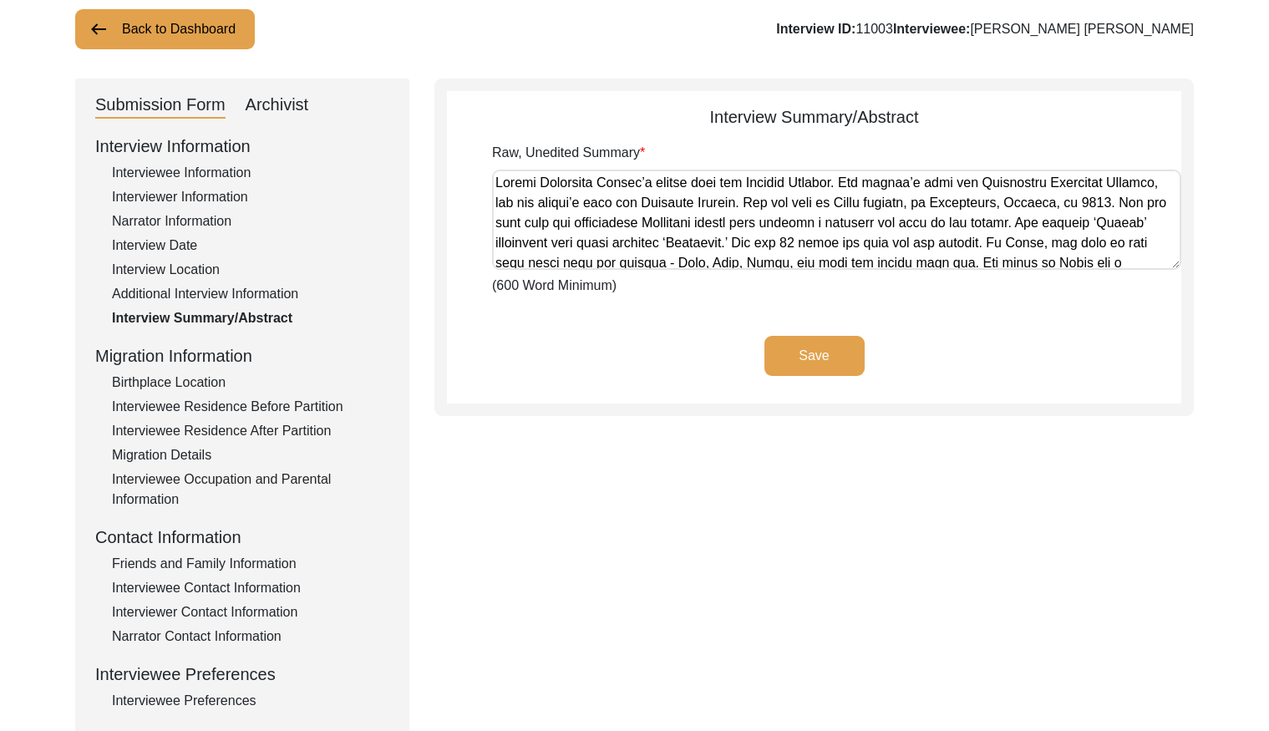
click at [171, 250] on div "Interview Date" at bounding box center [250, 246] width 277 height 20
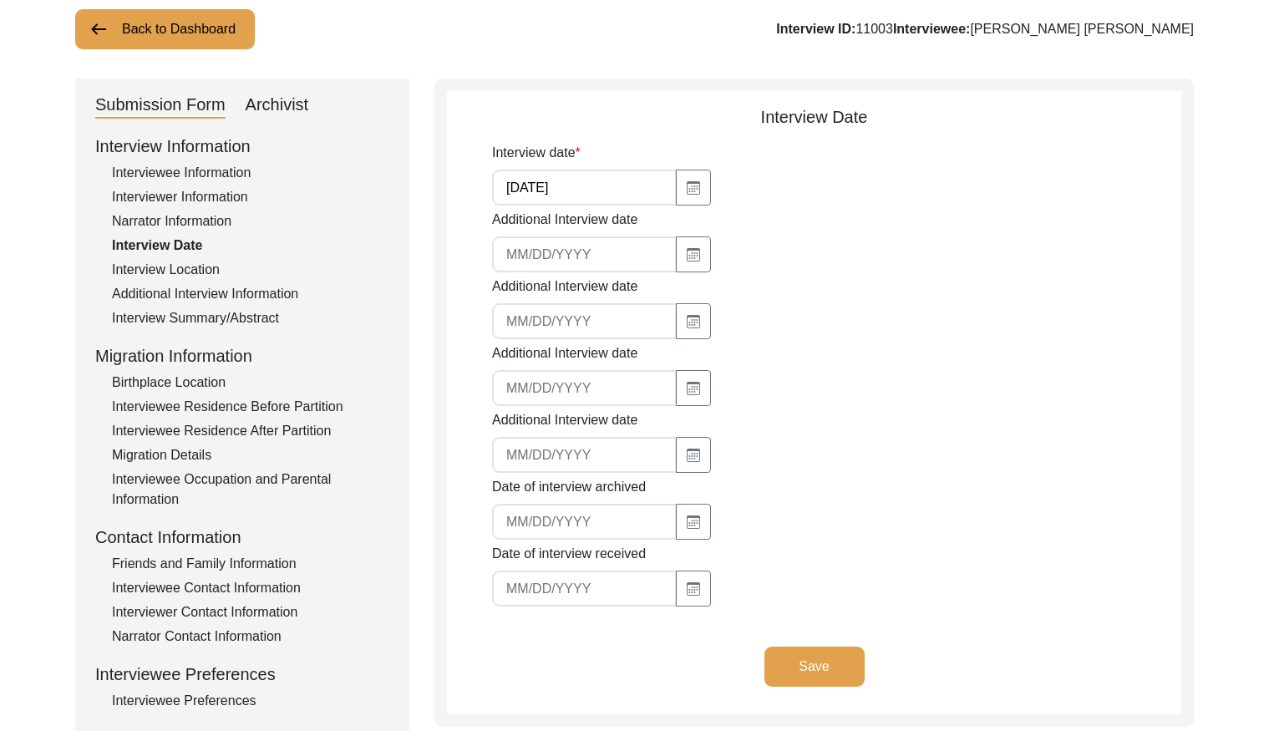
click at [610, 175] on input "[DATE]" at bounding box center [584, 188] width 185 height 36
click at [220, 312] on div "Interview Summary/Abstract" at bounding box center [250, 318] width 277 height 20
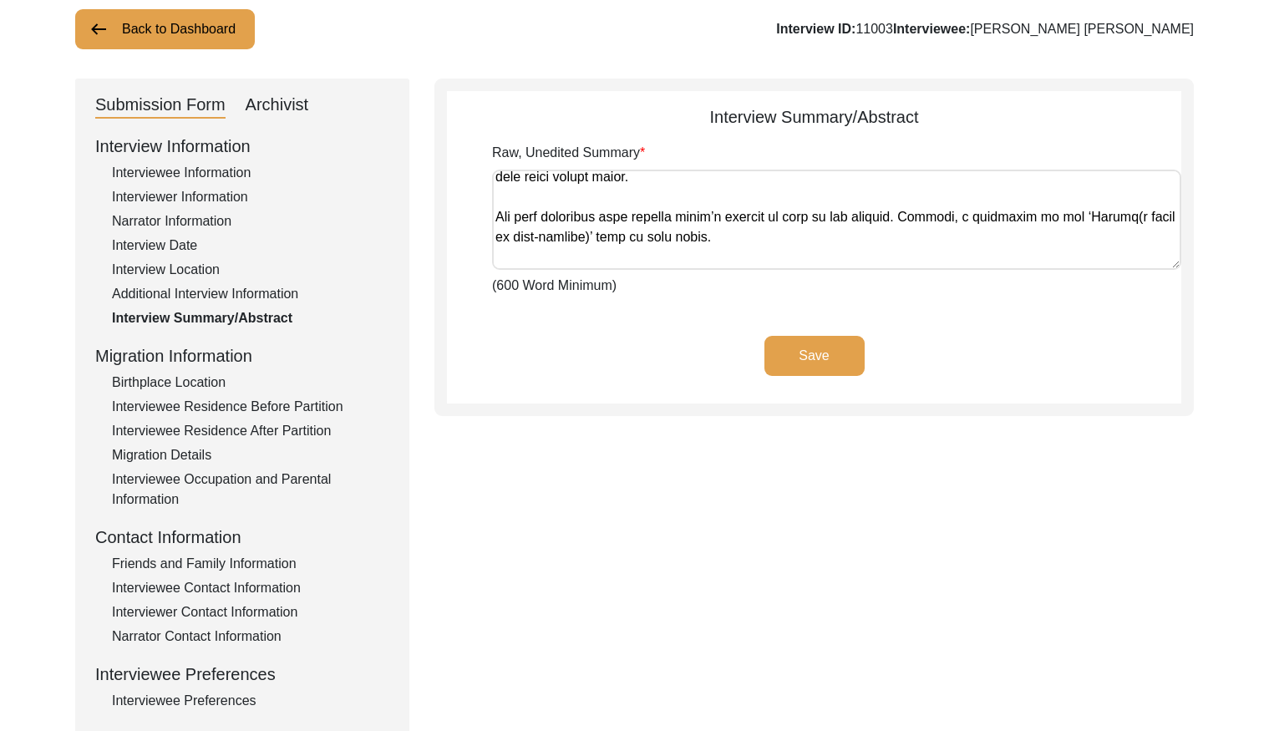
scroll to position [849, 0]
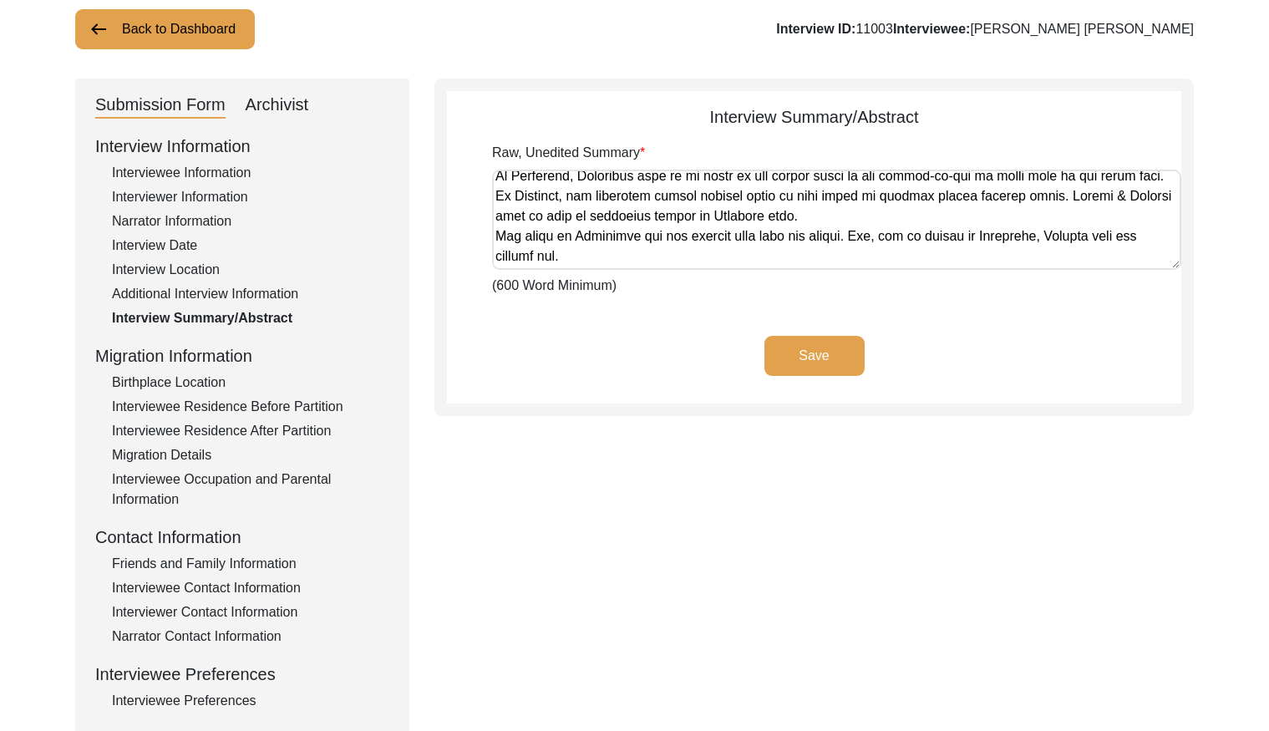
drag, startPoint x: 495, startPoint y: 182, endPoint x: 1072, endPoint y: 270, distance: 583.0
click at [1072, 270] on div "Raw, Unedited Summary (600 Word Minimum)" at bounding box center [836, 219] width 689 height 153
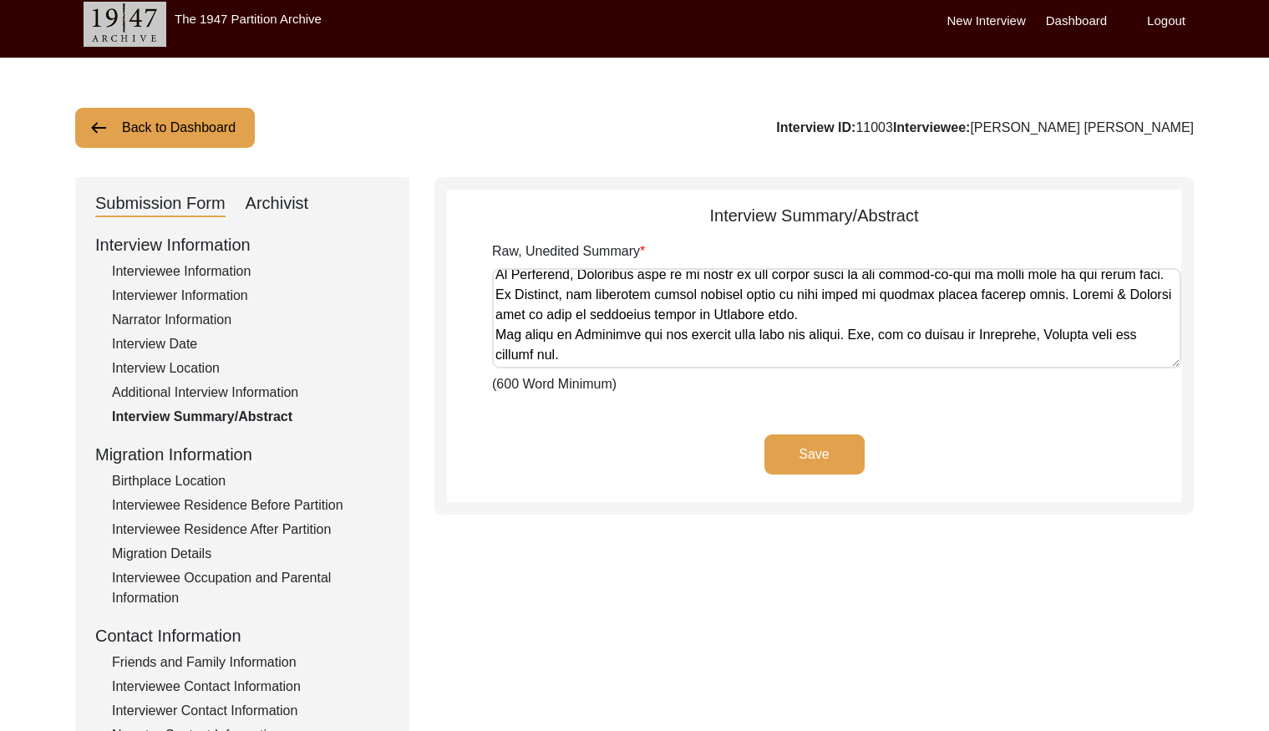
scroll to position [0, 0]
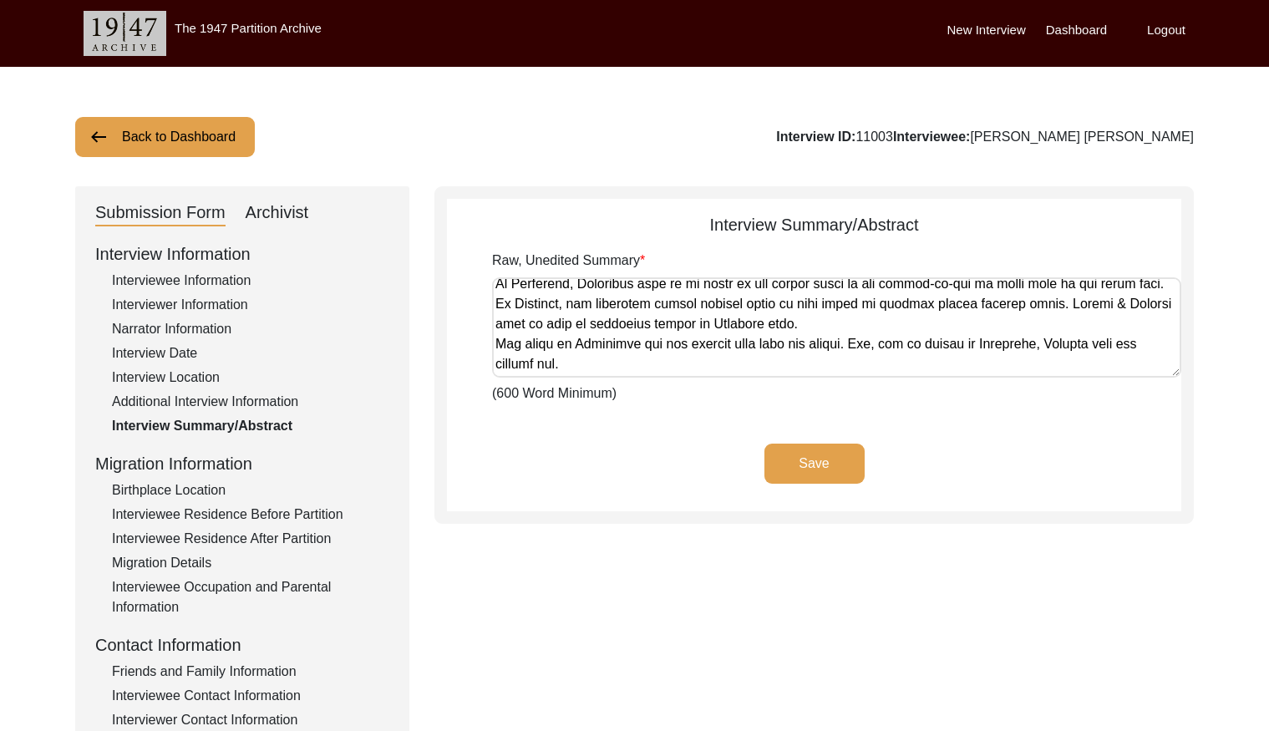
click at [302, 213] on div "Archivist" at bounding box center [277, 213] width 63 height 27
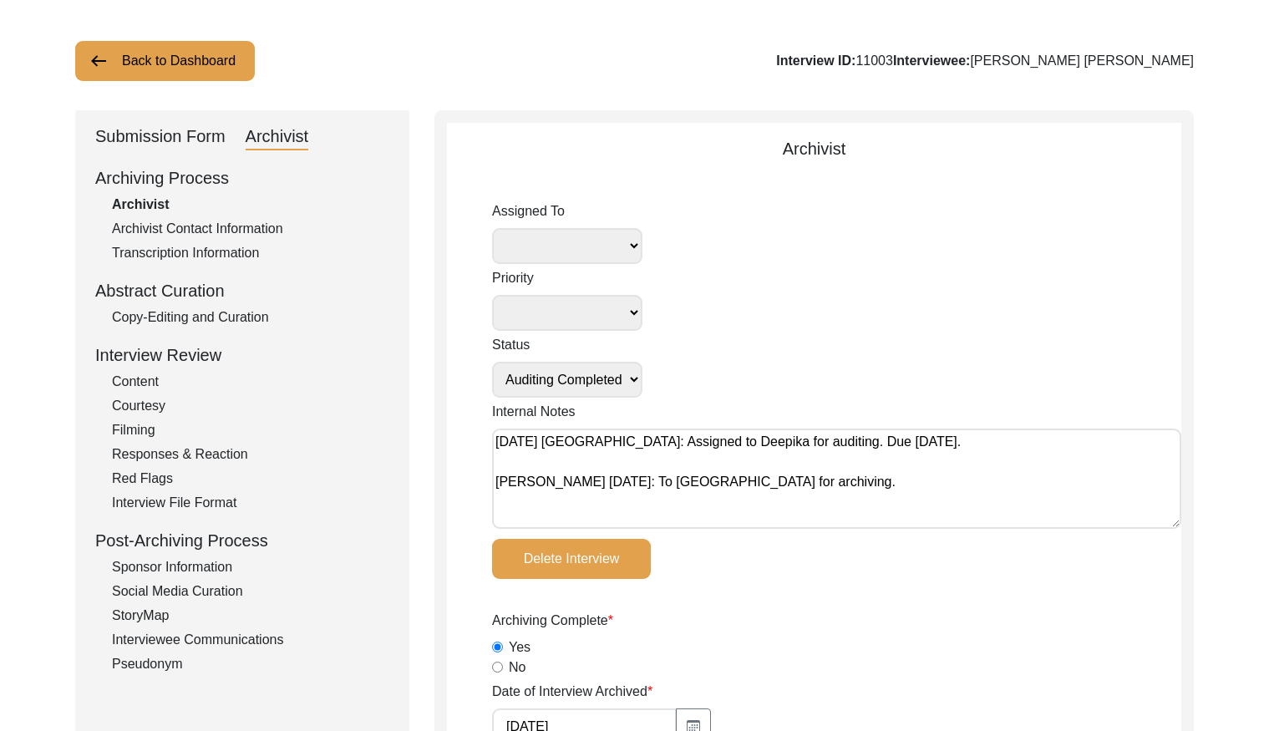
click at [208, 322] on div "Copy-Editing and Curation" at bounding box center [250, 317] width 277 height 20
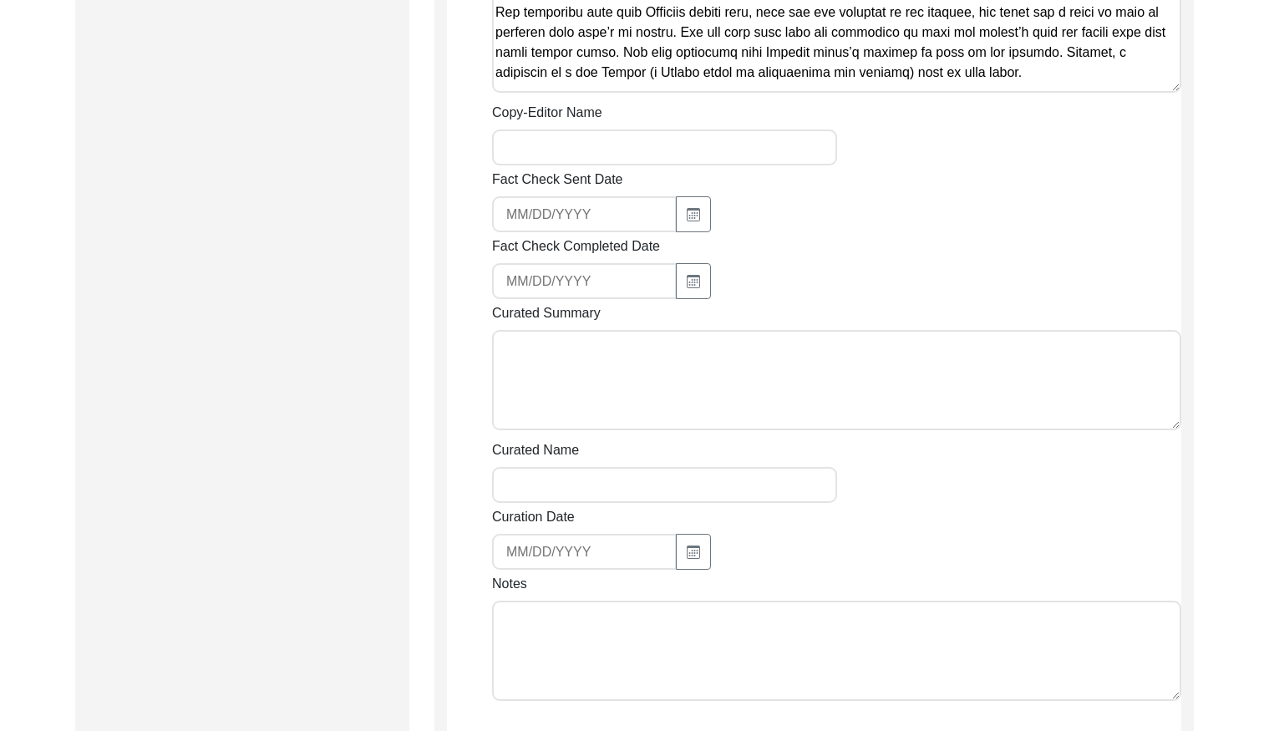
scroll to position [1694, 0]
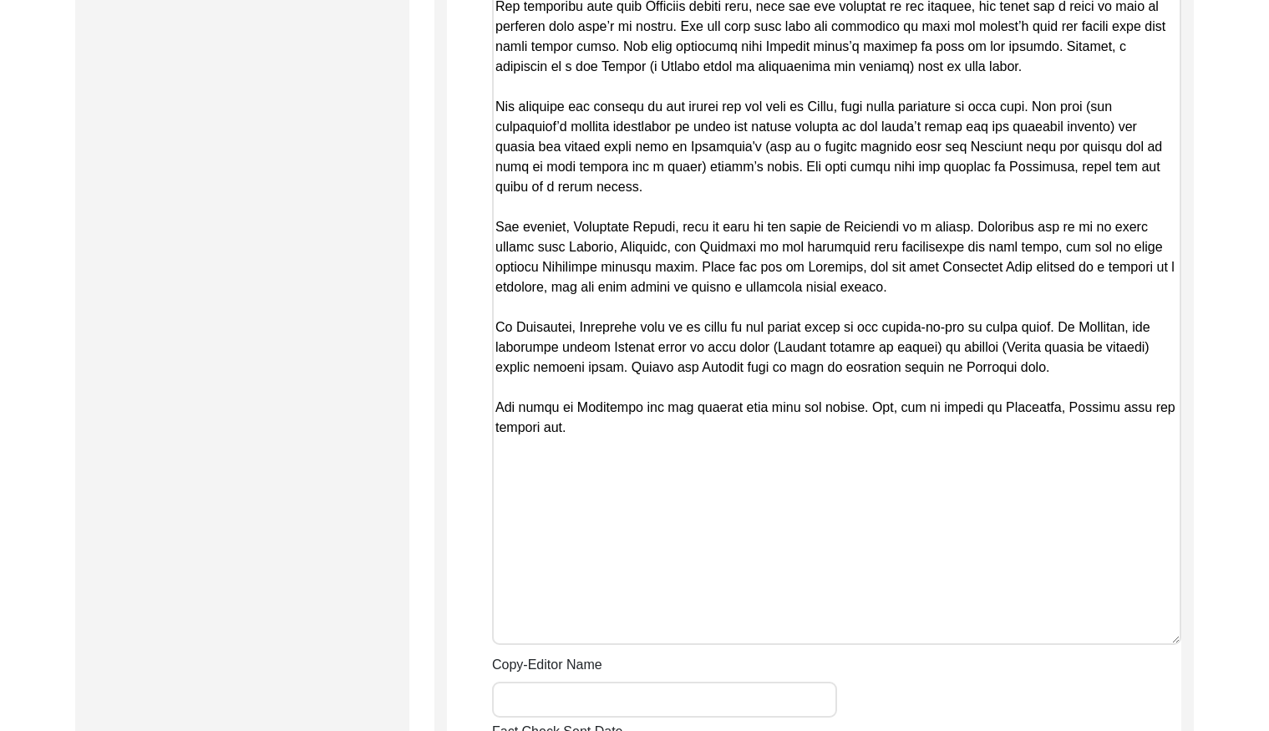
drag, startPoint x: 1175, startPoint y: 107, endPoint x: 1108, endPoint y: 633, distance: 530.5
click at [1098, 645] on textarea "Copy-Edited Summary" at bounding box center [836, 8] width 689 height 1273
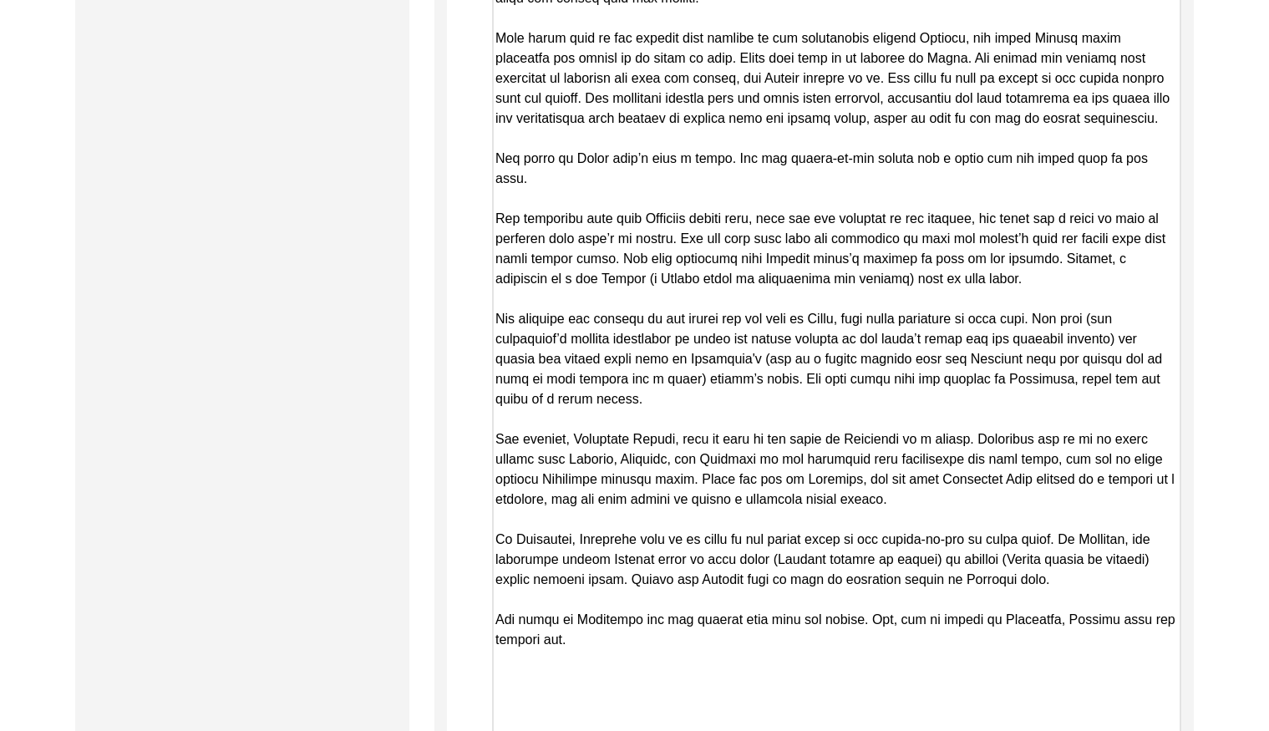
scroll to position [1676, 0]
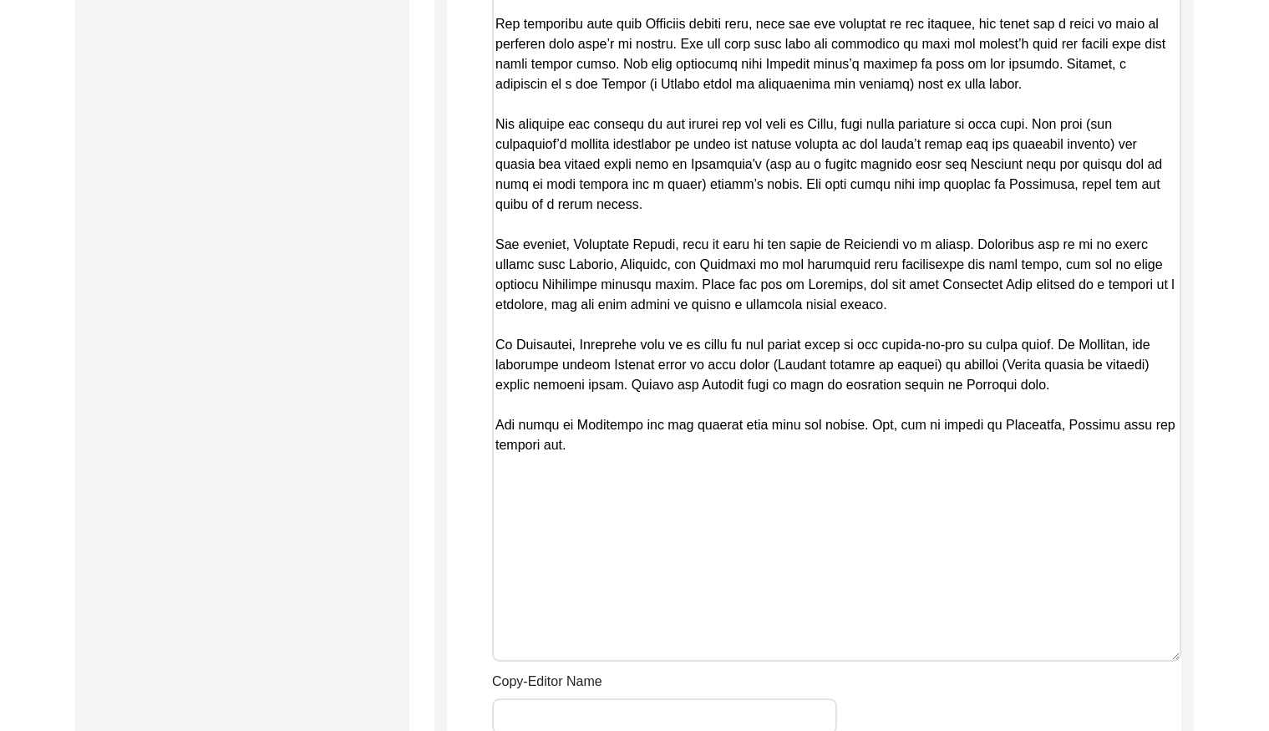
drag, startPoint x: 497, startPoint y: 84, endPoint x: 956, endPoint y: 485, distance: 610.3
click at [956, 485] on textarea "Copy-Edited Summary" at bounding box center [836, 25] width 689 height 1272
